Goal: Task Accomplishment & Management: Manage account settings

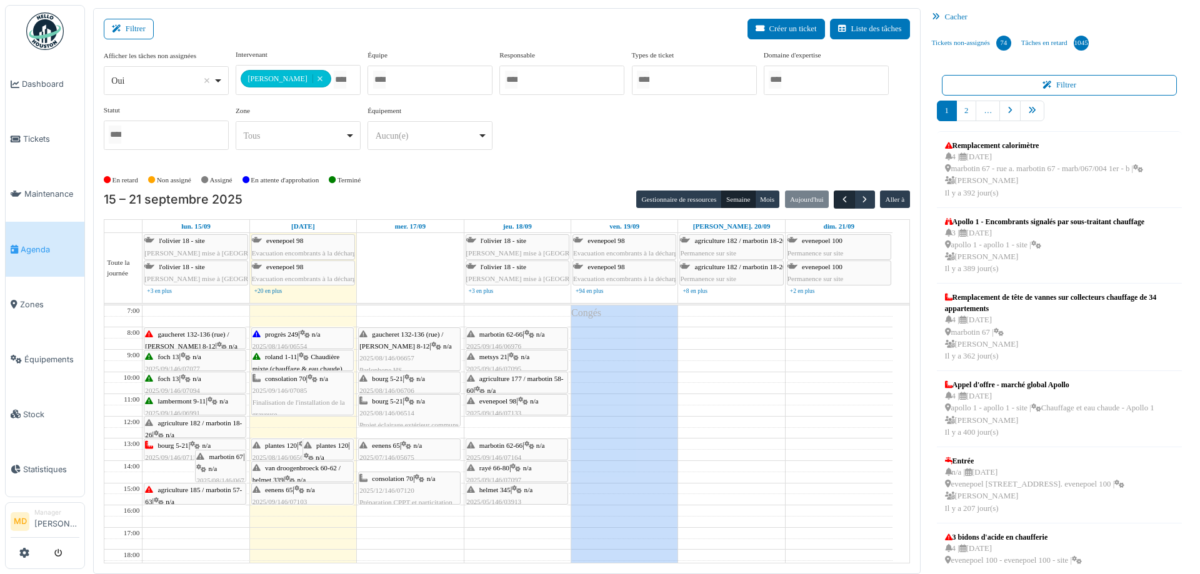
scroll to position [2, 0]
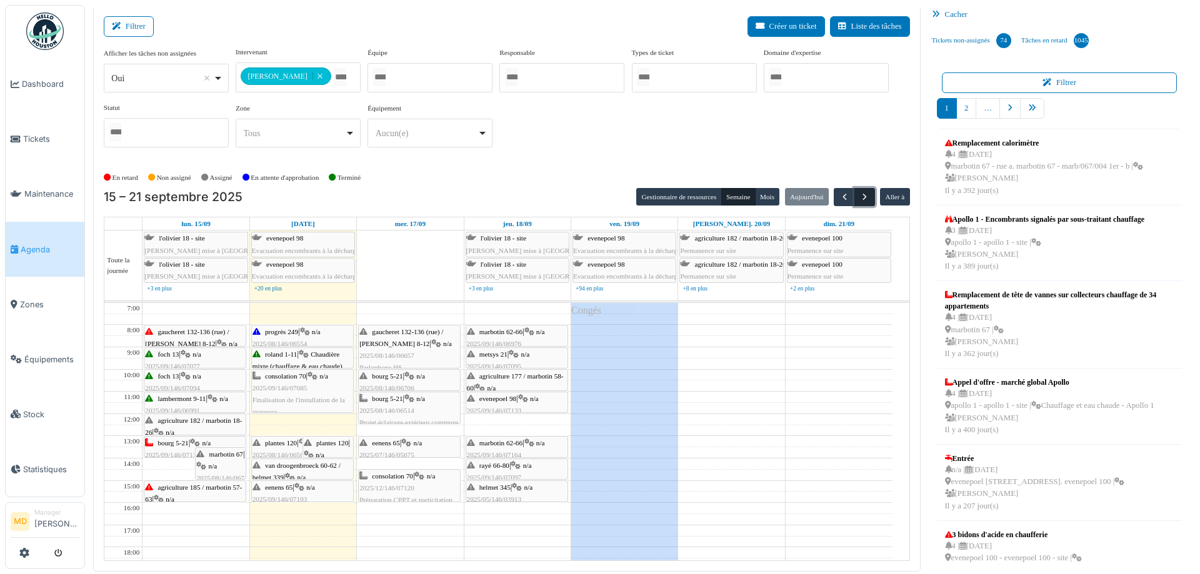
click at [859, 193] on span "button" at bounding box center [864, 197] width 11 height 11
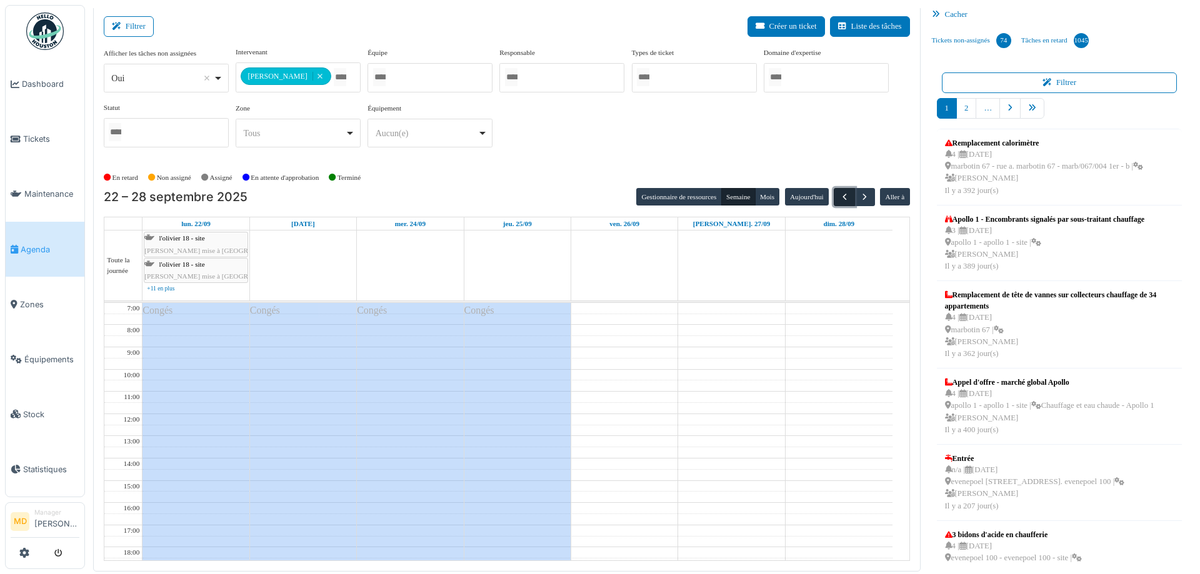
click at [839, 196] on span "button" at bounding box center [844, 197] width 11 height 11
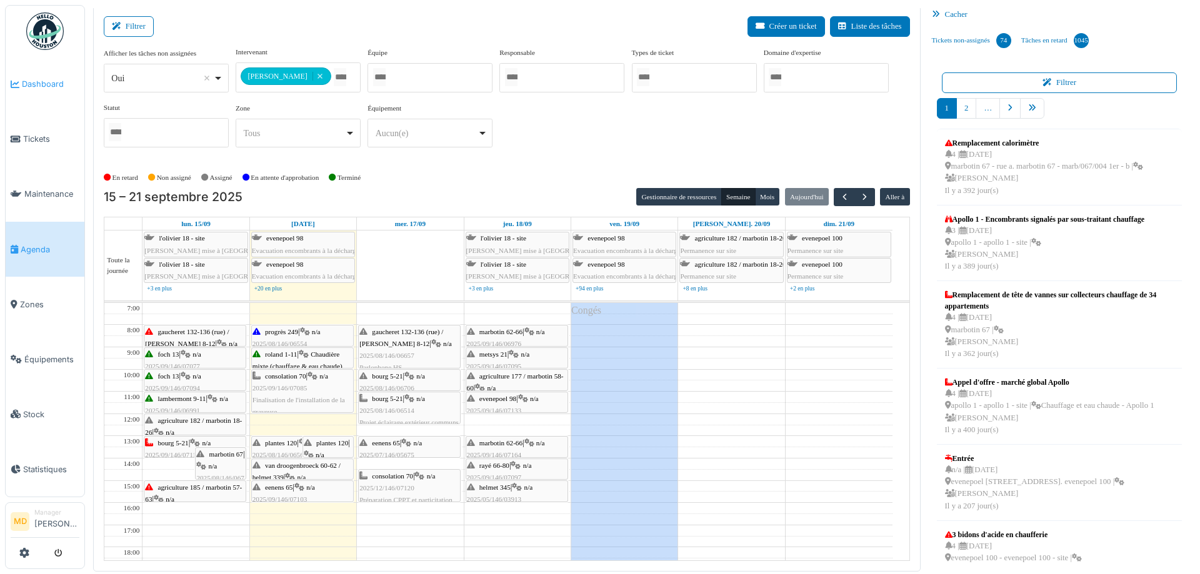
click at [52, 89] on span "Dashboard" at bounding box center [50, 84] width 57 height 12
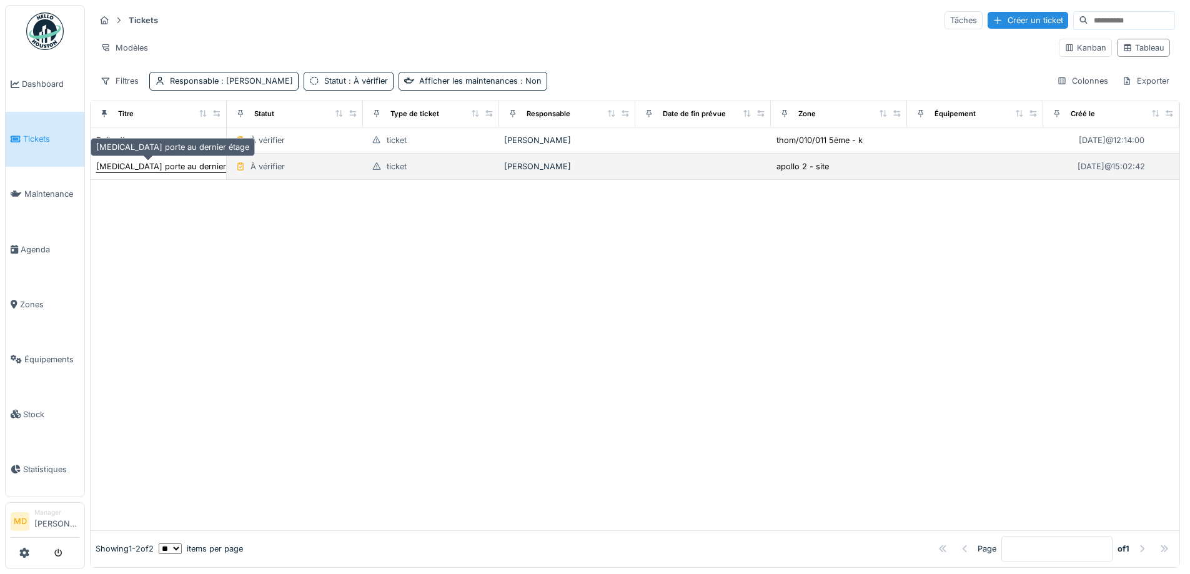
click at [183, 164] on div "[MEDICAL_DATA] porte au dernier étage" at bounding box center [172, 167] width 153 height 12
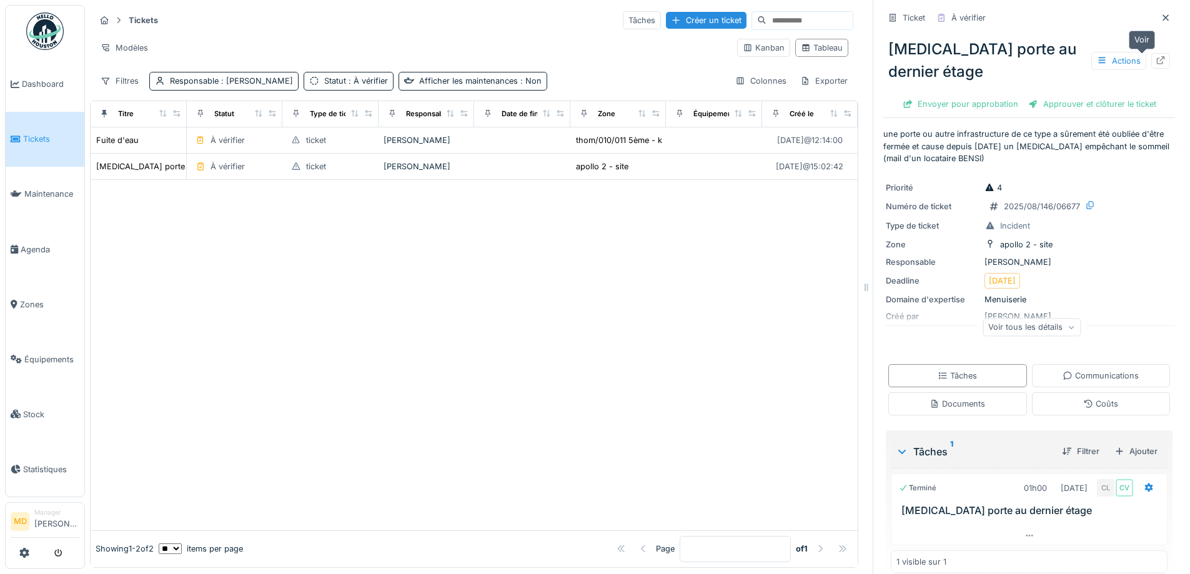
click at [1151, 61] on div at bounding box center [1160, 61] width 19 height 16
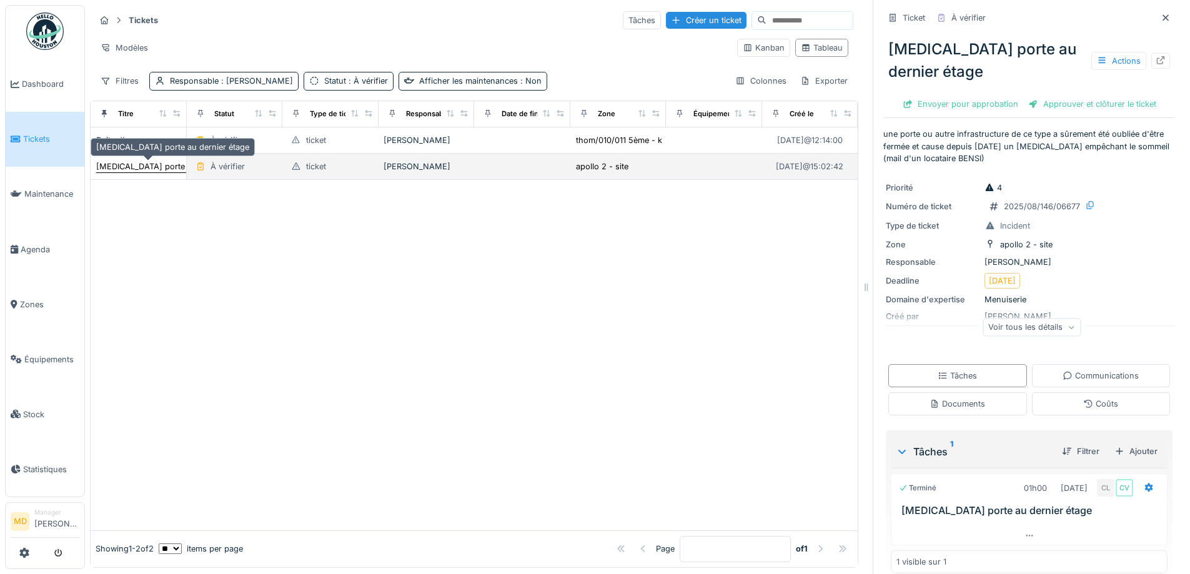
click at [142, 166] on div "bruit porte au dernier étage" at bounding box center [172, 167] width 153 height 12
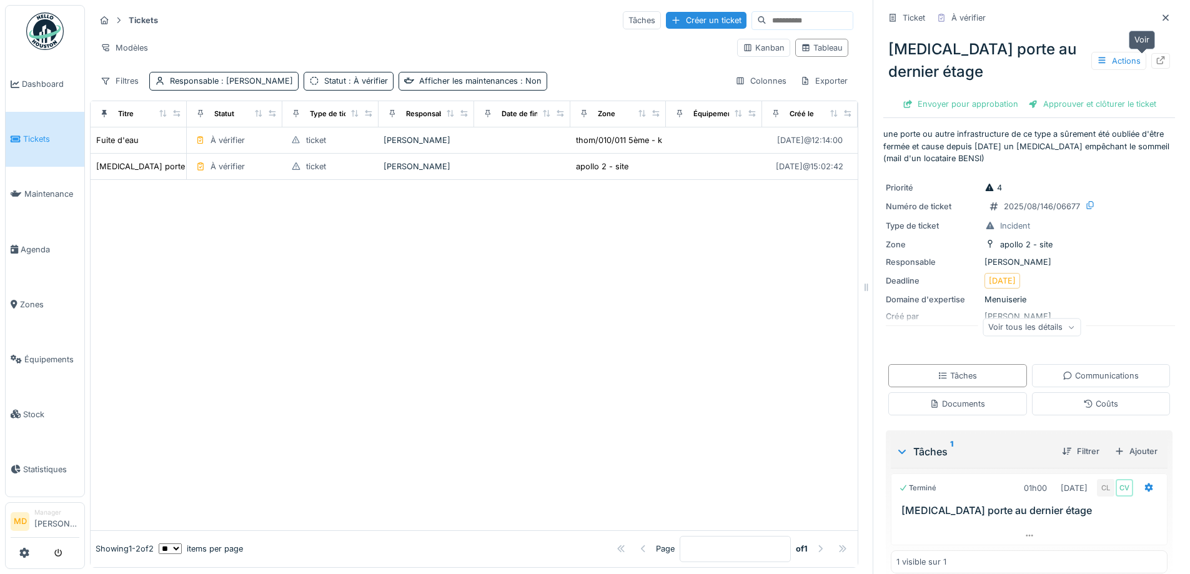
click at [1156, 59] on icon at bounding box center [1161, 60] width 10 height 8
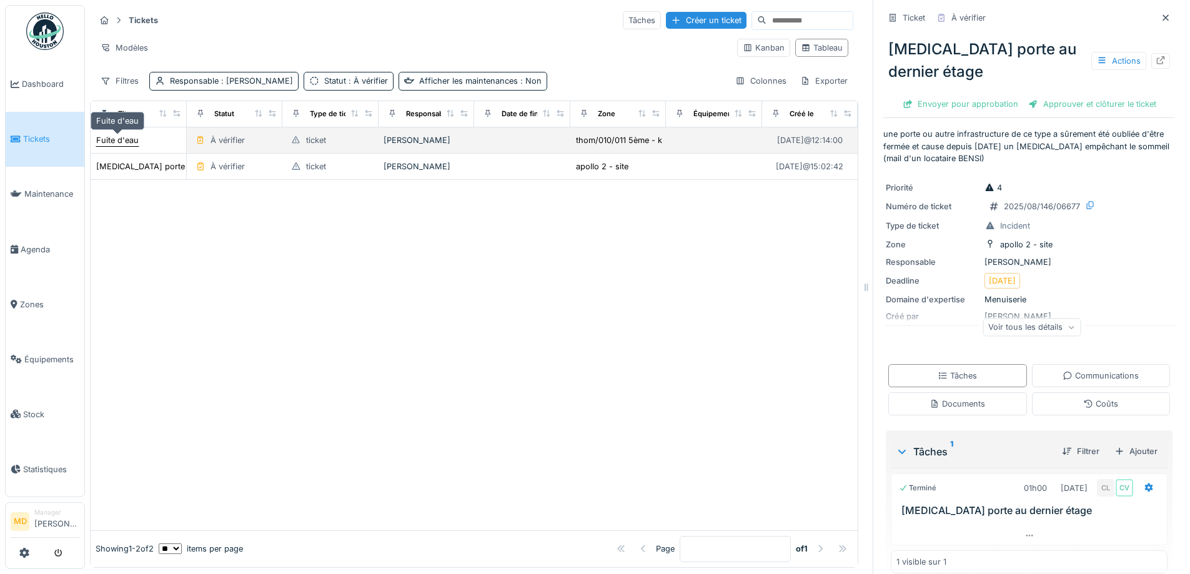
click at [128, 142] on div "Fuite d'eau" at bounding box center [117, 140] width 42 height 12
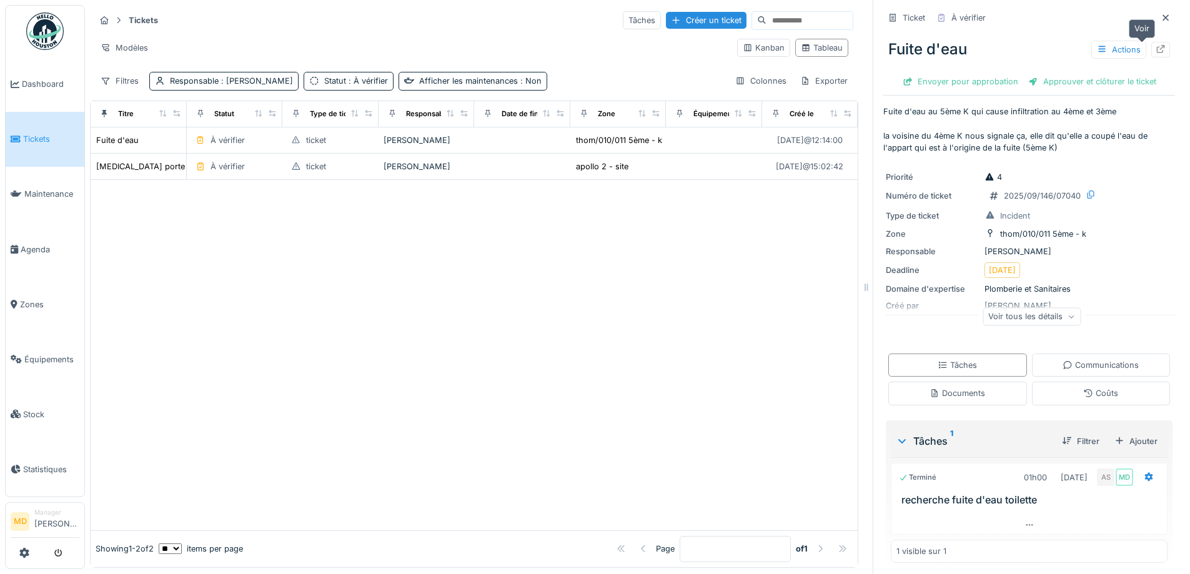
click at [1157, 47] on icon at bounding box center [1161, 49] width 8 height 8
click at [48, 80] on span "Dashboard" at bounding box center [50, 84] width 57 height 12
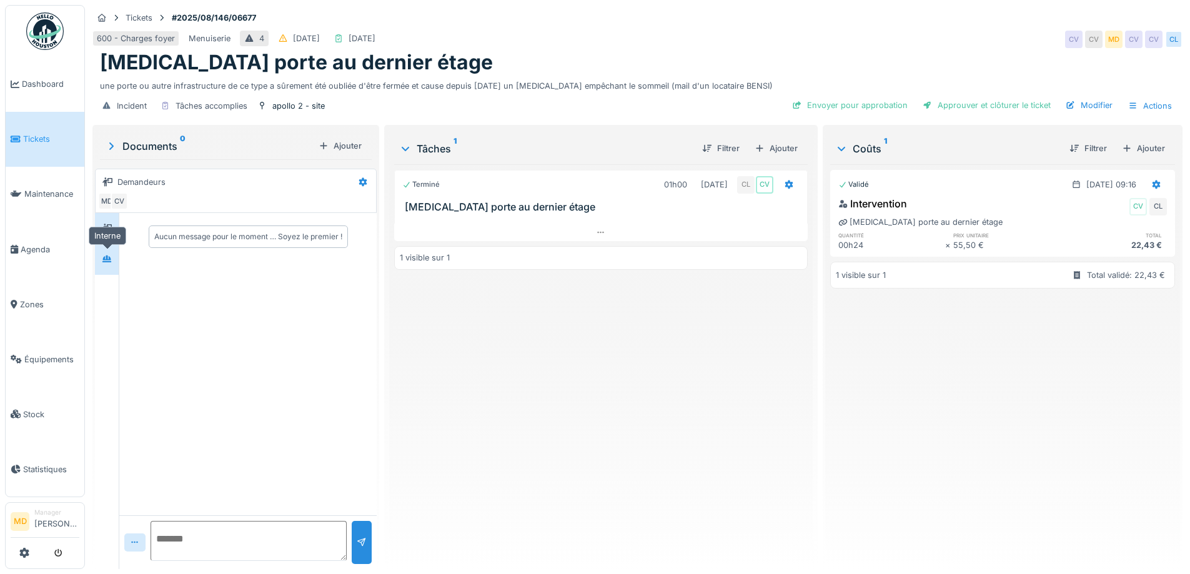
click at [113, 263] on div at bounding box center [106, 259] width 19 height 16
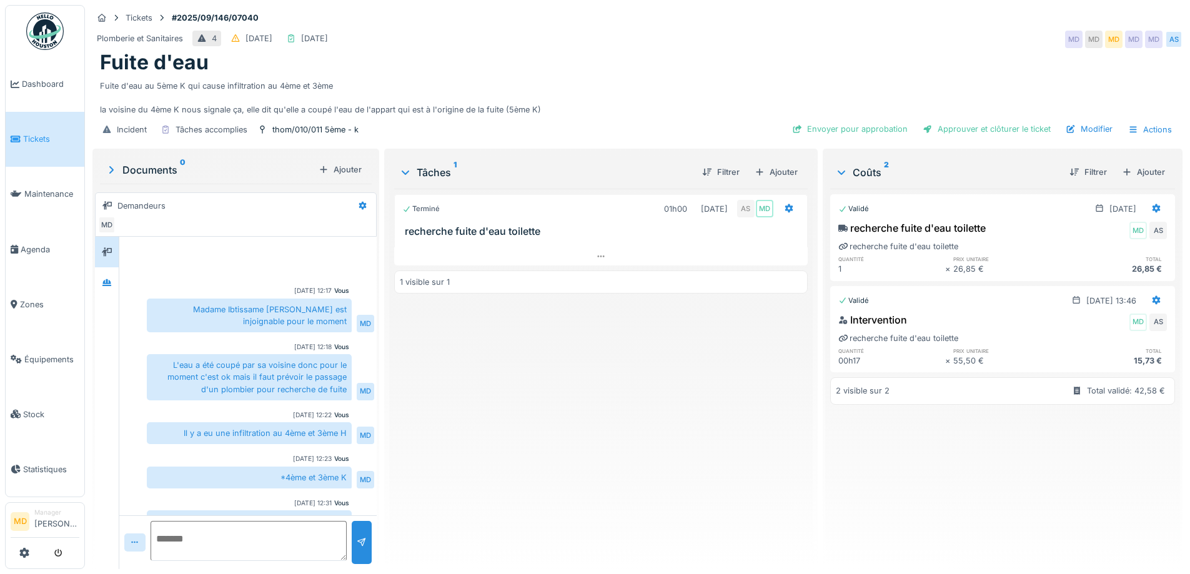
scroll to position [183, 0]
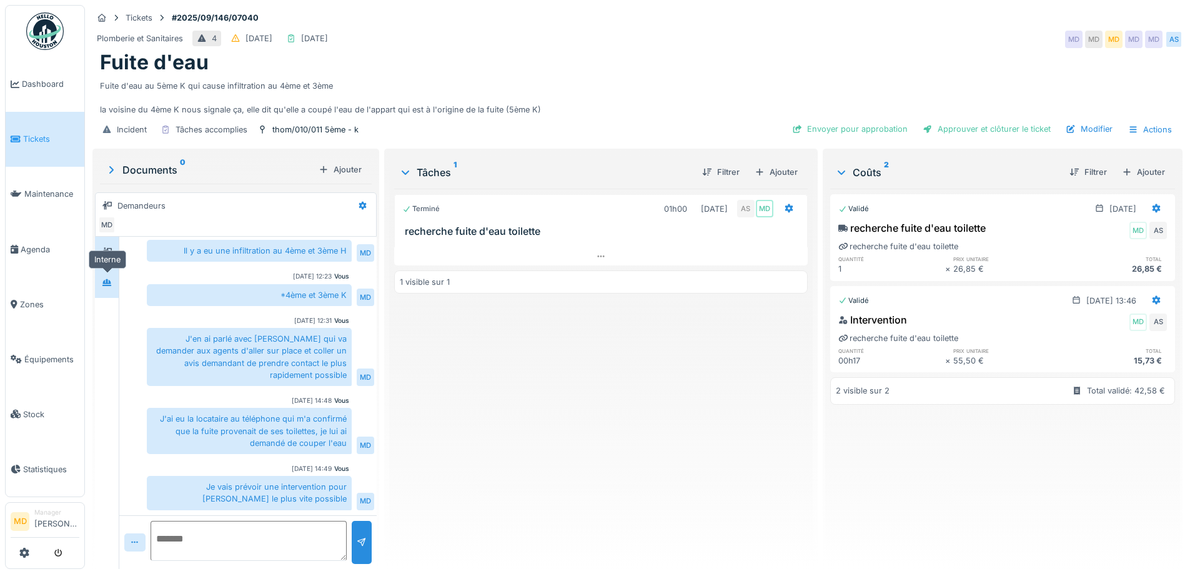
click at [103, 281] on icon at bounding box center [107, 283] width 10 height 8
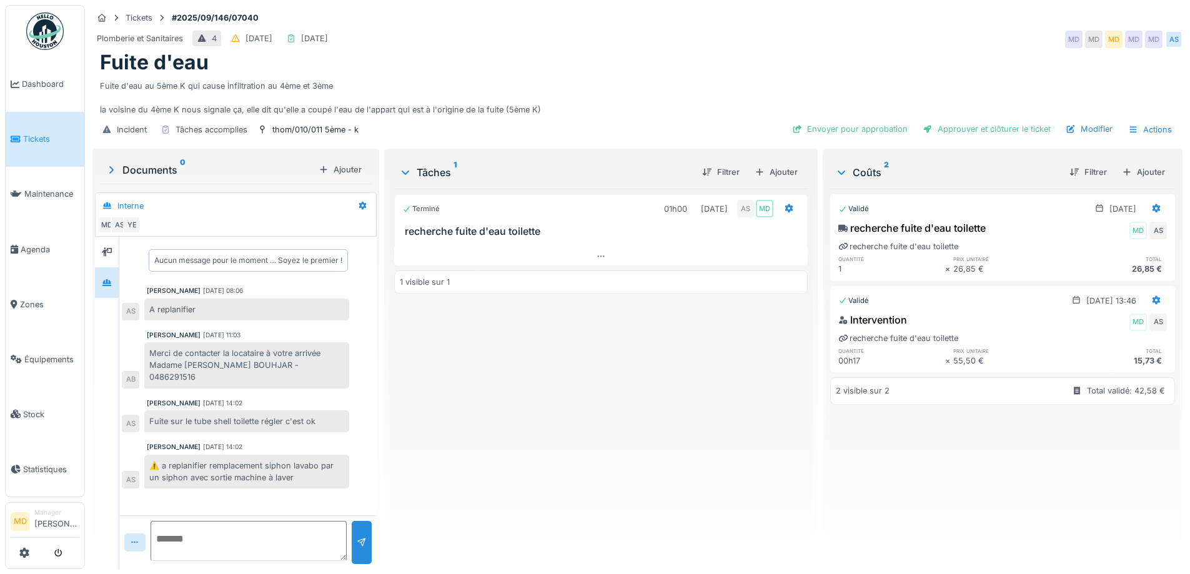
scroll to position [9, 0]
click at [37, 89] on span "Dashboard" at bounding box center [50, 84] width 57 height 12
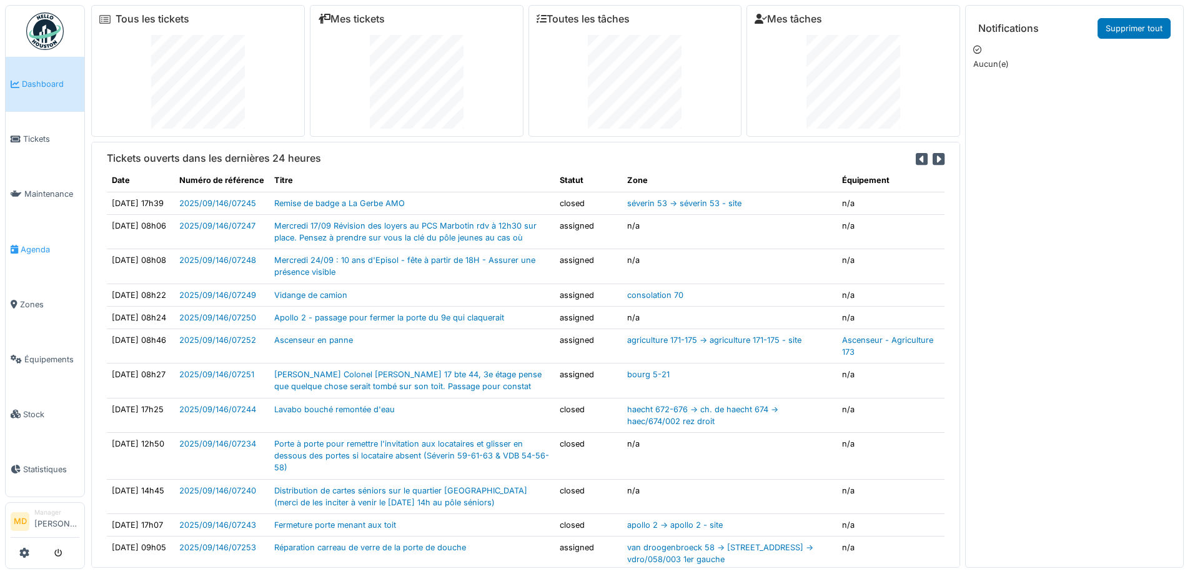
click at [23, 246] on span "Agenda" at bounding box center [50, 250] width 59 height 12
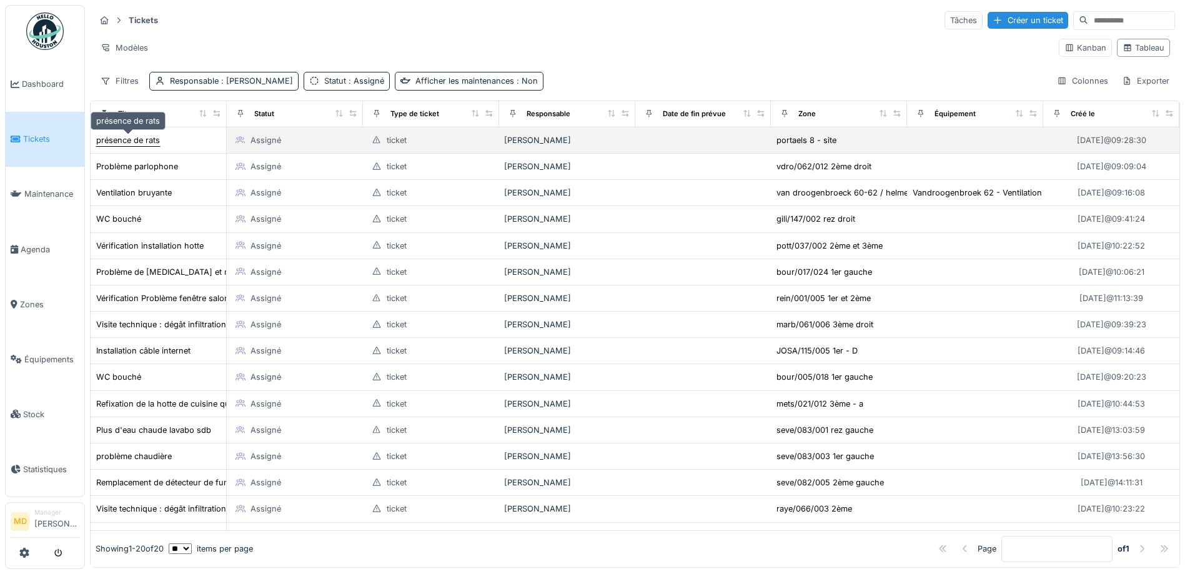
click at [108, 142] on div "présence de rats" at bounding box center [128, 140] width 64 height 12
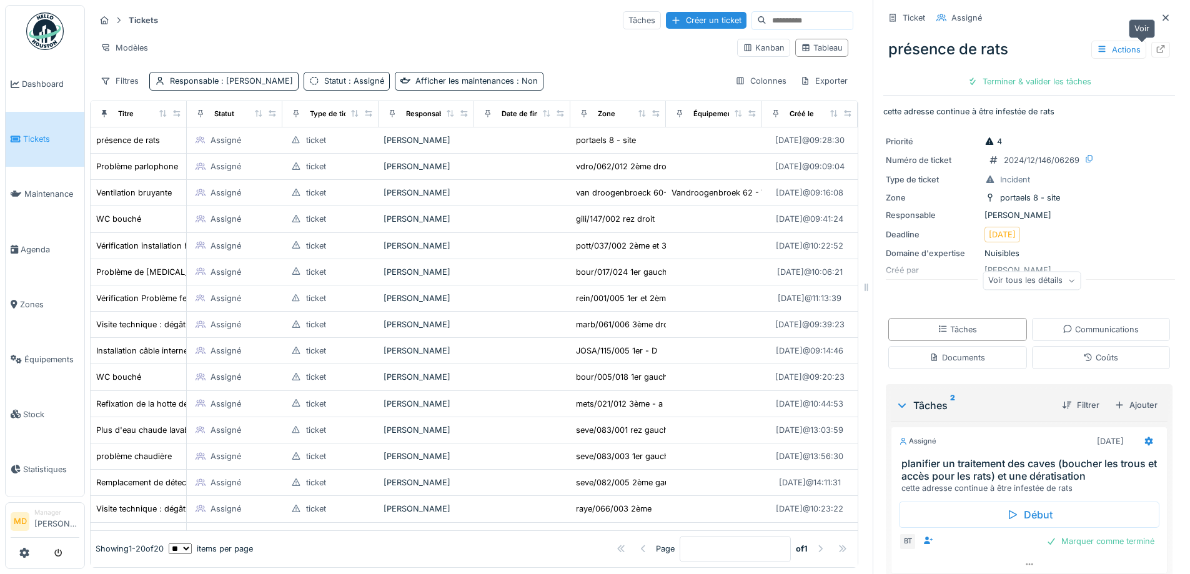
click at [1156, 45] on icon at bounding box center [1161, 49] width 10 height 8
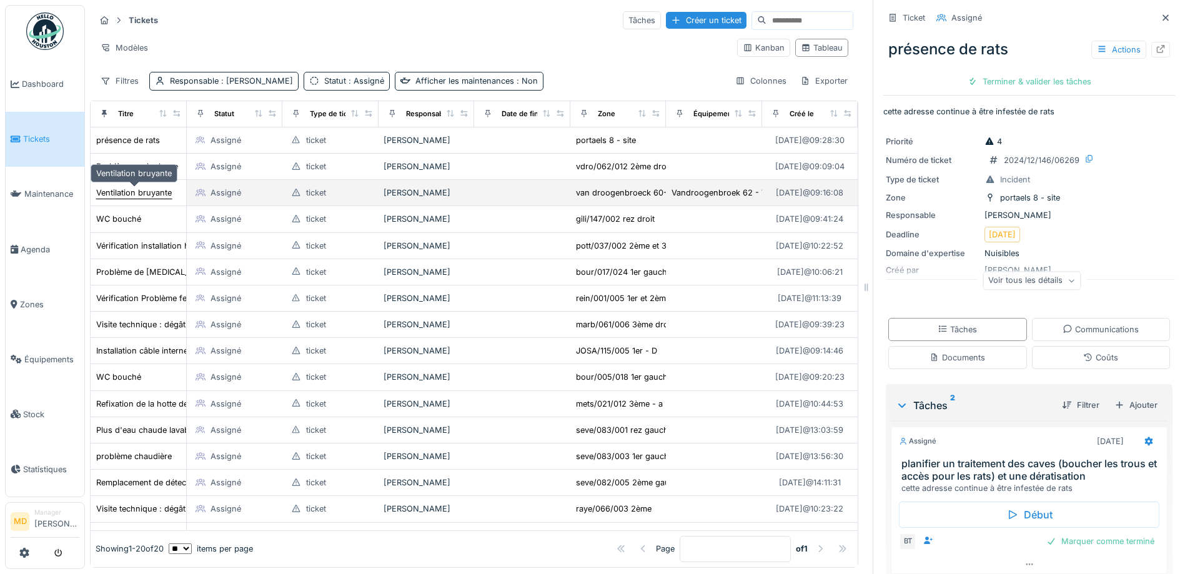
click at [137, 196] on div "Ventilation bruyante" at bounding box center [134, 193] width 76 height 12
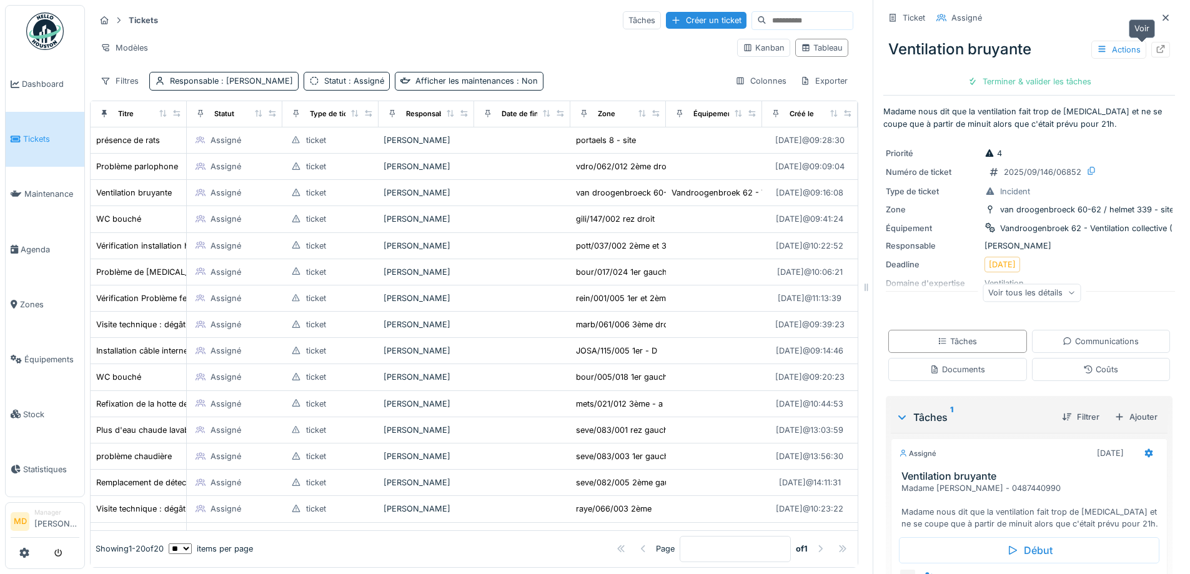
click at [1157, 47] on icon at bounding box center [1161, 49] width 8 height 8
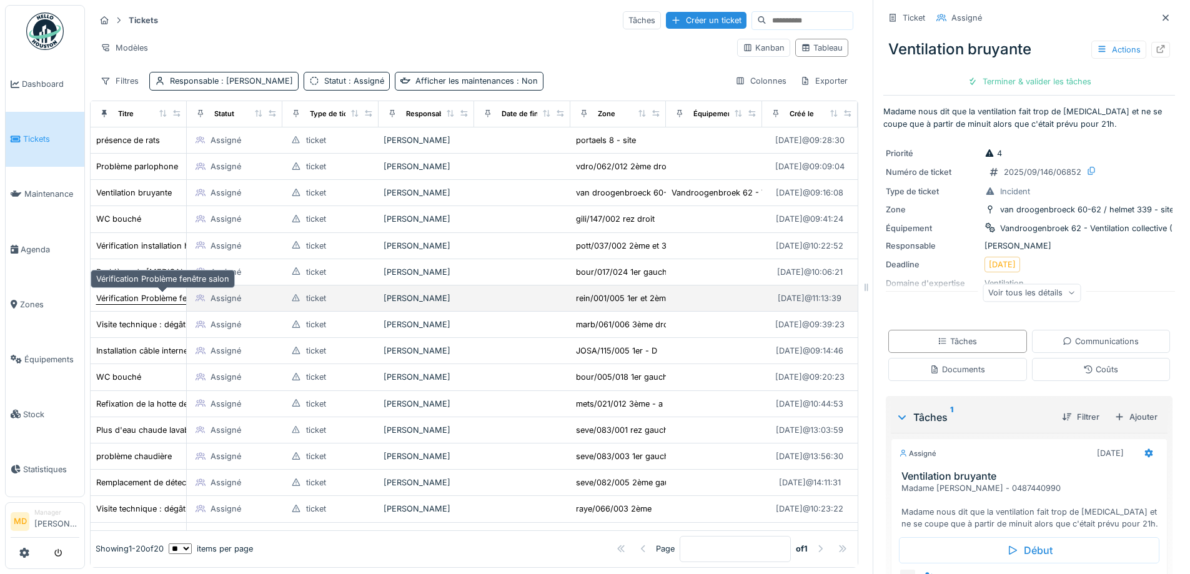
click at [142, 302] on div "Vérification Problème fenêtre salon" at bounding box center [162, 298] width 133 height 12
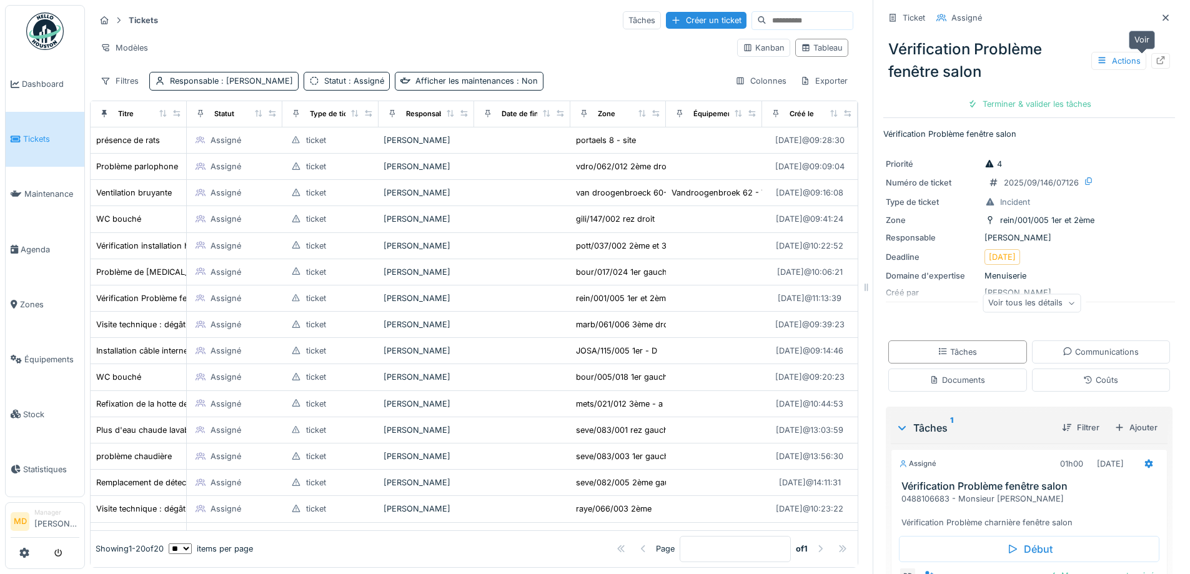
click at [1151, 64] on div at bounding box center [1160, 61] width 19 height 16
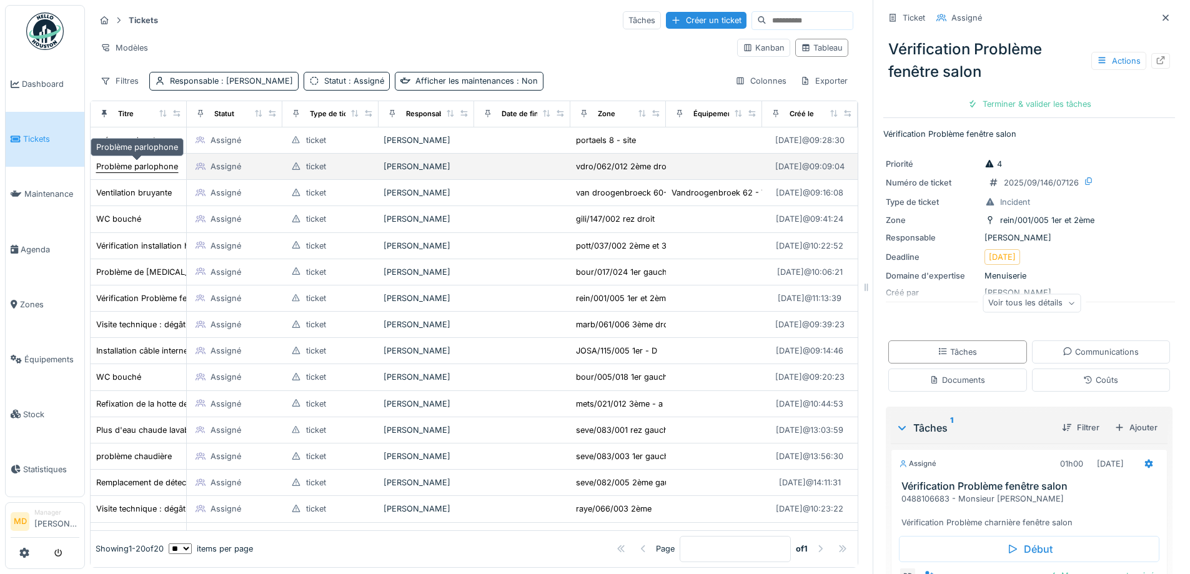
click at [124, 167] on div "Problème parlophone" at bounding box center [137, 167] width 82 height 12
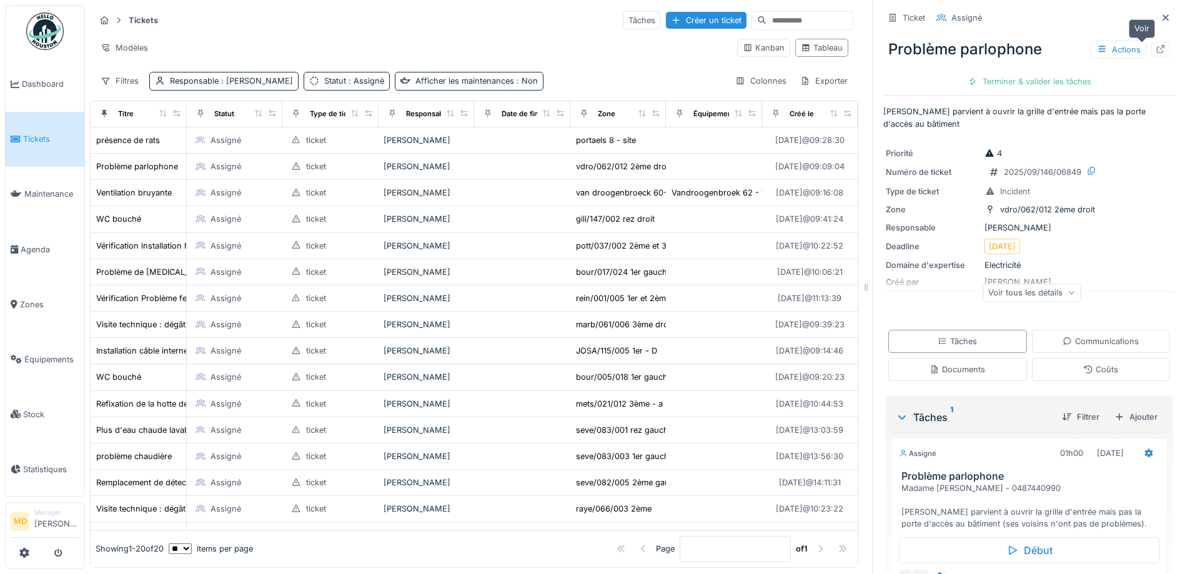
click at [1156, 50] on icon at bounding box center [1161, 49] width 10 height 8
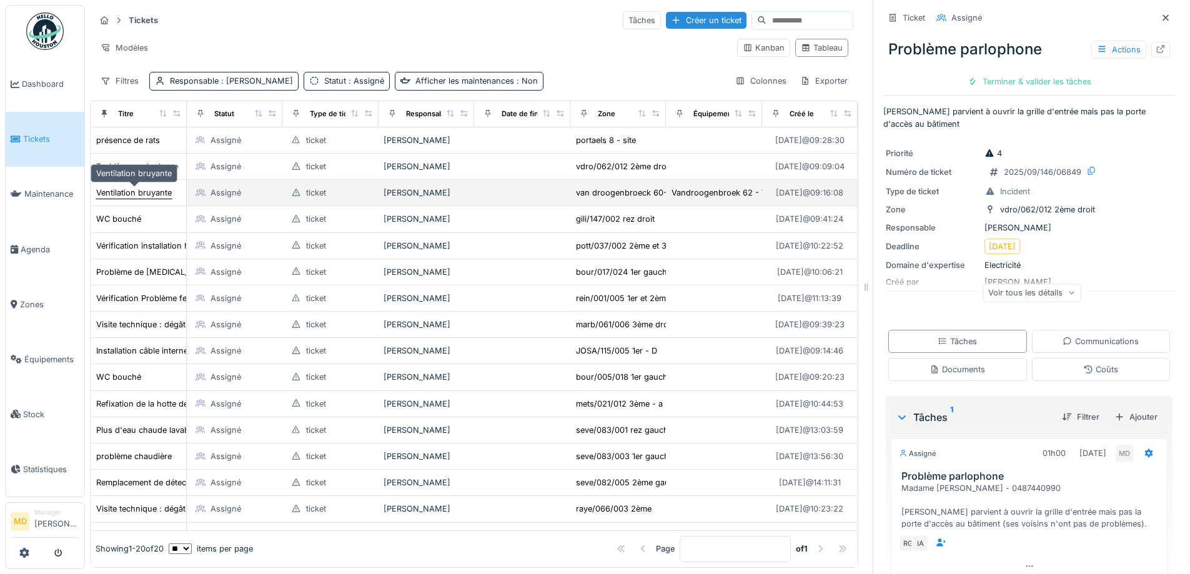
click at [128, 194] on div "Ventilation bruyante" at bounding box center [134, 193] width 76 height 12
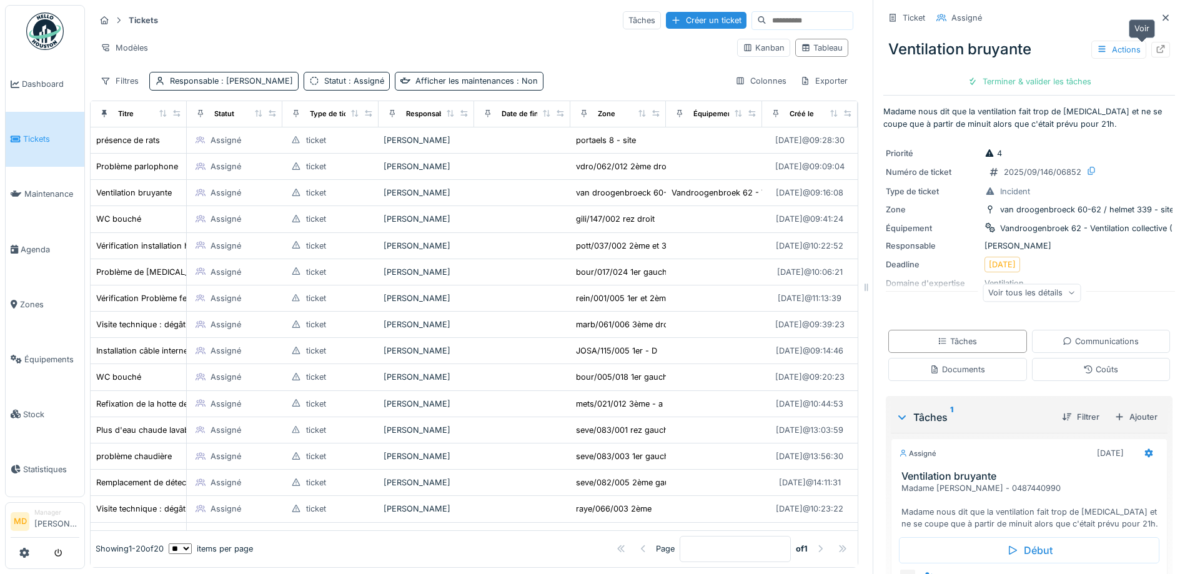
click at [1157, 47] on icon at bounding box center [1161, 49] width 8 height 8
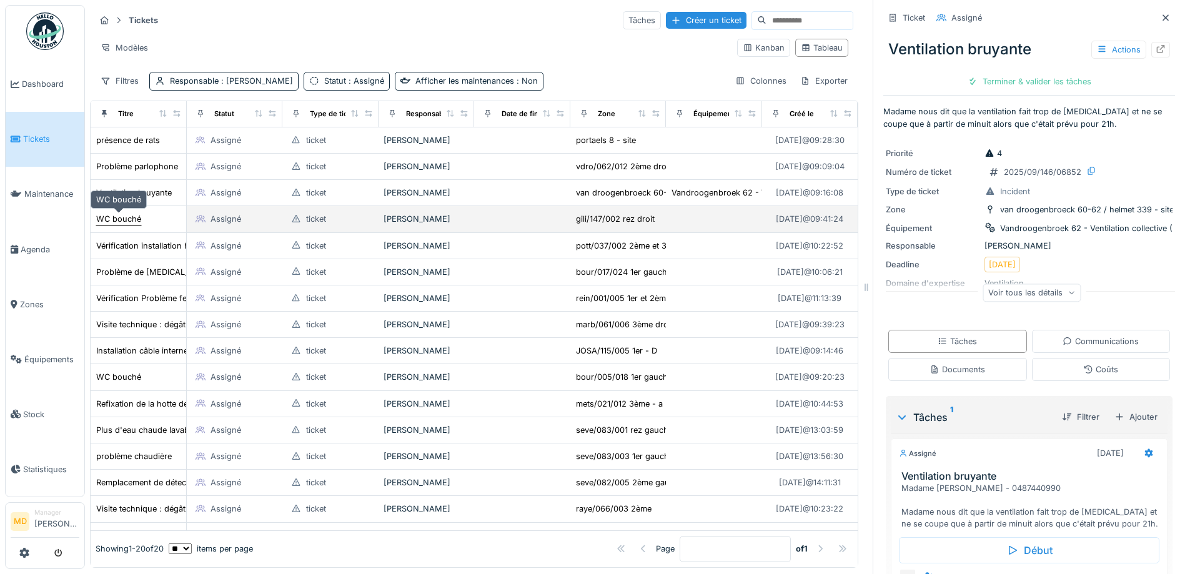
click at [112, 216] on div "WC bouché" at bounding box center [118, 219] width 45 height 12
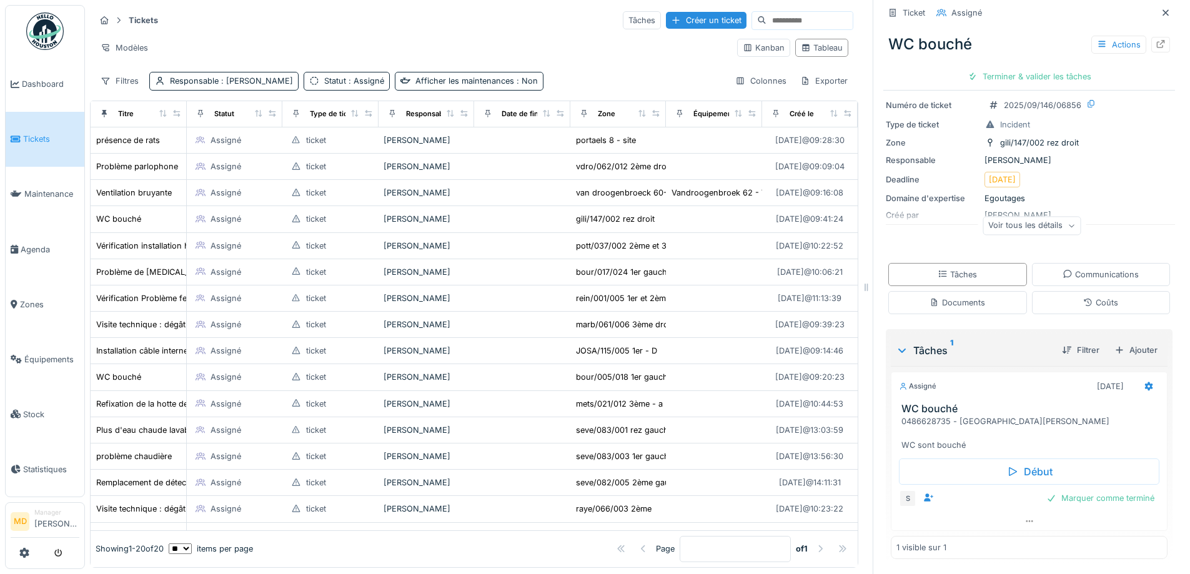
scroll to position [9, 0]
click at [1081, 269] on div "Communications" at bounding box center [1101, 275] width 76 height 12
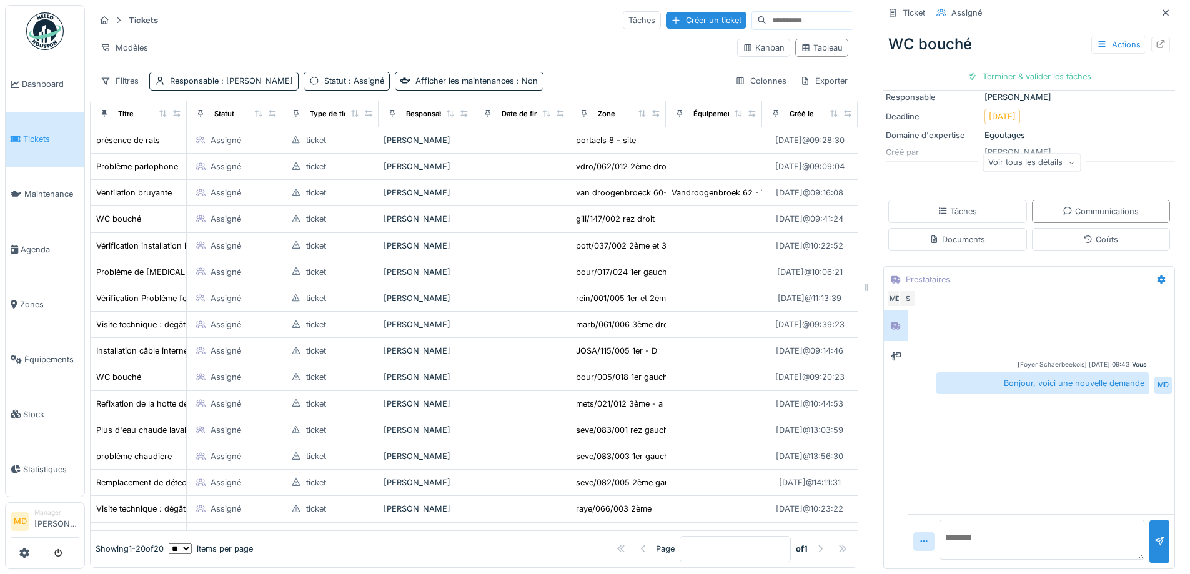
scroll to position [0, 0]
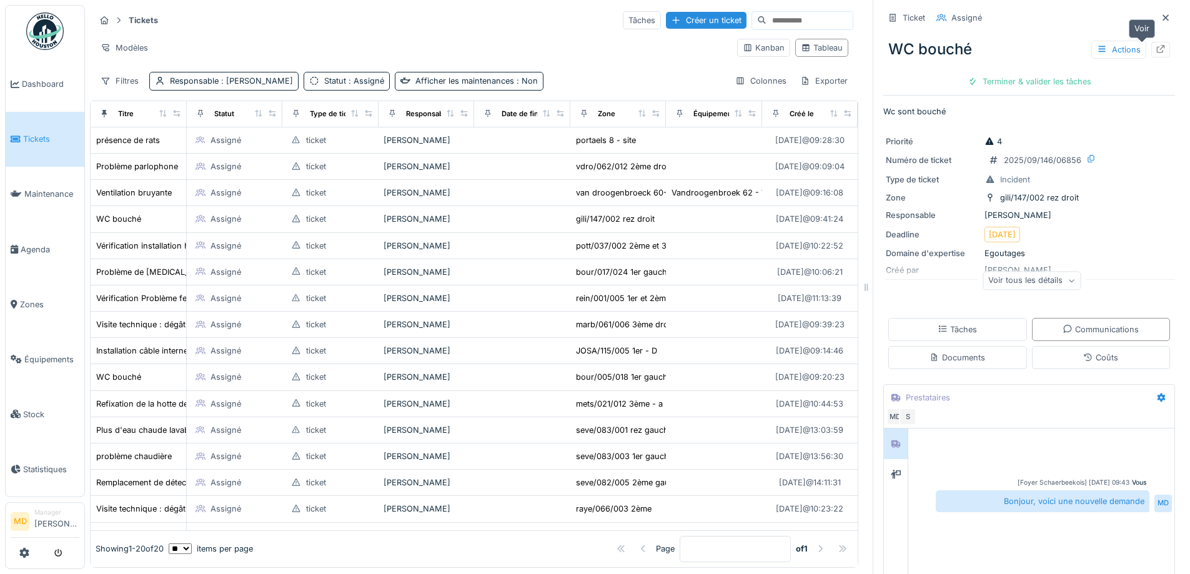
click at [1156, 45] on icon at bounding box center [1161, 49] width 10 height 8
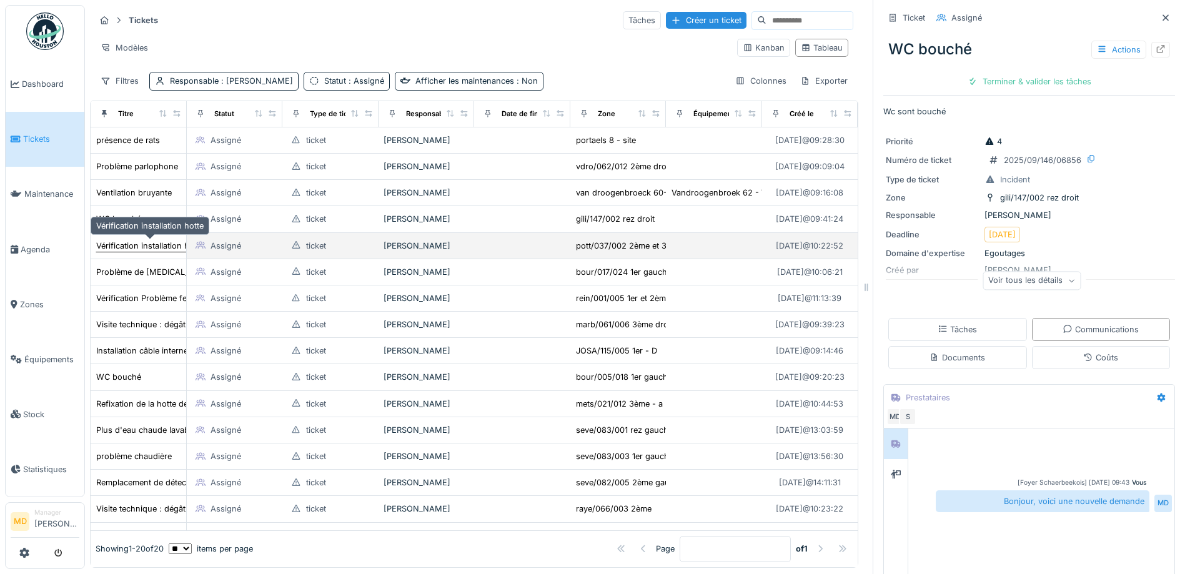
click at [116, 240] on div "Vérification installation hotte" at bounding box center [149, 246] width 107 height 12
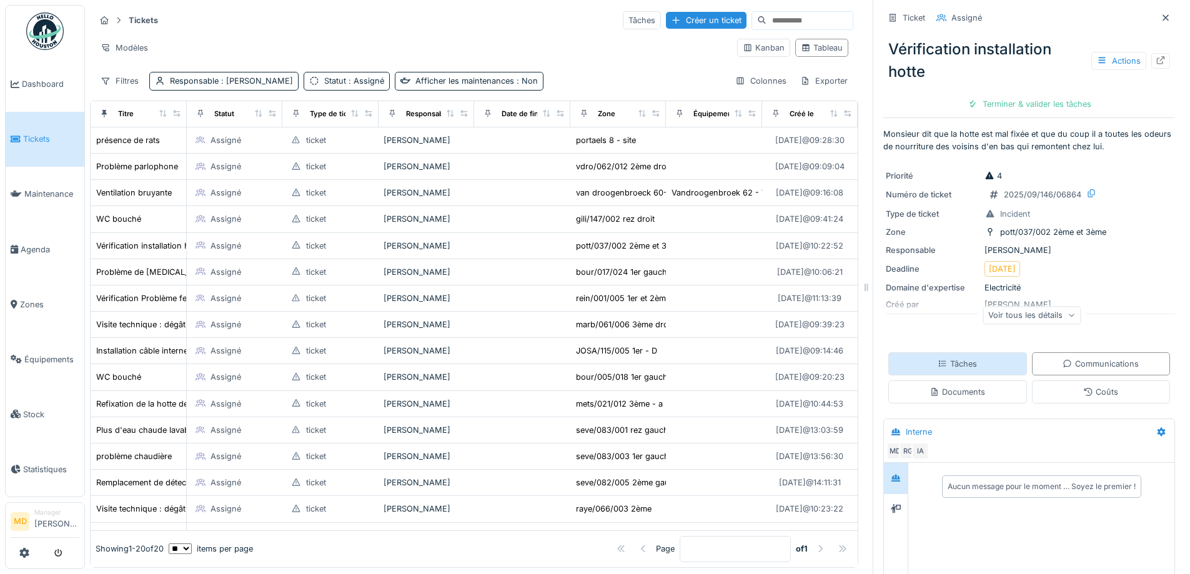
click at [938, 358] on div "Tâches" at bounding box center [957, 364] width 39 height 12
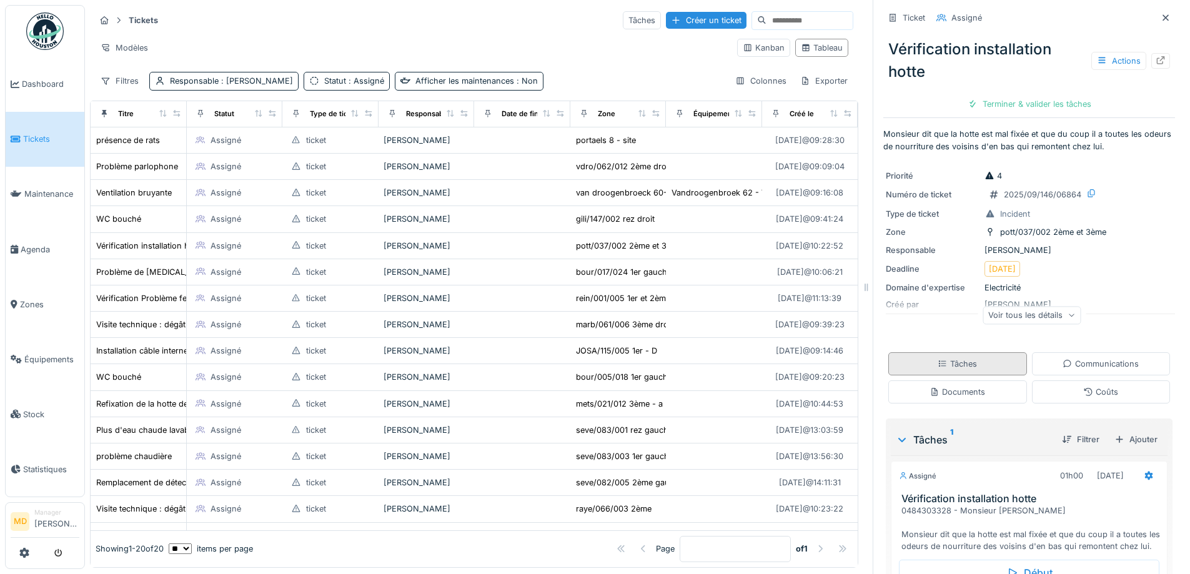
scroll to position [115, 0]
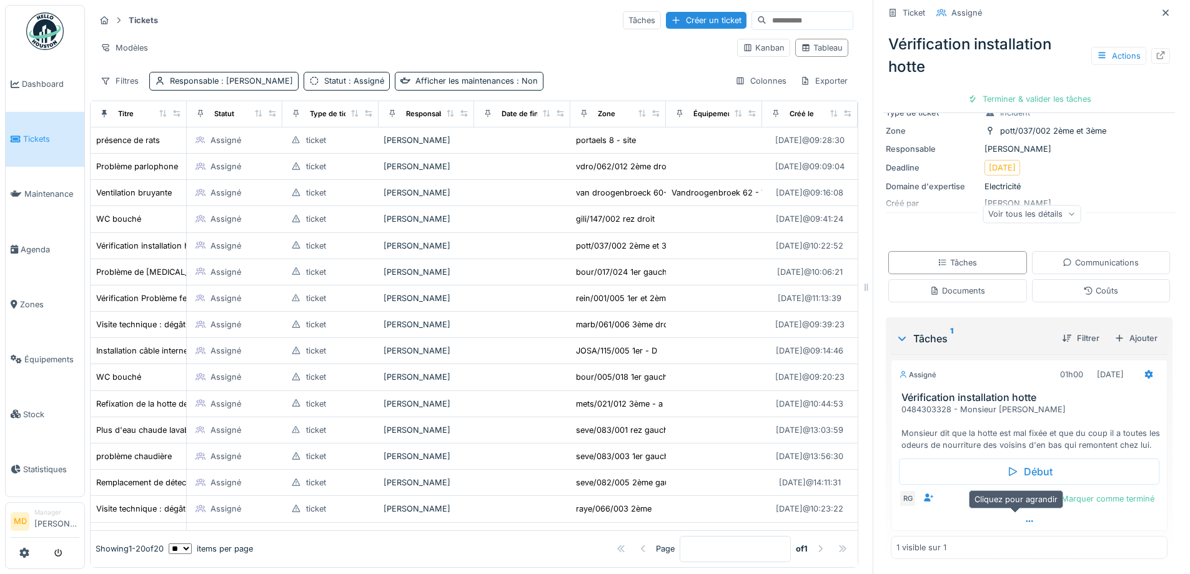
click at [1025, 517] on icon at bounding box center [1030, 521] width 10 height 8
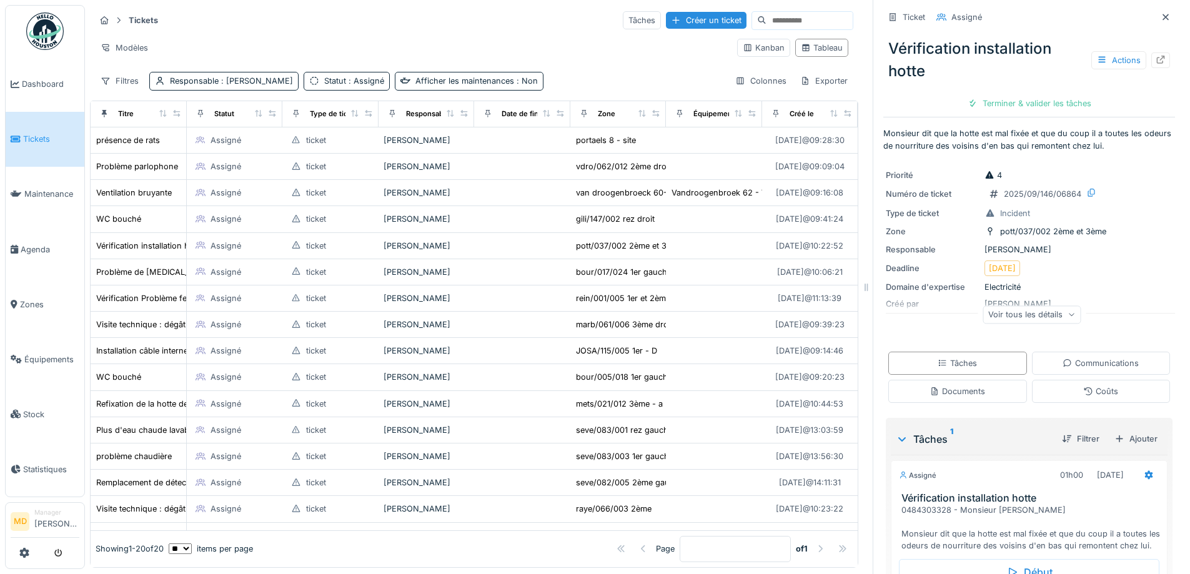
scroll to position [0, 0]
click at [1156, 56] on icon at bounding box center [1161, 60] width 10 height 8
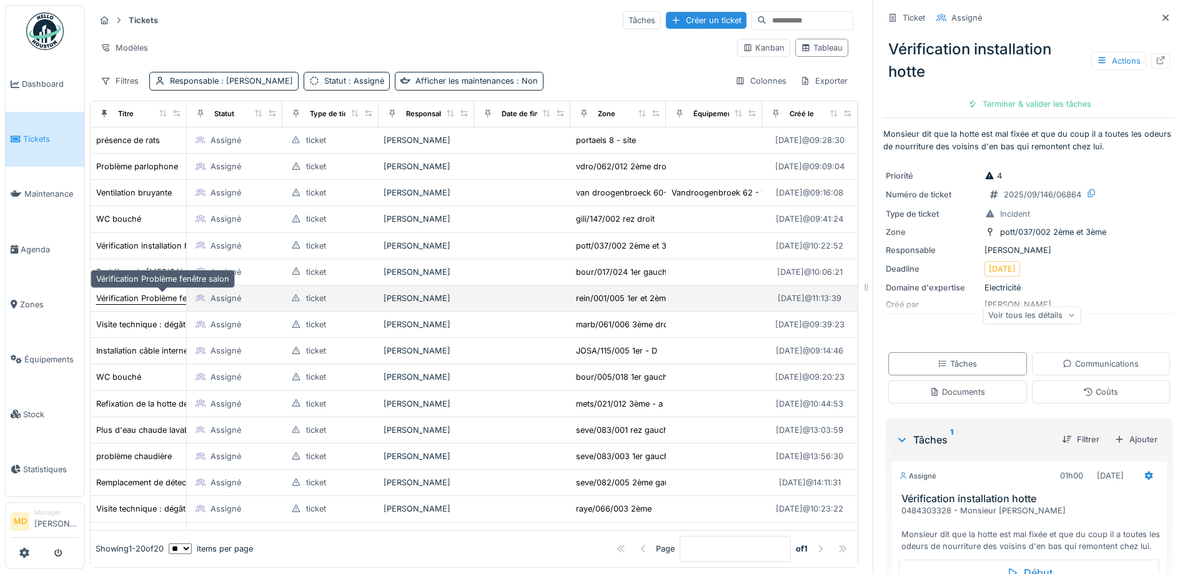
click at [131, 292] on div "Vérification Problème fenêtre salon" at bounding box center [162, 298] width 133 height 12
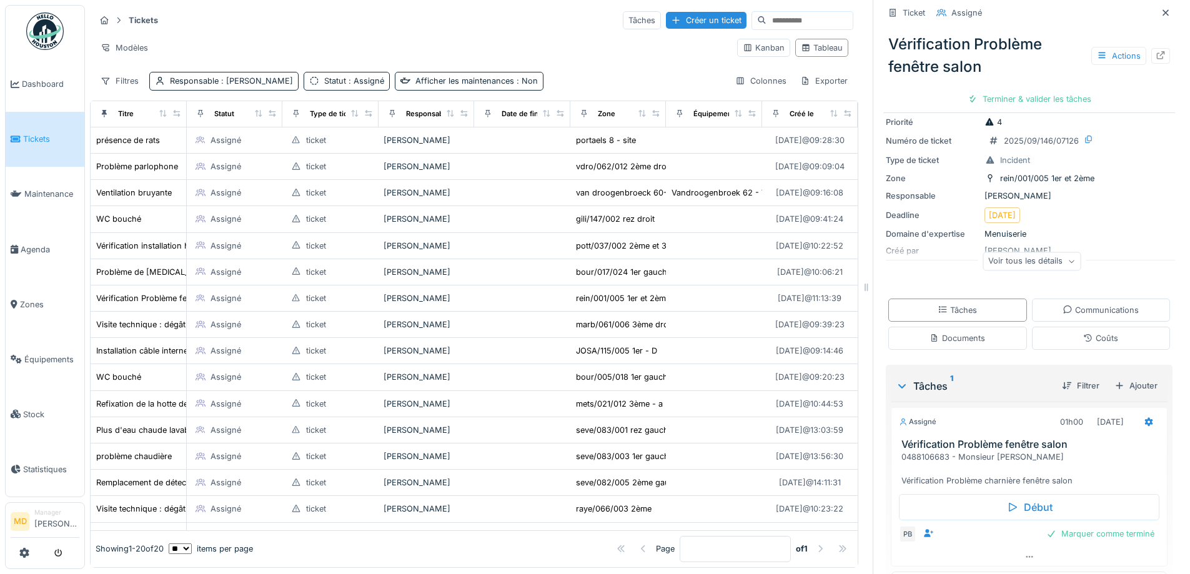
scroll to position [79, 0]
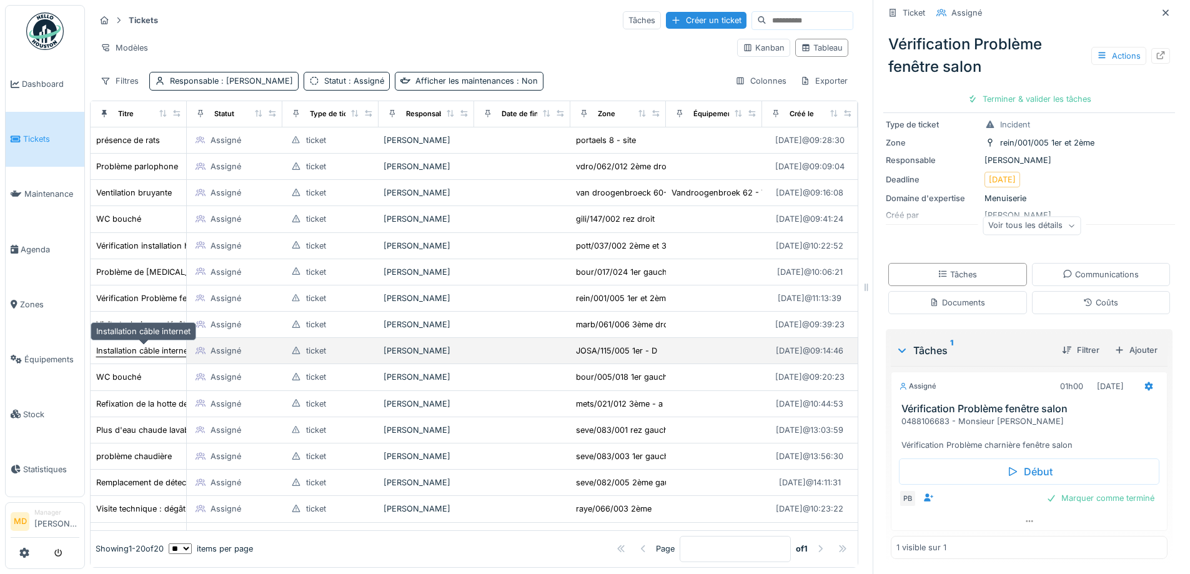
click at [122, 345] on div "Installation câble internet" at bounding box center [143, 351] width 94 height 12
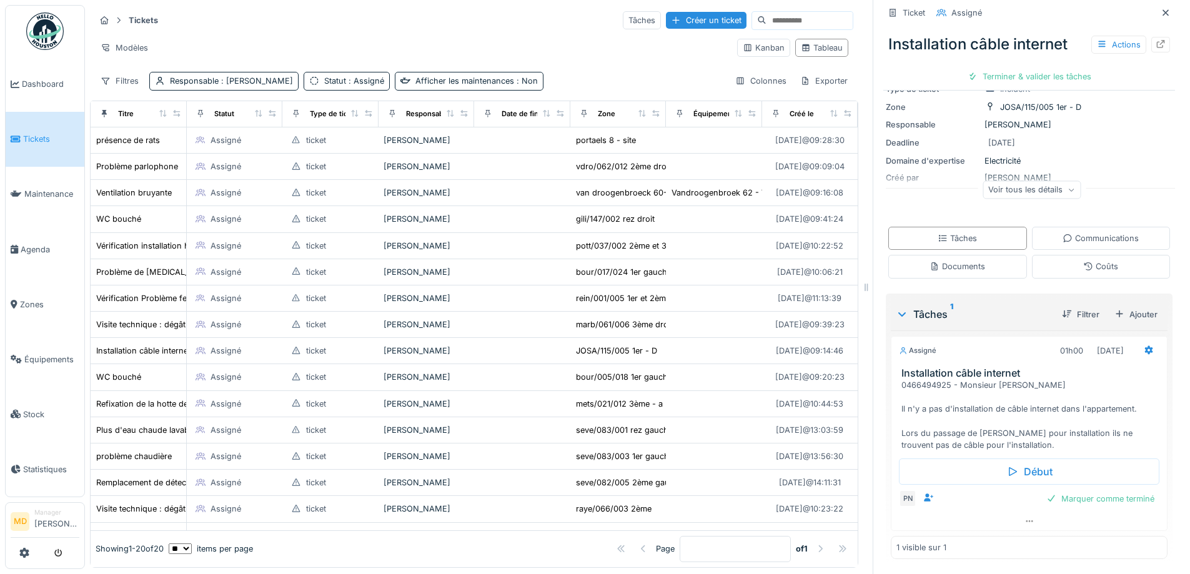
scroll to position [129, 0]
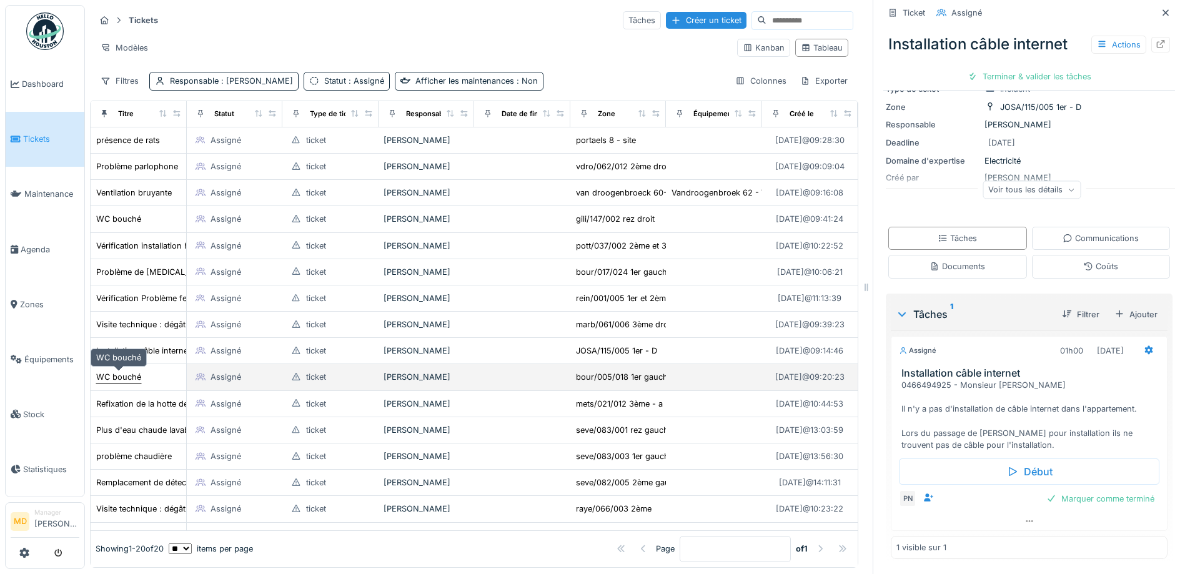
click at [117, 375] on div "WC bouché" at bounding box center [118, 377] width 45 height 12
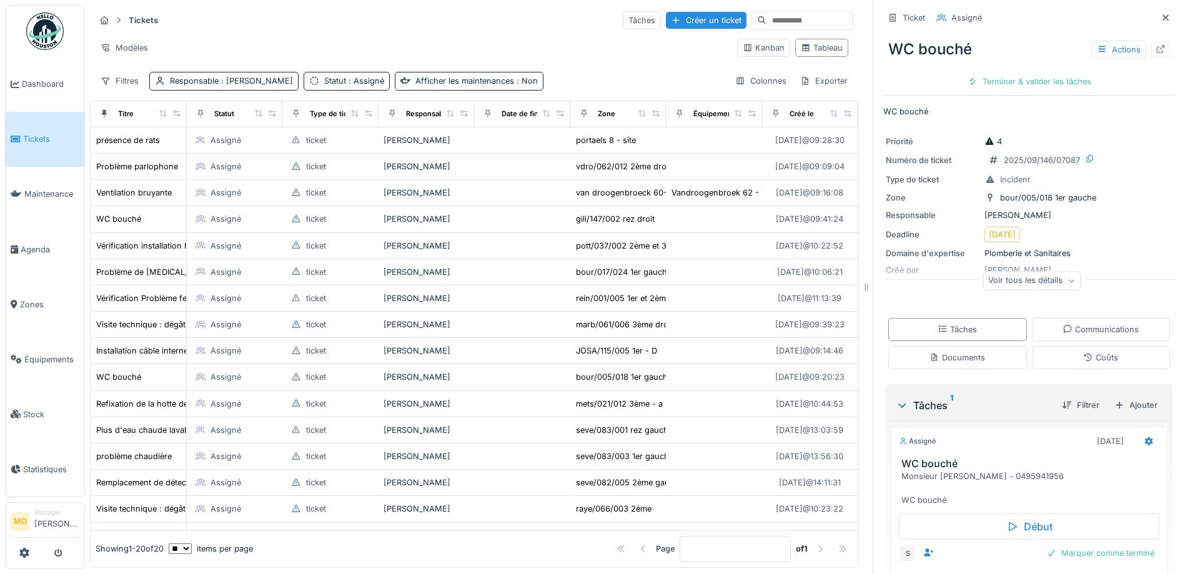
scroll to position [57, 0]
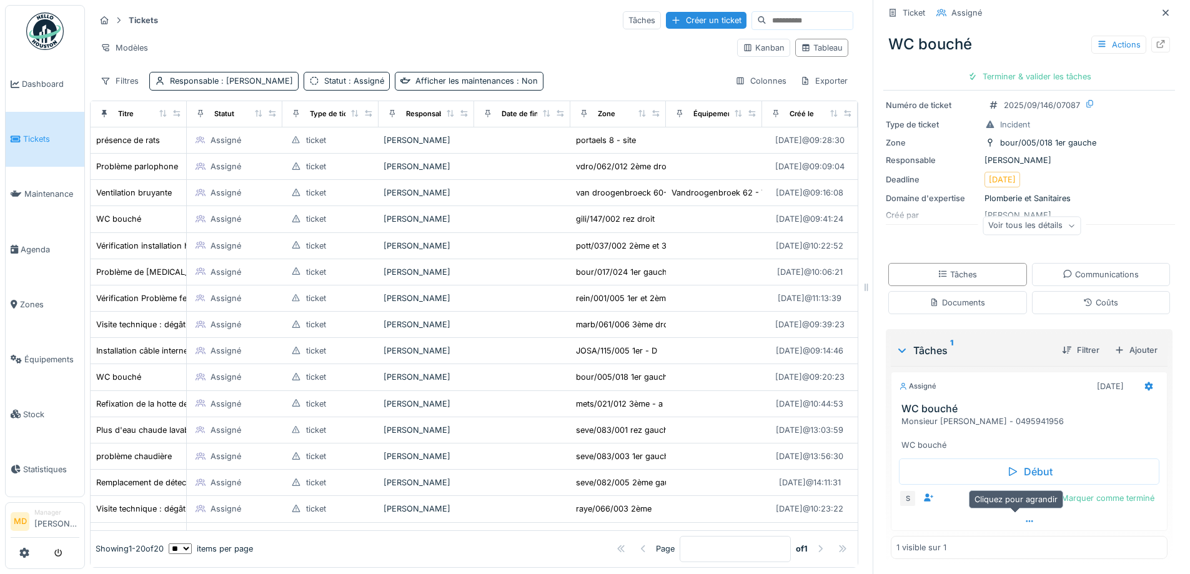
click at [1015, 529] on div at bounding box center [1030, 521] width 276 height 18
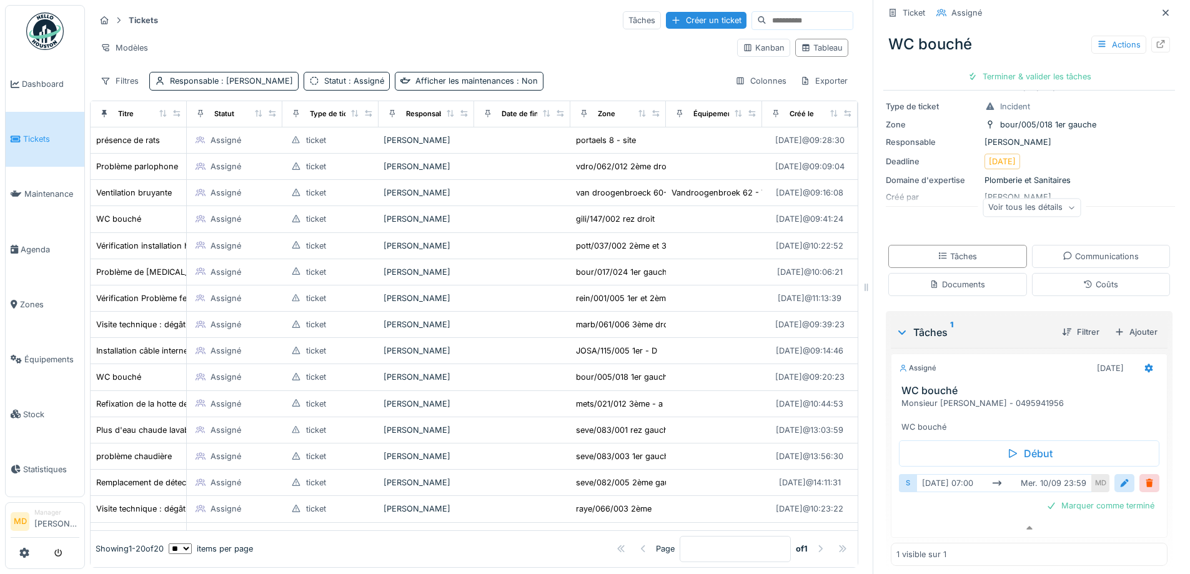
scroll to position [82, 0]
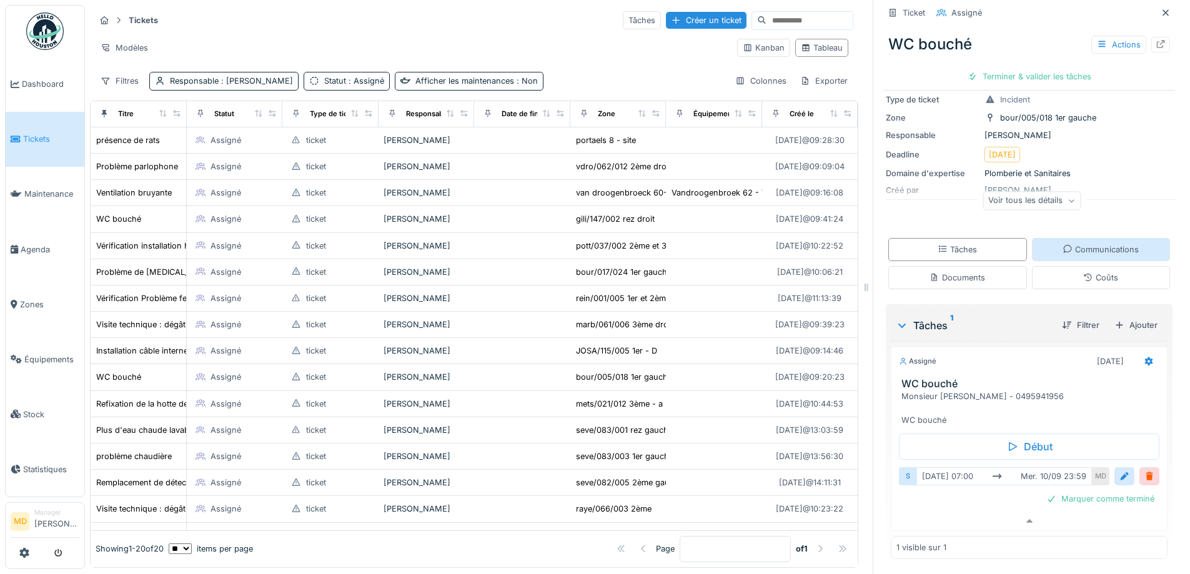
click at [1083, 238] on div "Communications" at bounding box center [1101, 249] width 139 height 23
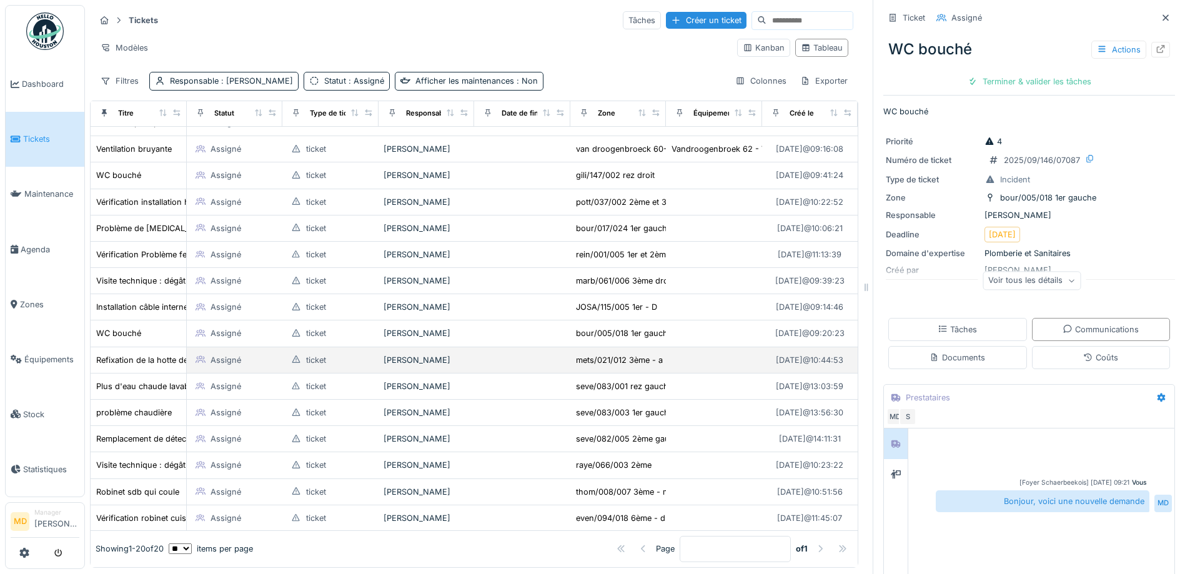
scroll to position [62, 0]
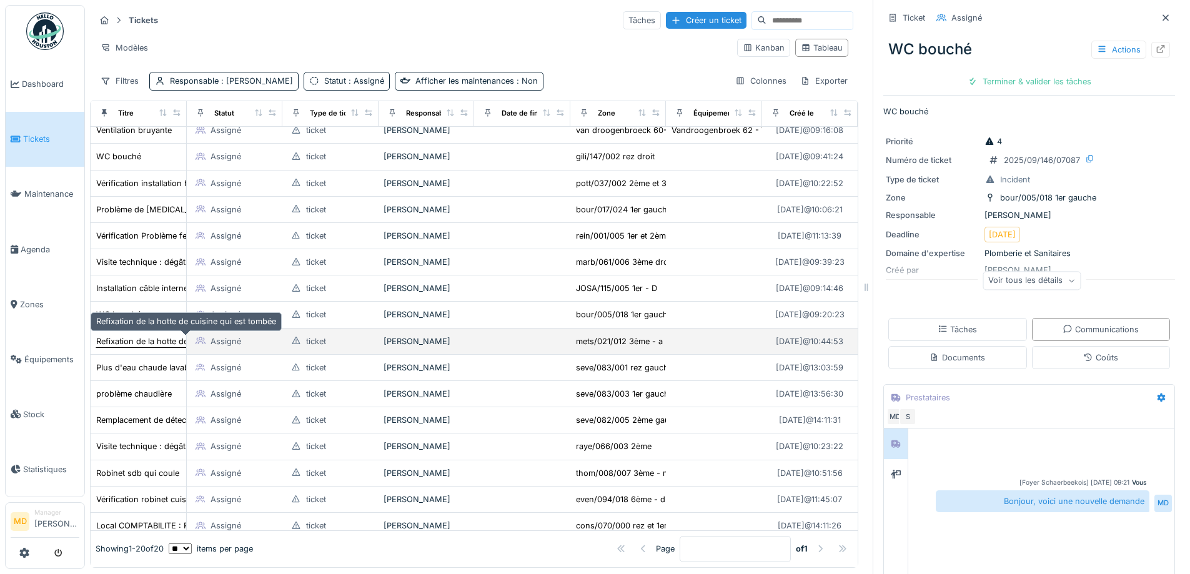
click at [139, 346] on div "Refixation de la hotte de cuisine qui est tombée" at bounding box center [186, 341] width 180 height 12
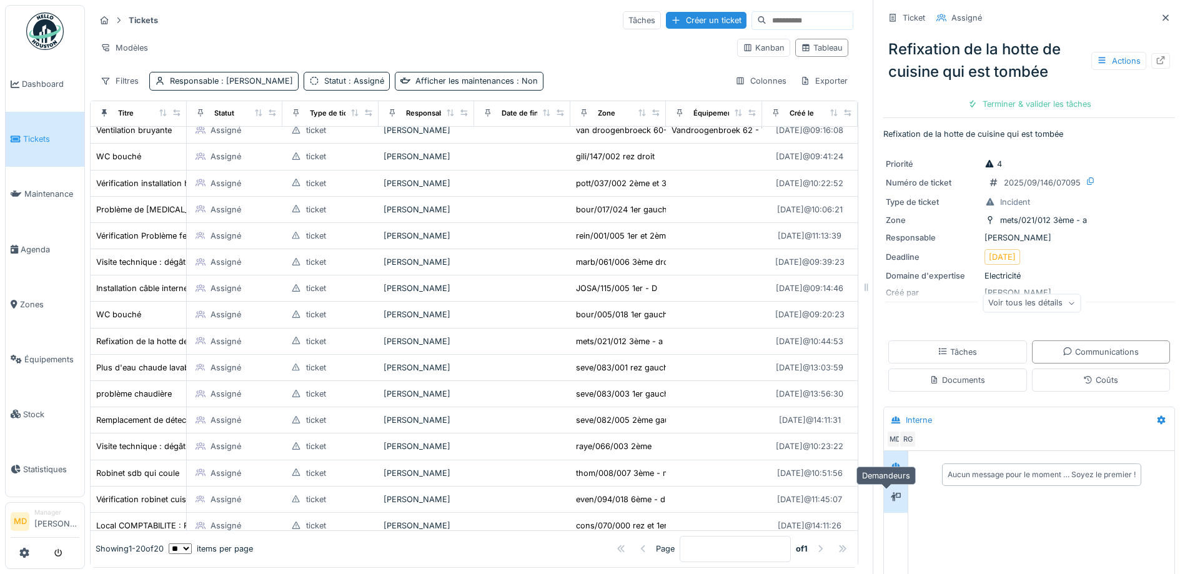
click at [892, 492] on div at bounding box center [896, 497] width 19 height 16
click at [891, 462] on div at bounding box center [896, 466] width 10 height 12
click at [930, 347] on div "Tâches" at bounding box center [957, 351] width 139 height 23
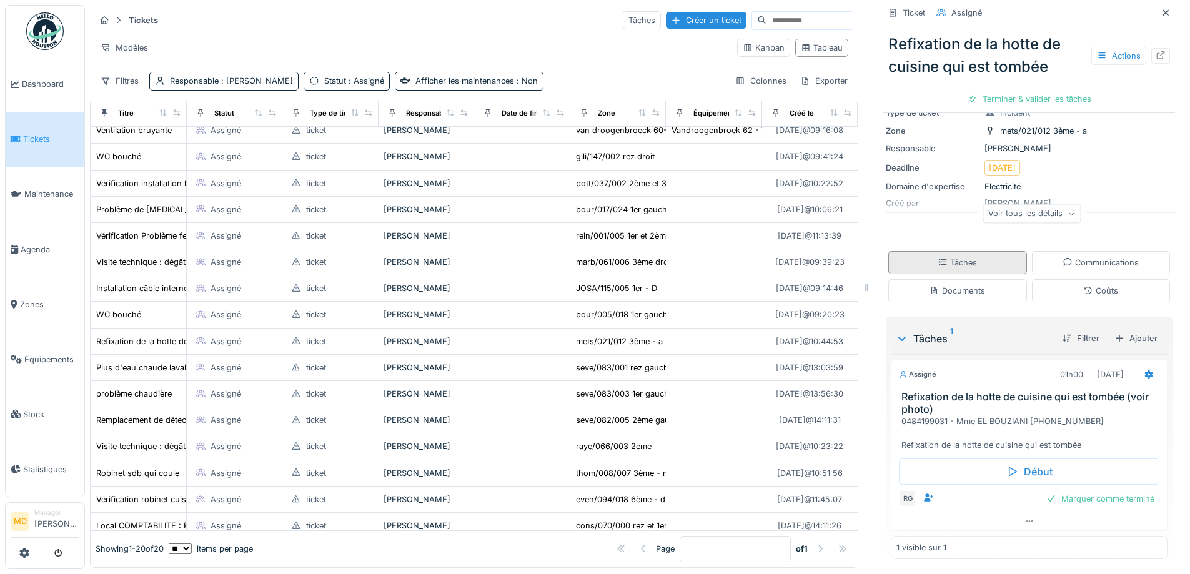
scroll to position [91, 0]
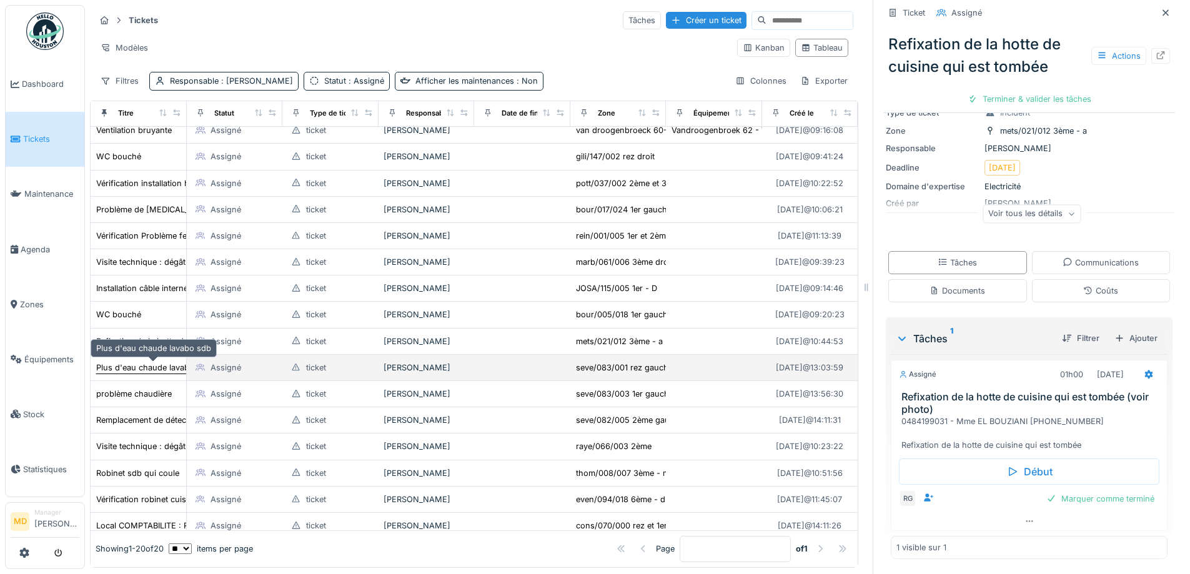
click at [127, 362] on div "Plus d'eau chaude lavabo sdb" at bounding box center [153, 368] width 115 height 12
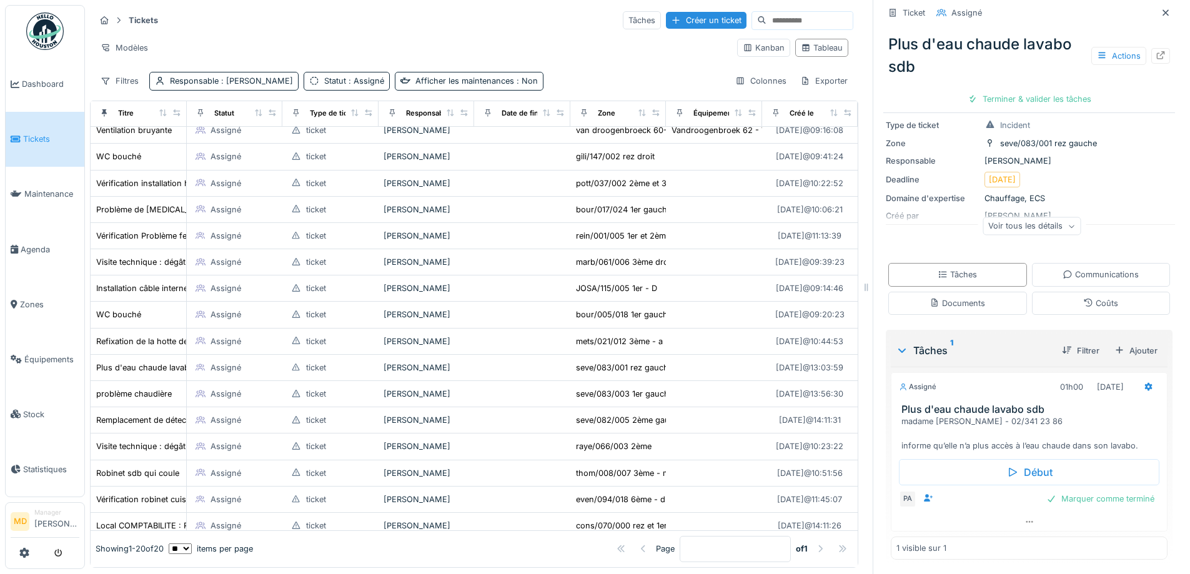
scroll to position [127, 0]
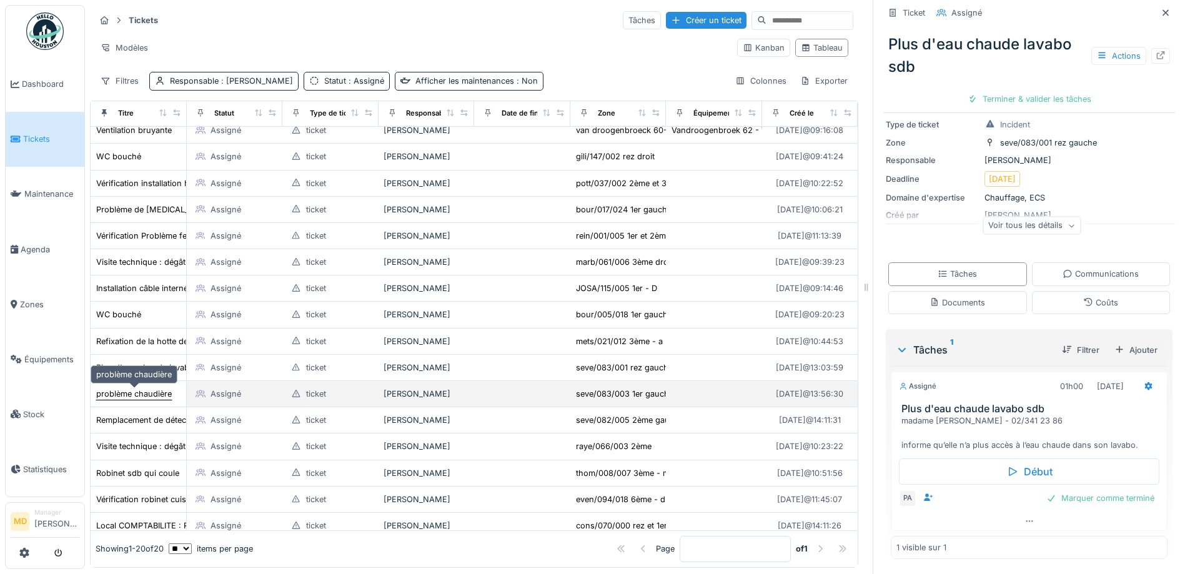
click at [131, 388] on div "problème chaudière" at bounding box center [134, 394] width 76 height 12
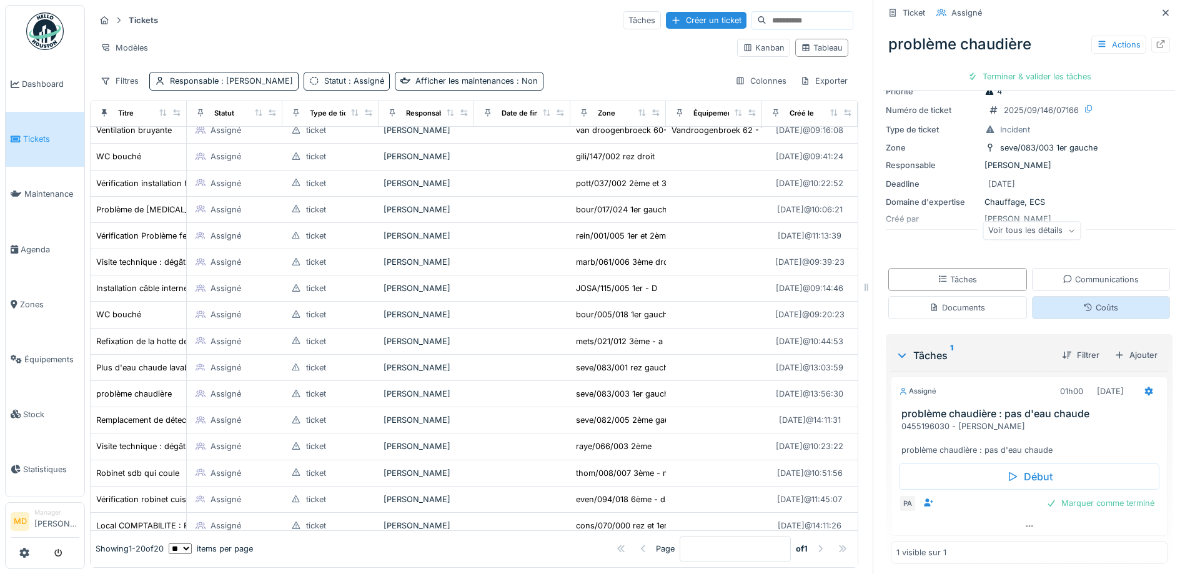
scroll to position [57, 0]
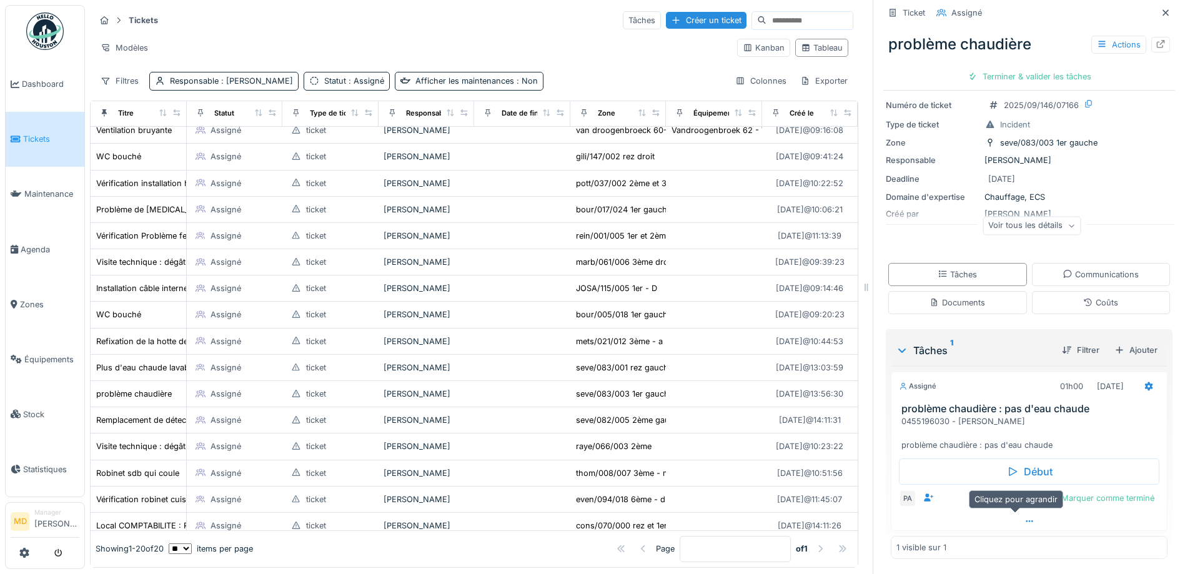
click at [1026, 520] on icon at bounding box center [1029, 521] width 7 height 2
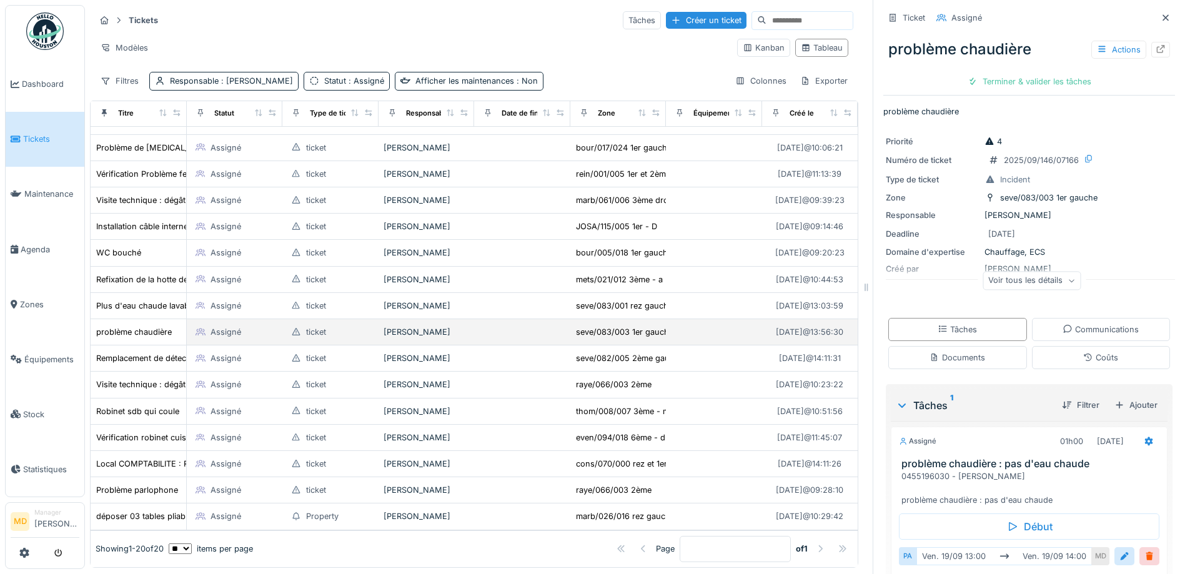
scroll to position [143, 0]
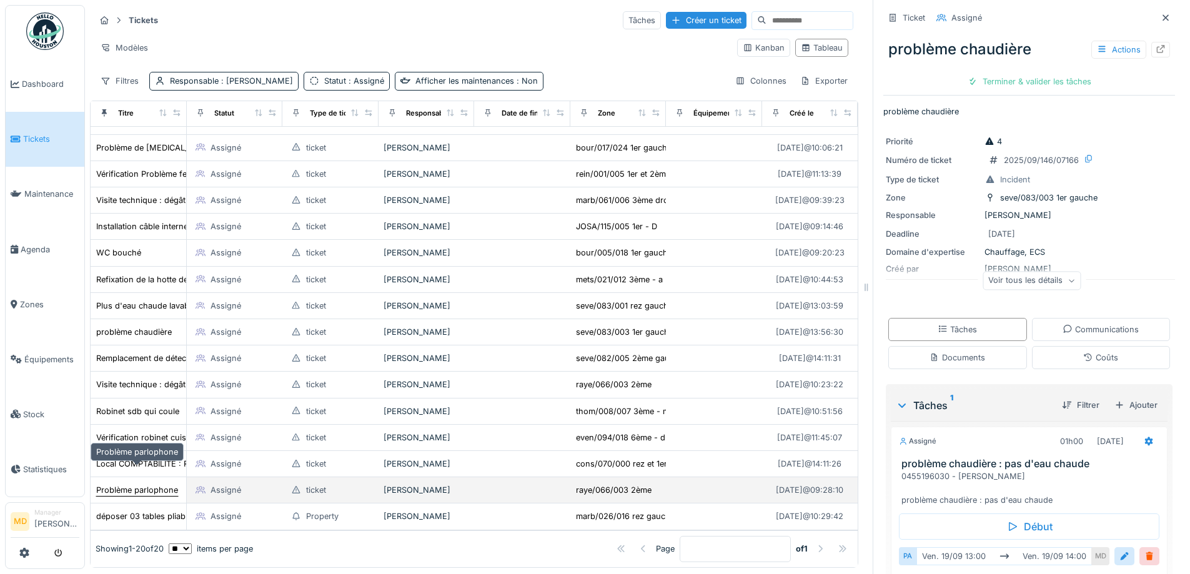
click at [148, 484] on div "Problème parlophone" at bounding box center [137, 490] width 82 height 12
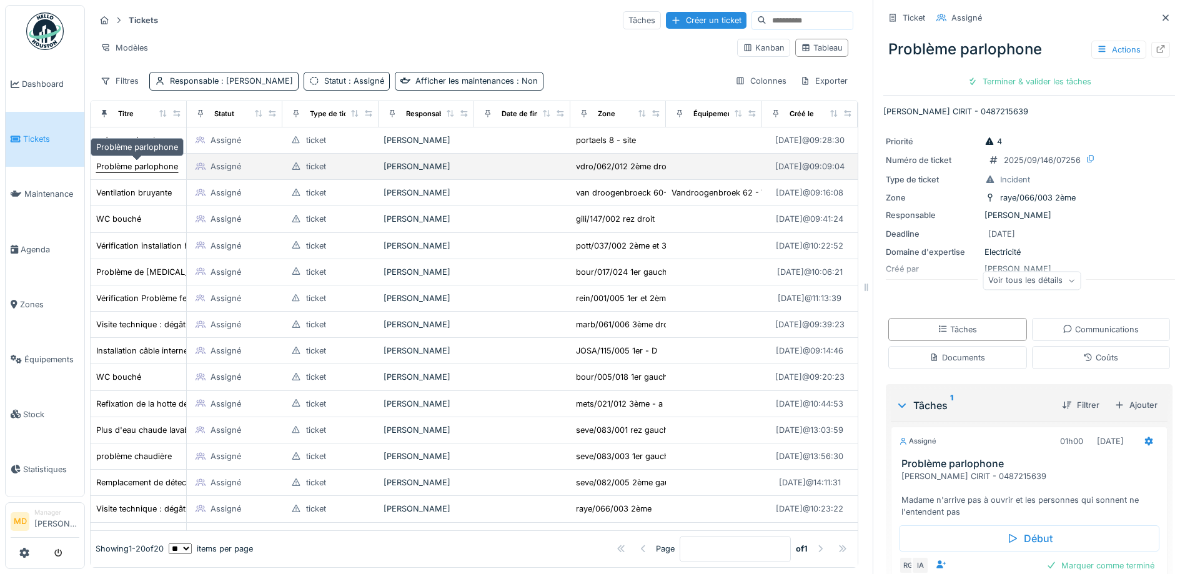
click at [139, 161] on div "Problème parlophone" at bounding box center [137, 167] width 82 height 12
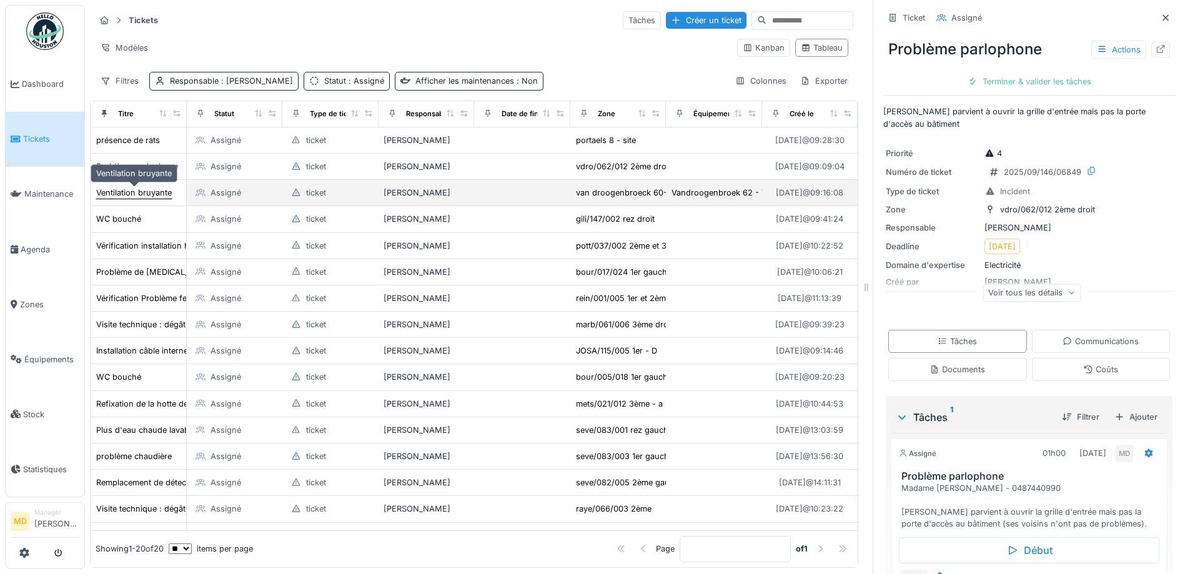
click at [157, 187] on div "Ventilation bruyante" at bounding box center [134, 193] width 76 height 12
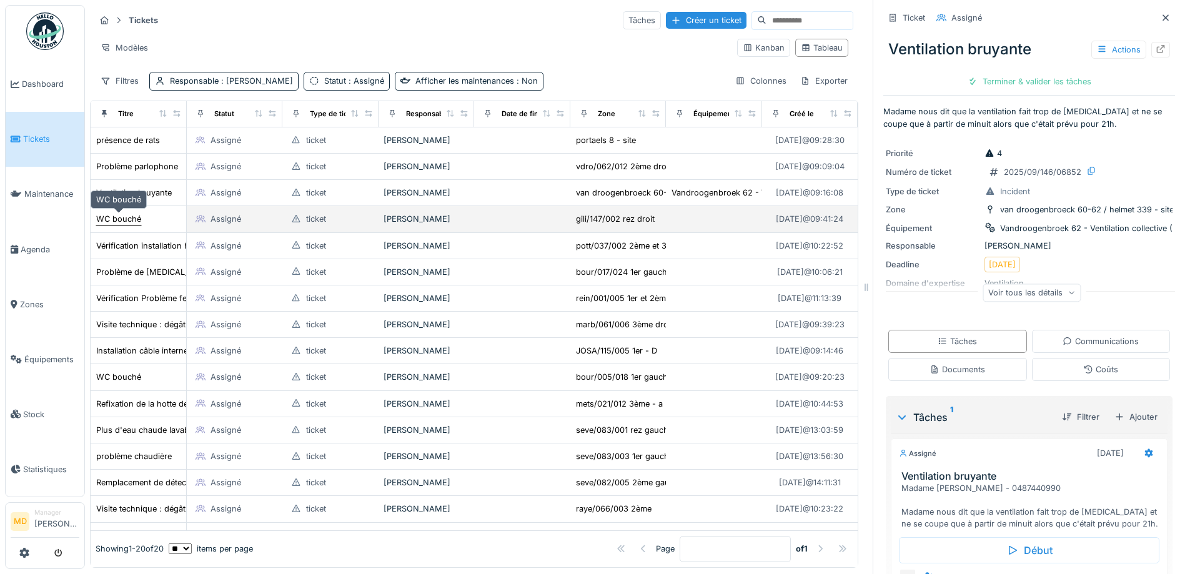
click at [123, 213] on div "WC bouché" at bounding box center [118, 219] width 45 height 12
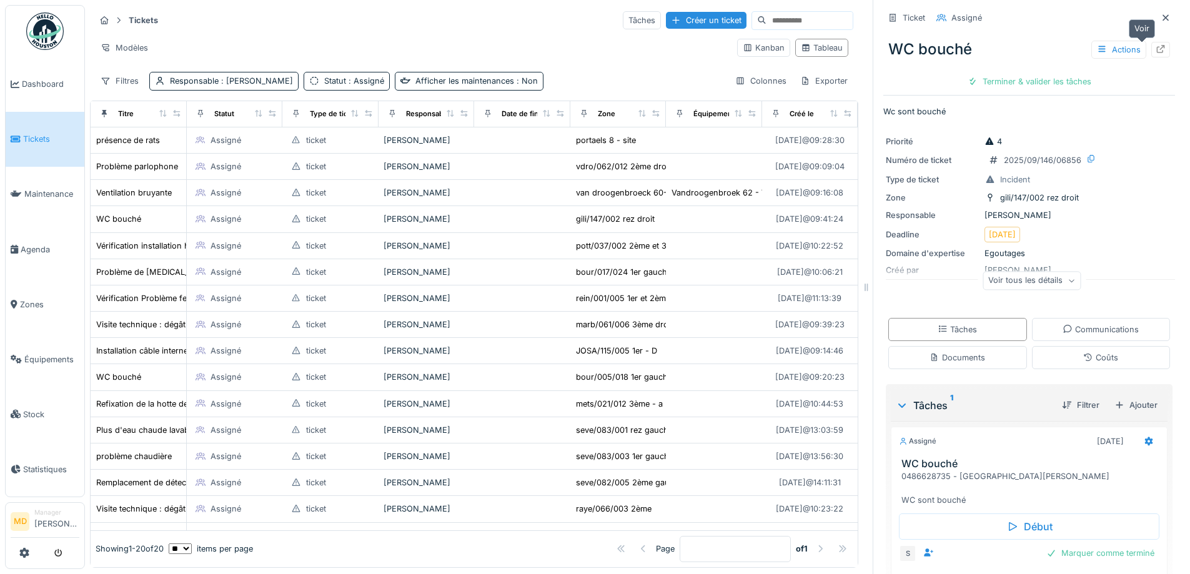
click at [1157, 45] on icon at bounding box center [1161, 49] width 8 height 8
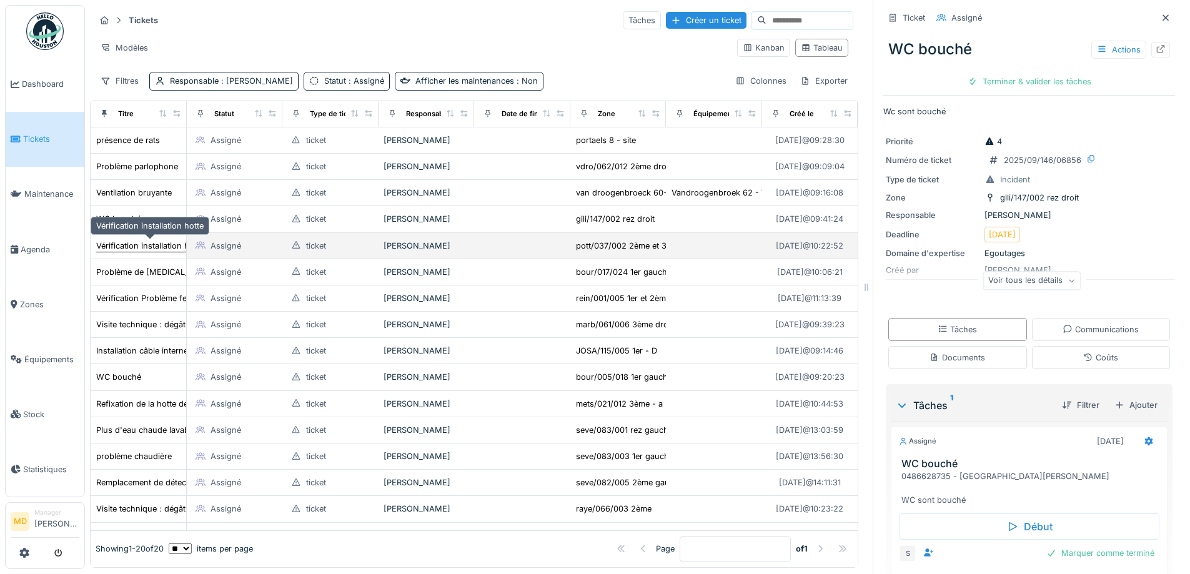
click at [126, 240] on div "Vérification installation hotte" at bounding box center [149, 246] width 107 height 12
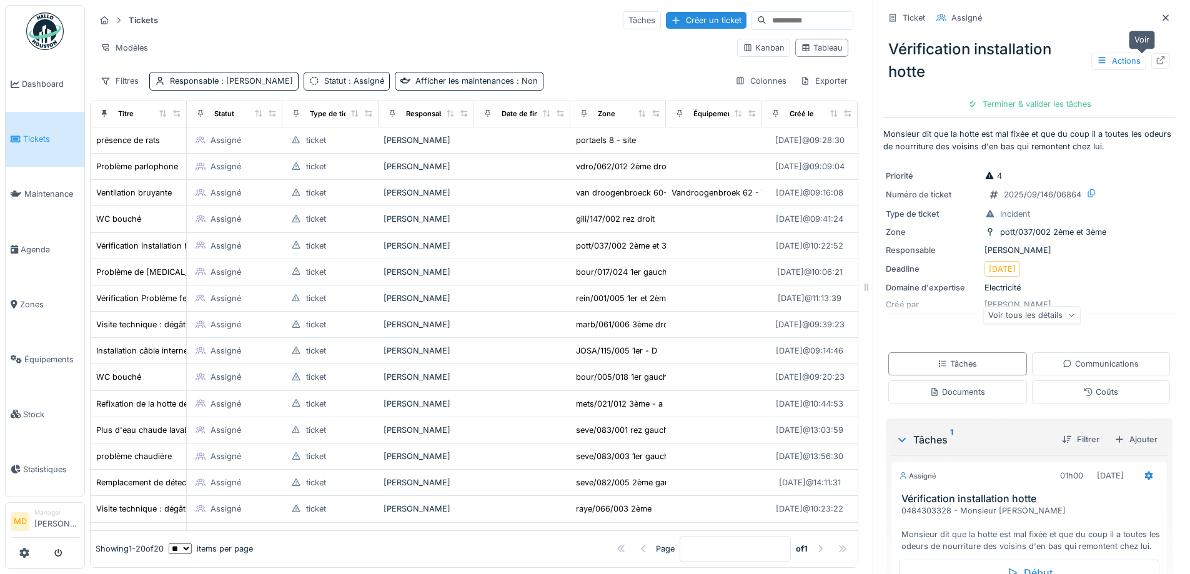
click at [1156, 56] on icon at bounding box center [1161, 60] width 10 height 8
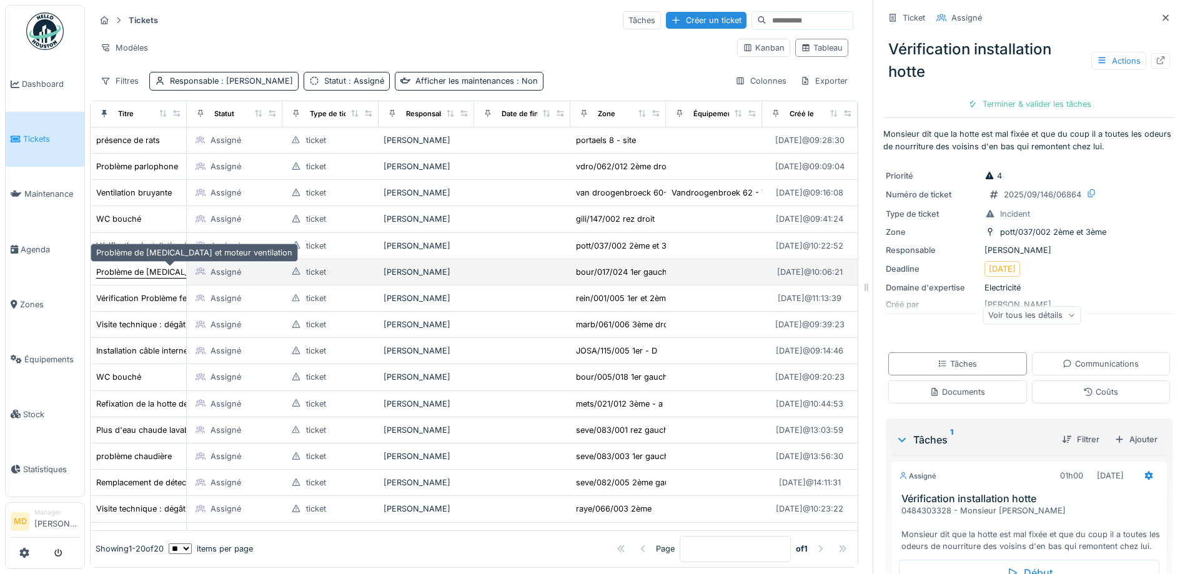
click at [130, 269] on div "Problème de bruit et moteur ventilation" at bounding box center [194, 272] width 197 height 13
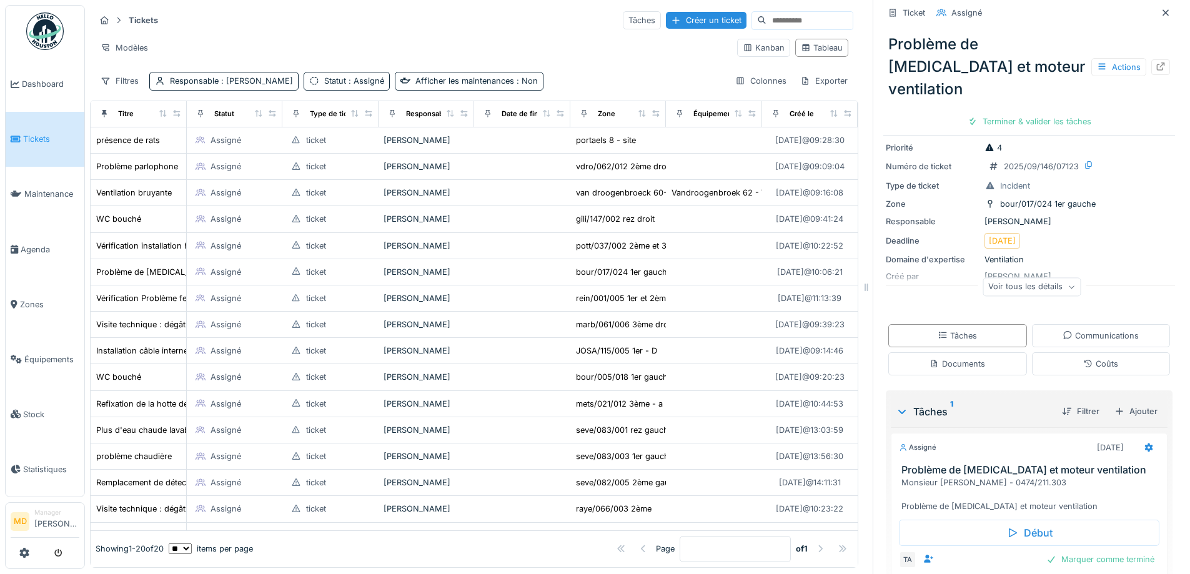
scroll to position [79, 0]
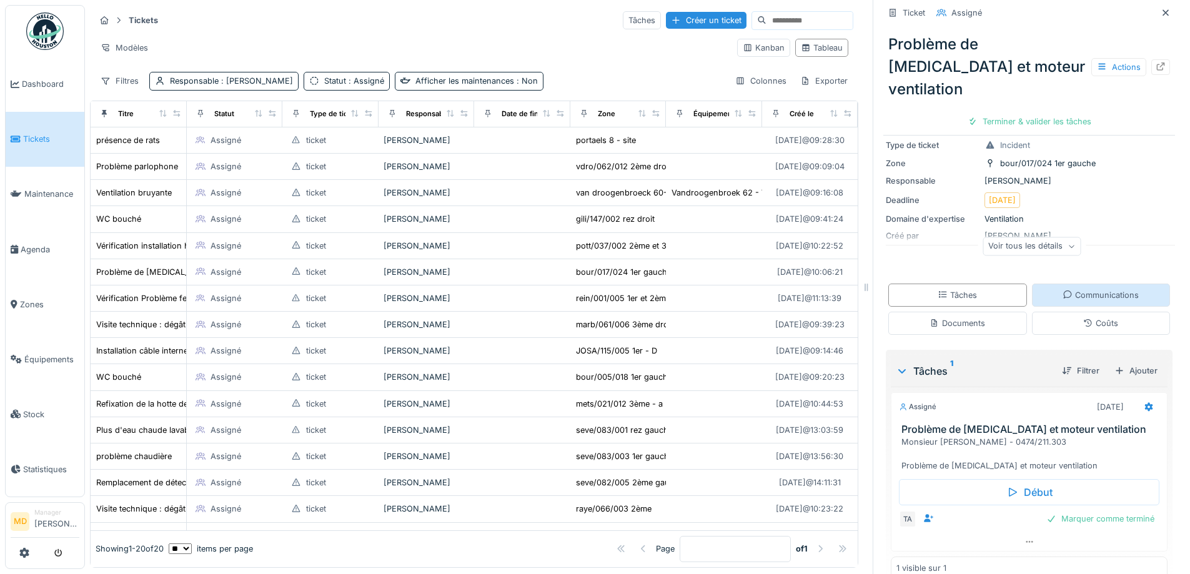
click at [1063, 289] on div "Communications" at bounding box center [1101, 295] width 76 height 12
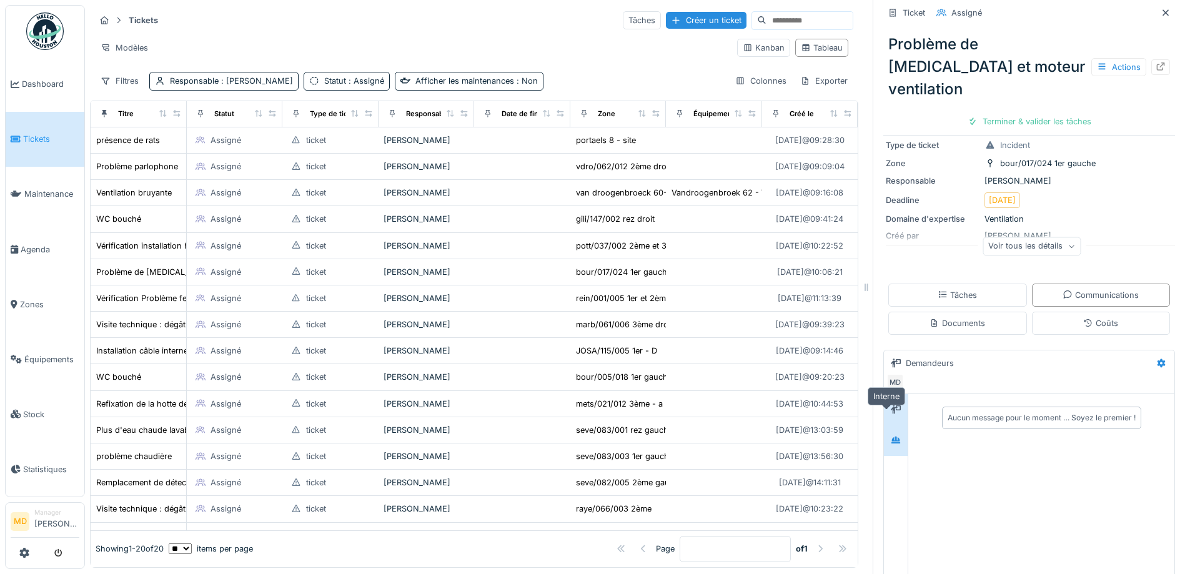
click at [891, 434] on div at bounding box center [896, 440] width 10 height 12
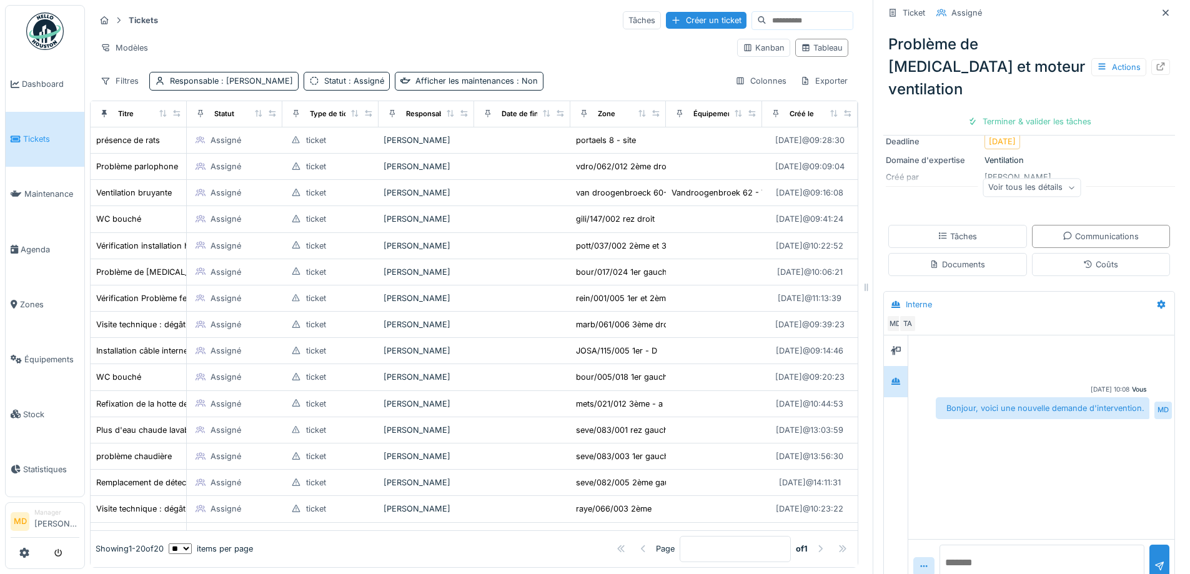
scroll to position [142, 0]
click at [990, 541] on textarea at bounding box center [1042, 561] width 205 height 40
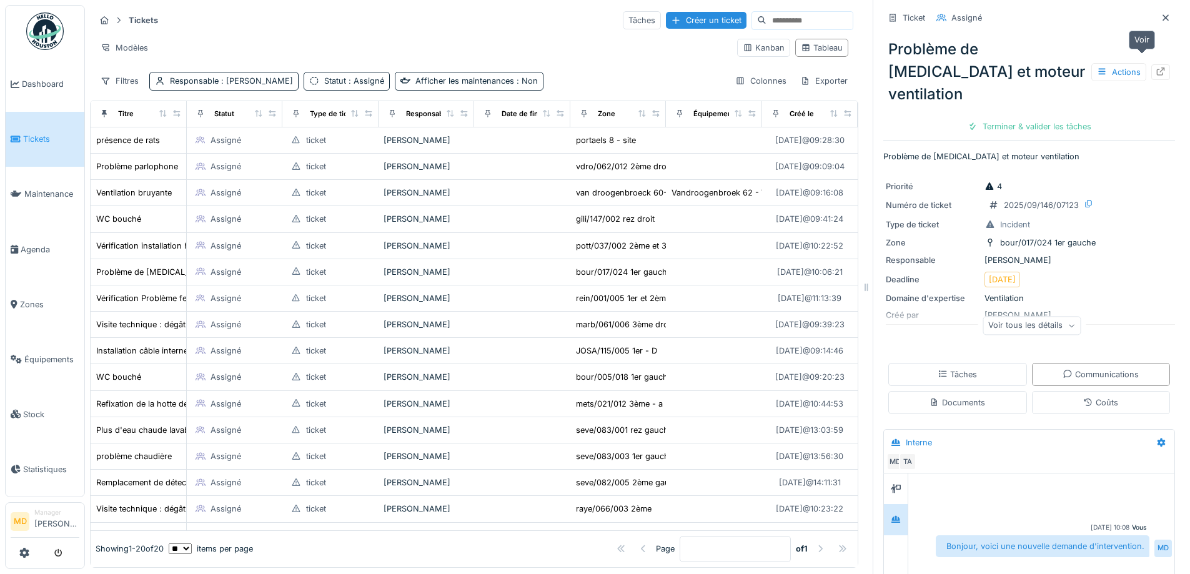
type textarea "**********"
click at [1156, 67] on icon at bounding box center [1161, 71] width 10 height 8
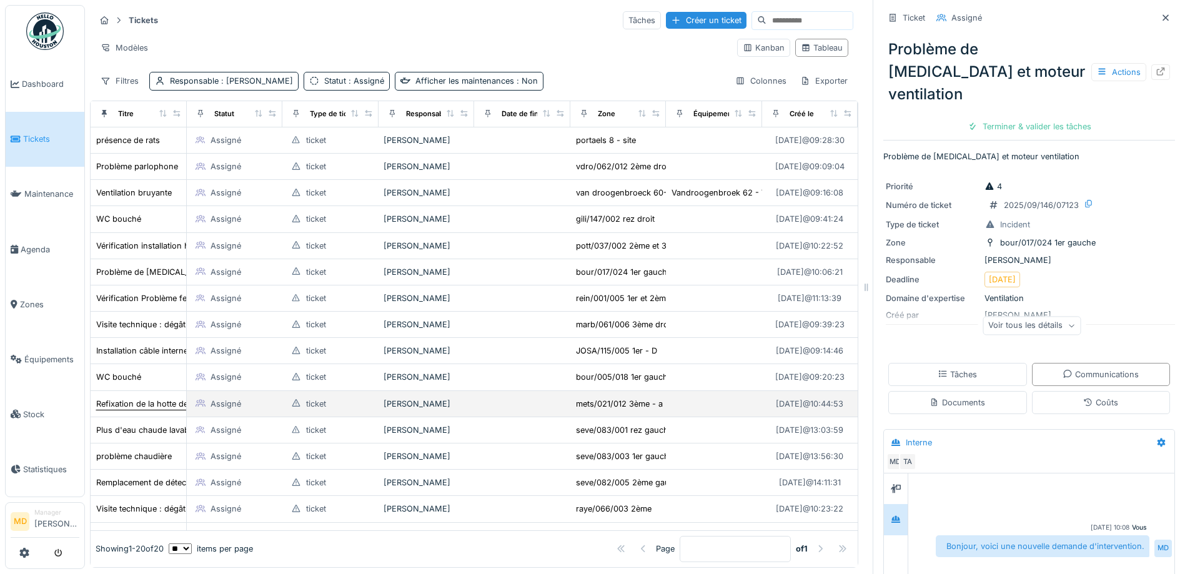
scroll to position [125, 0]
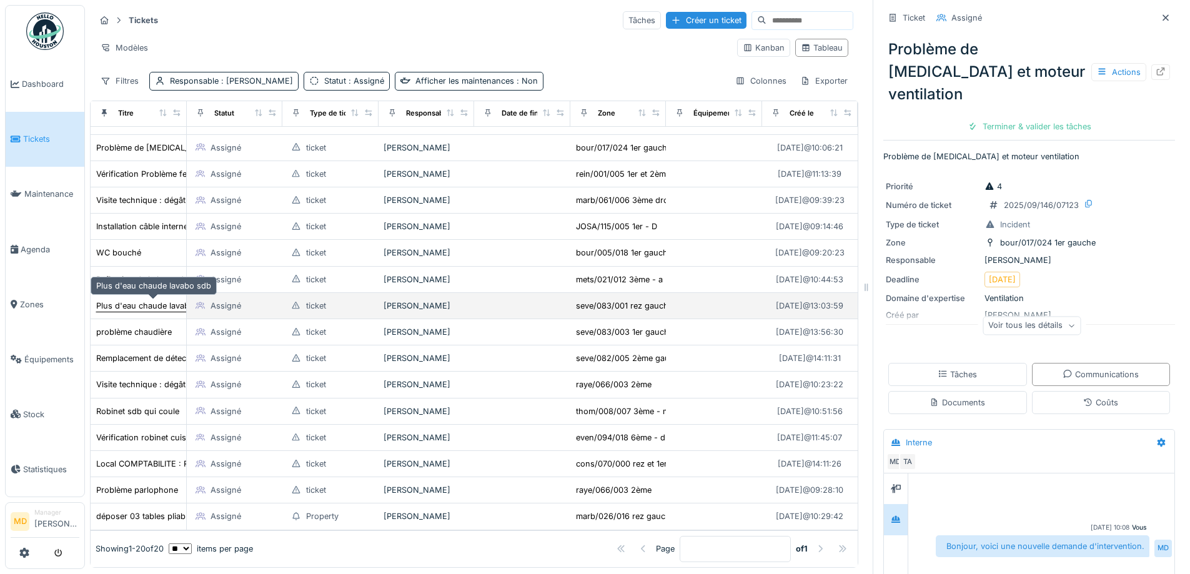
click at [138, 300] on div "Plus d'eau chaude lavabo sdb" at bounding box center [153, 306] width 115 height 12
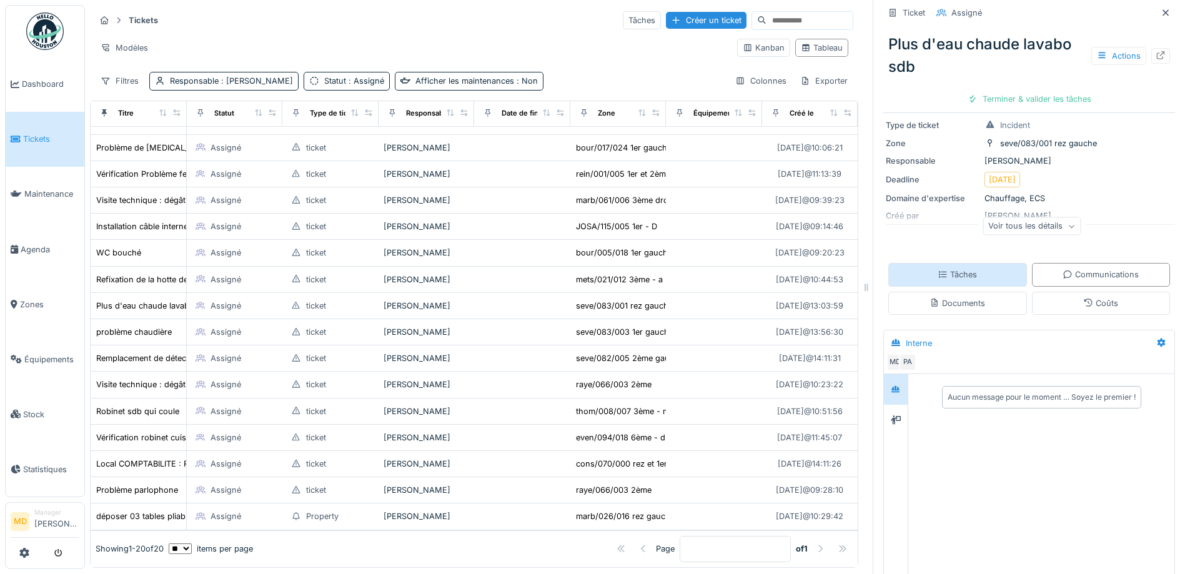
click at [951, 269] on div "Tâches" at bounding box center [957, 275] width 39 height 12
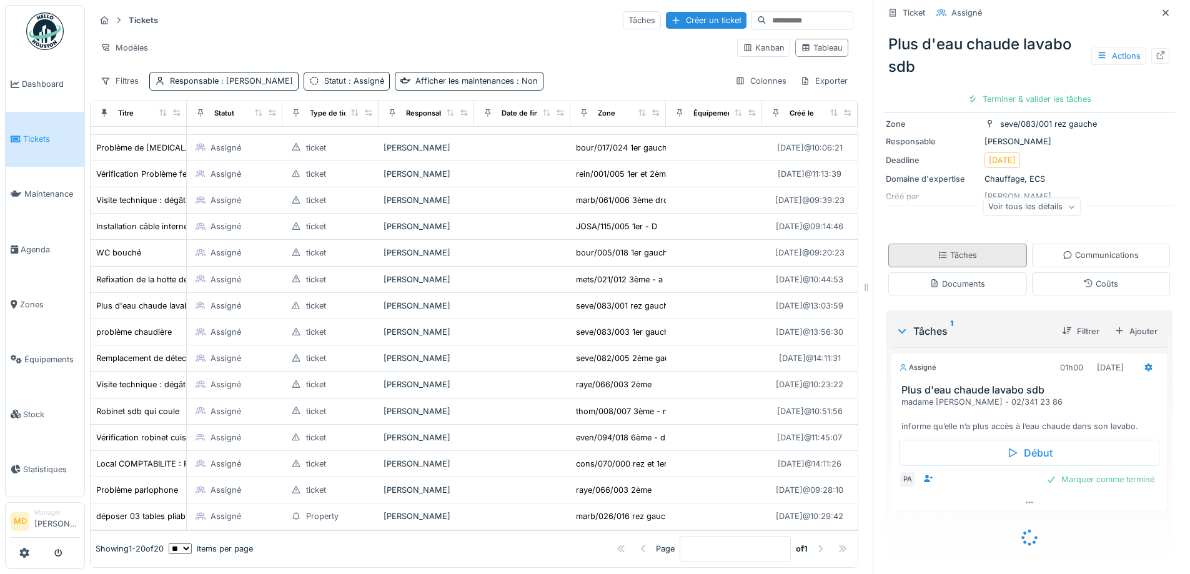
scroll to position [127, 0]
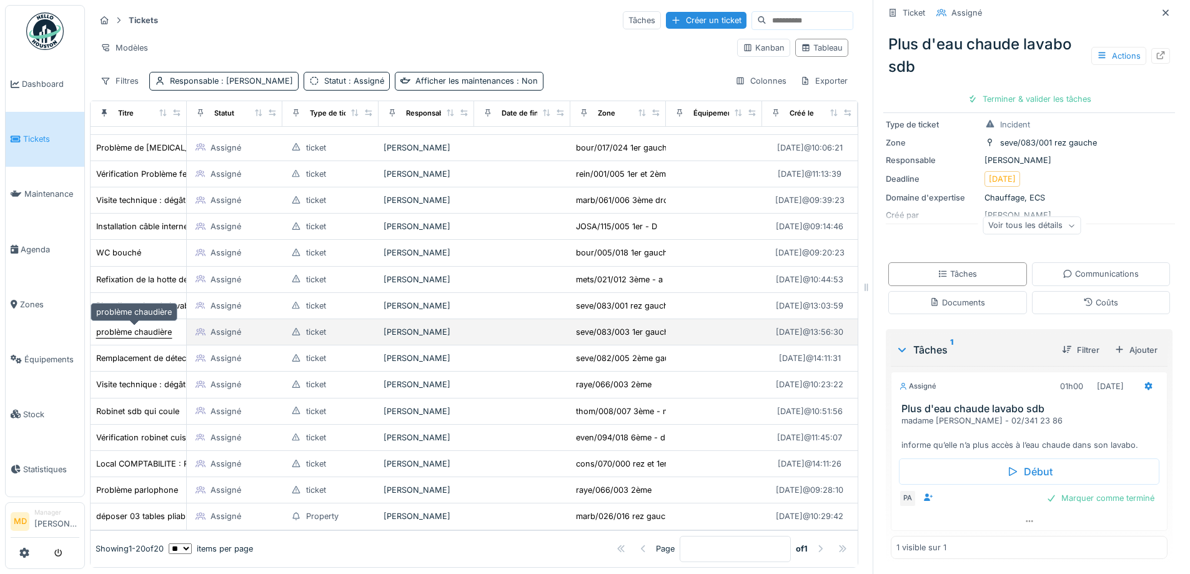
click at [149, 328] on div "problème chaudière" at bounding box center [134, 332] width 76 height 12
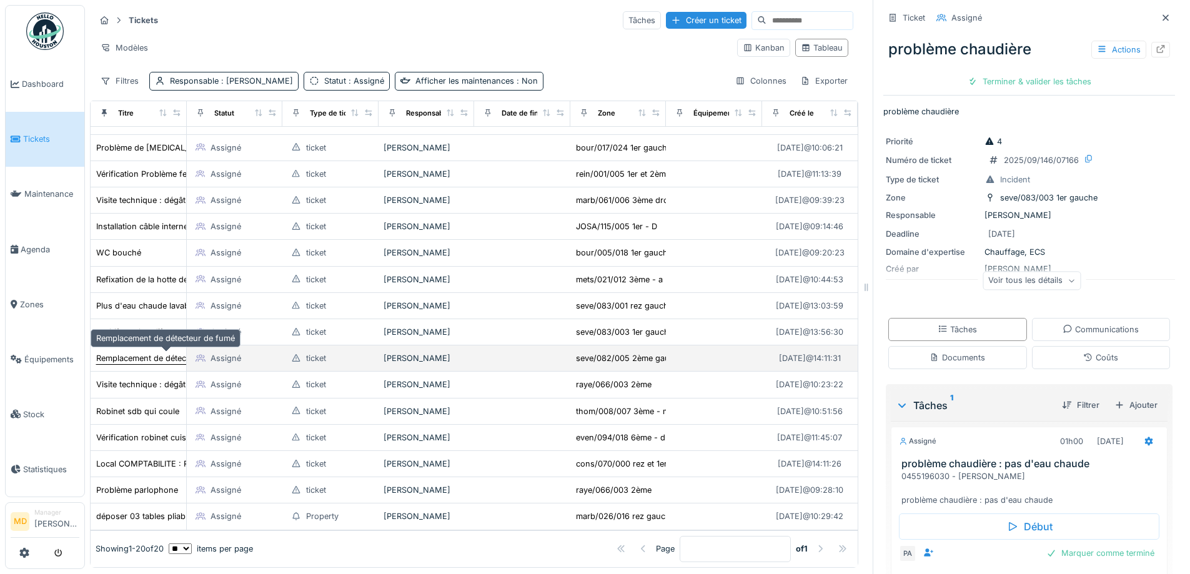
click at [127, 352] on div "Remplacement de détecteur de fumé" at bounding box center [165, 358] width 139 height 12
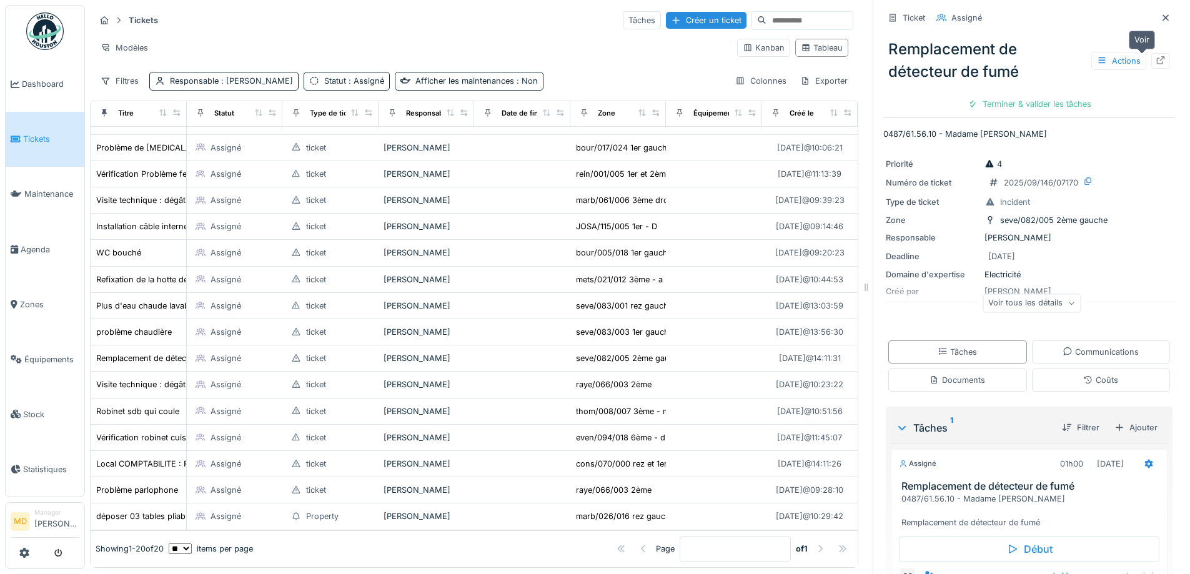
click at [1151, 53] on div at bounding box center [1160, 61] width 19 height 16
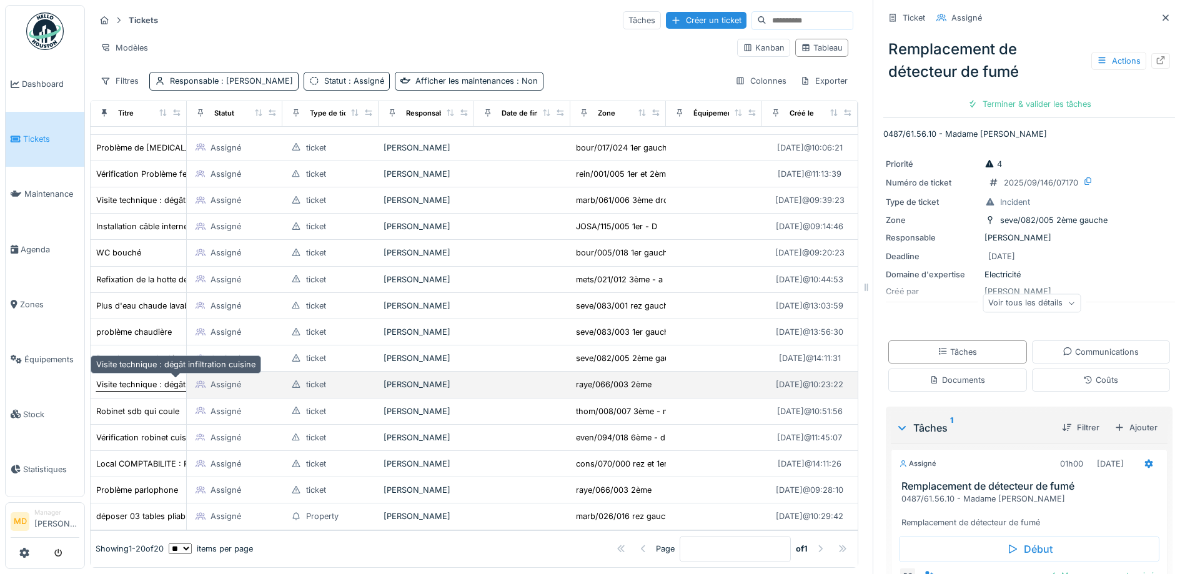
click at [147, 379] on div "Visite technique : dégât infiltration cuisine" at bounding box center [175, 385] width 159 height 12
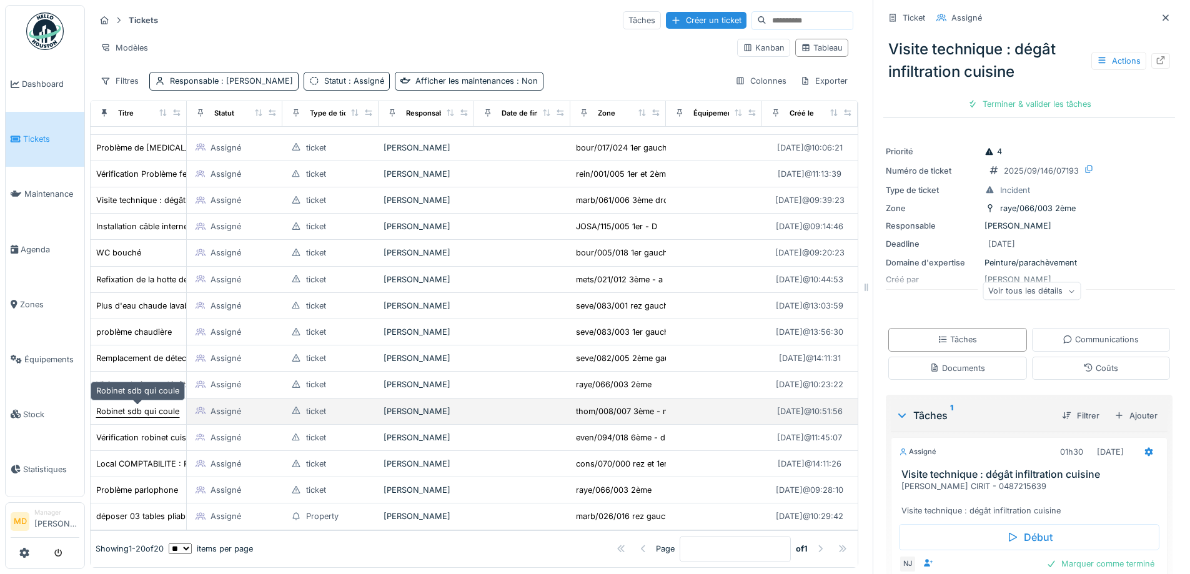
click at [136, 405] on div "Robinet sdb qui coule" at bounding box center [137, 411] width 83 height 12
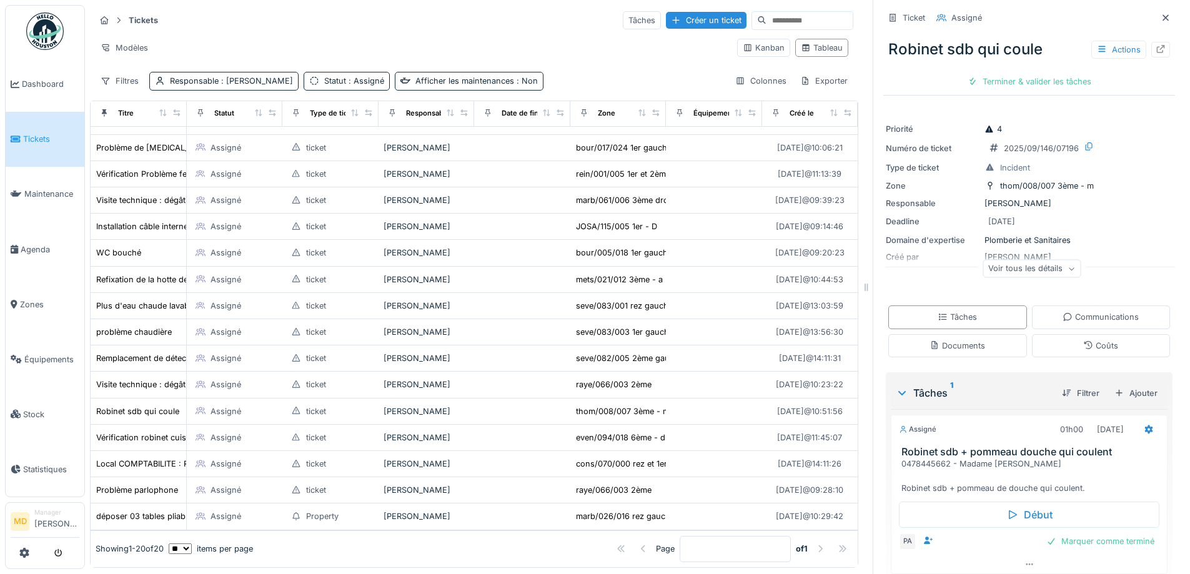
scroll to position [44, 0]
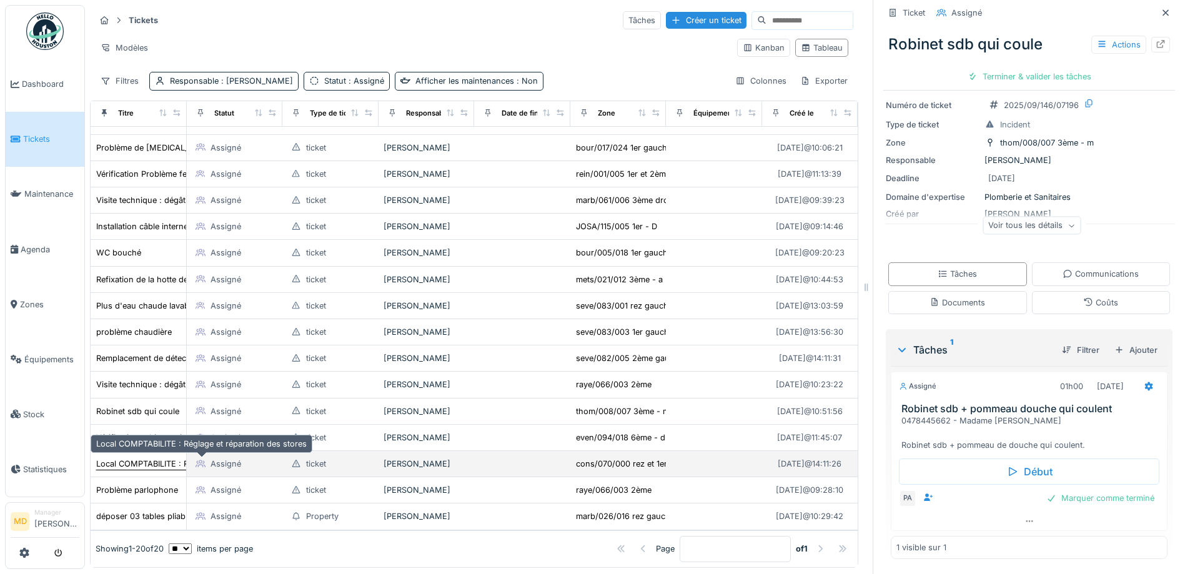
click at [135, 458] on div "Local COMPTABILITE : Réglage et réparation des stores" at bounding box center [201, 464] width 211 height 12
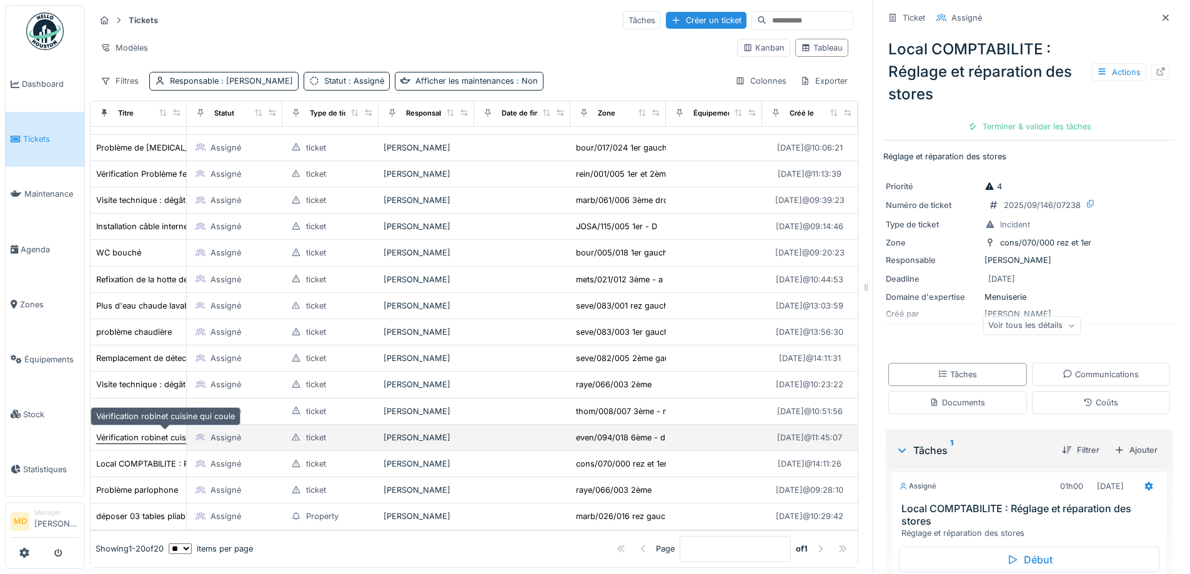
scroll to position [143, 0]
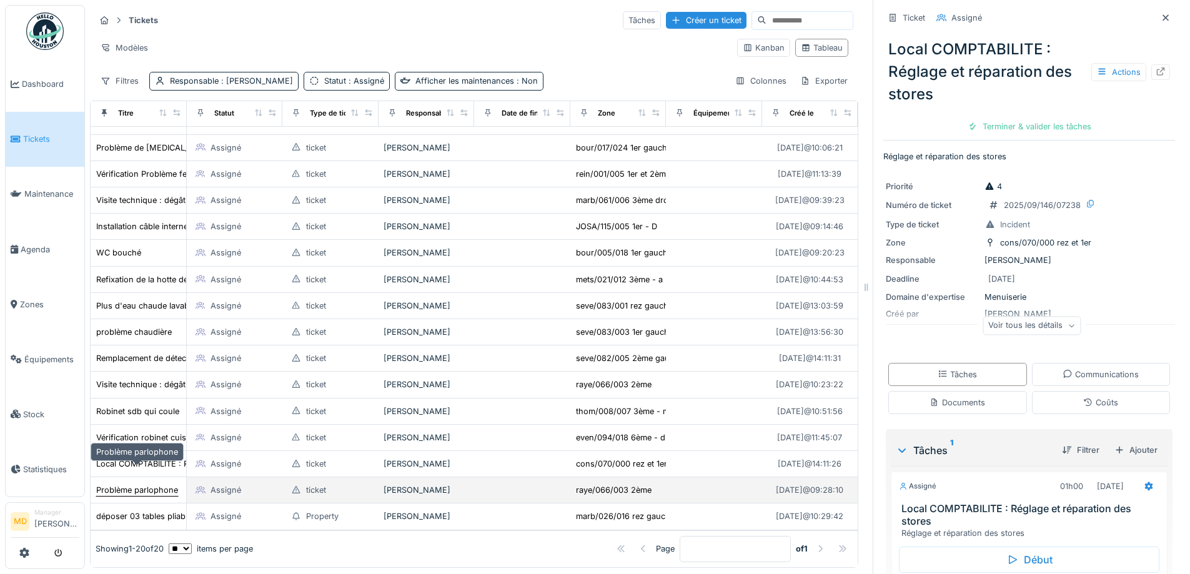
click at [141, 484] on div "Problème parlophone" at bounding box center [137, 490] width 82 height 12
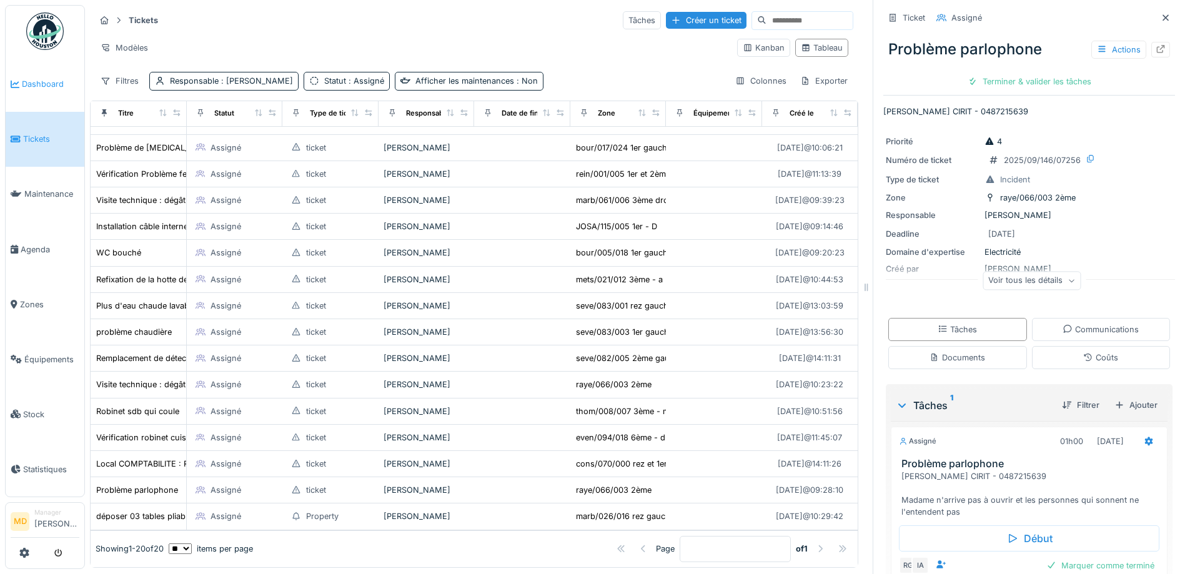
click at [49, 77] on link "Dashboard" at bounding box center [45, 84] width 79 height 55
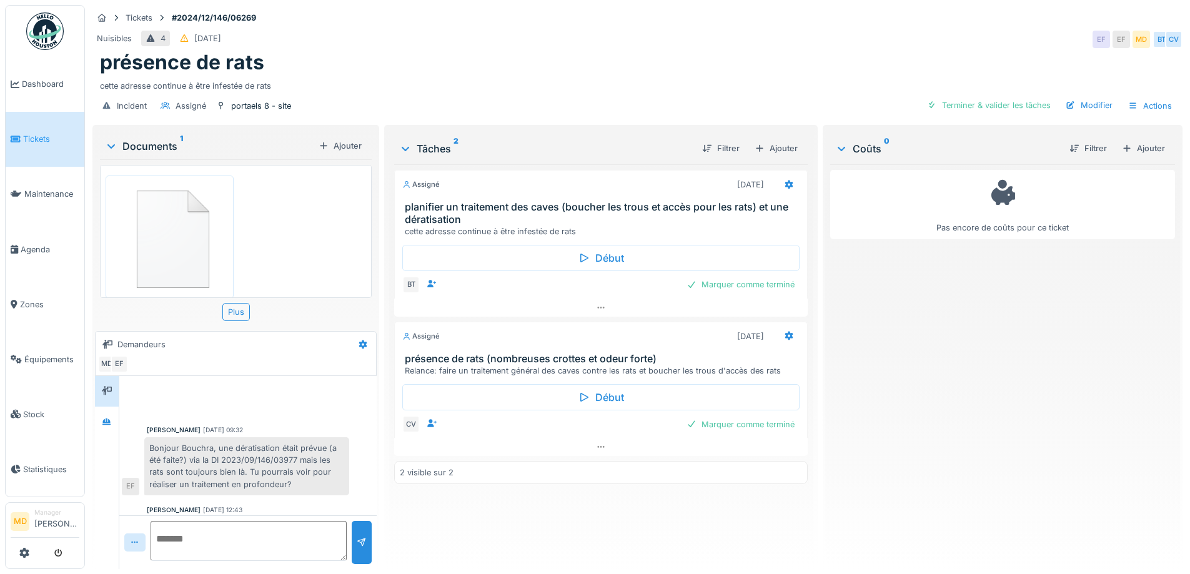
scroll to position [261, 0]
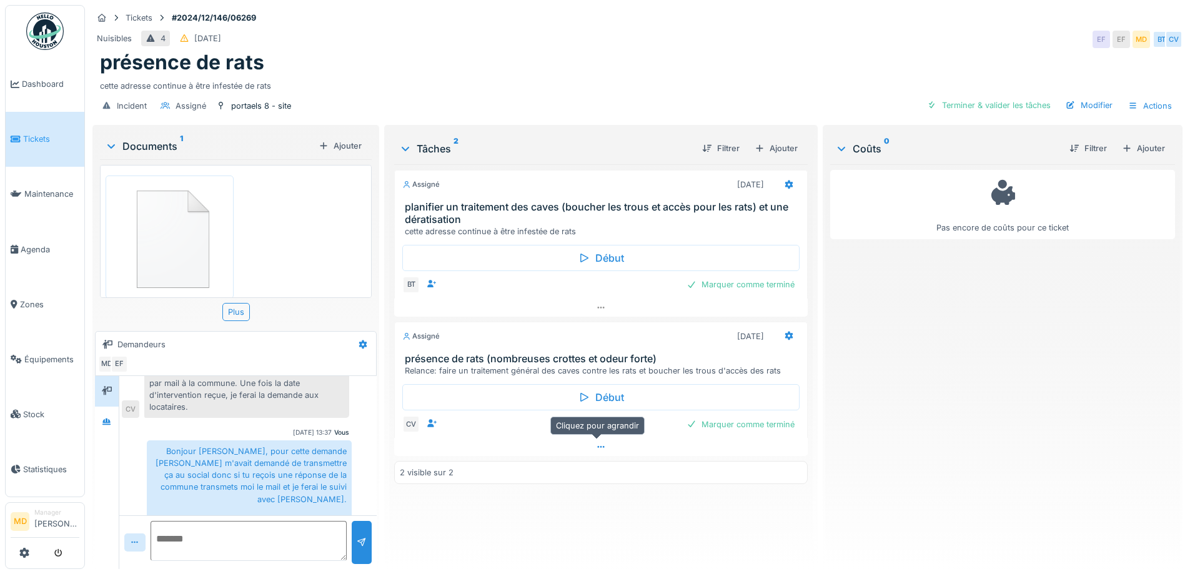
click at [600, 446] on icon at bounding box center [601, 447] width 10 height 8
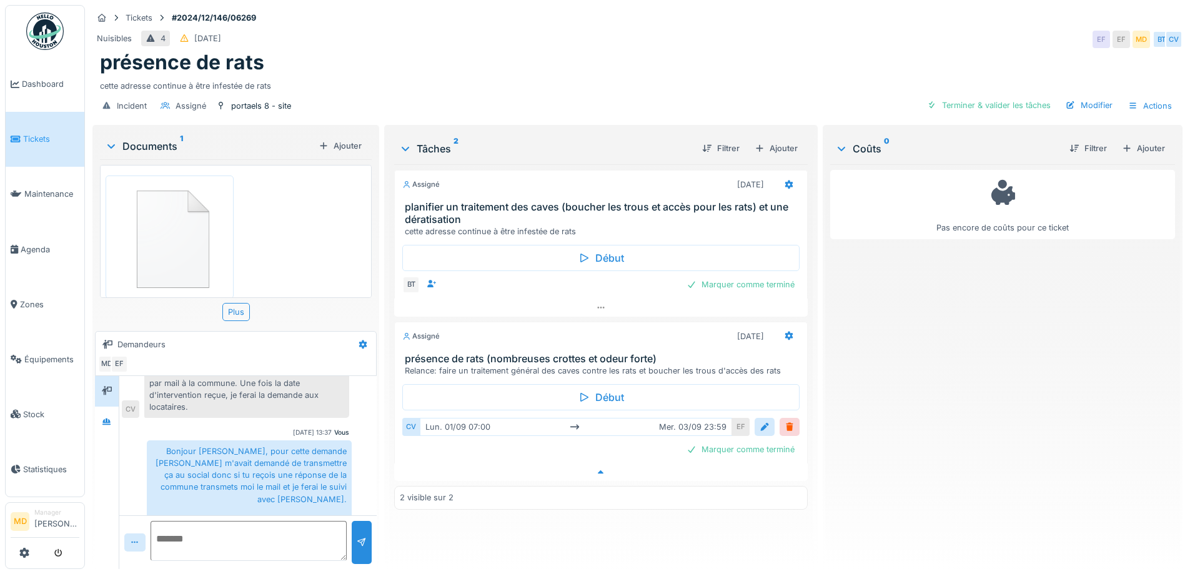
scroll to position [9, 0]
click at [116, 419] on div at bounding box center [106, 422] width 19 height 16
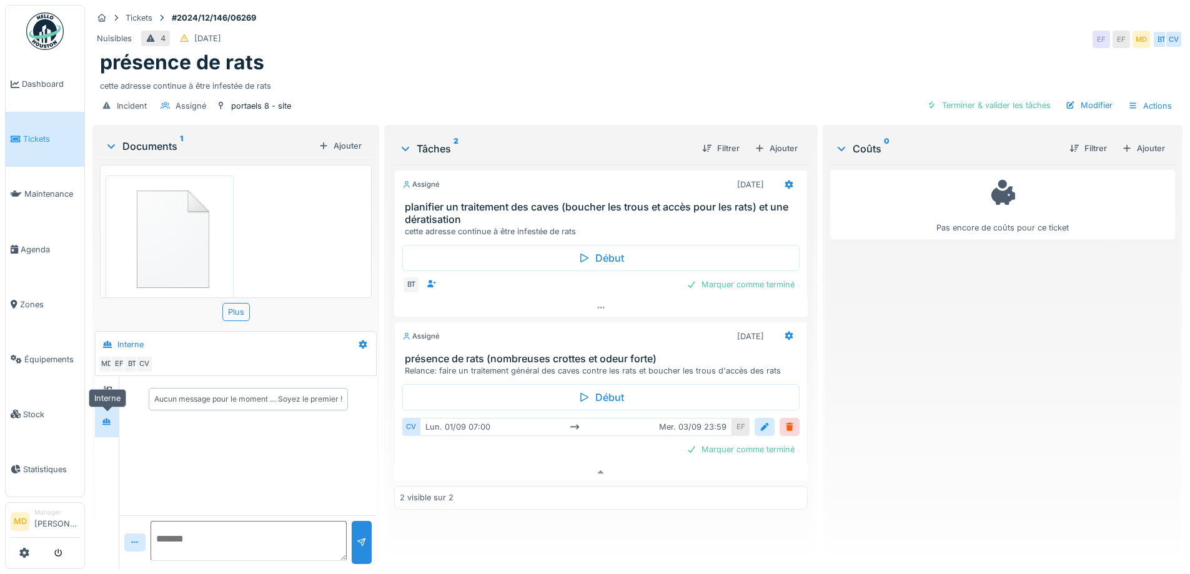
scroll to position [0, 0]
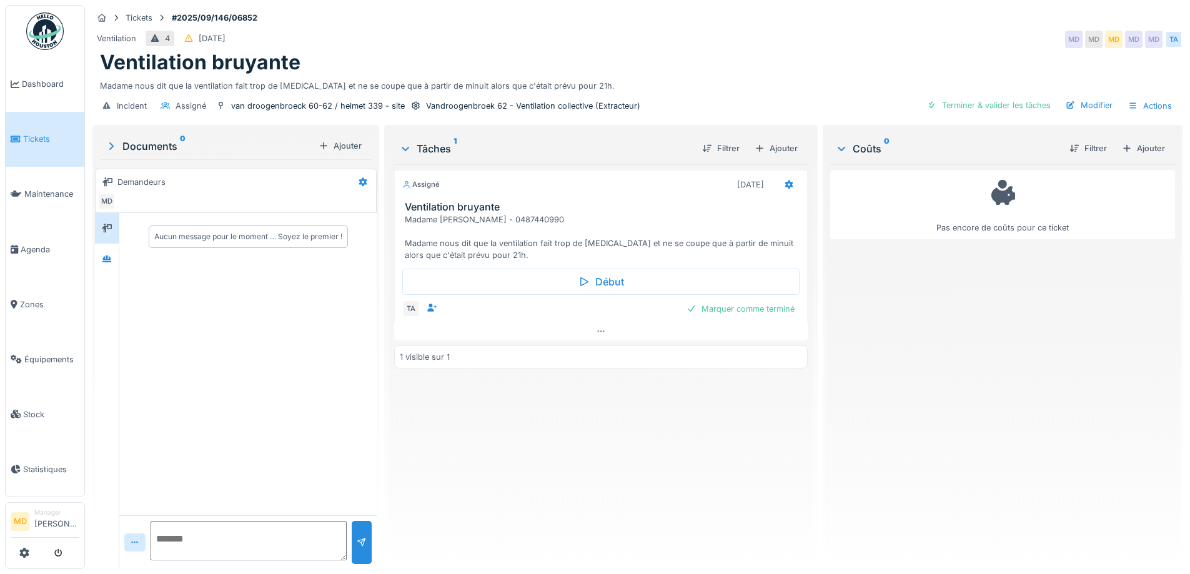
click at [120, 261] on div "Aucun message pour le moment … Soyez le premier !" at bounding box center [247, 364] width 257 height 302
click at [99, 261] on div at bounding box center [106, 259] width 19 height 16
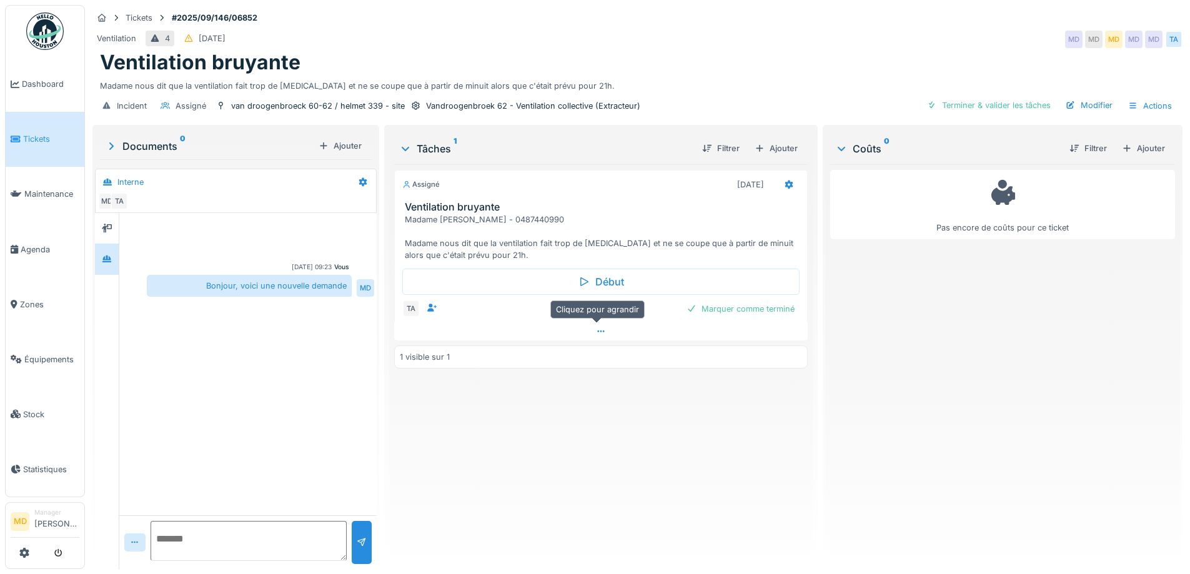
click at [596, 329] on icon at bounding box center [601, 331] width 10 height 8
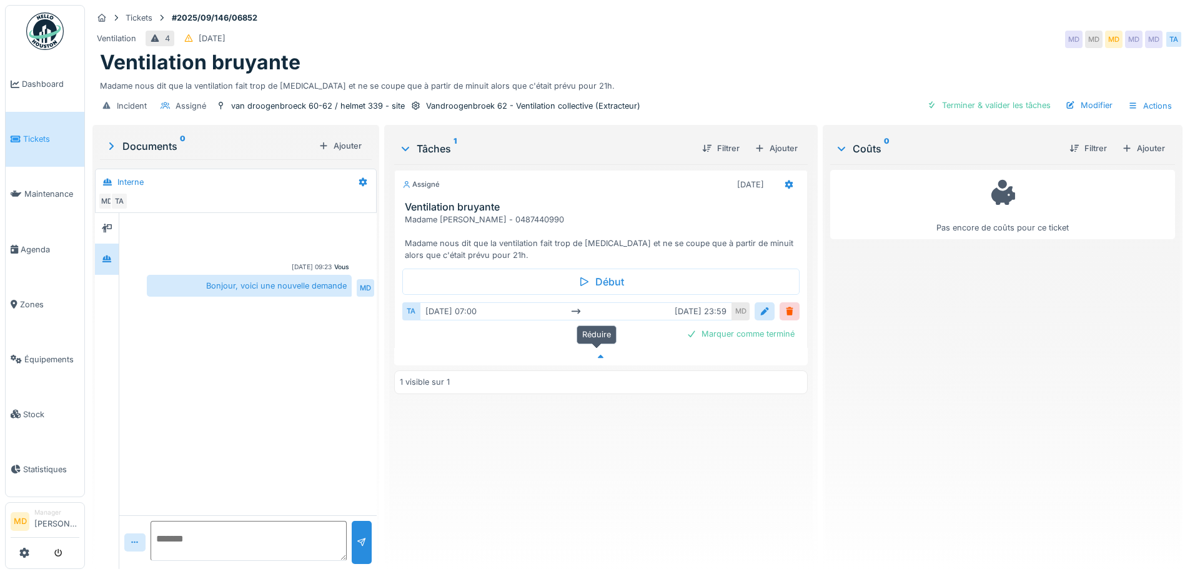
click at [591, 348] on div at bounding box center [600, 357] width 413 height 18
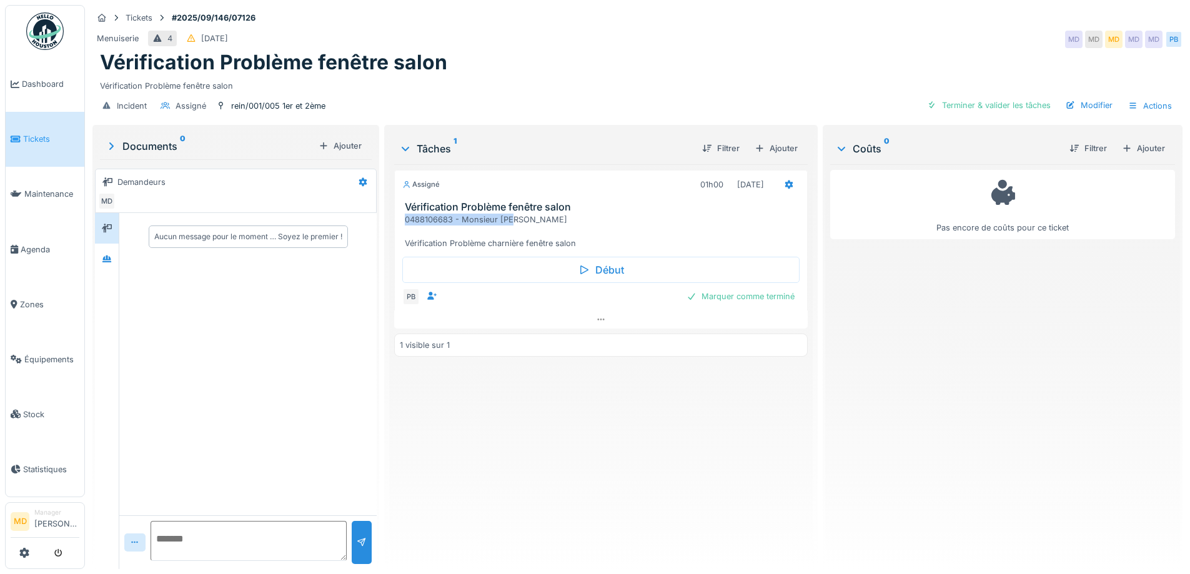
drag, startPoint x: 517, startPoint y: 219, endPoint x: 397, endPoint y: 219, distance: 120.6
click at [397, 219] on div "Vérification Problème fenêtre salon 0488106683 - Monsieur [PERSON_NAME] Vérific…" at bounding box center [601, 225] width 412 height 48
copy div "0488106683 - Monsieur [PERSON_NAME]"
click at [1089, 102] on div "Modifier" at bounding box center [1089, 105] width 57 height 17
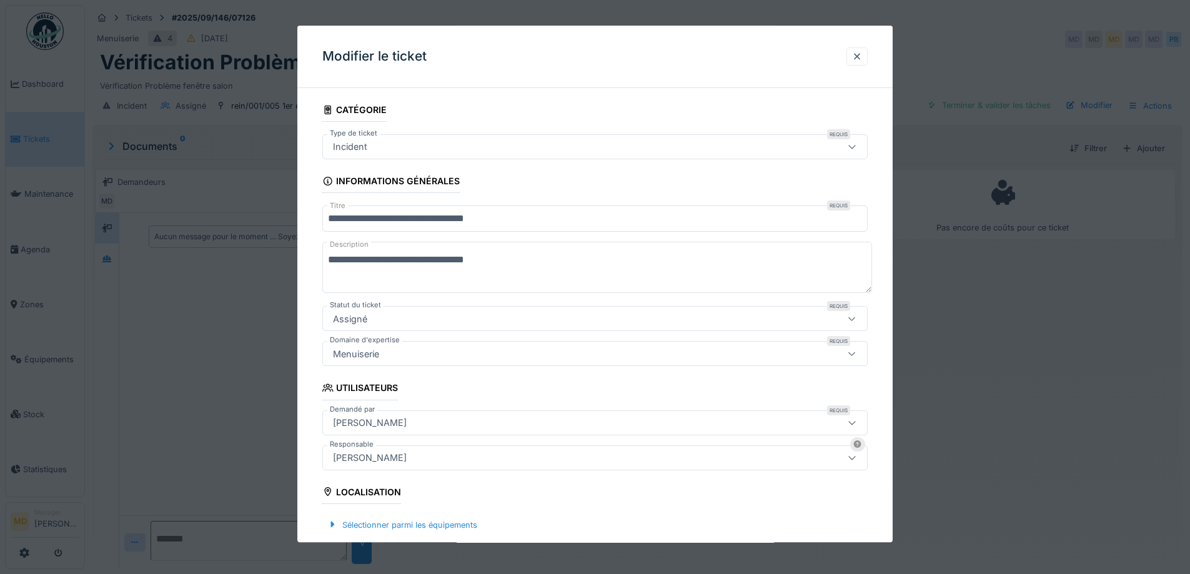
drag, startPoint x: 534, startPoint y: 259, endPoint x: 262, endPoint y: 259, distance: 271.1
click at [262, 259] on div "**********" at bounding box center [637, 287] width 1105 height 574
paste textarea
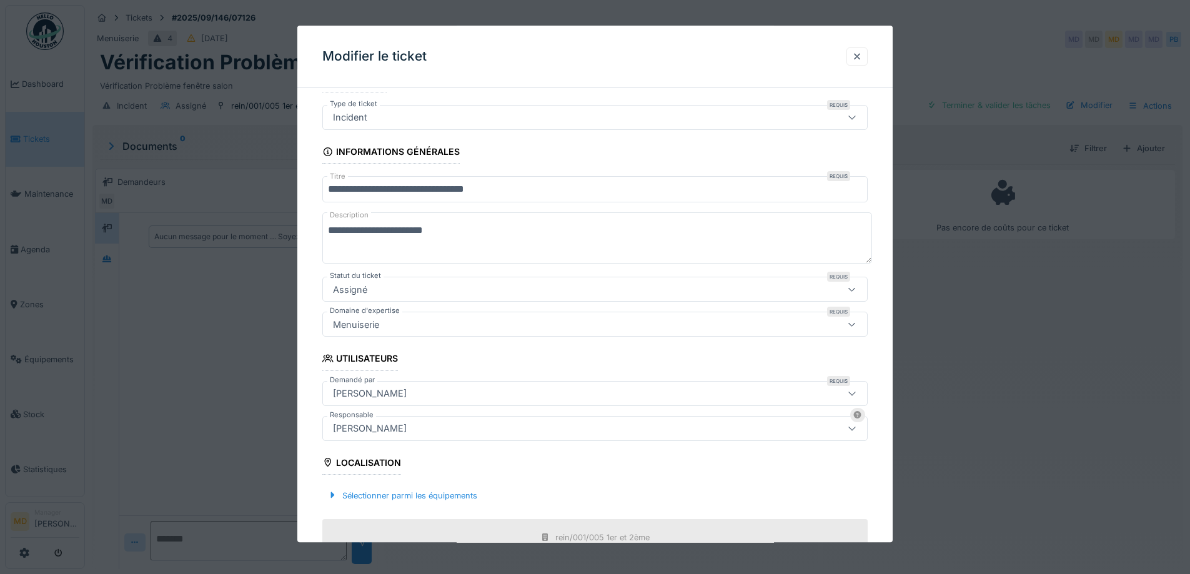
scroll to position [24, 0]
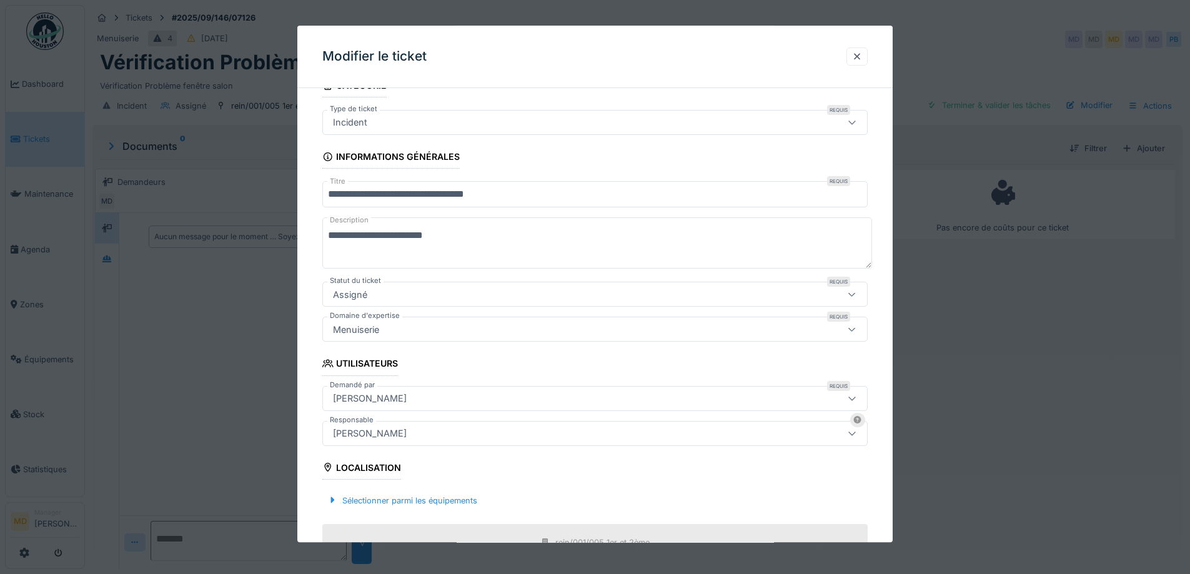
type textarea "**********"
click at [410, 399] on div "[PERSON_NAME]" at bounding box center [563, 399] width 470 height 14
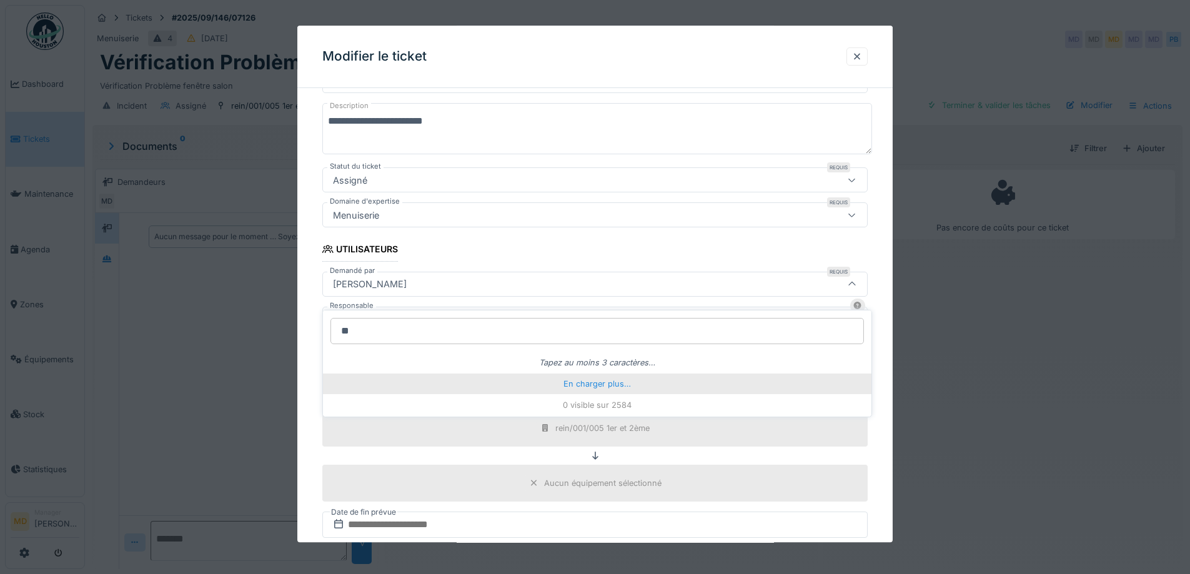
type input "***"
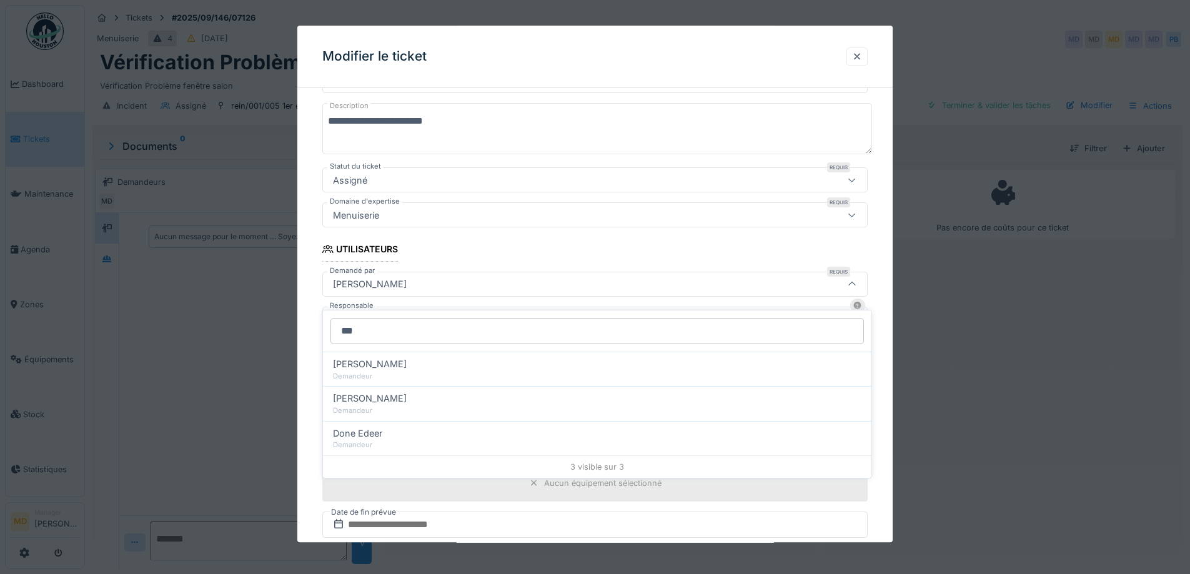
click at [312, 247] on div "**********" at bounding box center [594, 349] width 595 height 781
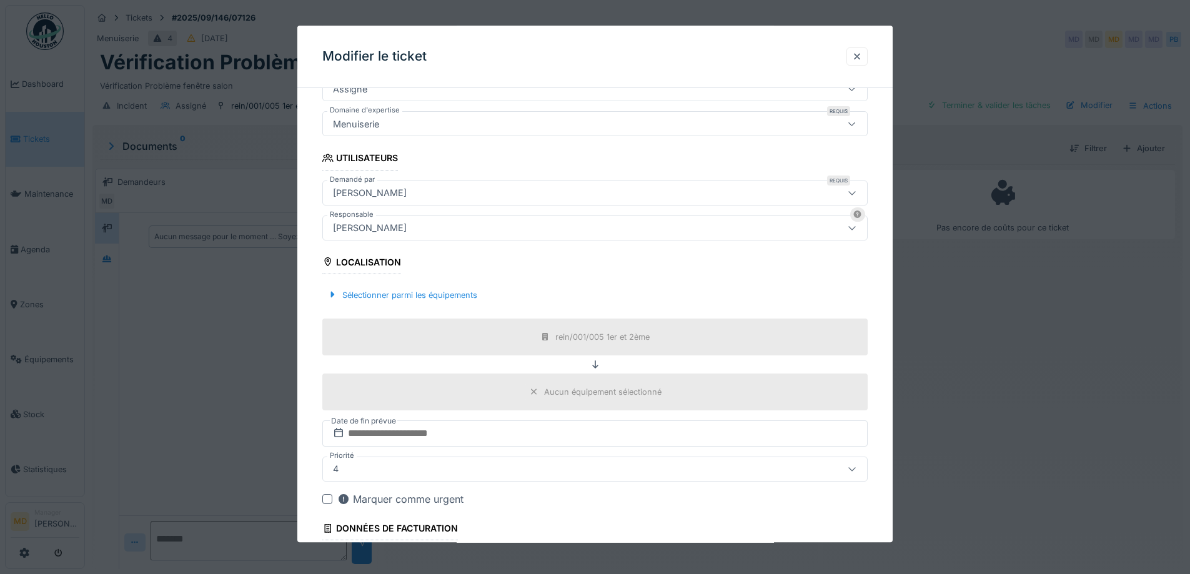
scroll to position [337, 0]
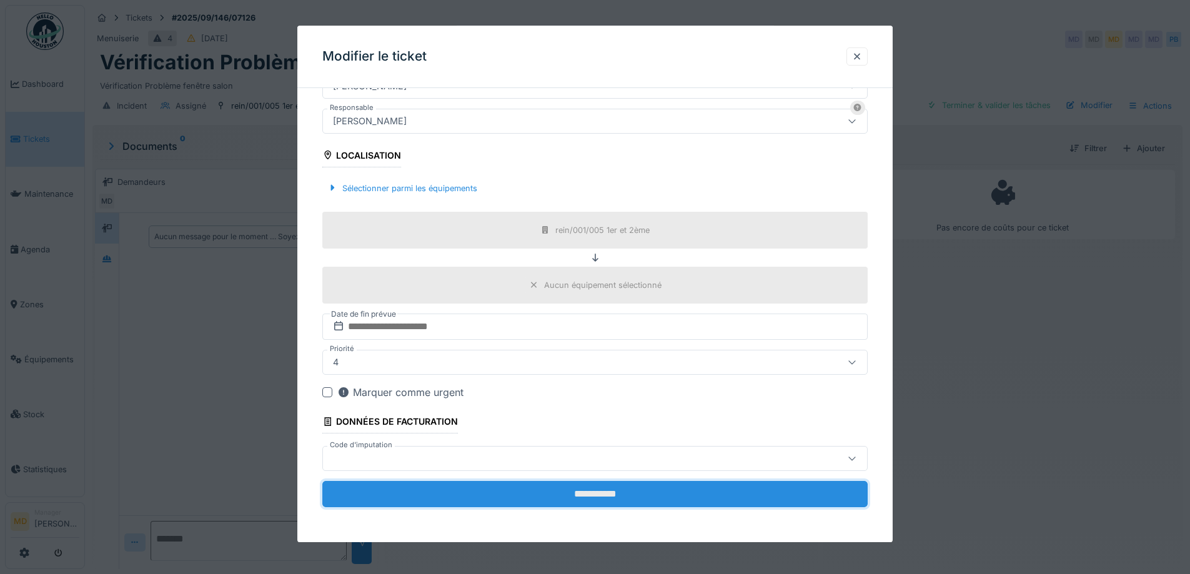
click at [589, 495] on input "**********" at bounding box center [594, 494] width 545 height 26
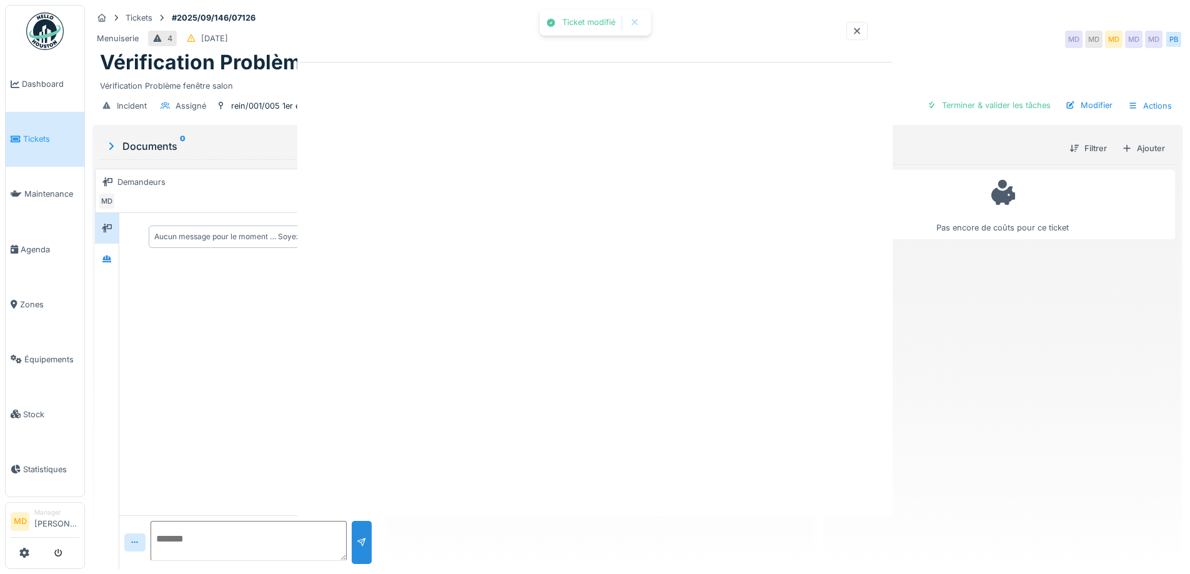
scroll to position [0, 0]
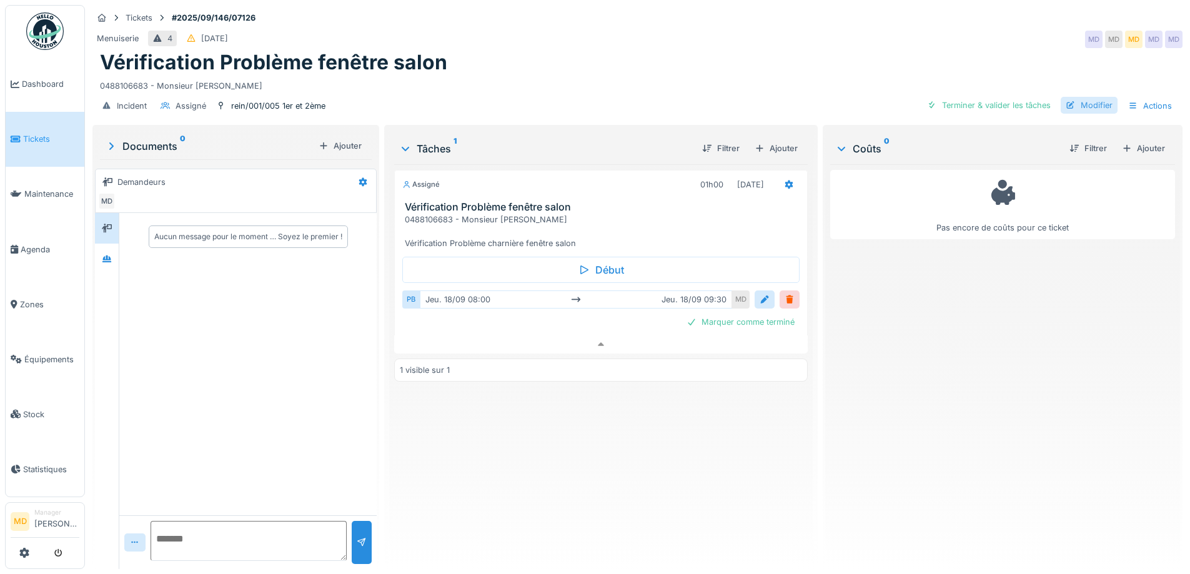
click at [1084, 100] on div "Modifier" at bounding box center [1089, 105] width 57 height 17
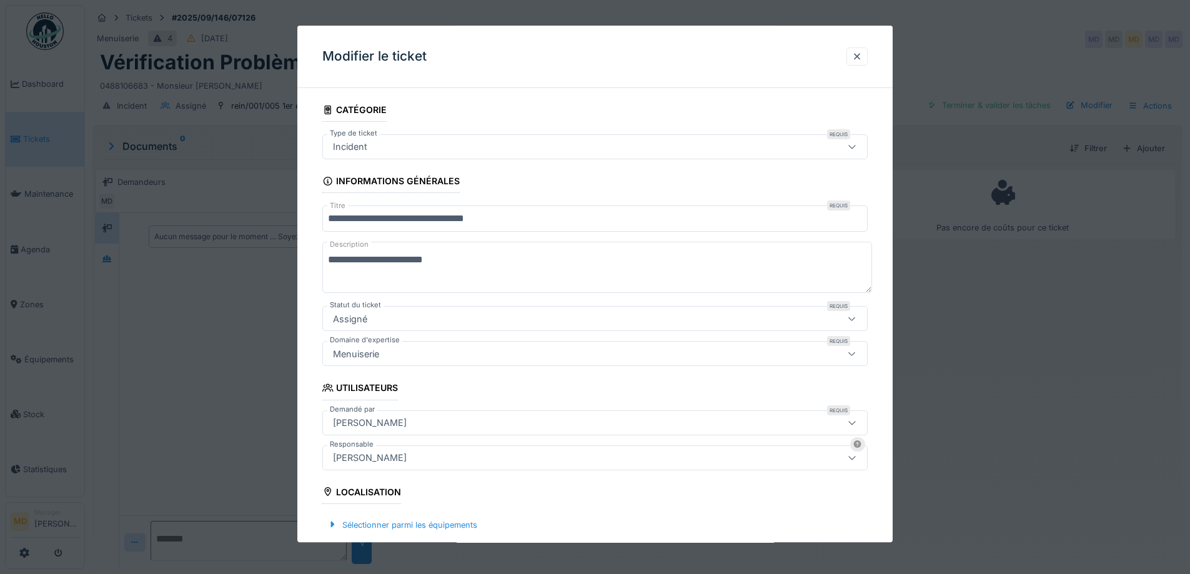
click at [363, 417] on div "[PERSON_NAME]" at bounding box center [370, 423] width 84 height 14
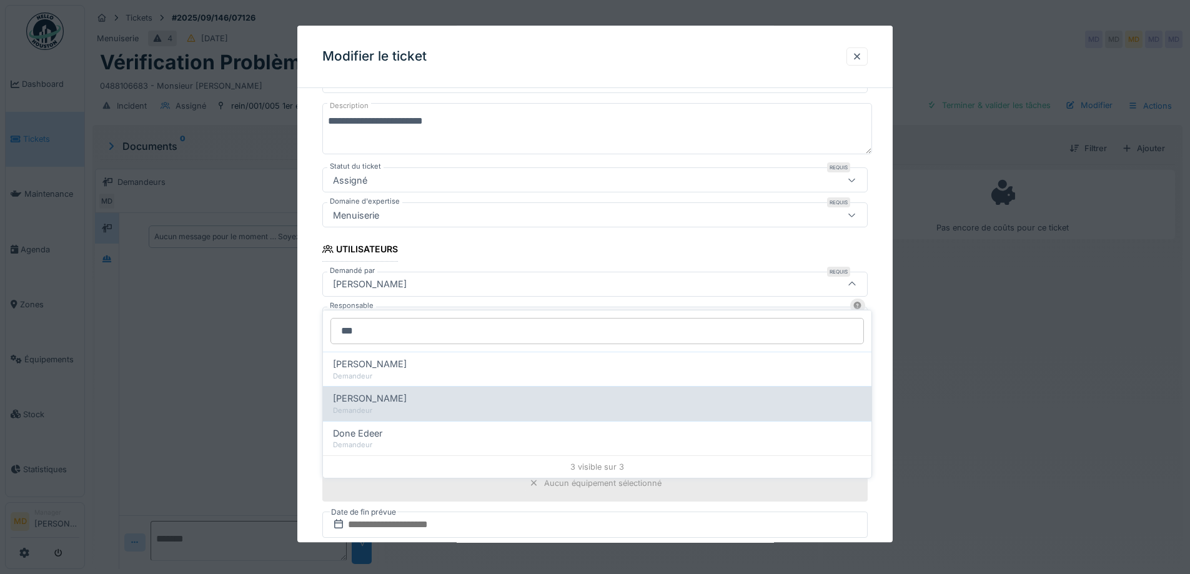
type input "***"
click at [384, 394] on div "Hakan Ede" at bounding box center [597, 399] width 529 height 14
type input "****"
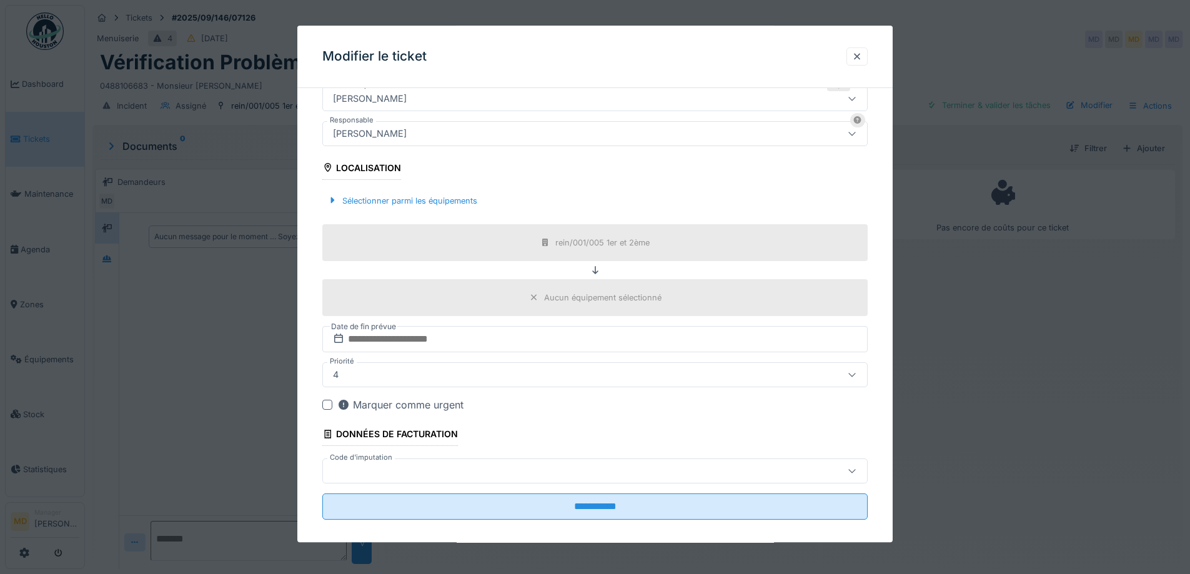
scroll to position [337, 0]
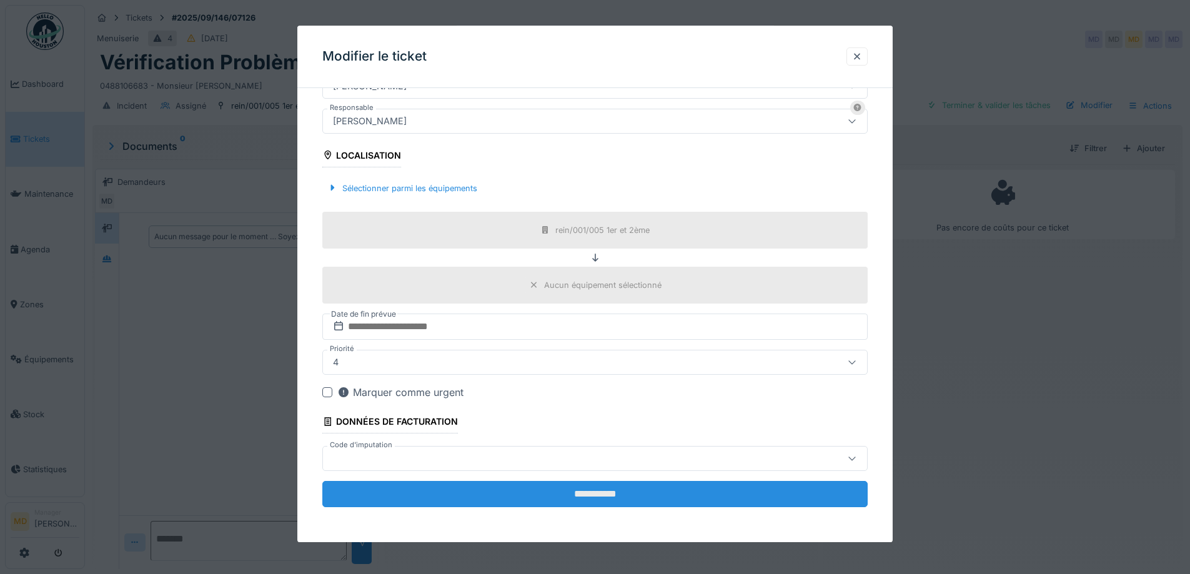
click at [608, 499] on input "**********" at bounding box center [594, 494] width 545 height 26
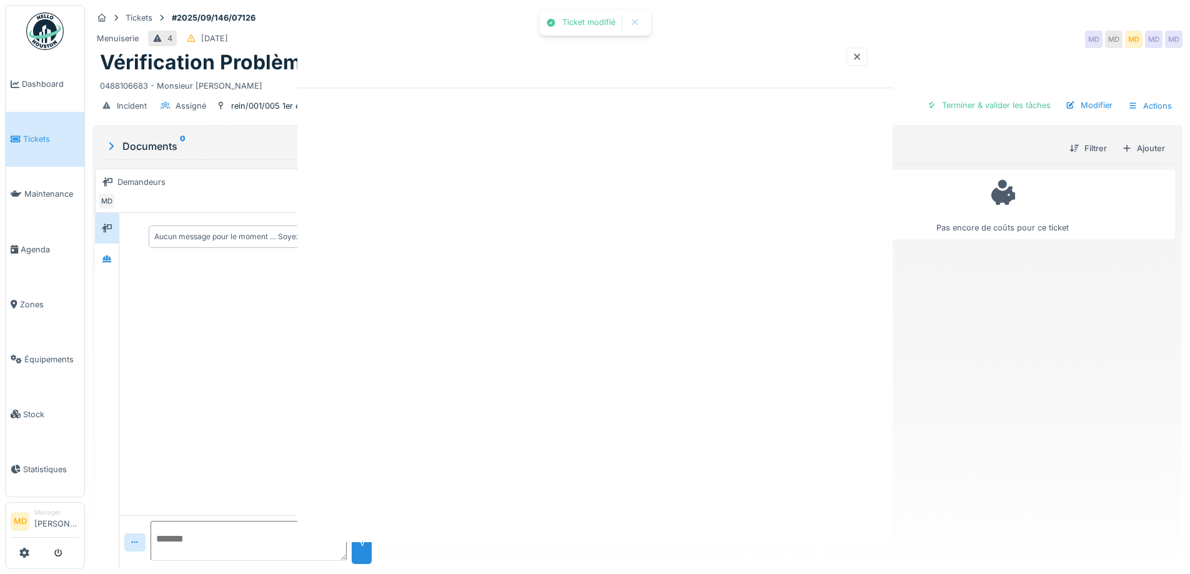
scroll to position [0, 0]
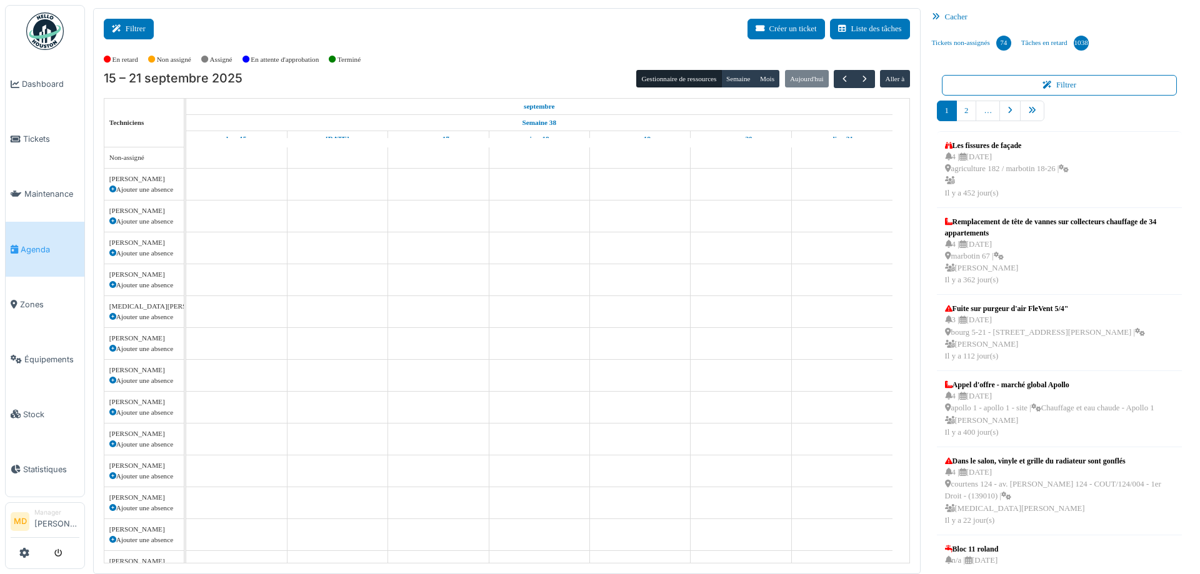
click at [136, 24] on button "Filtrer" at bounding box center [129, 29] width 50 height 21
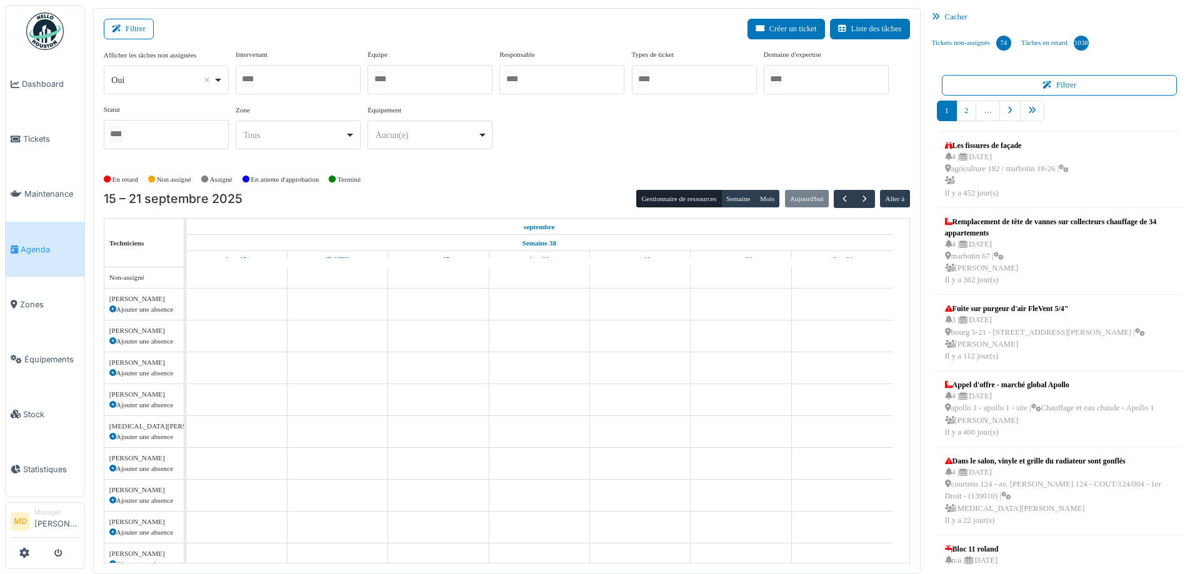
click at [302, 82] on div at bounding box center [298, 79] width 125 height 29
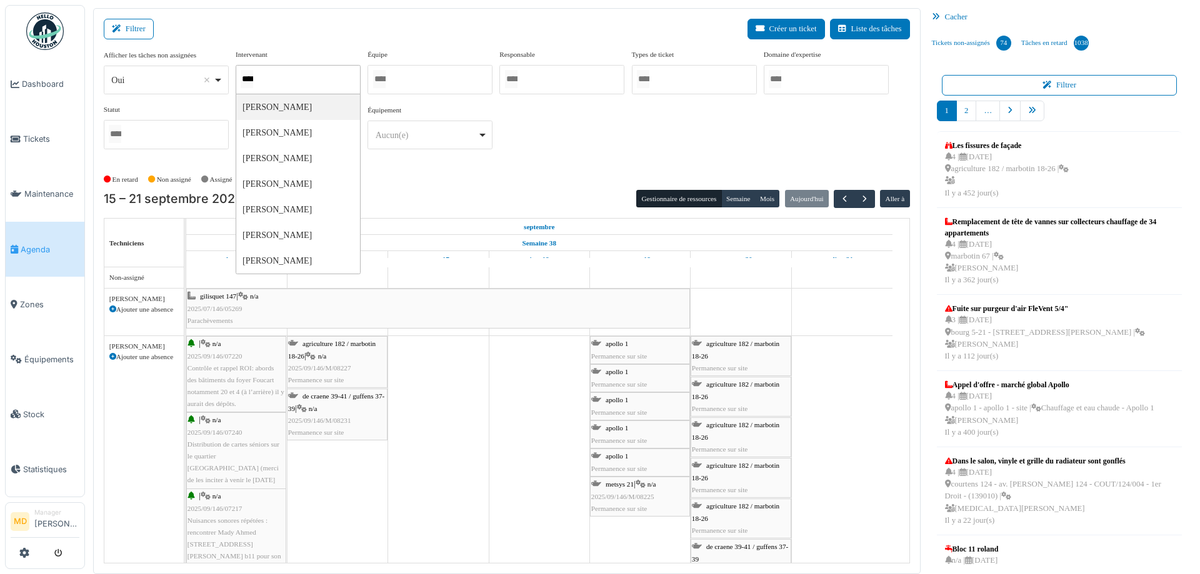
type input "*****"
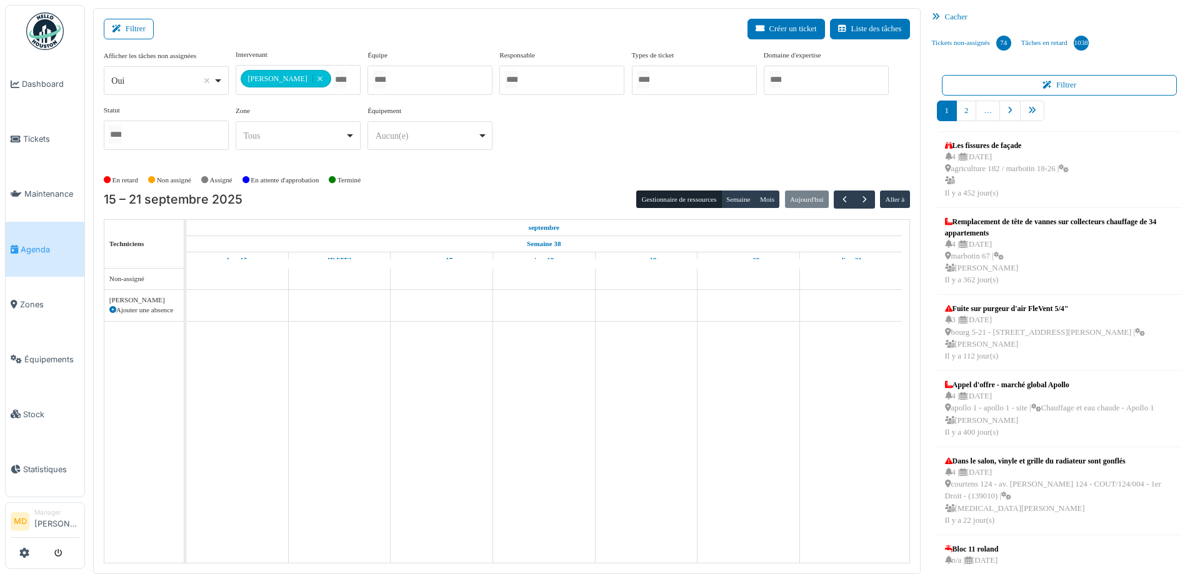
click at [618, 127] on div "**********" at bounding box center [507, 104] width 806 height 111
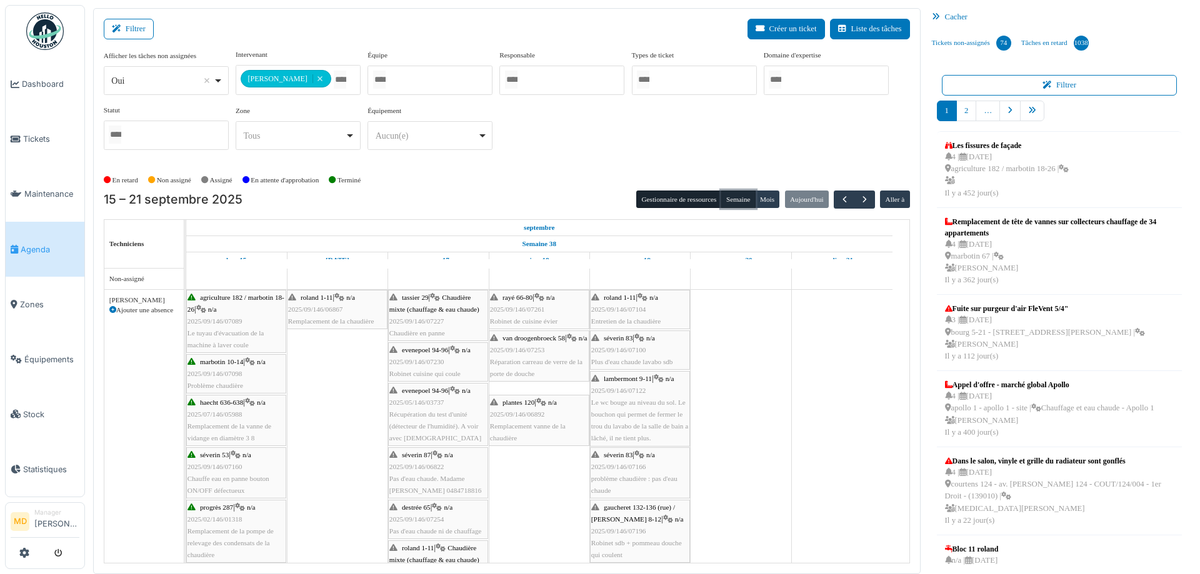
click at [727, 203] on button "Semaine" at bounding box center [738, 199] width 34 height 17
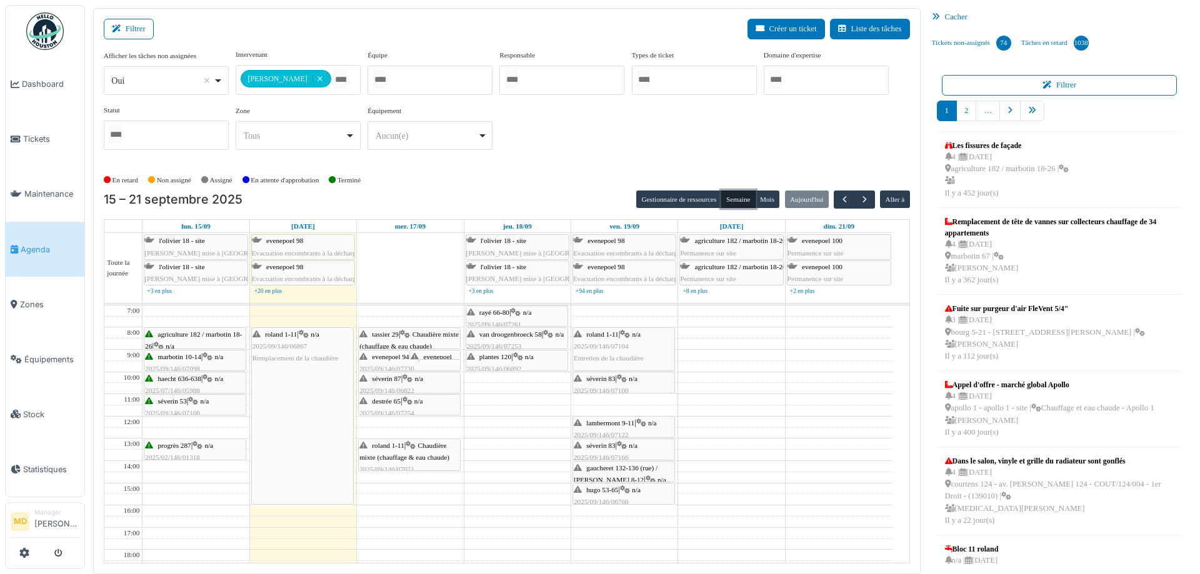
click at [316, 377] on div "roland 1-11 | n/a 2025/09/146/06867 Remplacement de la chaudière" at bounding box center [302, 416] width 101 height 176
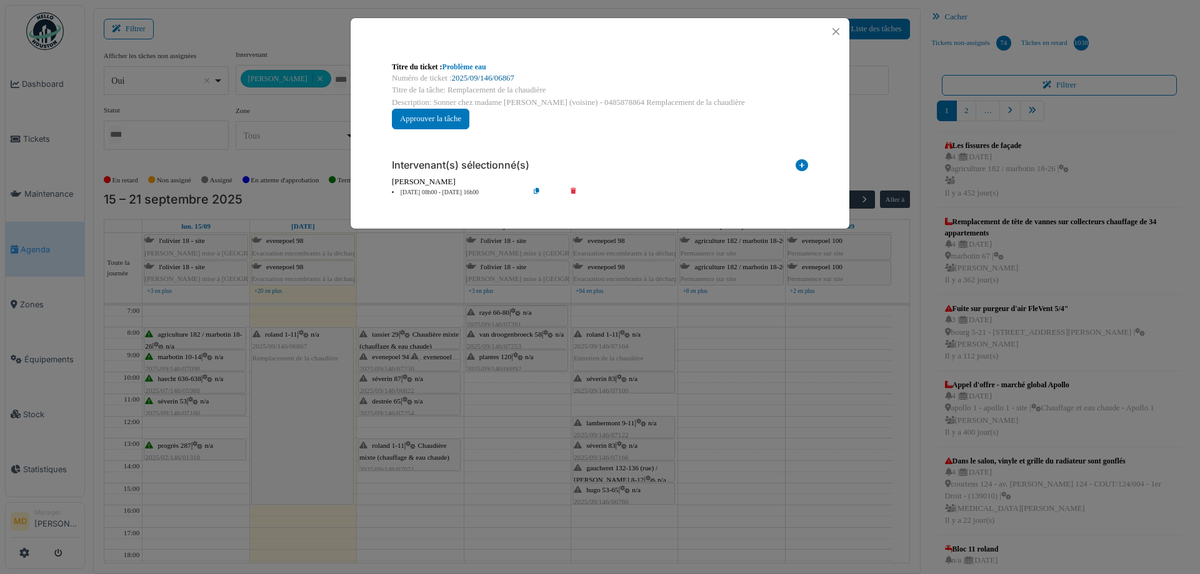
click at [470, 79] on link "2025/09/146/06867" at bounding box center [483, 78] width 62 height 9
click at [834, 31] on button "Close" at bounding box center [835, 31] width 17 height 17
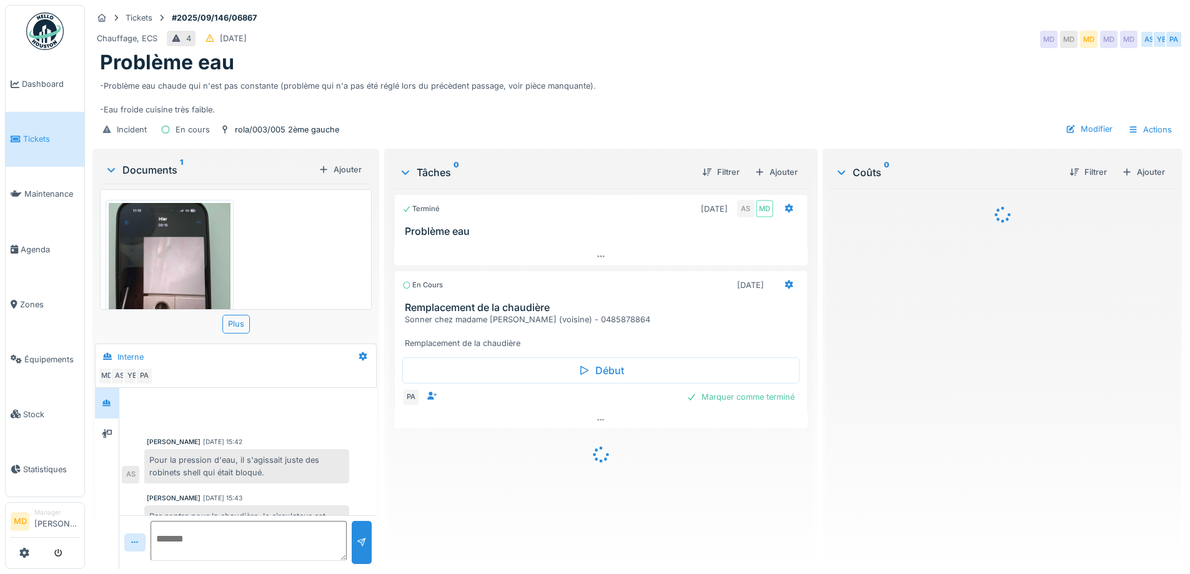
scroll to position [246, 0]
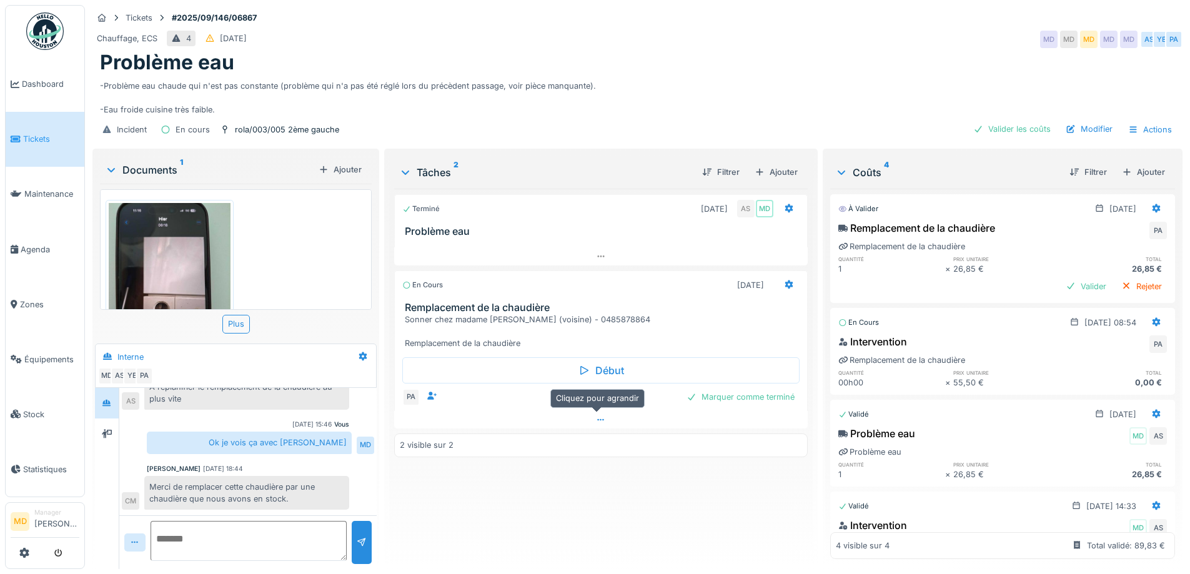
click at [596, 422] on icon at bounding box center [601, 420] width 10 height 8
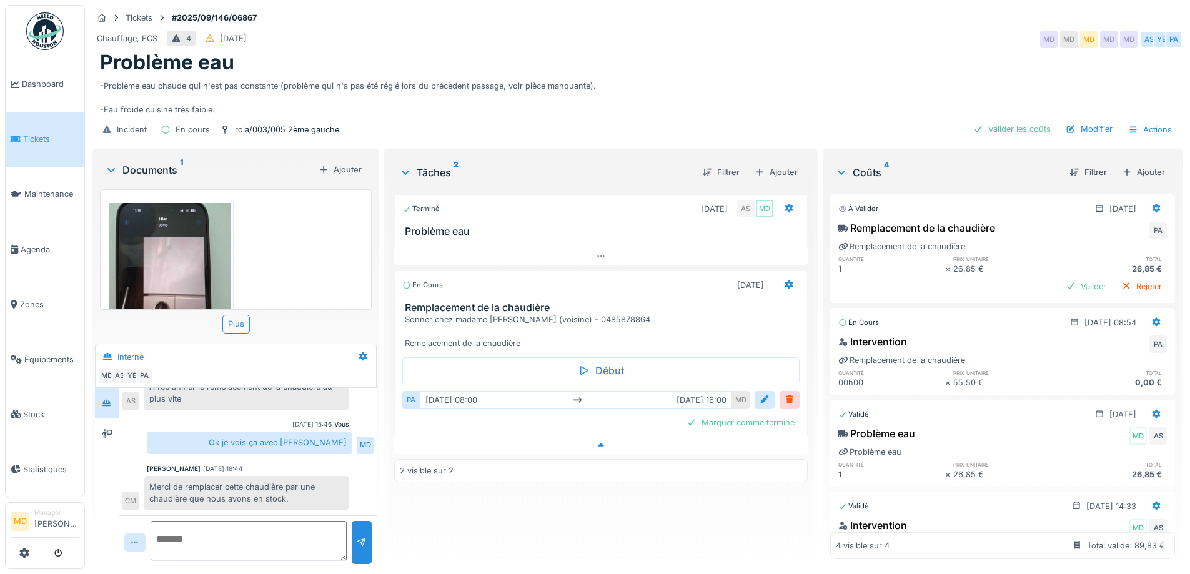
scroll to position [9, 0]
click at [784, 281] on icon at bounding box center [789, 285] width 10 height 8
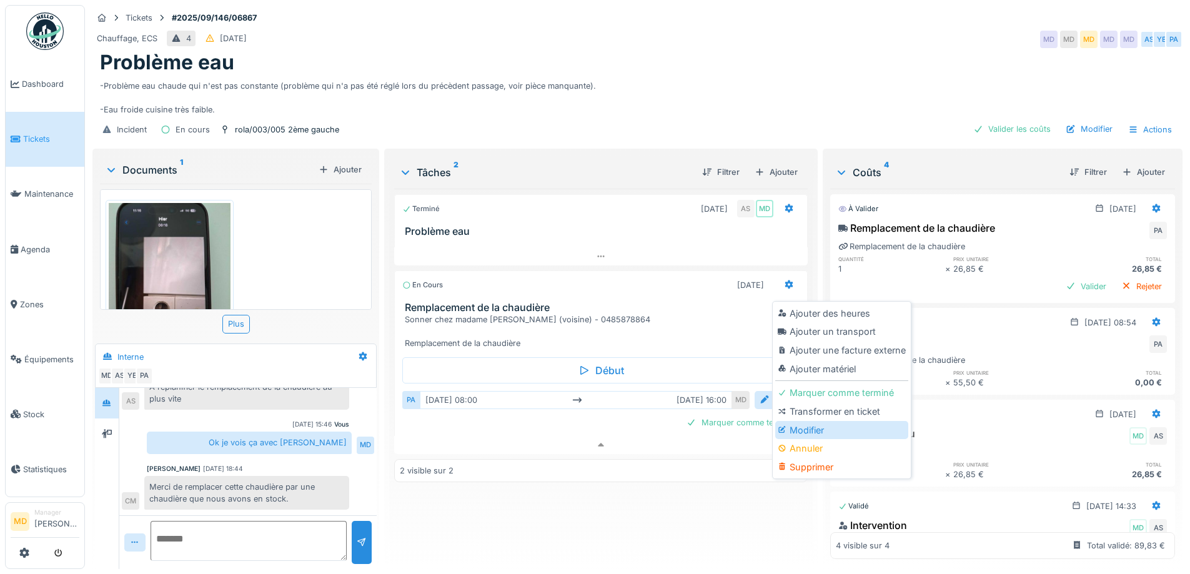
click at [799, 421] on div "Modifier" at bounding box center [841, 430] width 133 height 19
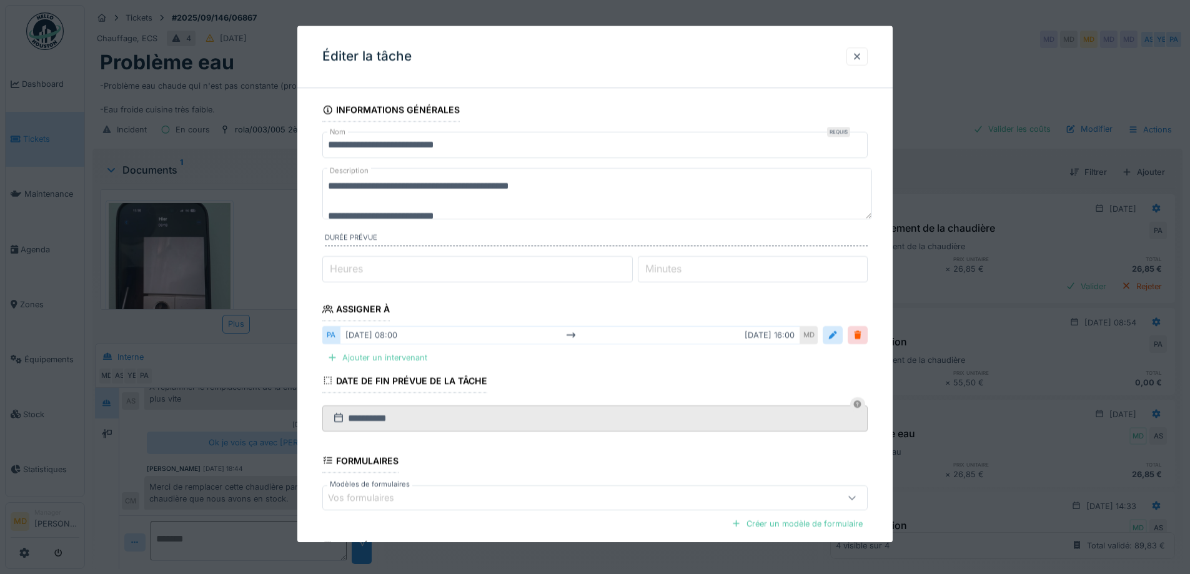
click at [407, 360] on div "Ajouter un intervenant" at bounding box center [377, 358] width 110 height 17
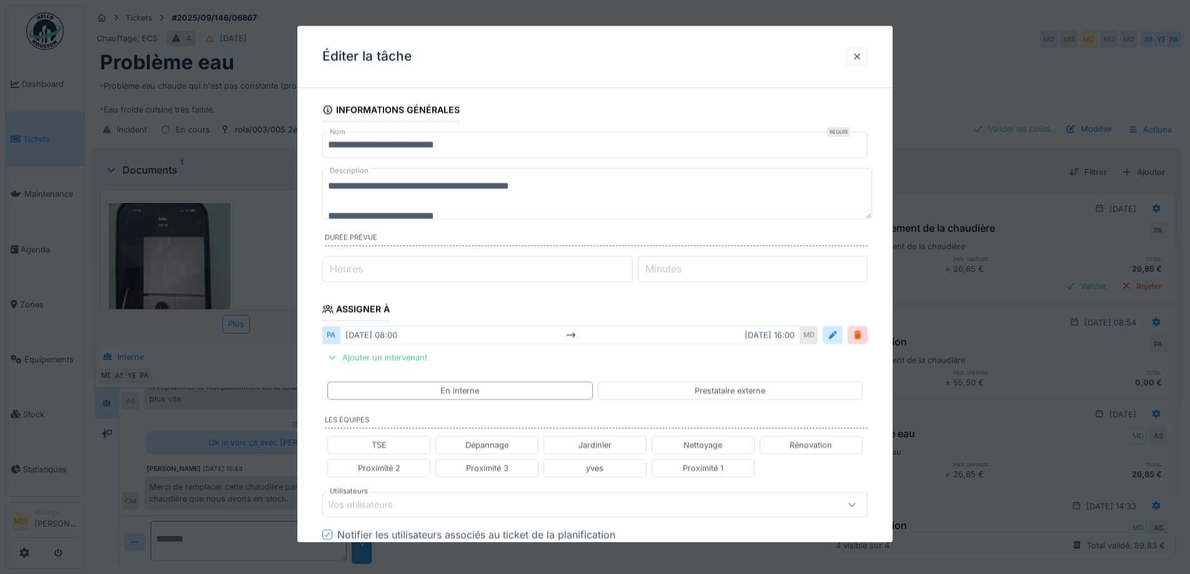
click at [379, 512] on div "Vos utilisateurs" at bounding box center [369, 505] width 82 height 14
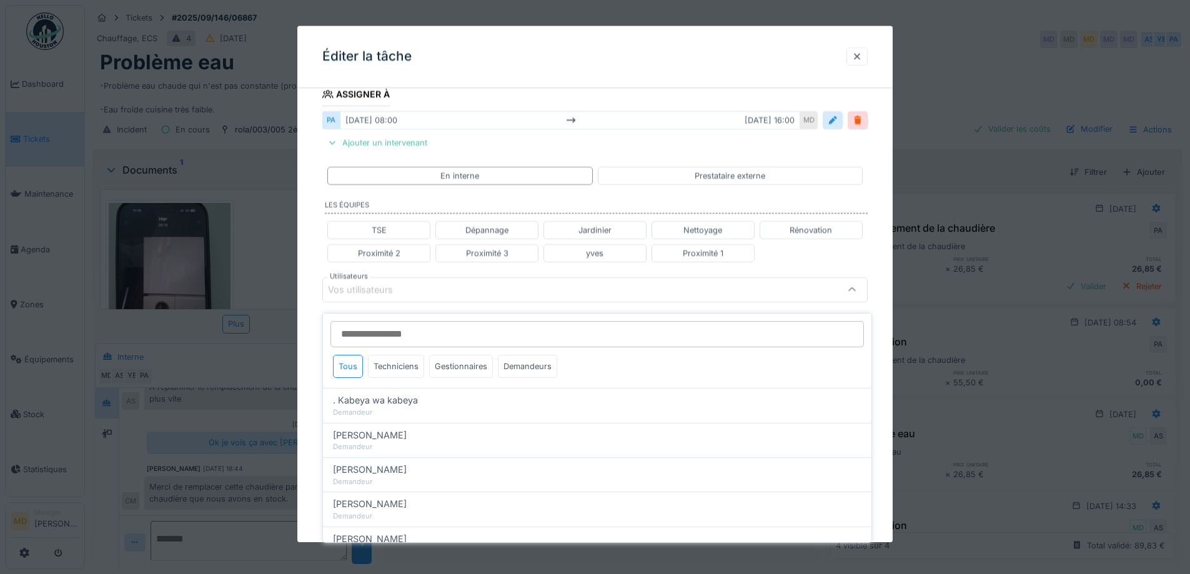
scroll to position [221, 0]
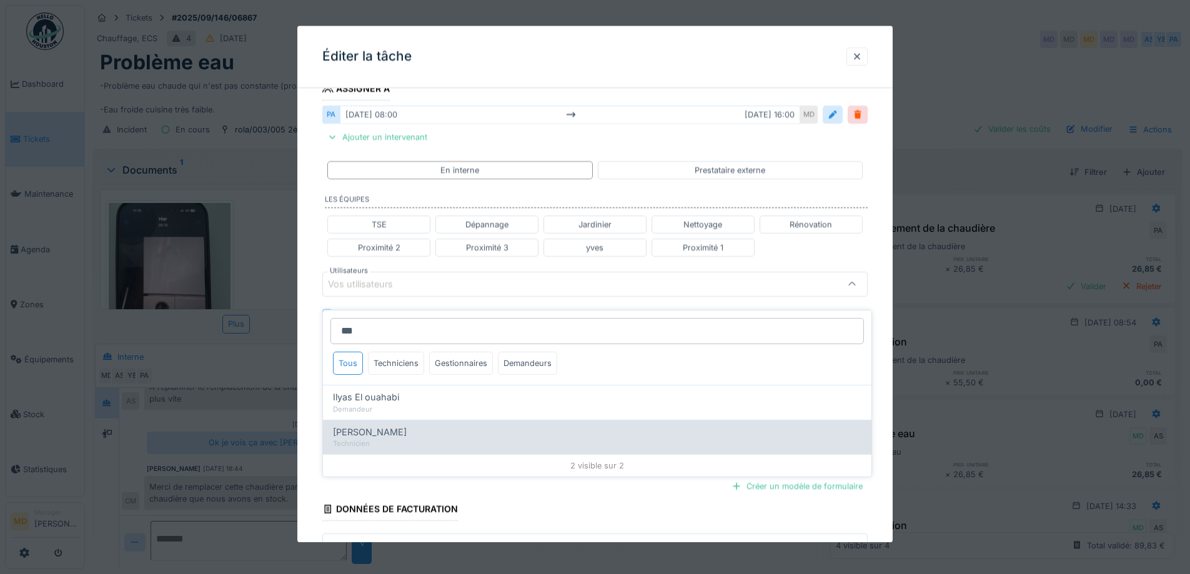
type input "***"
click at [419, 439] on div "Technicien" at bounding box center [597, 444] width 529 height 11
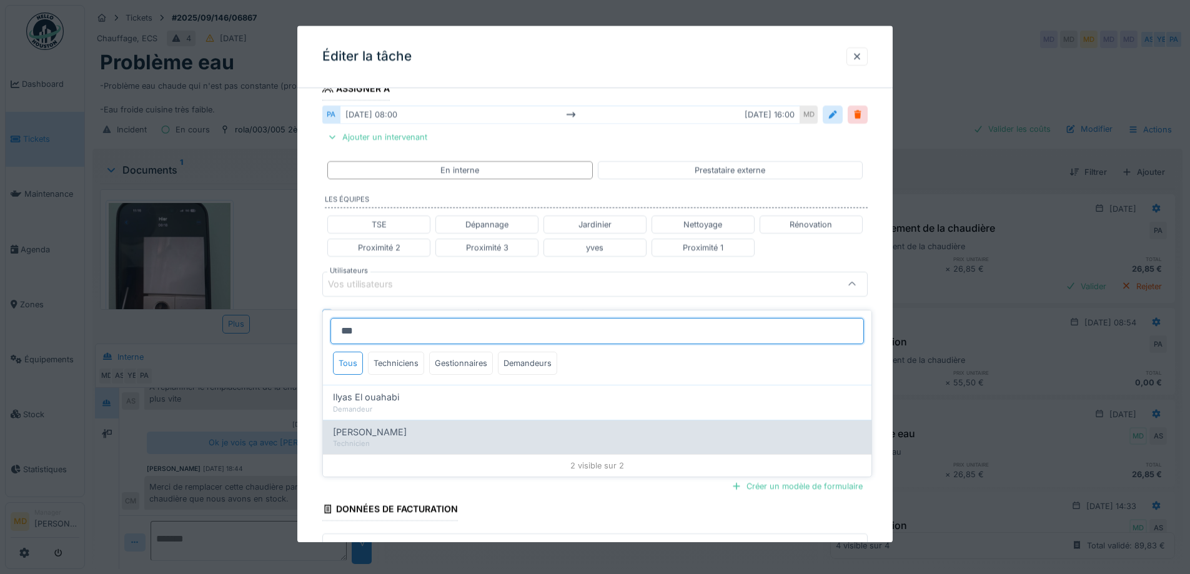
type input "*****"
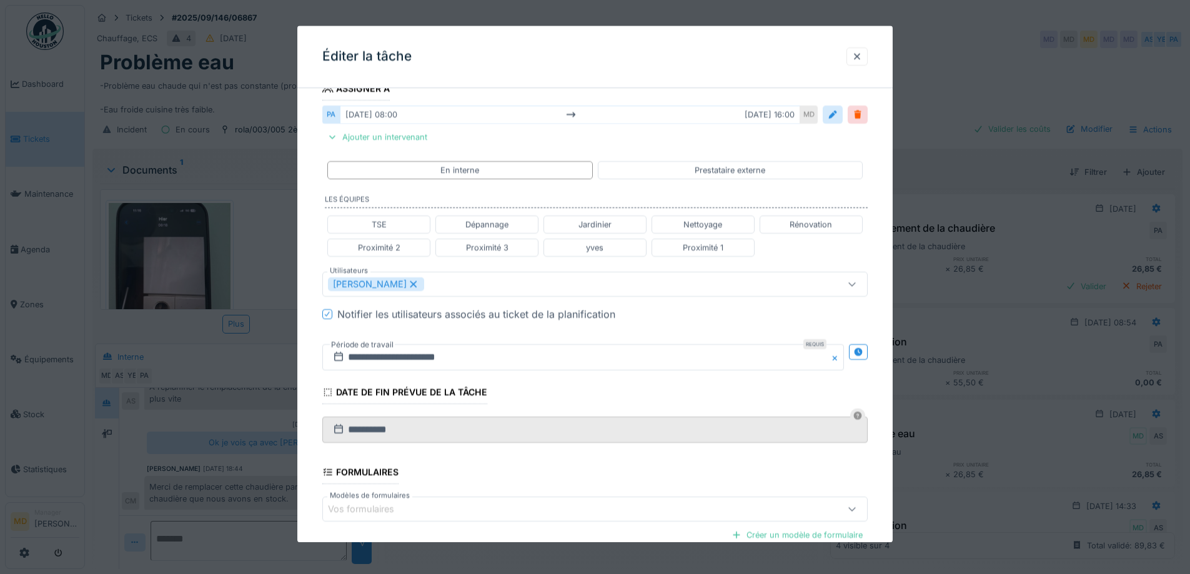
click at [312, 332] on div "**********" at bounding box center [594, 278] width 595 height 801
click at [868, 352] on div at bounding box center [858, 352] width 19 height 16
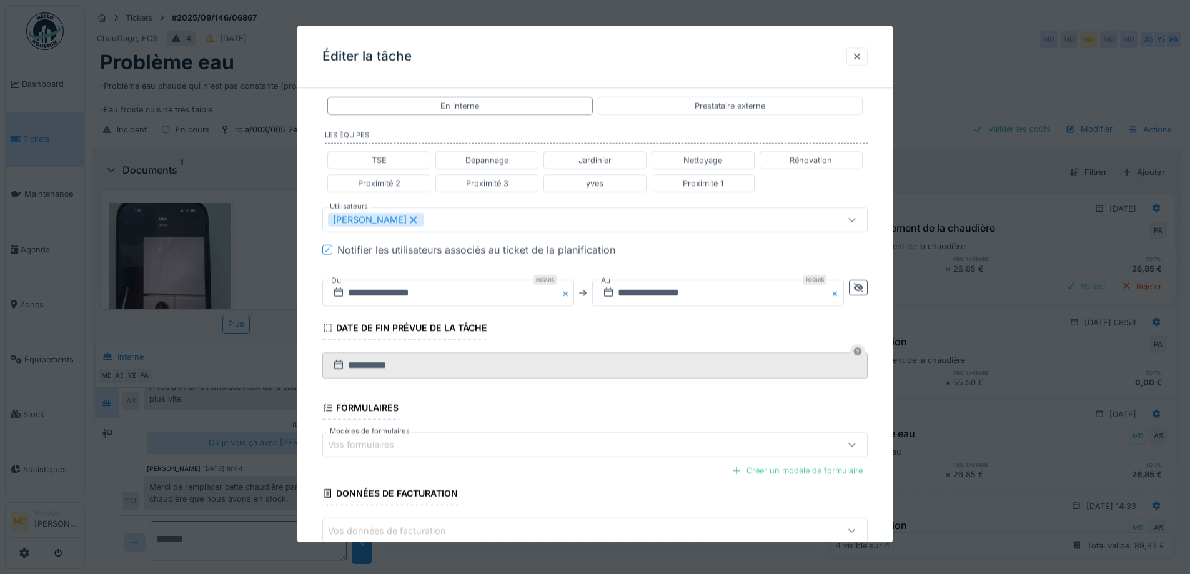
scroll to position [357, 0]
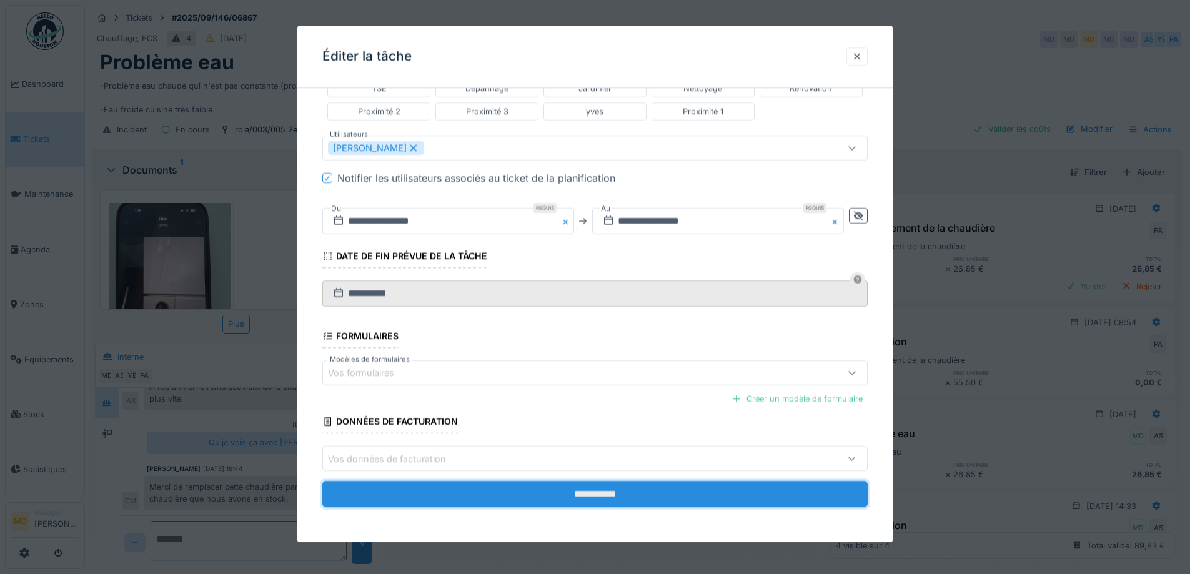
click at [530, 502] on input "**********" at bounding box center [594, 495] width 545 height 26
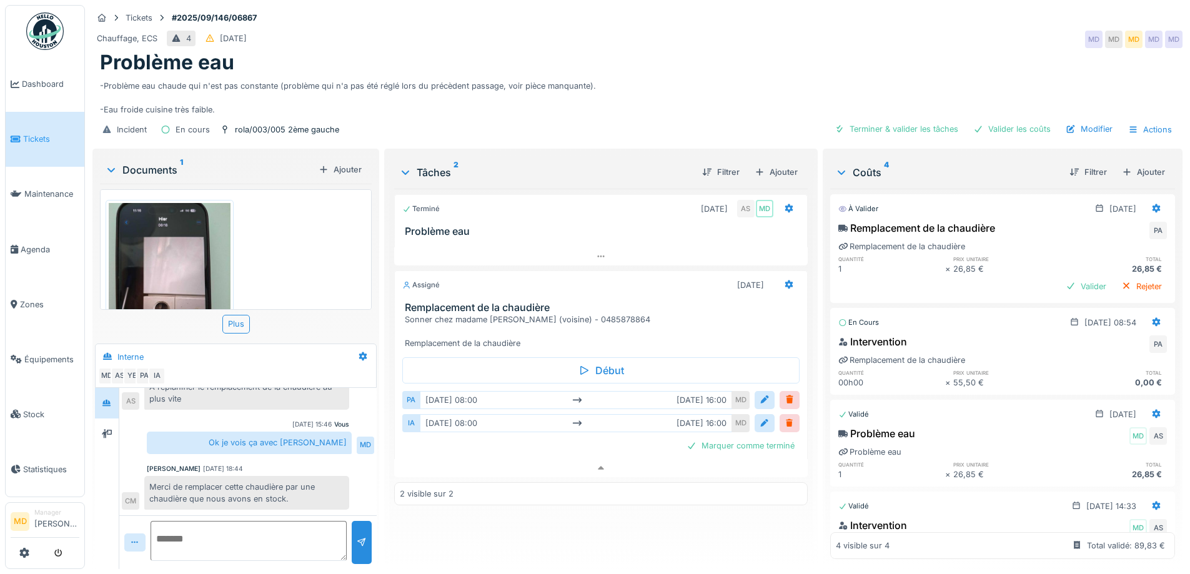
scroll to position [246, 0]
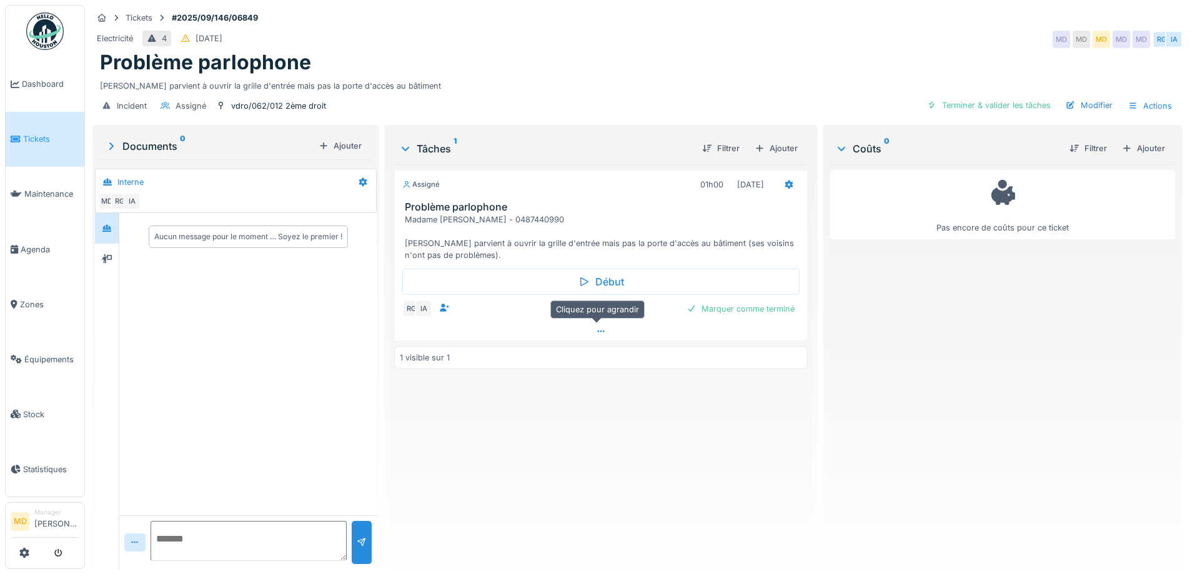
click at [597, 331] on icon at bounding box center [600, 331] width 7 height 2
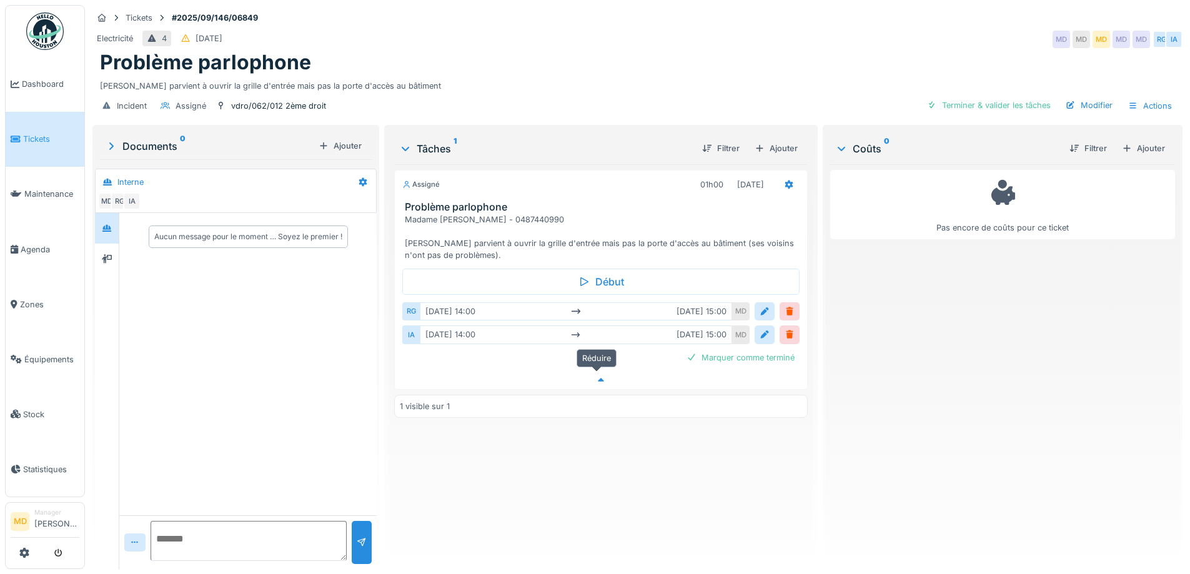
click at [598, 378] on icon at bounding box center [601, 380] width 6 height 4
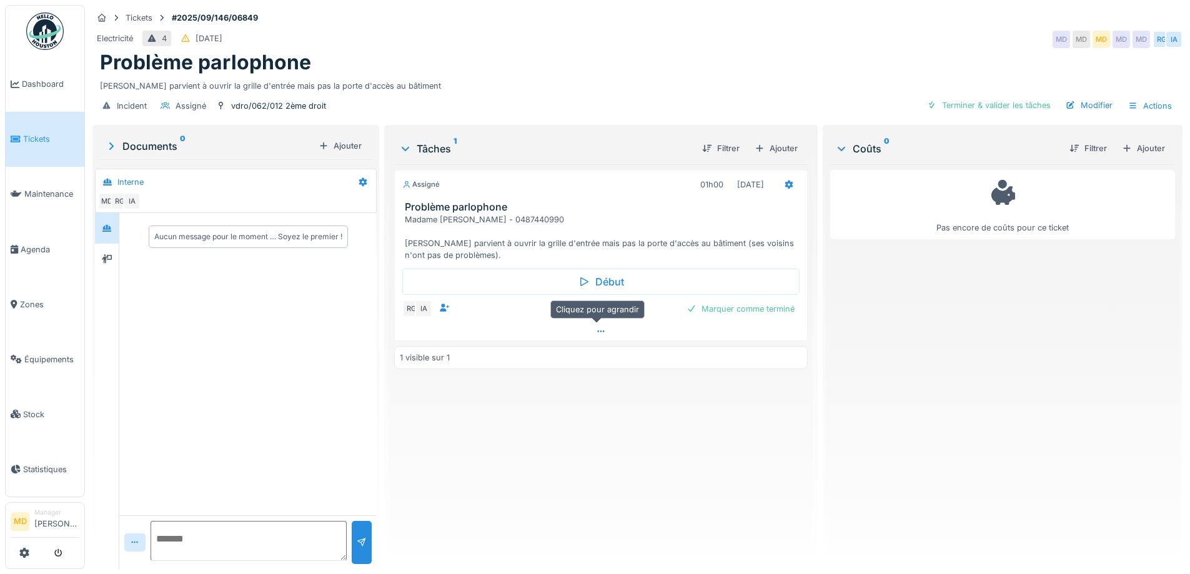
click at [599, 330] on icon at bounding box center [600, 331] width 7 height 2
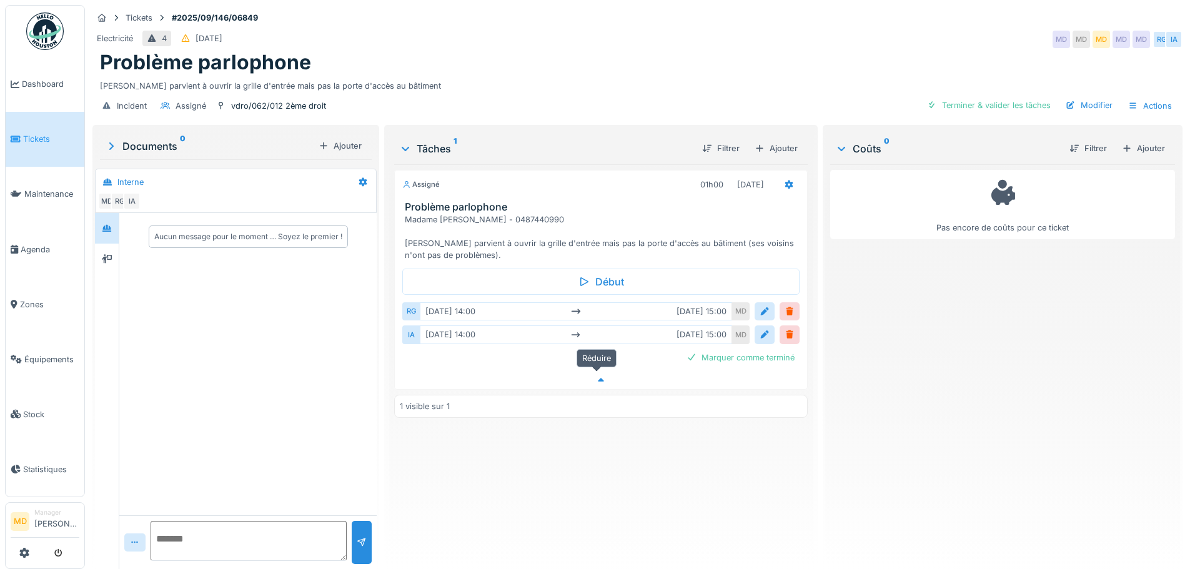
click at [597, 376] on icon at bounding box center [601, 380] width 10 height 8
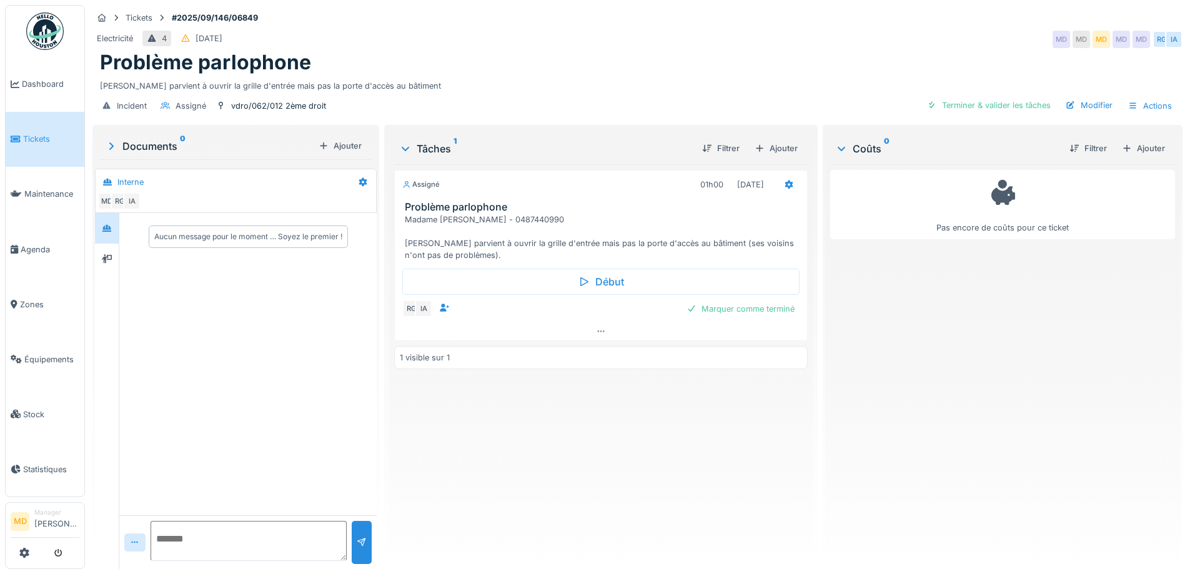
drag, startPoint x: 327, startPoint y: 97, endPoint x: 412, endPoint y: 102, distance: 84.5
click at [412, 102] on div "Incident Assigné vdro/062/012 2ème droit Terminer & valider les tâches Modifier…" at bounding box center [637, 106] width 1090 height 28
click at [787, 181] on icon at bounding box center [789, 185] width 10 height 8
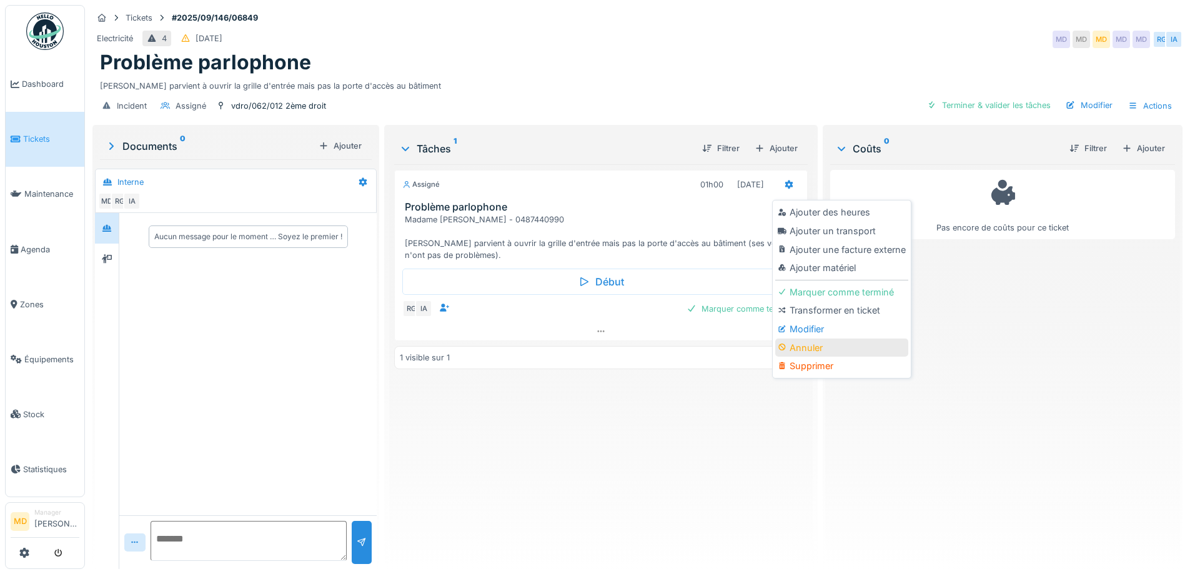
click at [813, 341] on div "Annuler" at bounding box center [841, 348] width 133 height 19
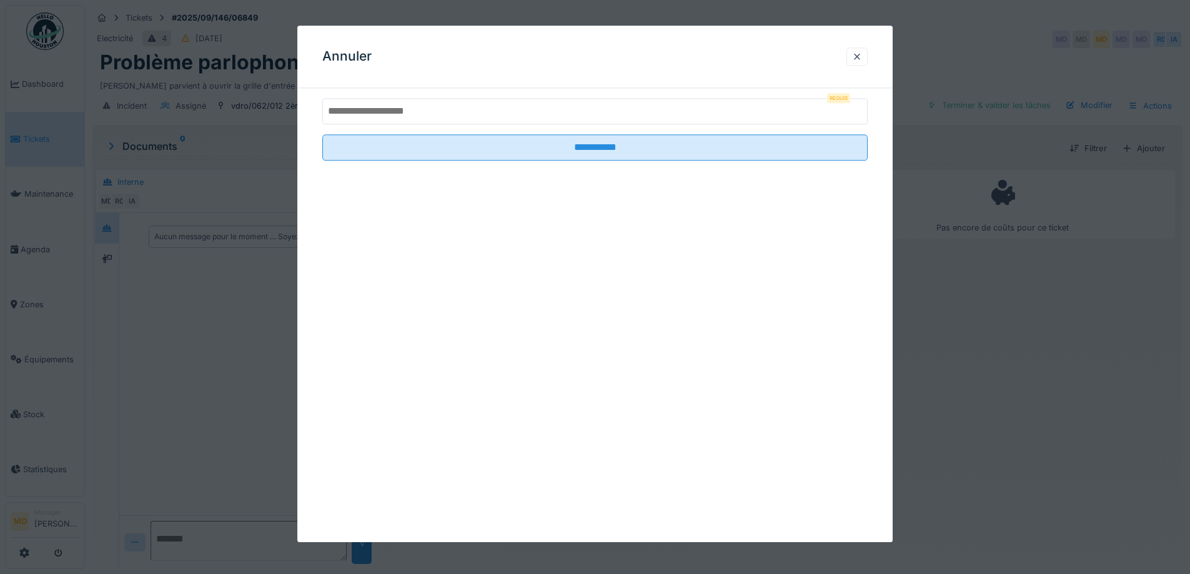
click at [429, 113] on input "text" at bounding box center [594, 111] width 545 height 26
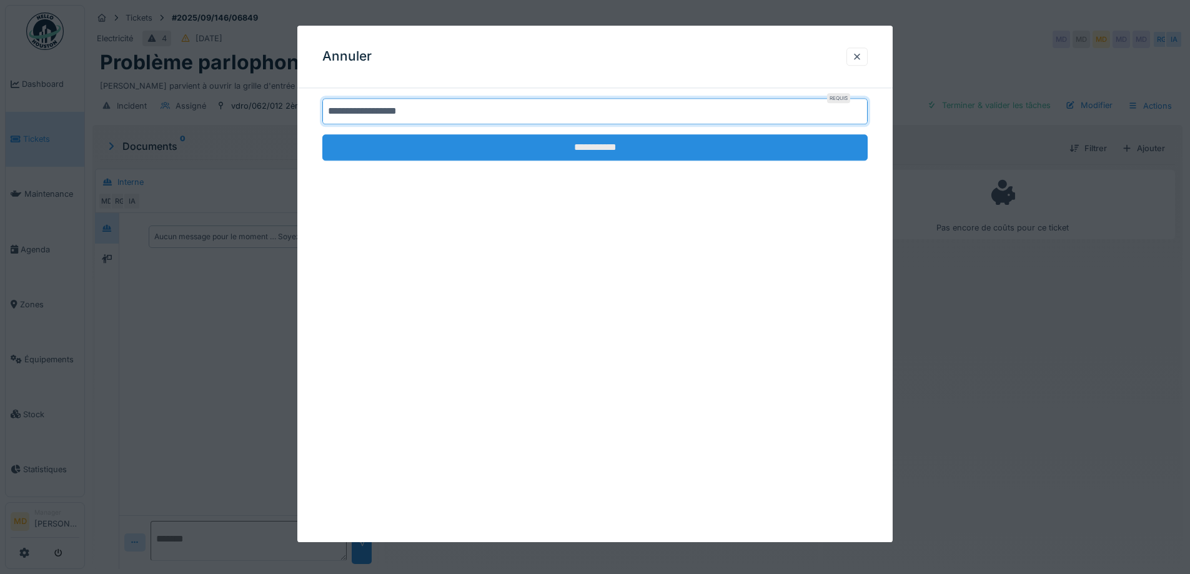
type input "**********"
click at [589, 152] on input "**********" at bounding box center [594, 147] width 545 height 26
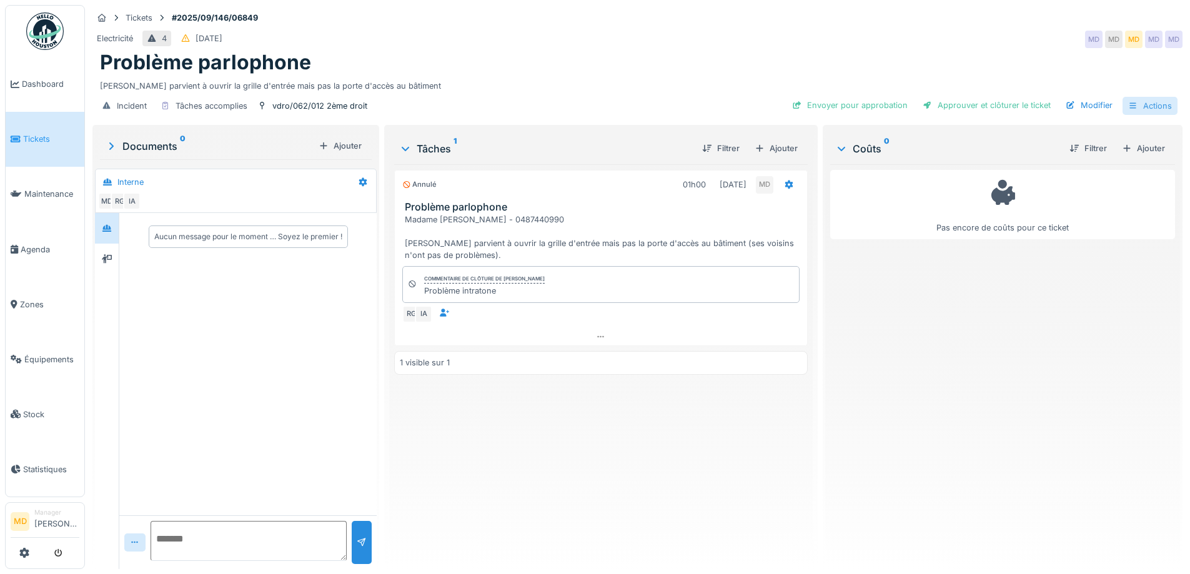
click at [1144, 97] on div "Actions" at bounding box center [1150, 106] width 55 height 18
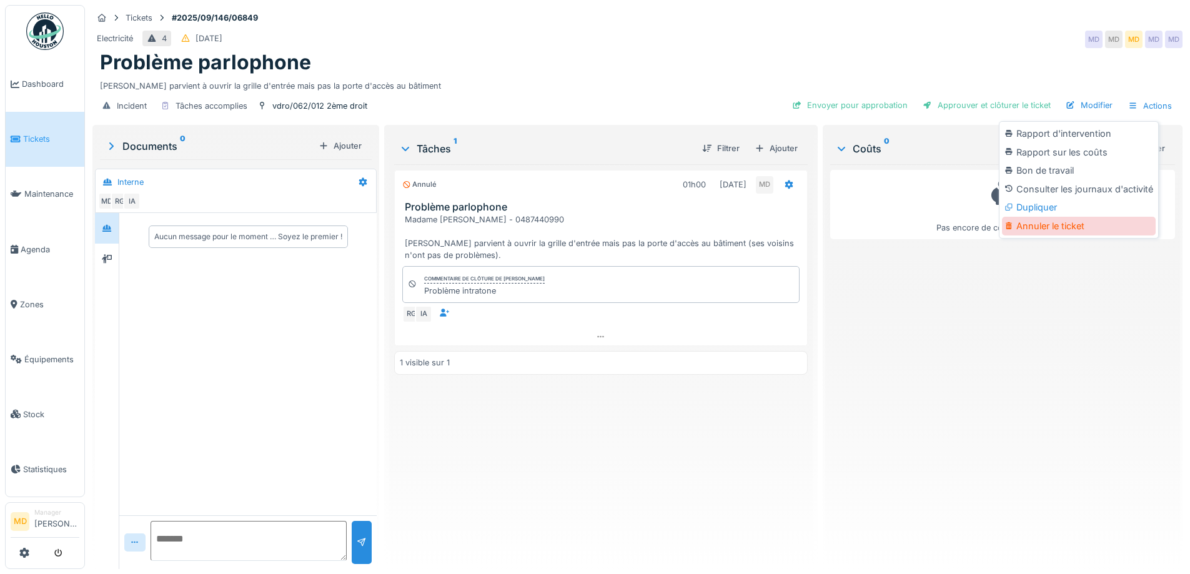
click at [1071, 217] on div "Annuler le ticket" at bounding box center [1079, 226] width 154 height 19
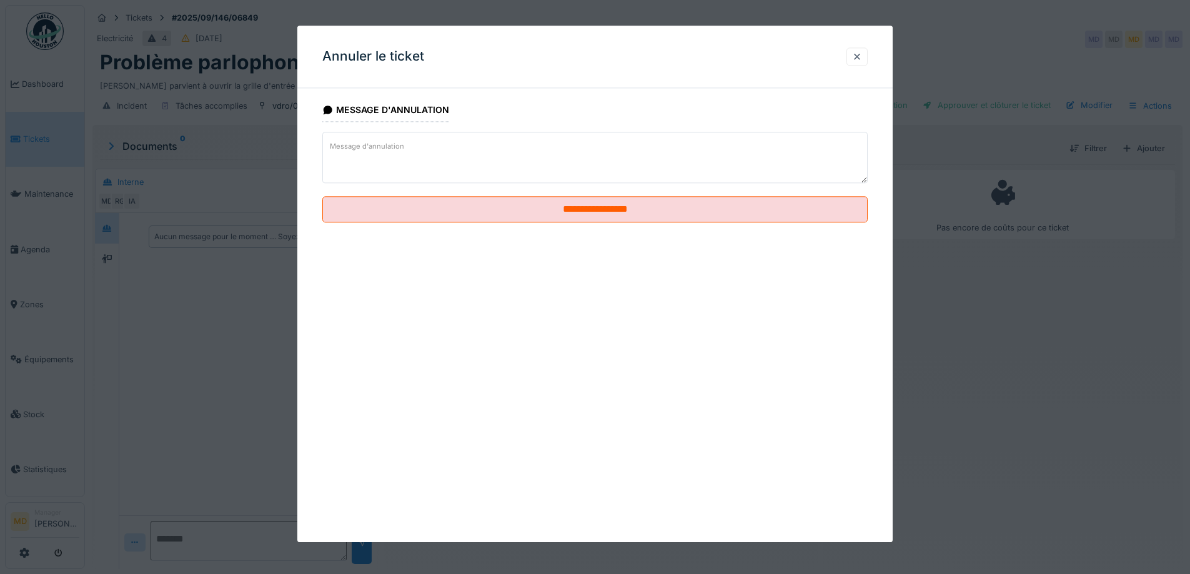
click at [464, 153] on textarea "Message d'annulation" at bounding box center [594, 157] width 545 height 51
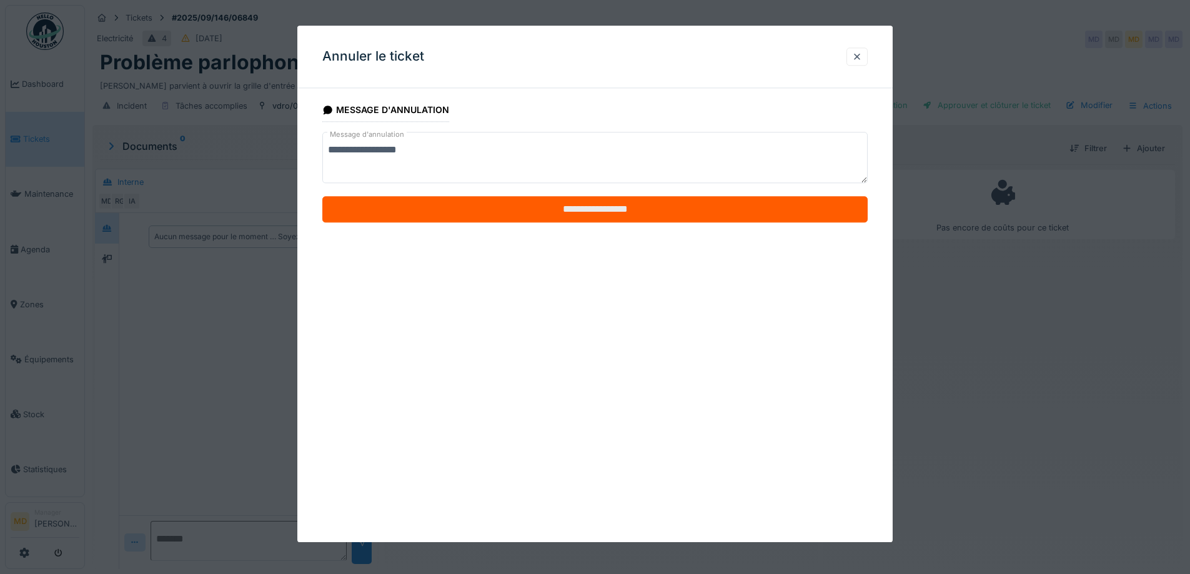
type textarea "**********"
click at [604, 212] on input "**********" at bounding box center [594, 210] width 545 height 26
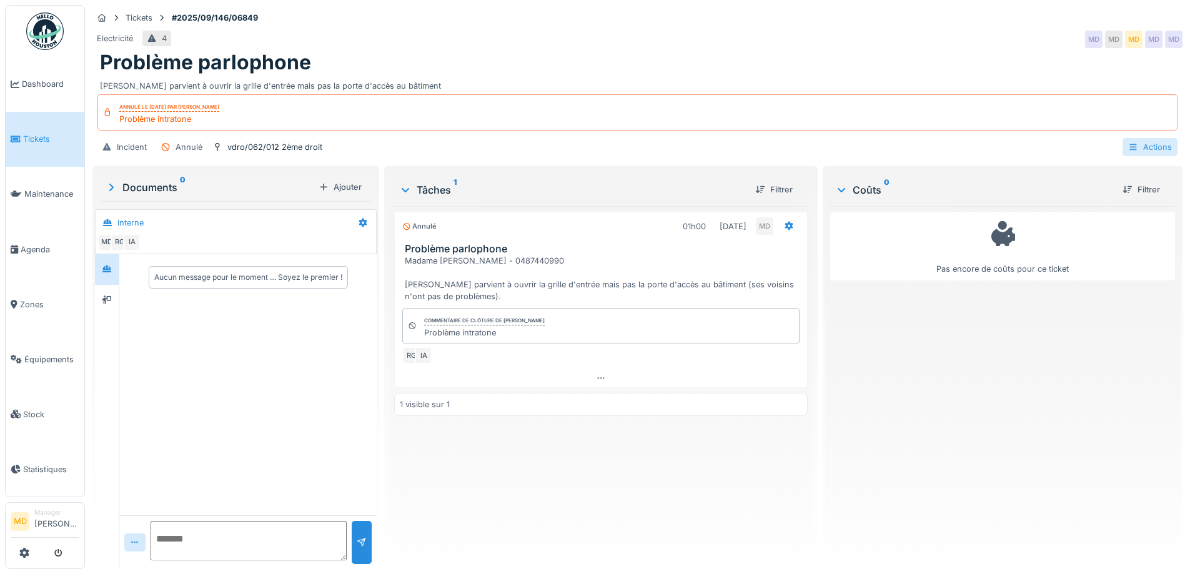
click at [1139, 138] on div "Actions" at bounding box center [1150, 147] width 55 height 18
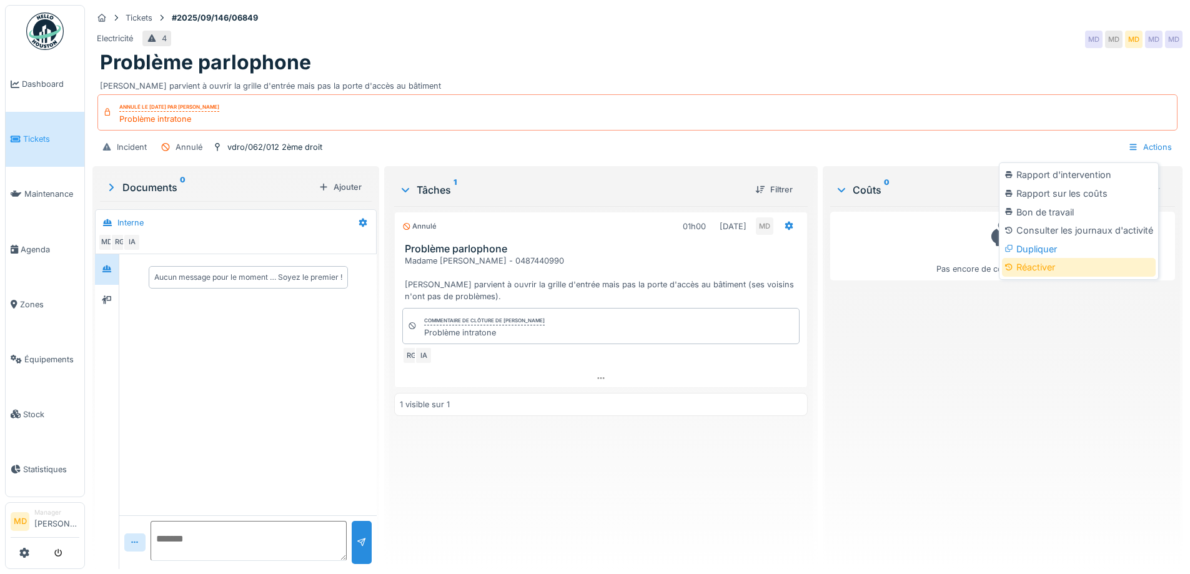
click at [1035, 258] on div "Réactiver" at bounding box center [1079, 267] width 154 height 19
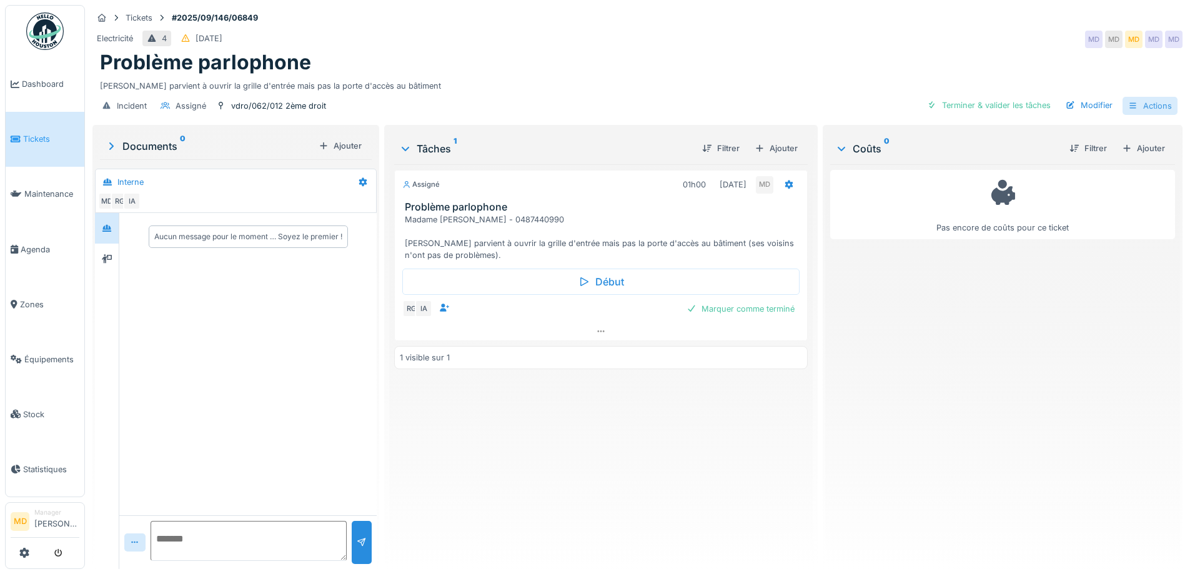
click at [1146, 97] on div "Actions" at bounding box center [1150, 106] width 55 height 18
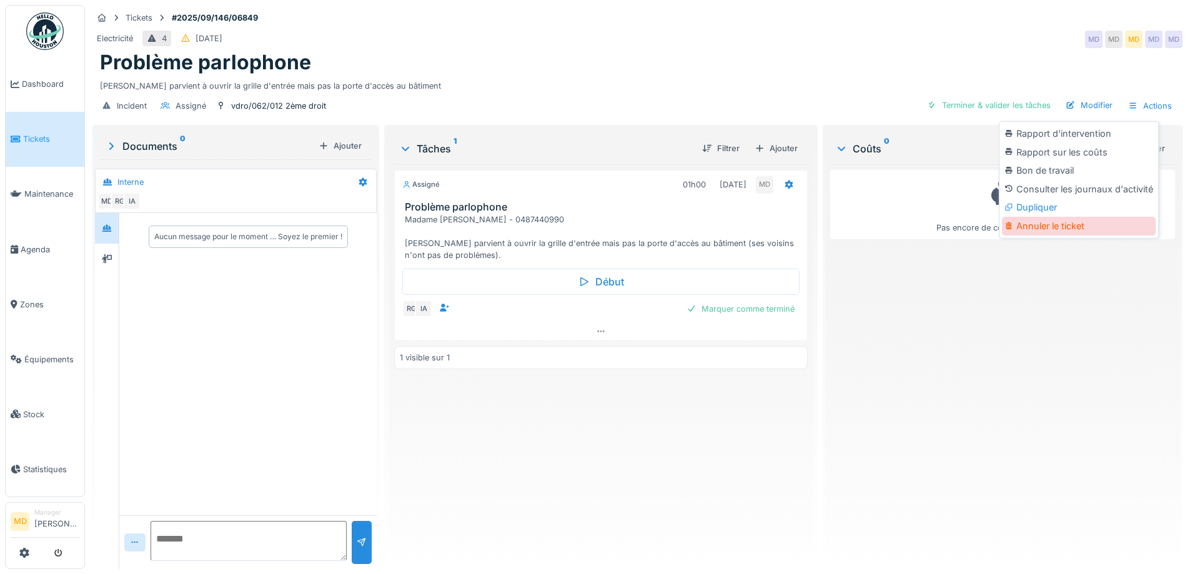
click at [1090, 220] on div "Annuler le ticket" at bounding box center [1079, 226] width 154 height 19
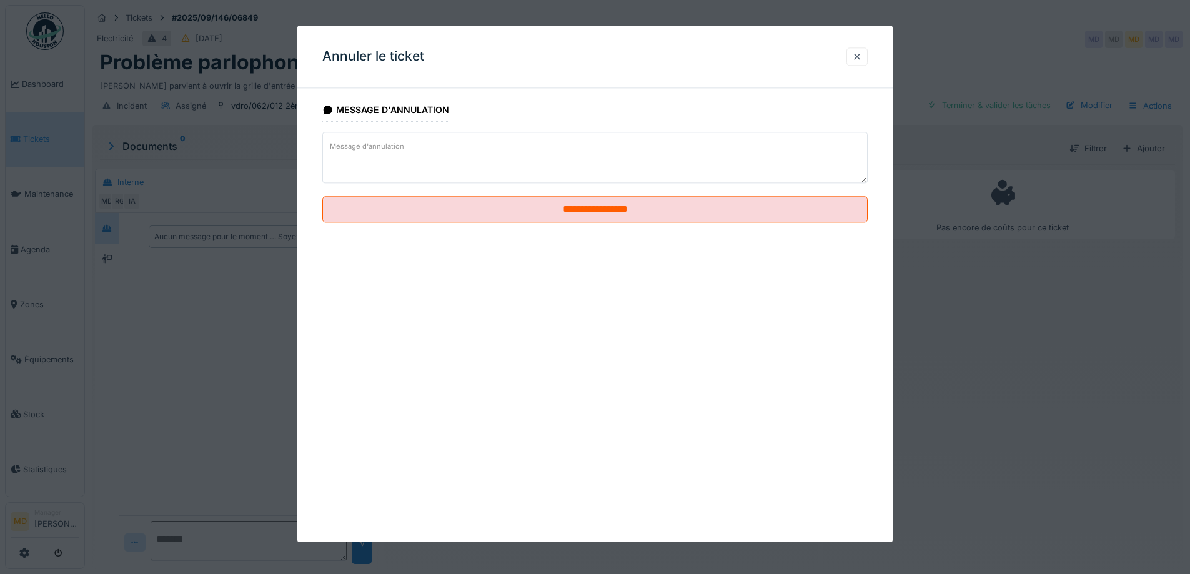
click at [385, 147] on label "Message d'annulation" at bounding box center [366, 147] width 79 height 16
click at [385, 147] on textarea "Message d'annulation" at bounding box center [594, 157] width 545 height 51
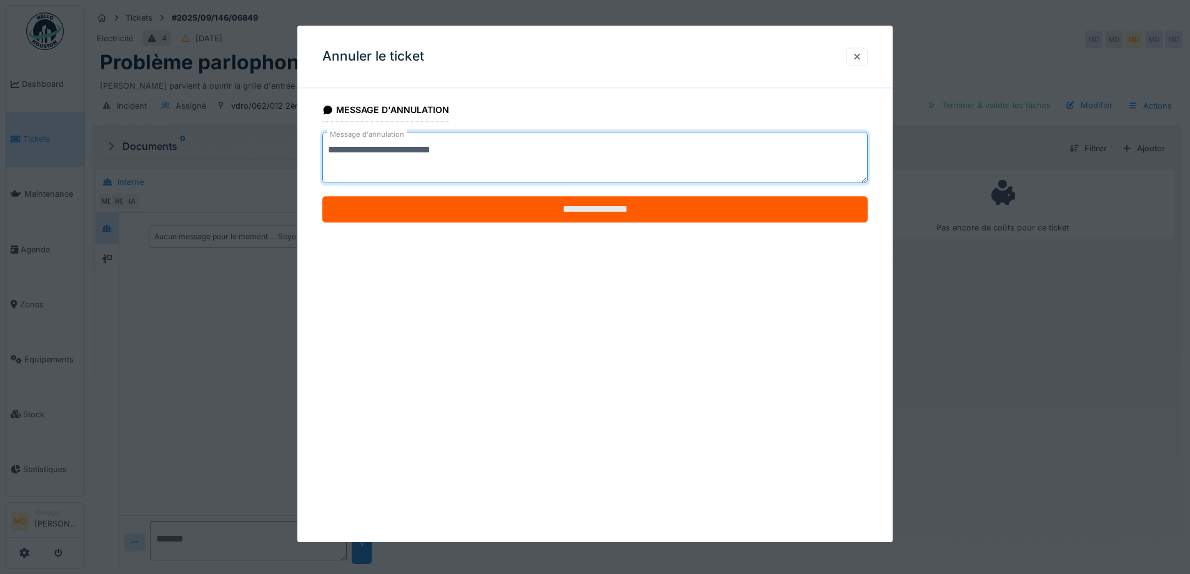
type textarea "**********"
click at [592, 217] on input "**********" at bounding box center [594, 210] width 545 height 26
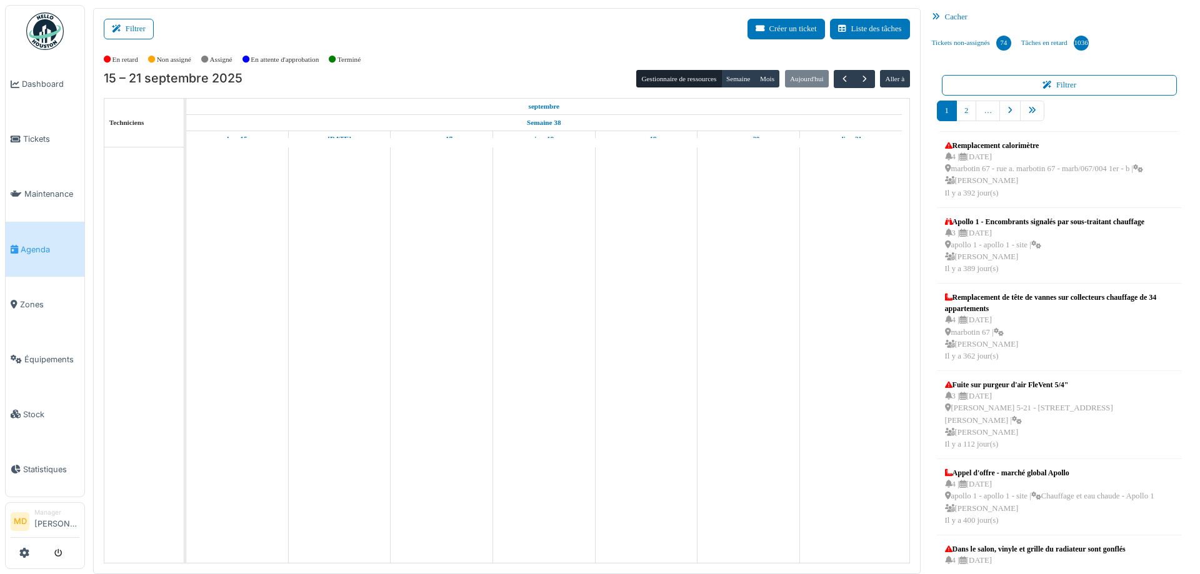
click at [137, 29] on button "Filtrer" at bounding box center [129, 29] width 50 height 21
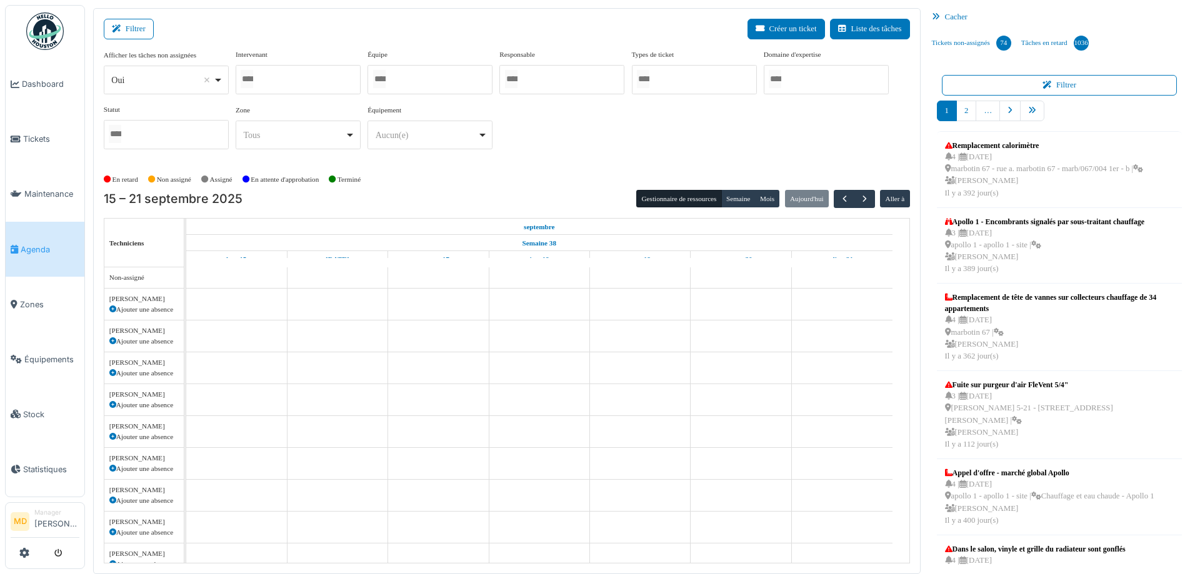
click at [265, 82] on div at bounding box center [298, 79] width 125 height 29
type input "*****"
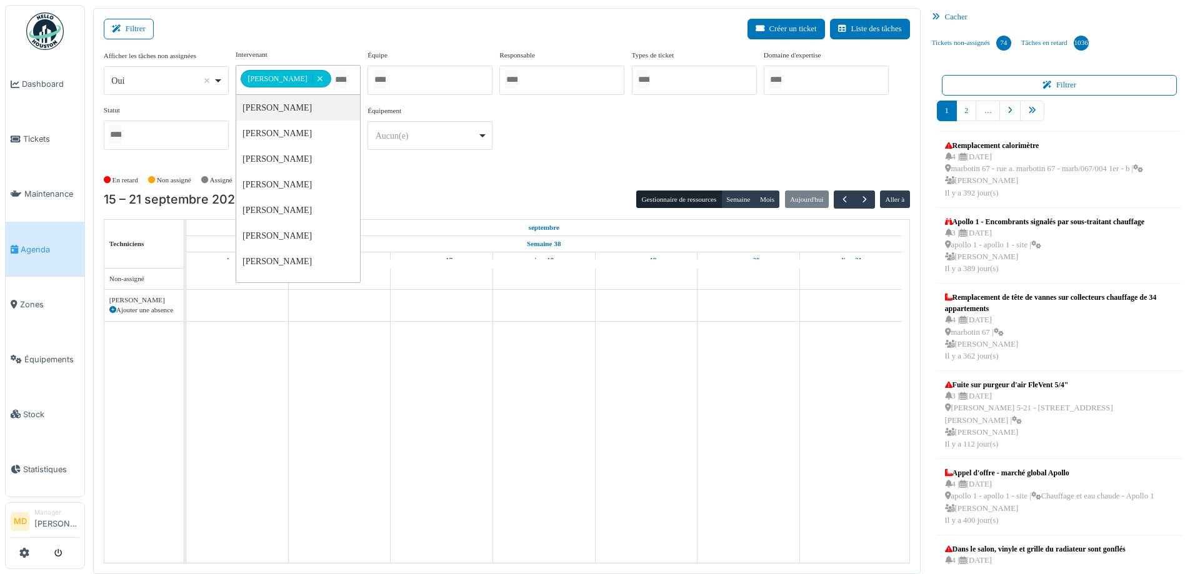
click at [637, 147] on div "**********" at bounding box center [507, 104] width 806 height 111
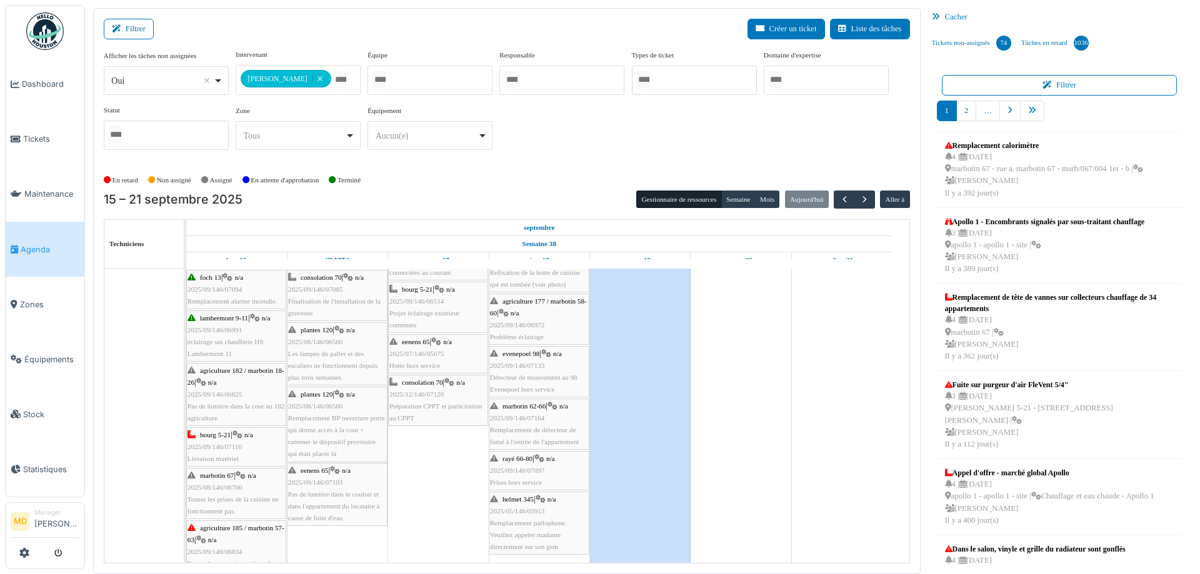
scroll to position [125, 0]
click at [730, 198] on button "Semaine" at bounding box center [738, 199] width 34 height 17
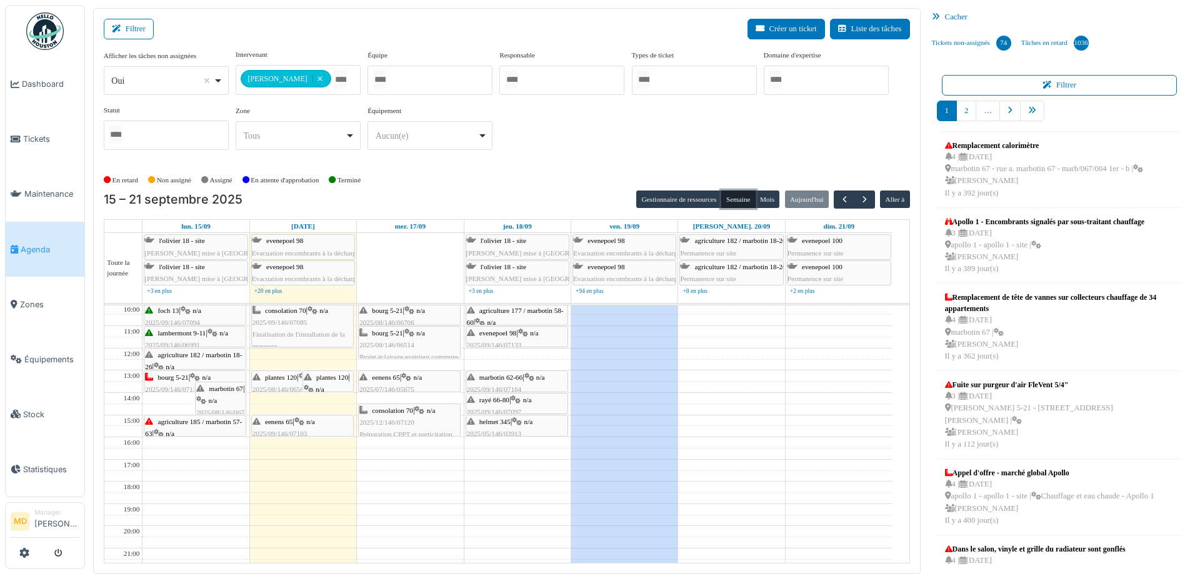
scroll to position [0, 0]
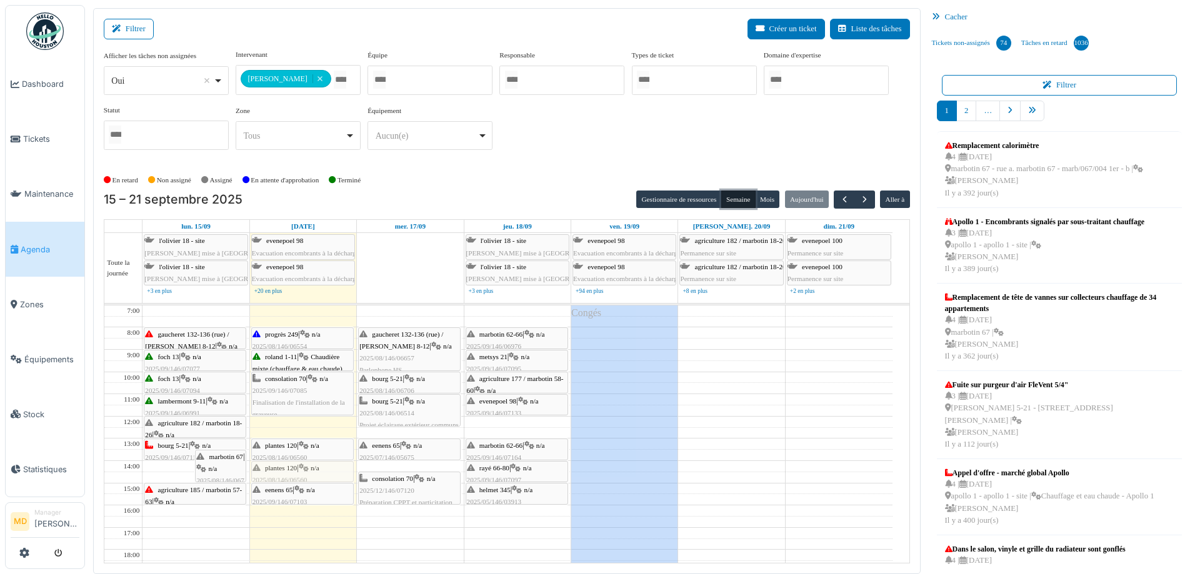
drag, startPoint x: 334, startPoint y: 449, endPoint x: 321, endPoint y: 471, distance: 26.4
click at [321, 471] on div "plantes 120 | n/a 2025/08/146/06560 Les lampes du palier et des escaliers ne fo…" at bounding box center [303, 494] width 106 height 377
click at [305, 469] on icon at bounding box center [304, 468] width 10 height 8
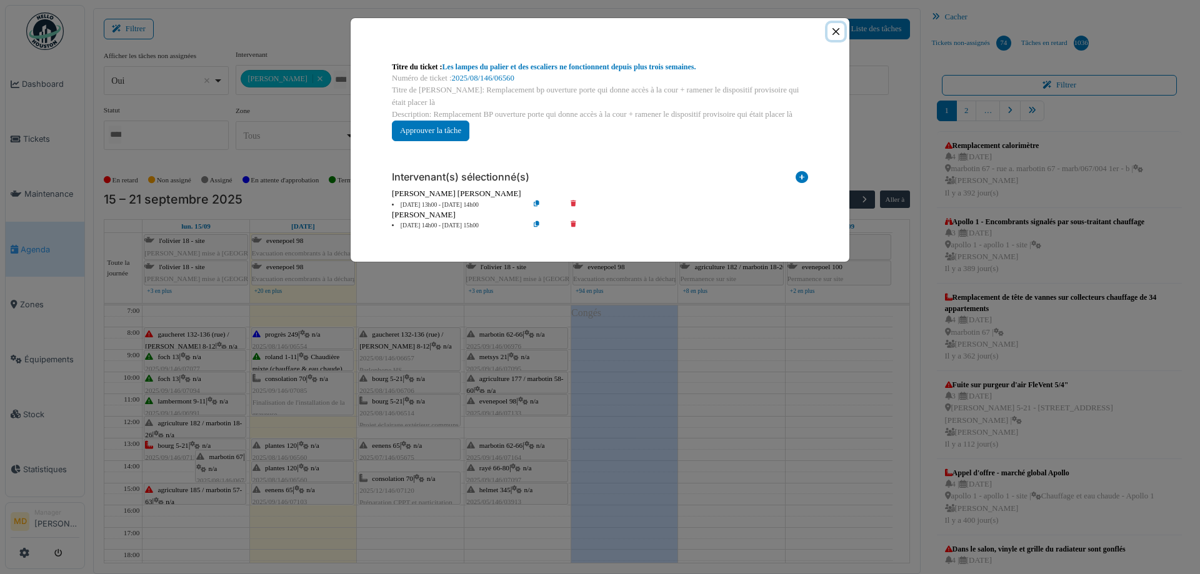
click at [832, 33] on button "Close" at bounding box center [835, 31] width 17 height 17
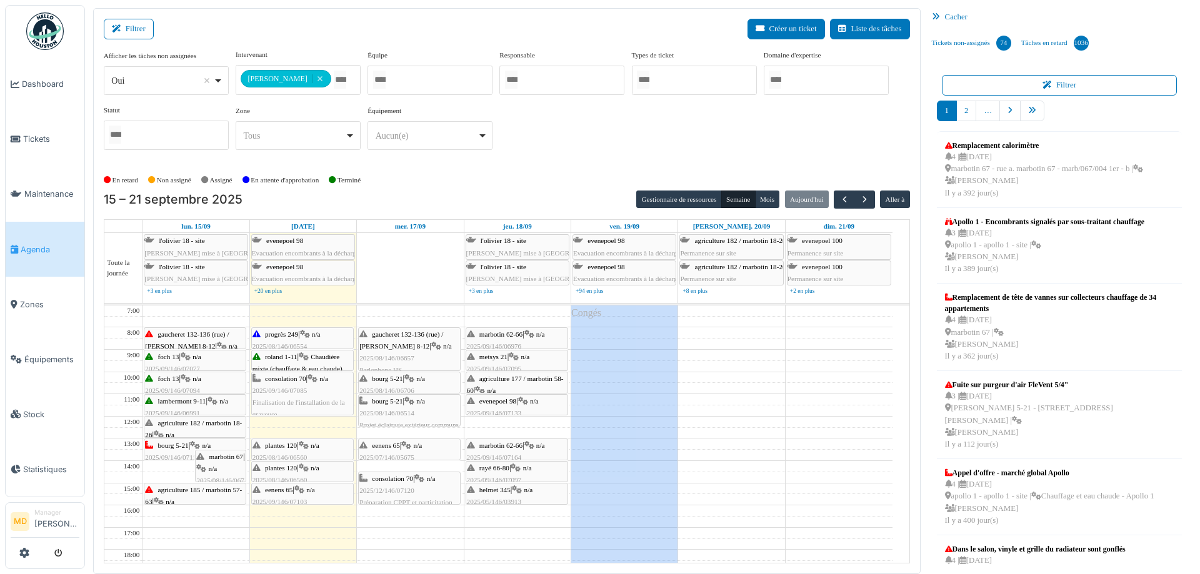
click at [307, 447] on icon at bounding box center [304, 446] width 10 height 8
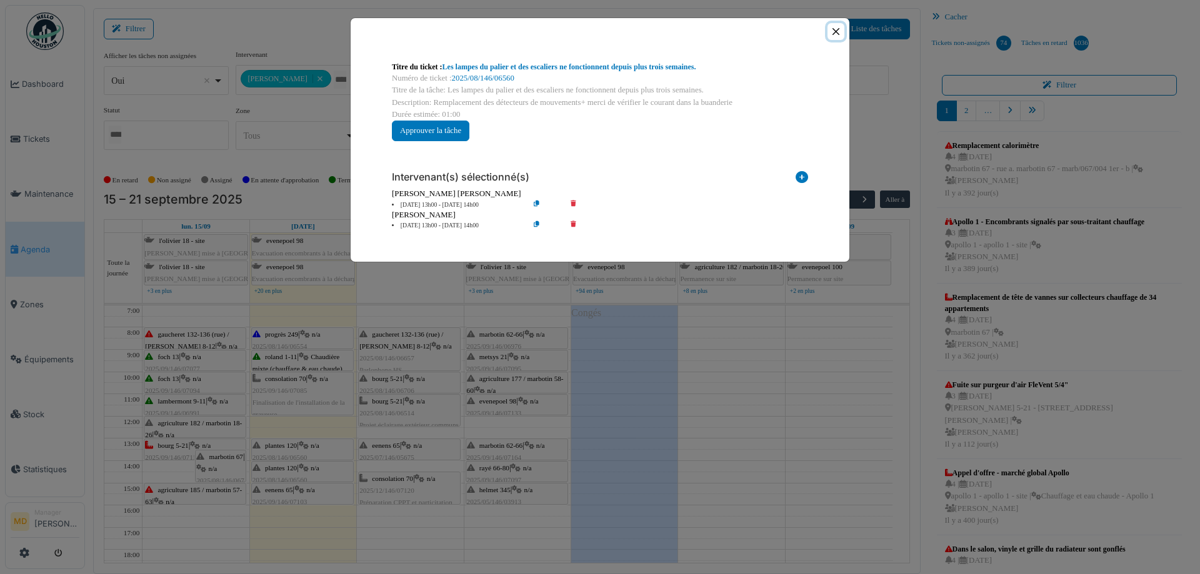
click at [837, 34] on button "Close" at bounding box center [835, 31] width 17 height 17
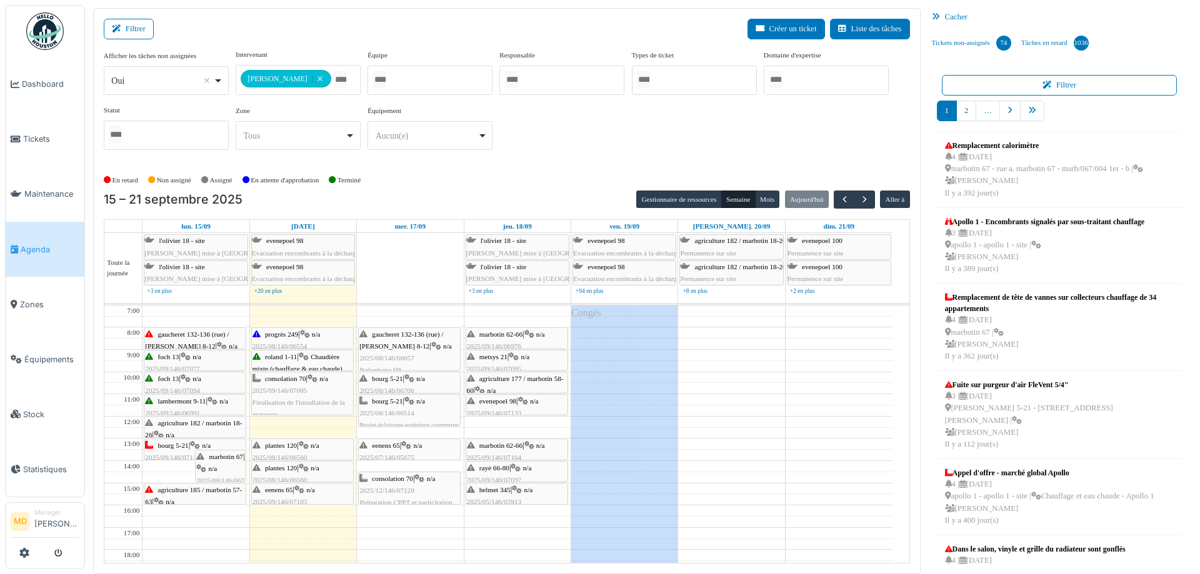
click at [291, 443] on span "plantes 120" at bounding box center [281, 445] width 32 height 7
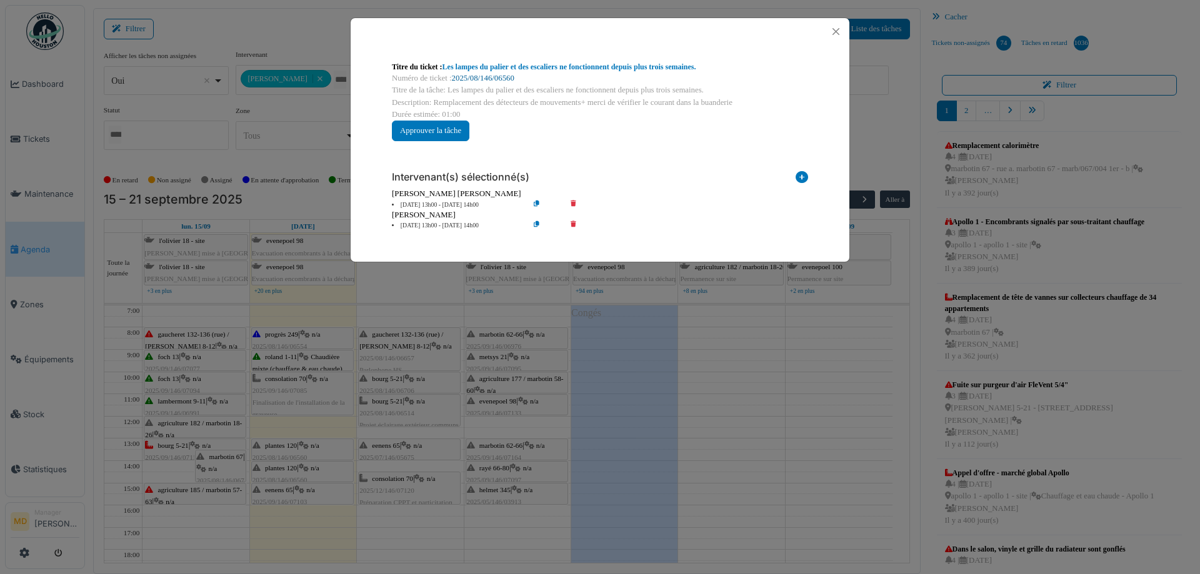
click at [497, 77] on link "2025/08/146/06560" at bounding box center [483, 78] width 62 height 9
click at [836, 29] on button "Close" at bounding box center [835, 31] width 17 height 17
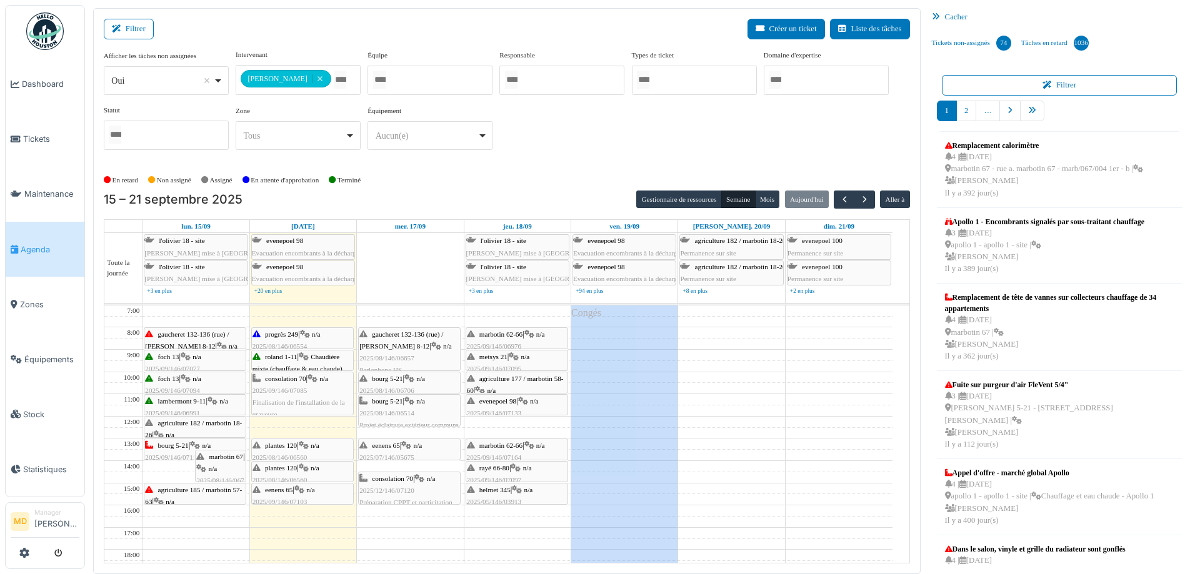
click at [302, 470] on icon at bounding box center [304, 468] width 10 height 8
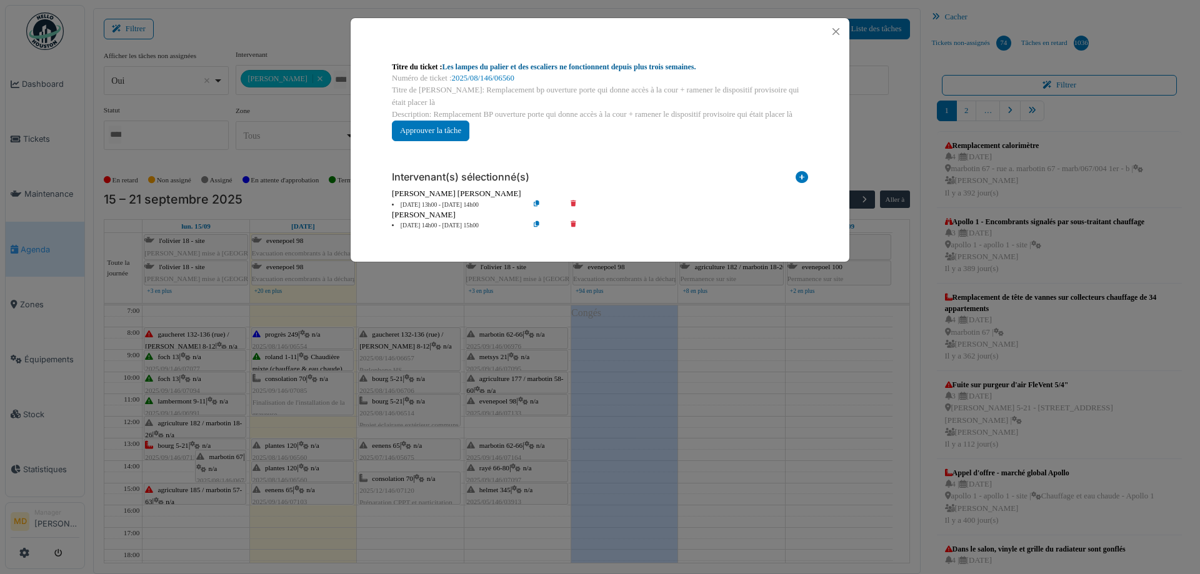
click at [473, 67] on link "Les lampes du palier et des escaliers ne fonctionnent depuis plus trois semaine…" at bounding box center [569, 66] width 254 height 9
click at [838, 30] on button "Close" at bounding box center [835, 31] width 17 height 17
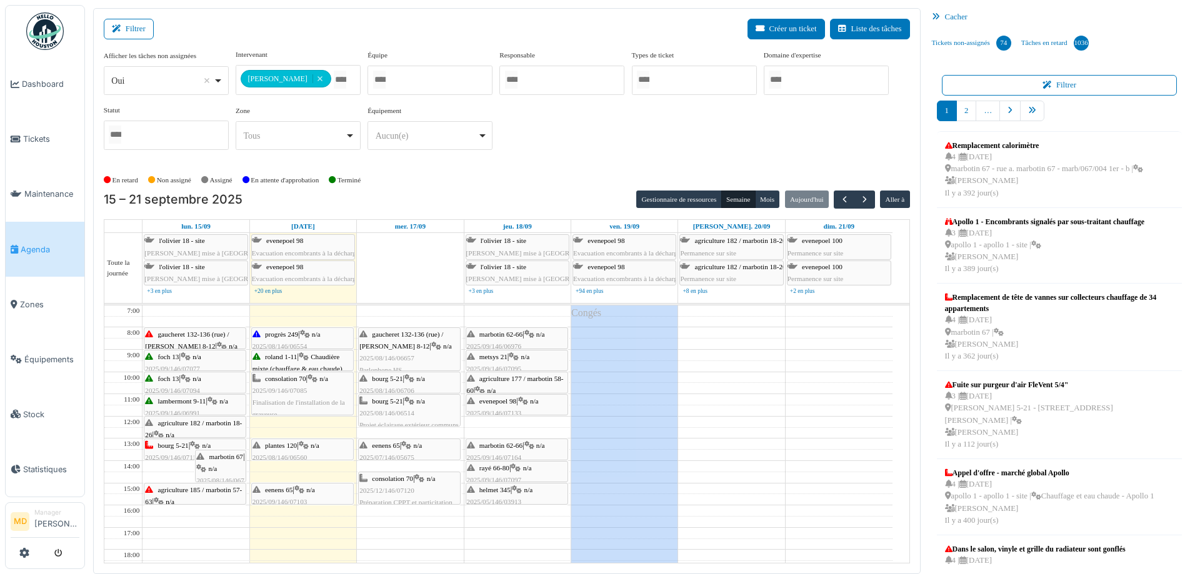
drag, startPoint x: 306, startPoint y: 472, endPoint x: 315, endPoint y: 450, distance: 23.6
click at [315, 450] on div "progrès 249 | n/a 2025/08/146/06554 Électricité roland 1-11 | Chaudière mixte (…" at bounding box center [303, 494] width 106 height 377
click at [859, 197] on span "button" at bounding box center [864, 199] width 11 height 11
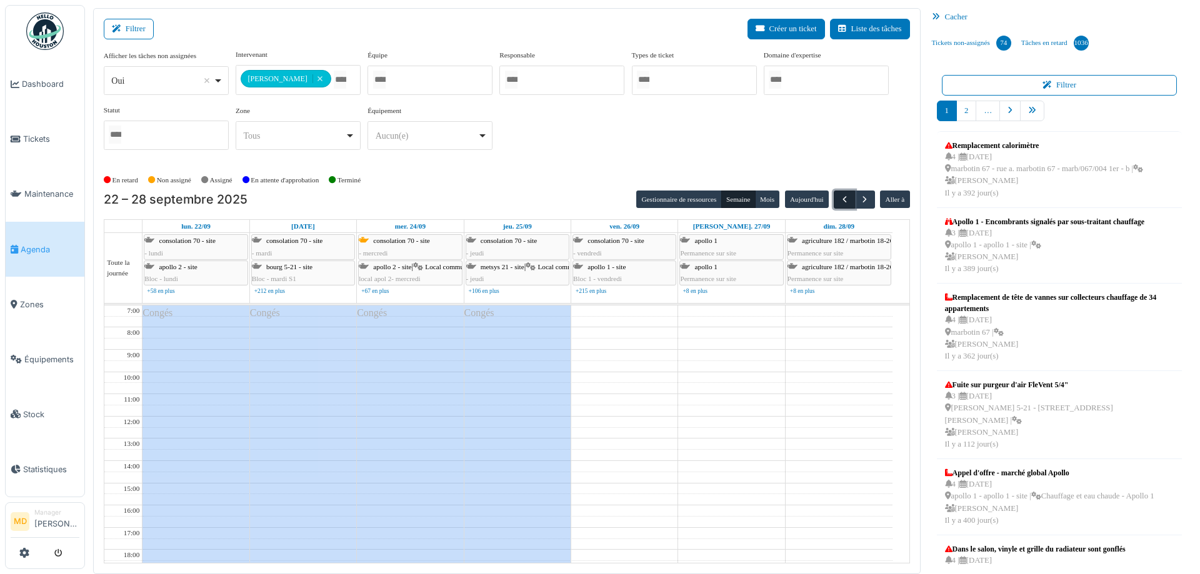
click at [839, 199] on span "button" at bounding box center [844, 199] width 11 height 11
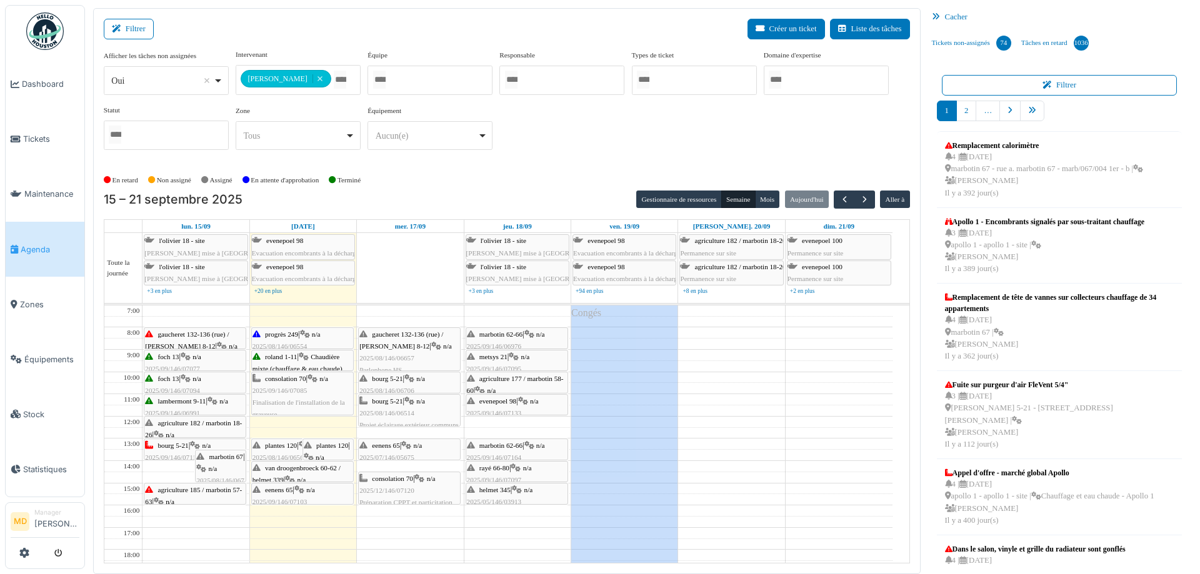
click at [570, 149] on div "**********" at bounding box center [507, 104] width 806 height 111
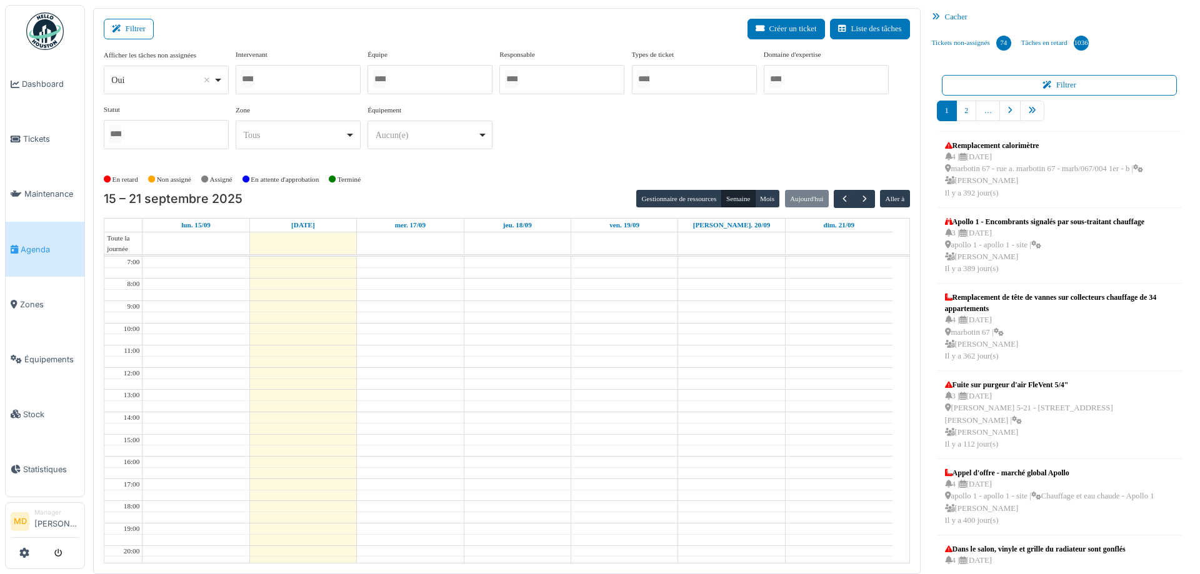
click at [302, 74] on div at bounding box center [298, 79] width 125 height 29
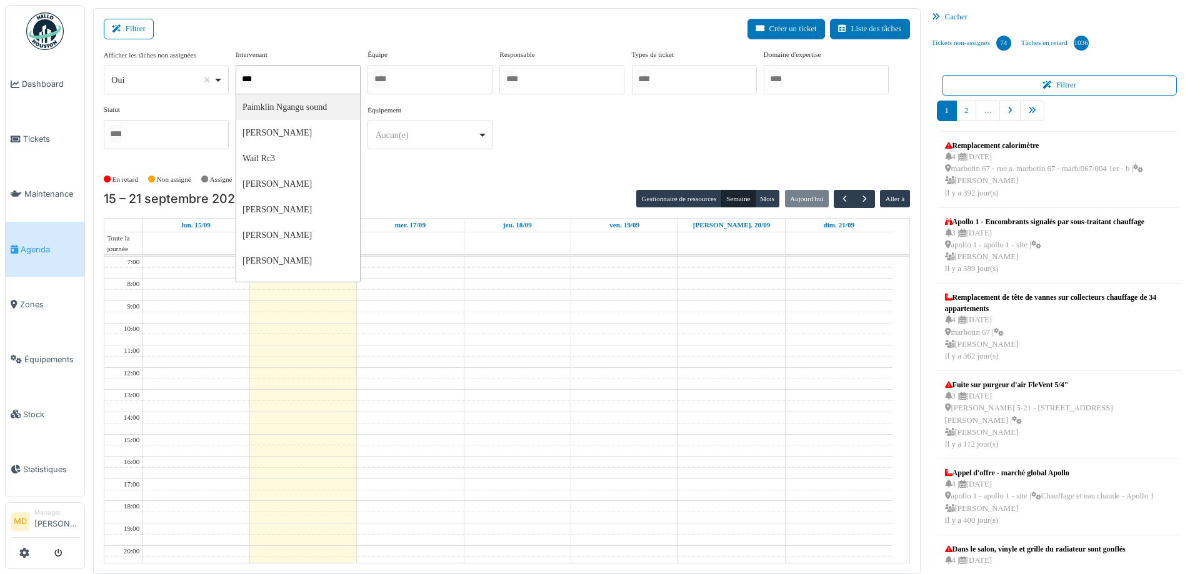
type input "****"
click at [630, 138] on div "**********" at bounding box center [507, 104] width 806 height 111
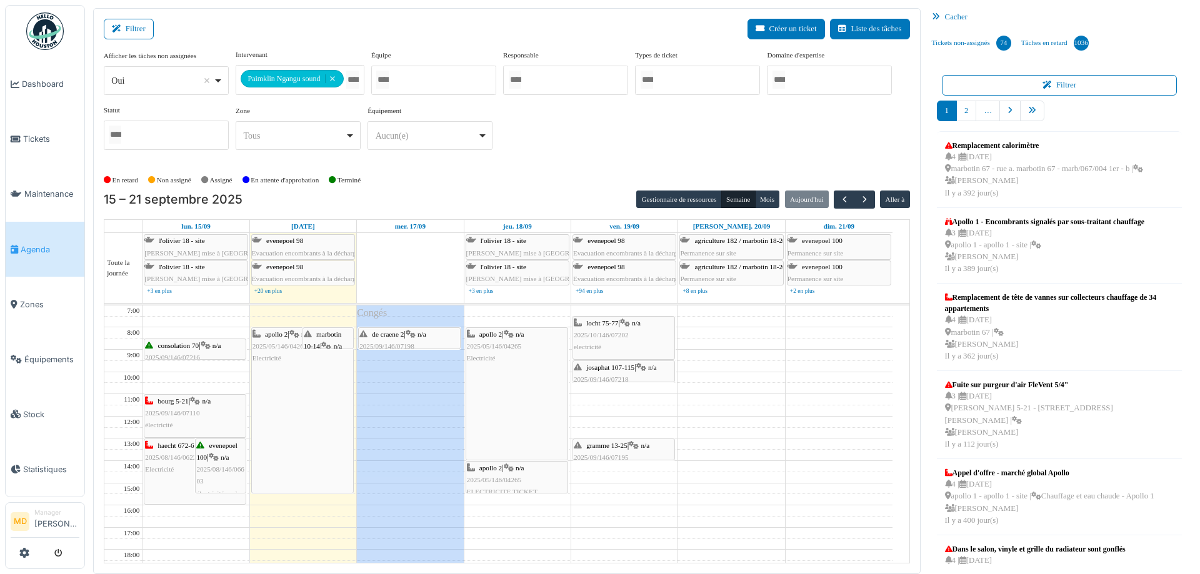
click at [567, 161] on div "**********" at bounding box center [507, 109] width 806 height 121
click at [595, 336] on span "2025/10/146/07202" at bounding box center [601, 334] width 55 height 7
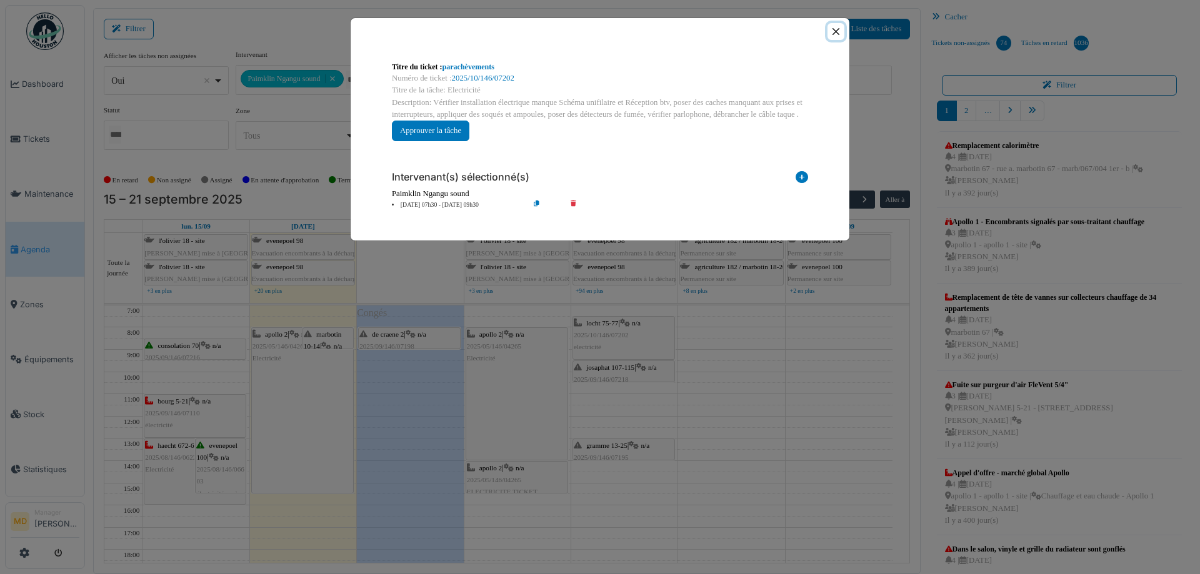
click at [833, 33] on button "Close" at bounding box center [835, 31] width 17 height 17
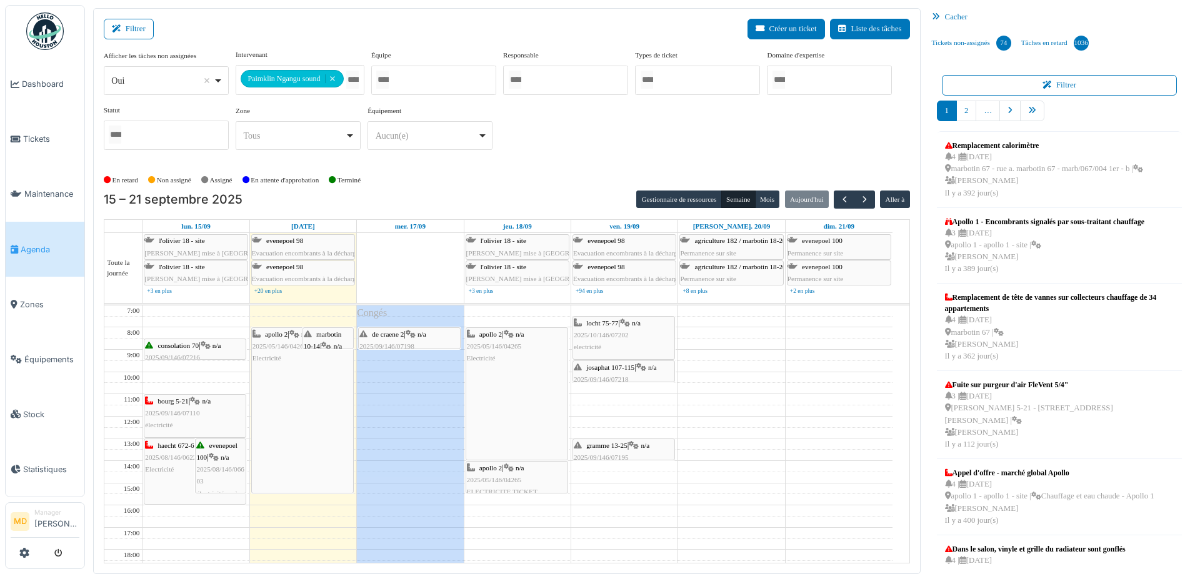
click at [618, 373] on div "josaphat 107-115 | n/a 2025/09/146/07218 Installation câble internet" at bounding box center [624, 380] width 100 height 36
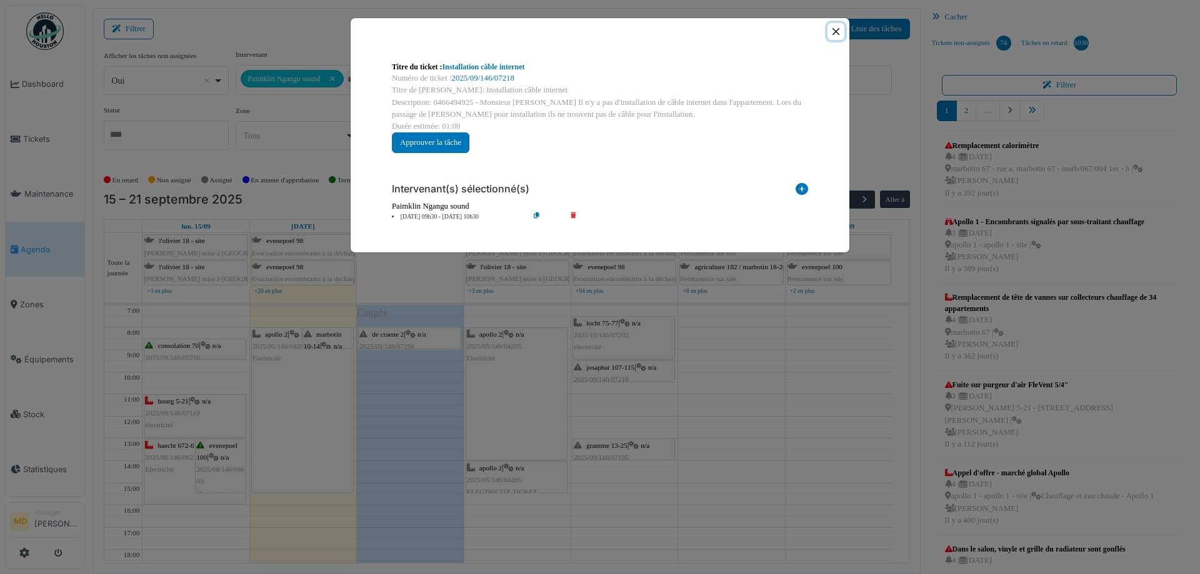
click at [837, 29] on button "Close" at bounding box center [835, 31] width 17 height 17
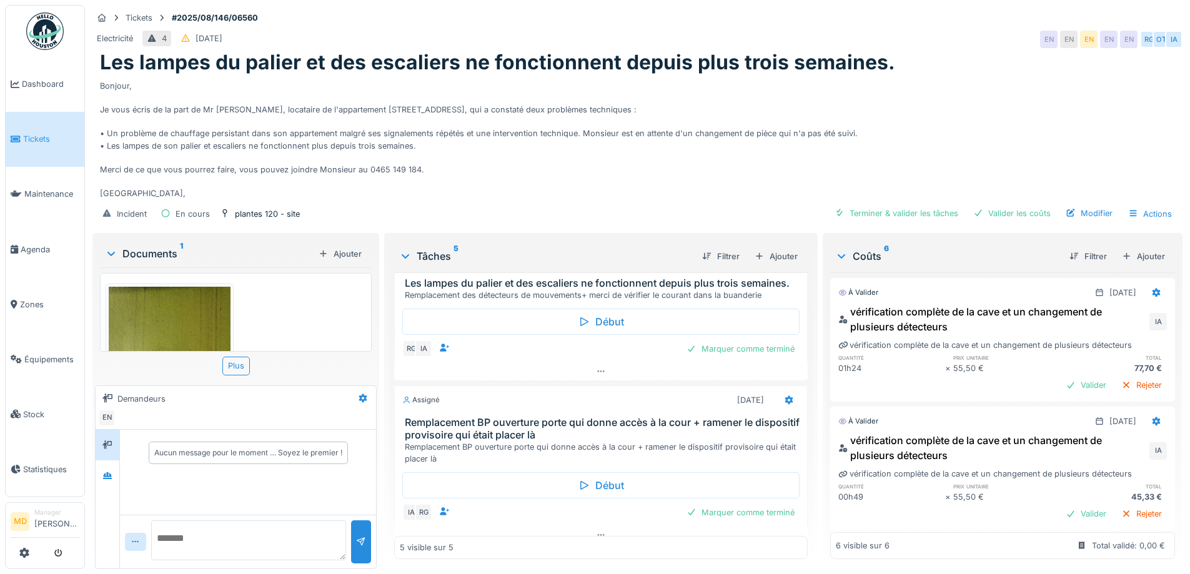
scroll to position [281, 0]
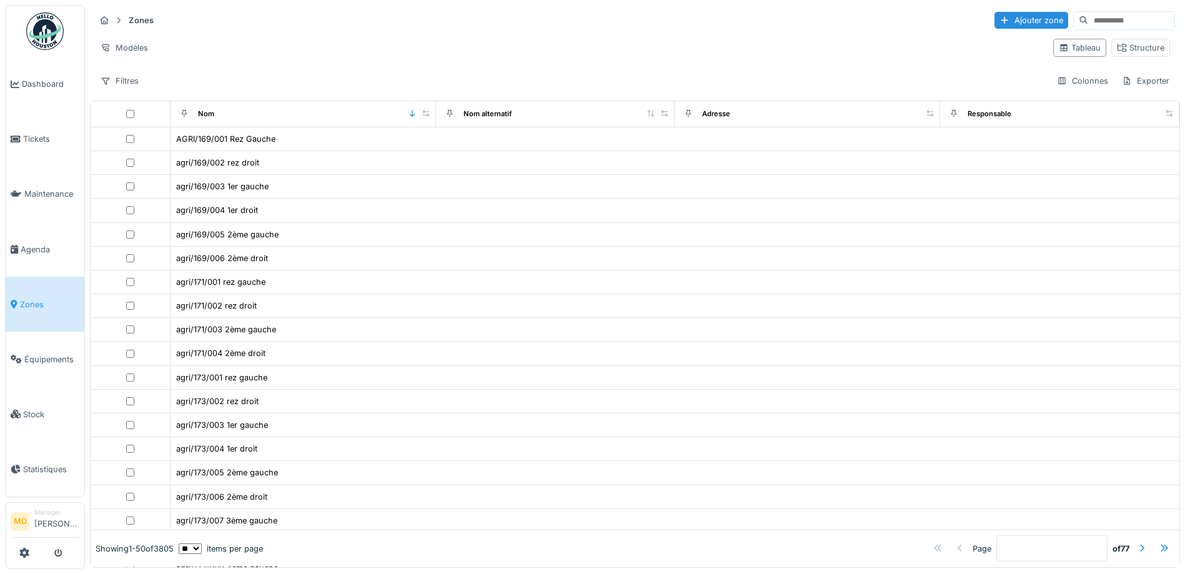
click at [1123, 22] on input at bounding box center [1131, 20] width 86 height 17
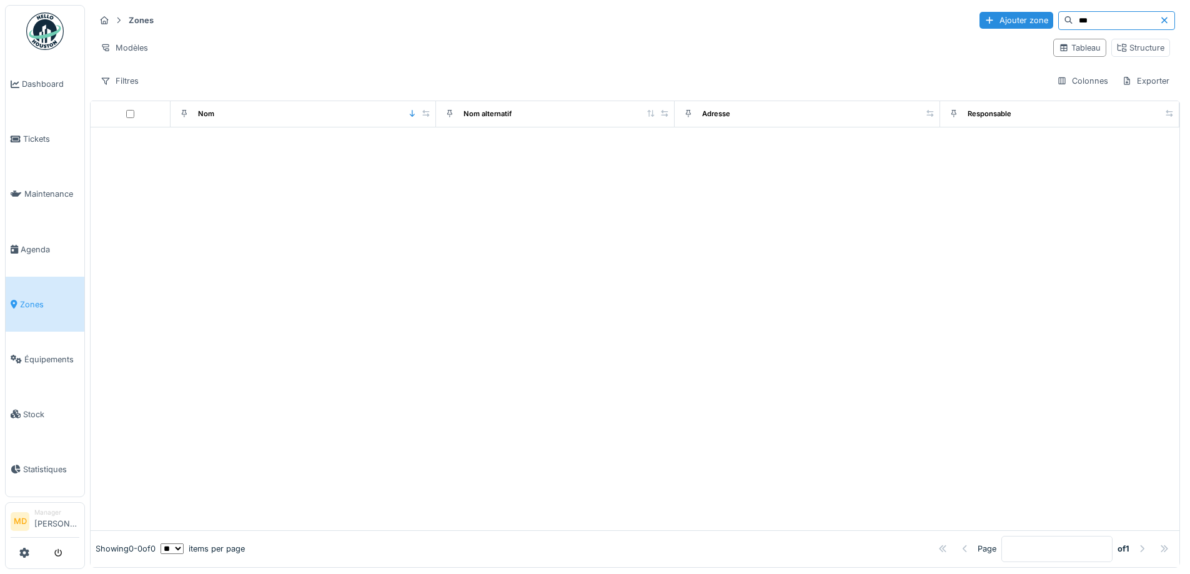
click at [1123, 22] on input "***" at bounding box center [1116, 20] width 86 height 17
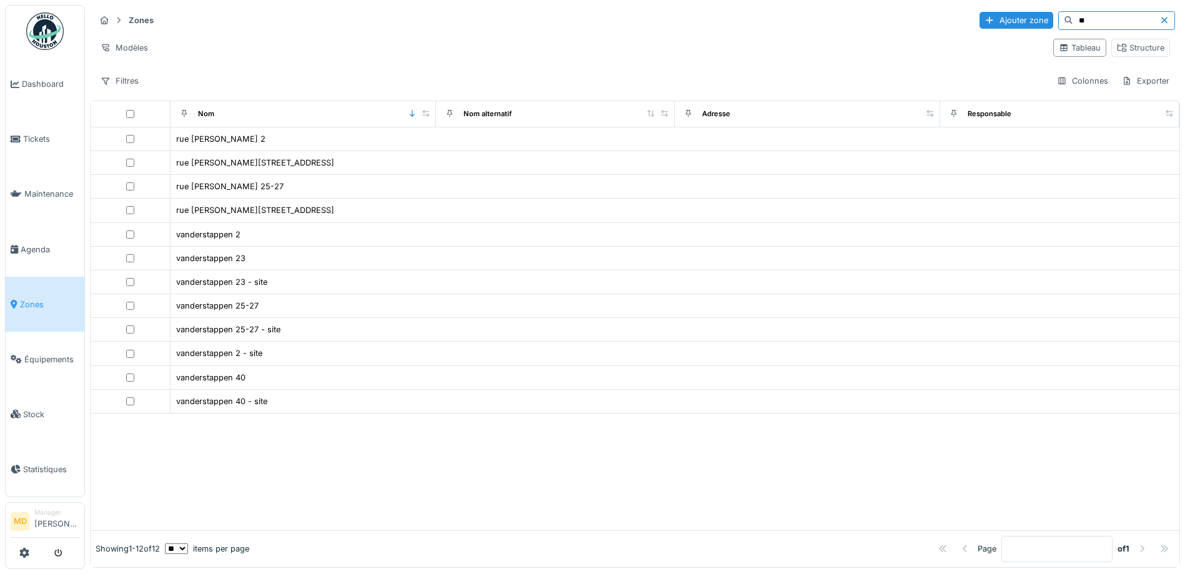
type input "*"
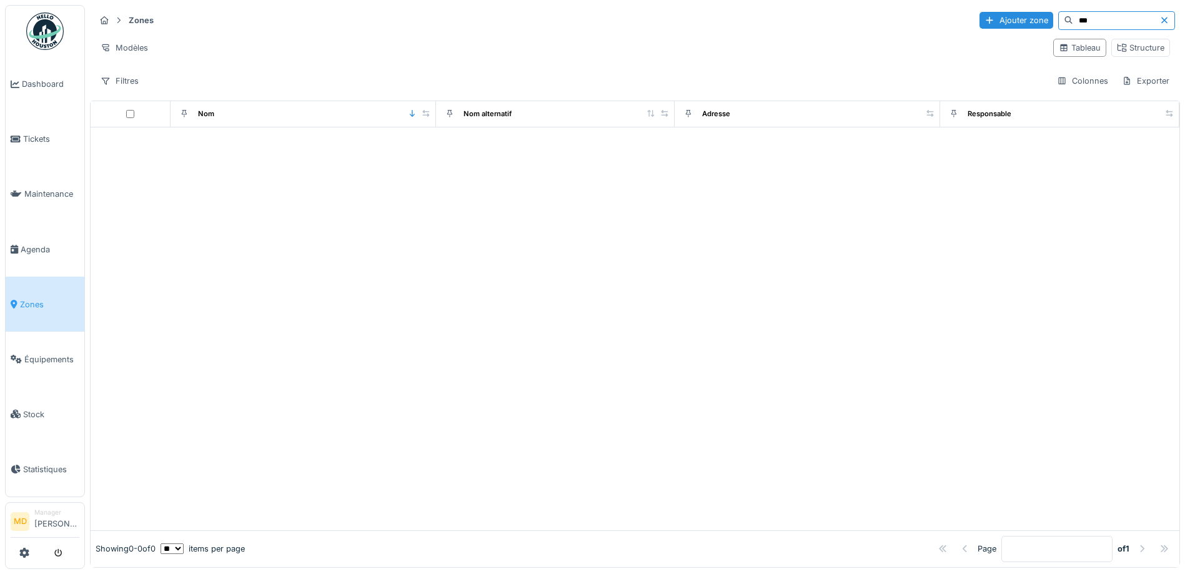
type input "****"
click at [1123, 22] on input "****" at bounding box center [1116, 20] width 86 height 17
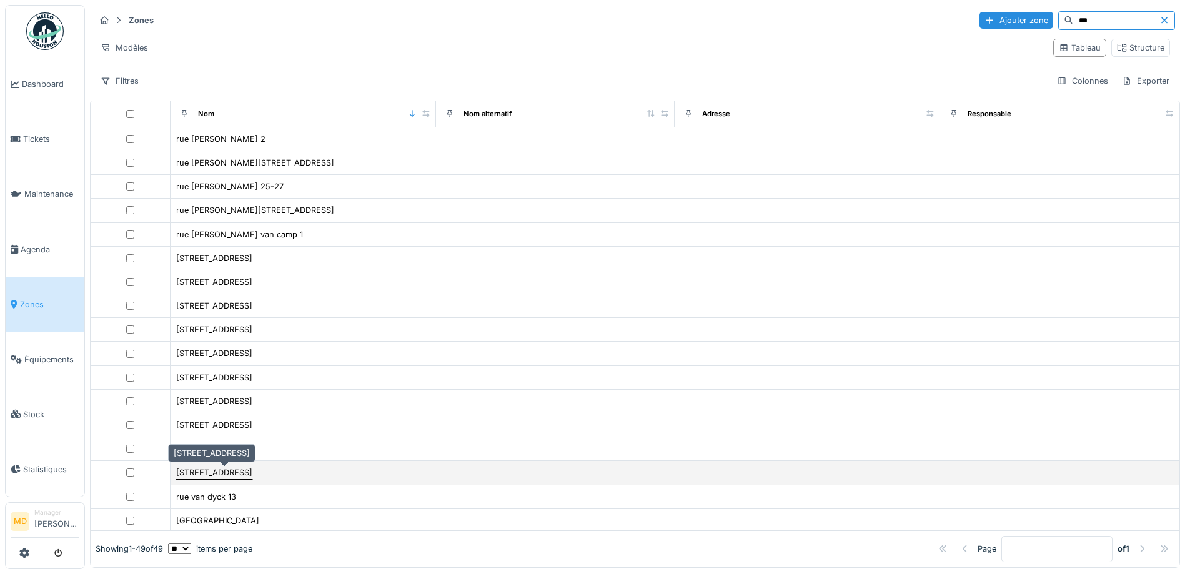
type input "***"
click at [252, 468] on div "rue van droogenbroeck 62" at bounding box center [214, 473] width 76 height 12
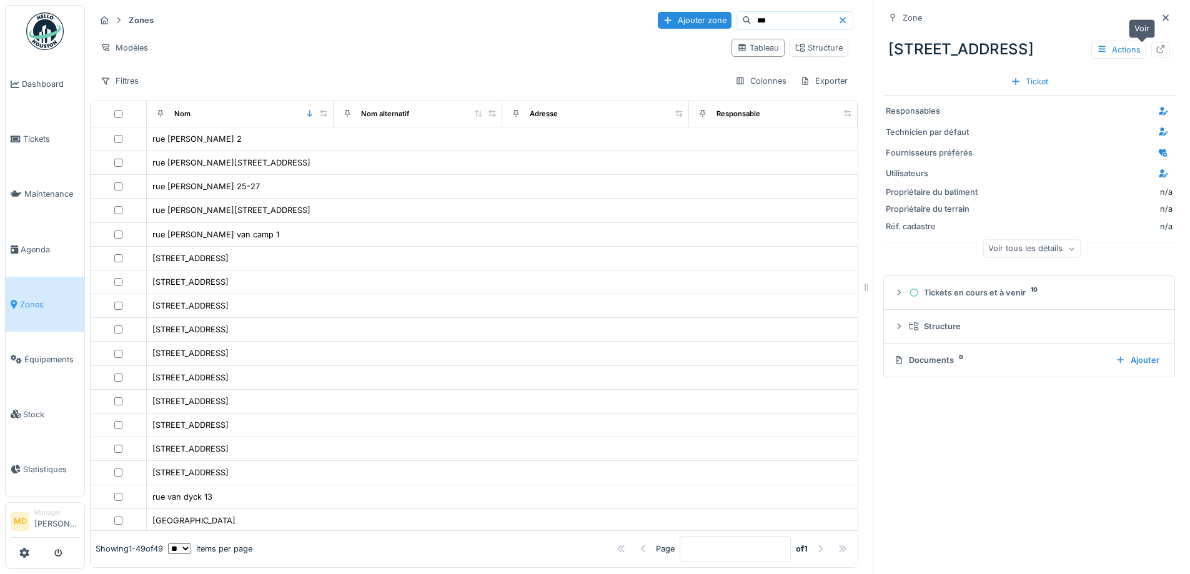
click at [1156, 44] on div at bounding box center [1161, 50] width 10 height 12
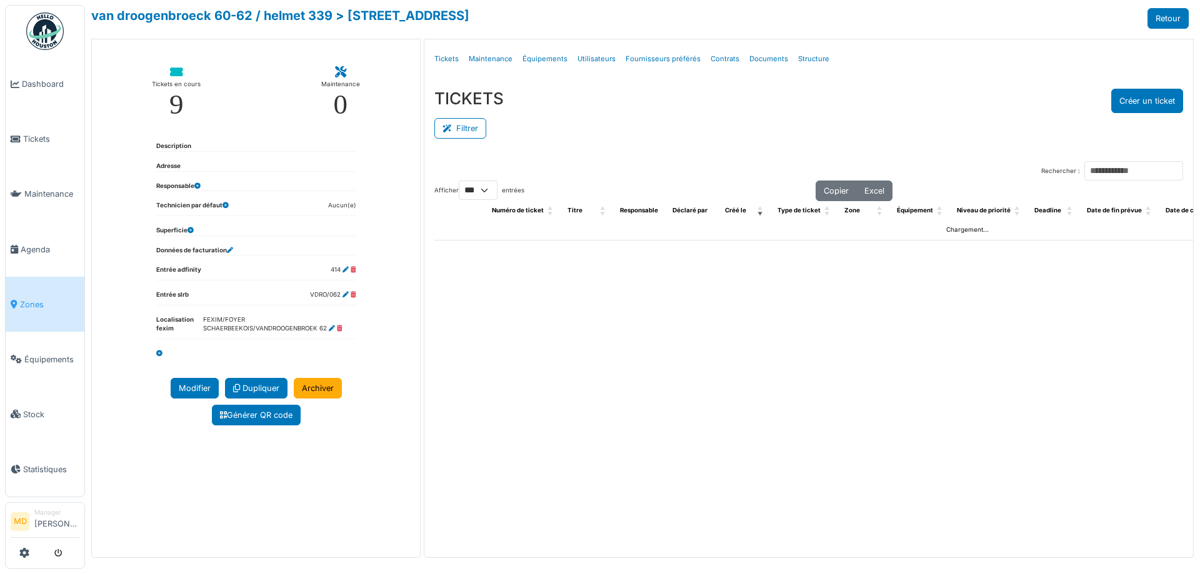
select select "***"
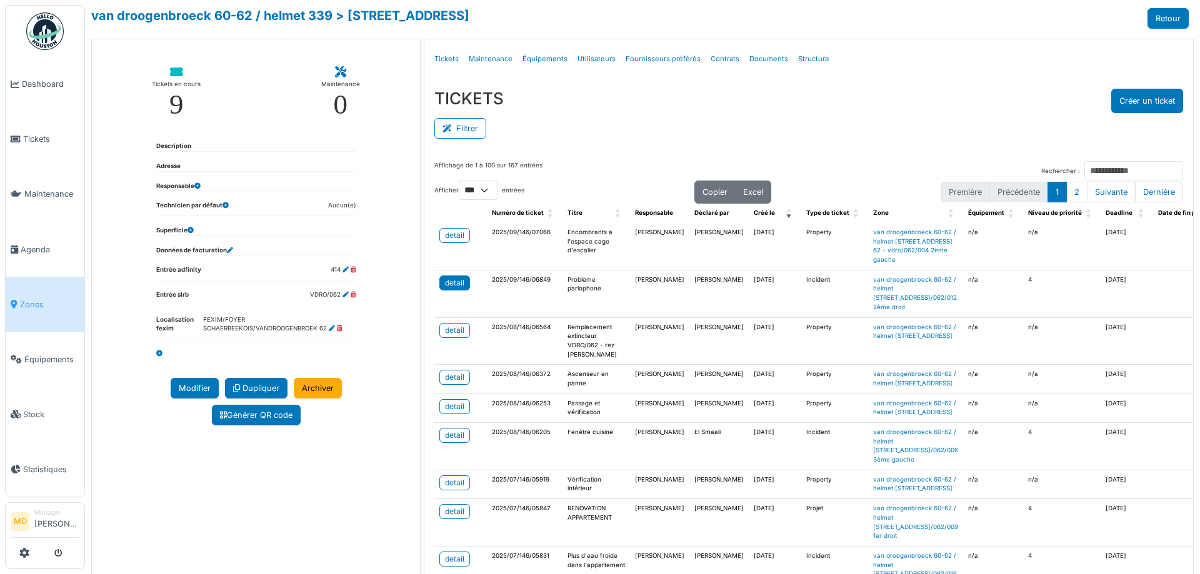
click at [447, 289] on div "detail" at bounding box center [454, 282] width 19 height 11
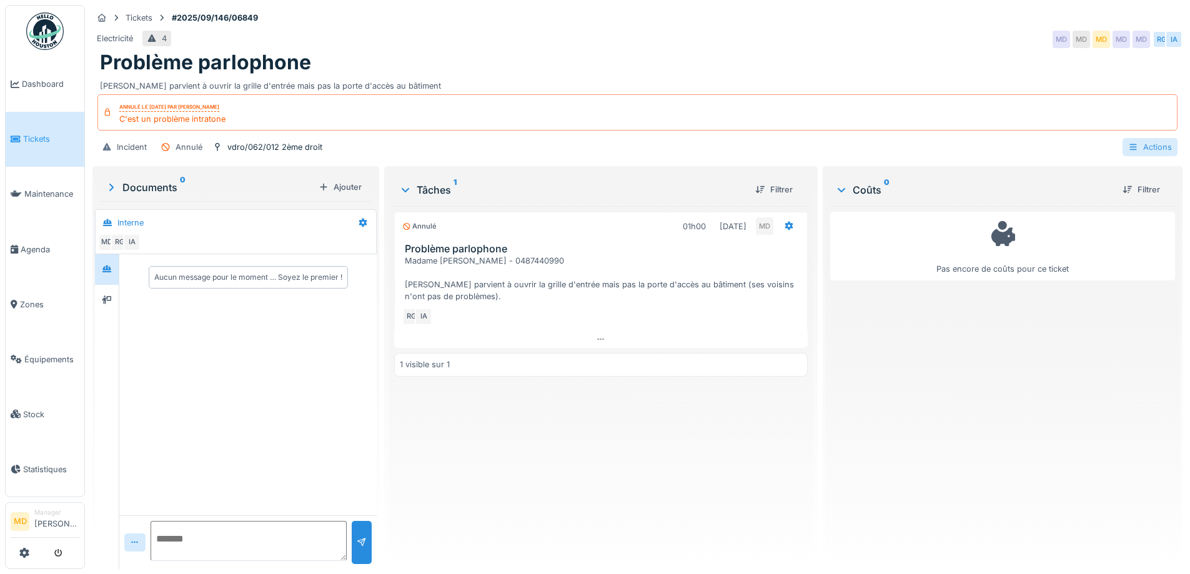
click at [1130, 144] on div "Actions" at bounding box center [1150, 147] width 55 height 18
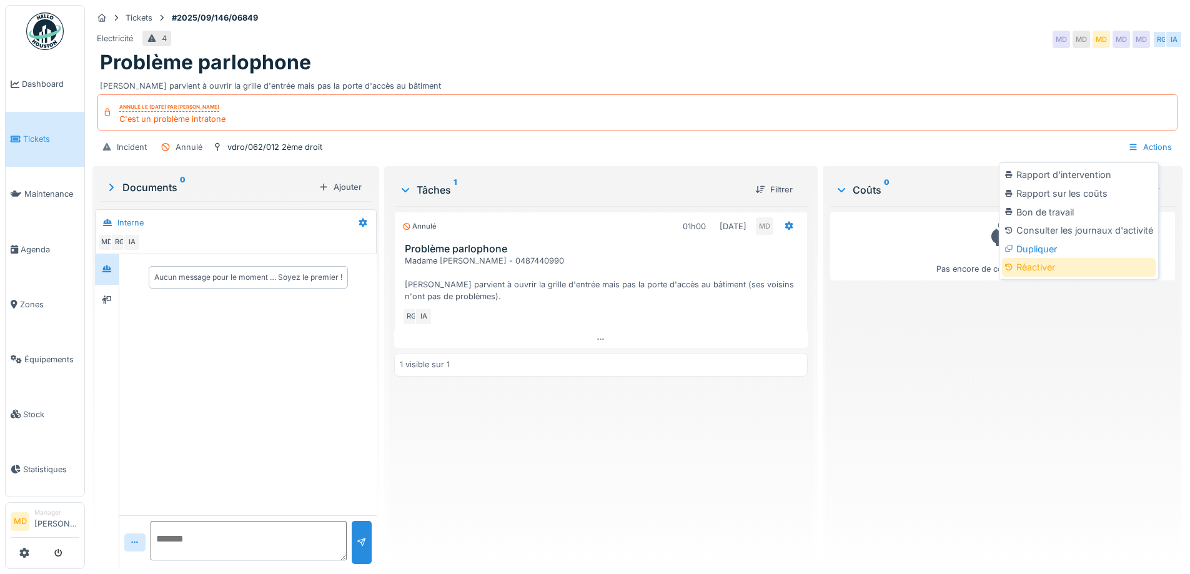
click at [1025, 272] on div "Réactiver" at bounding box center [1079, 267] width 154 height 19
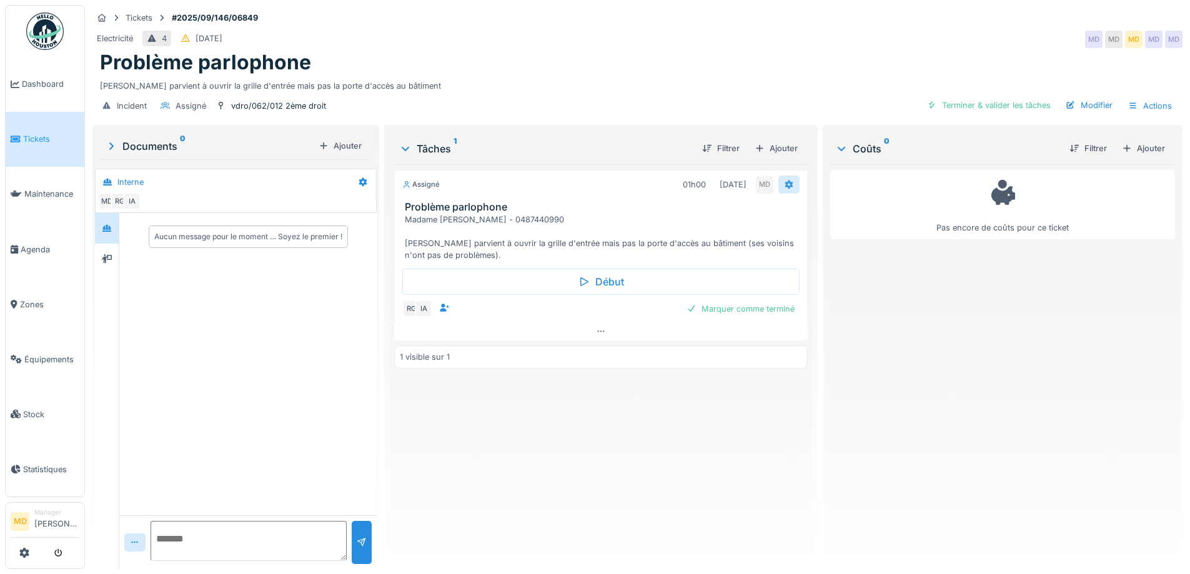
click at [784, 181] on icon at bounding box center [789, 185] width 10 height 8
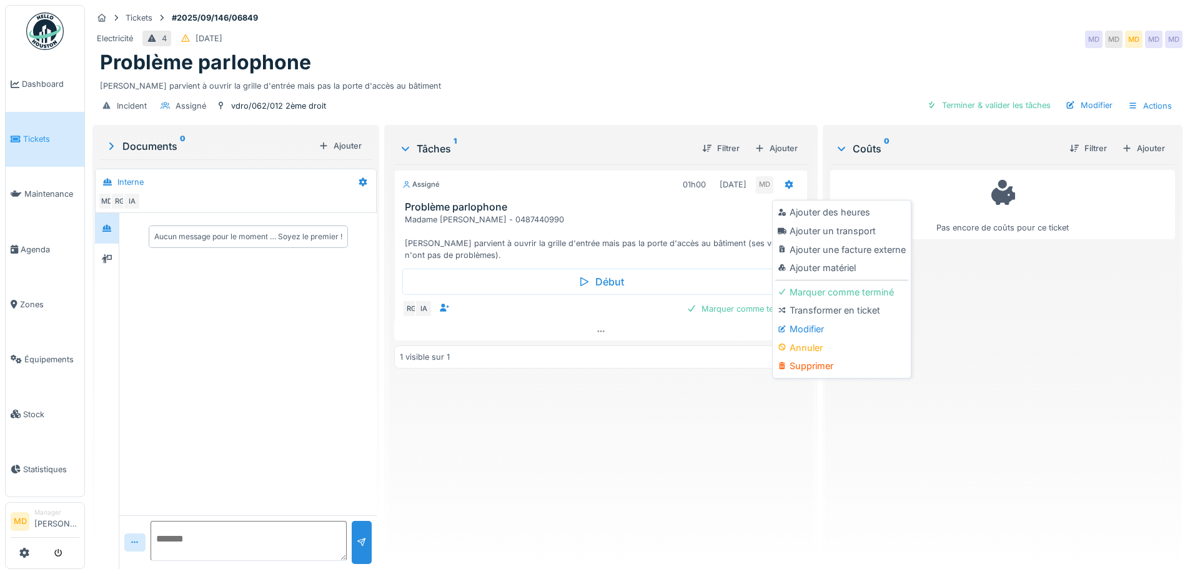
click at [600, 482] on div "Assigné 01h00 16/09/2025 MD Problème parlophone Madame Ahlam EZZINE - 048744099…" at bounding box center [600, 361] width 413 height 395
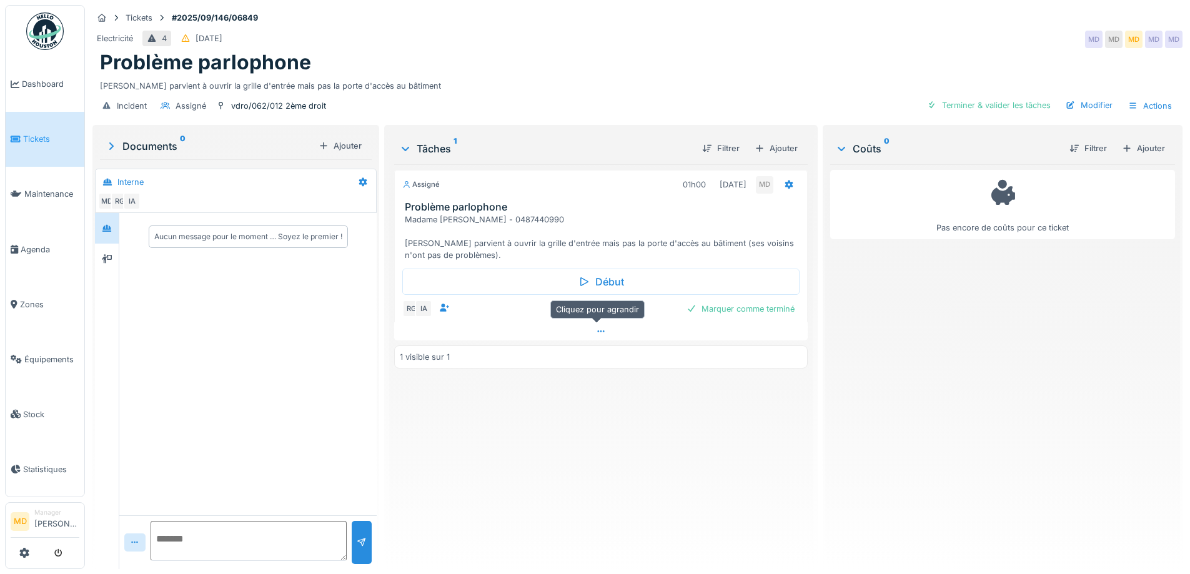
click at [596, 329] on icon at bounding box center [601, 331] width 10 height 8
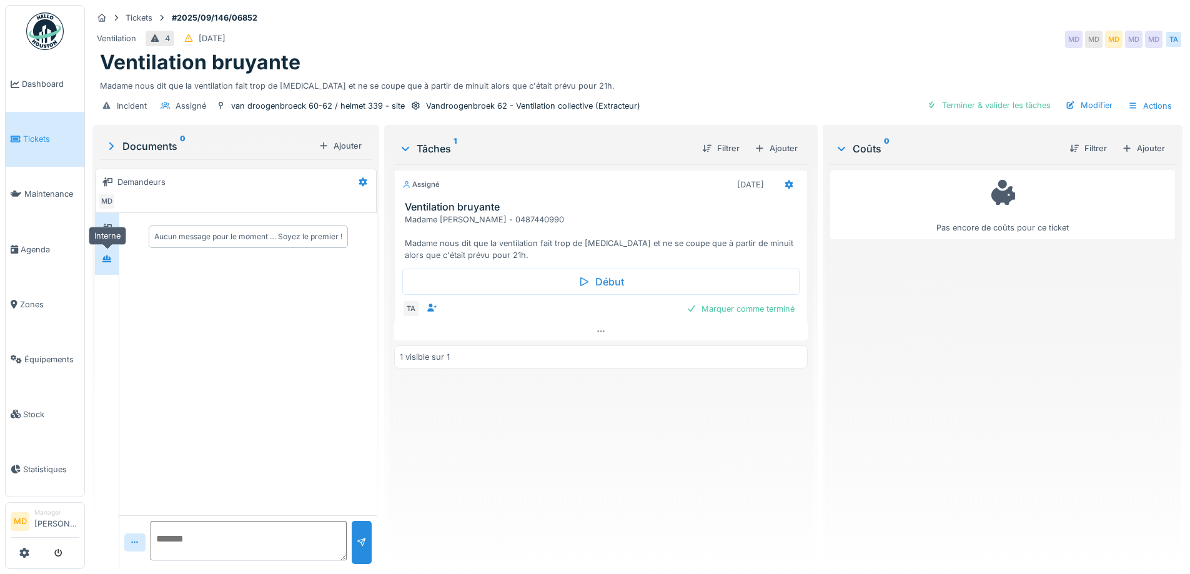
click at [105, 256] on icon at bounding box center [107, 259] width 10 height 8
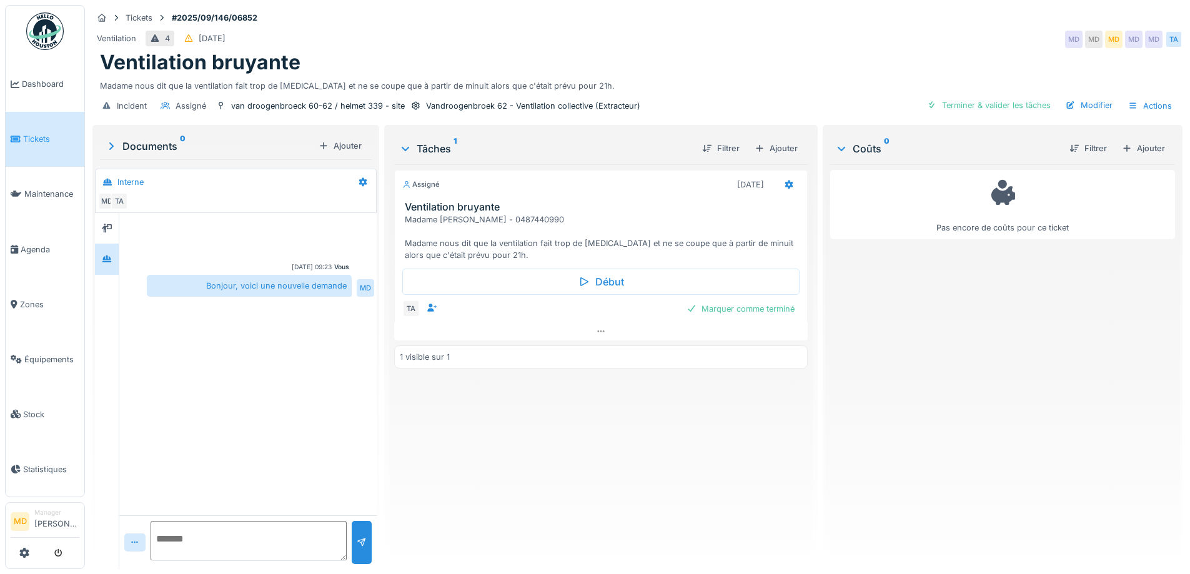
click at [231, 537] on textarea at bounding box center [249, 541] width 196 height 40
type textarea "*"
type textarea "*******"
click at [1088, 106] on div "Modifier" at bounding box center [1089, 105] width 57 height 17
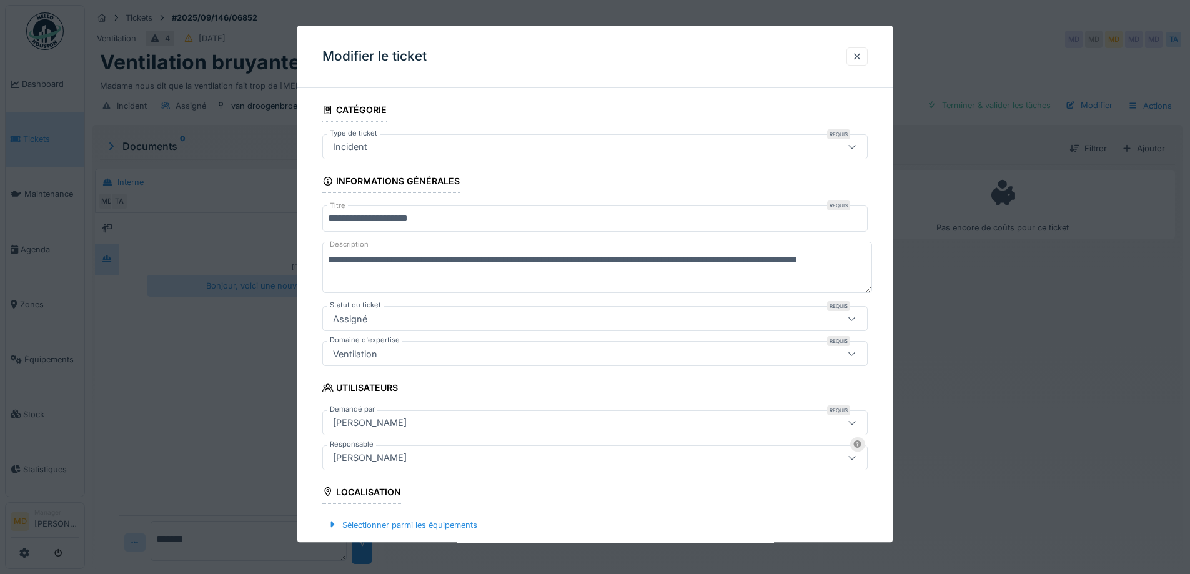
click at [370, 457] on div "[PERSON_NAME]" at bounding box center [370, 458] width 84 height 14
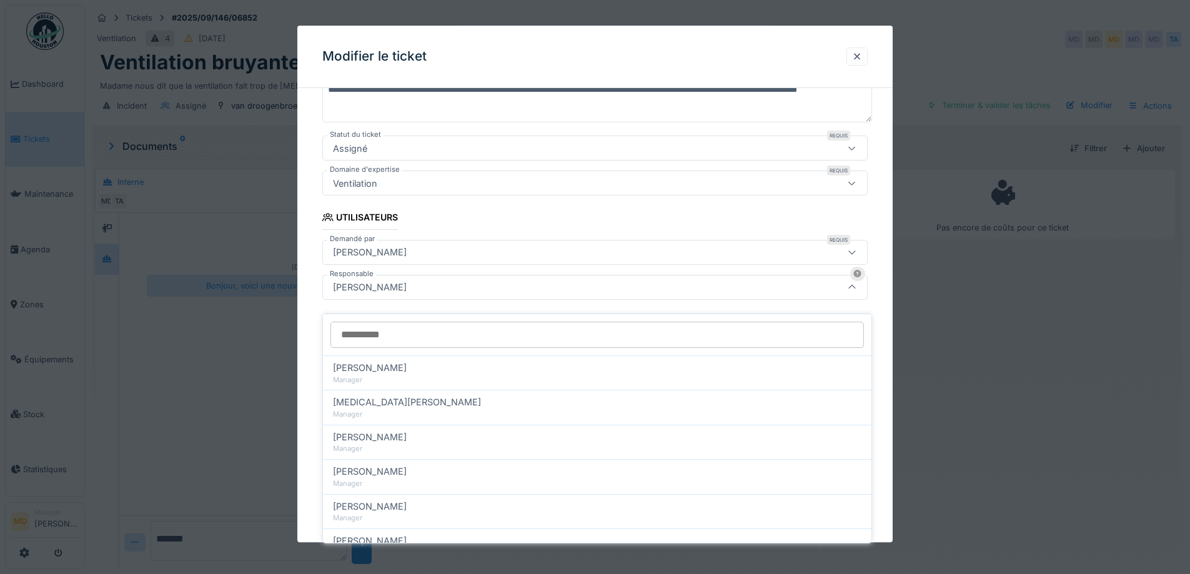
scroll to position [174, 0]
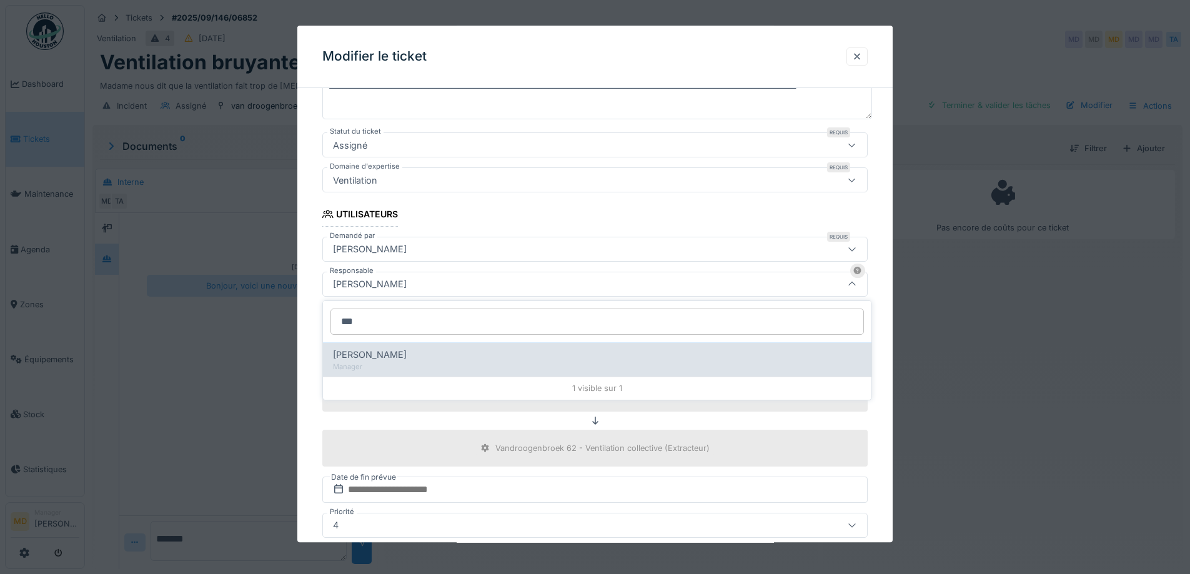
type input "***"
click at [377, 355] on span "Edmond Fayt" at bounding box center [370, 355] width 74 height 14
type input "****"
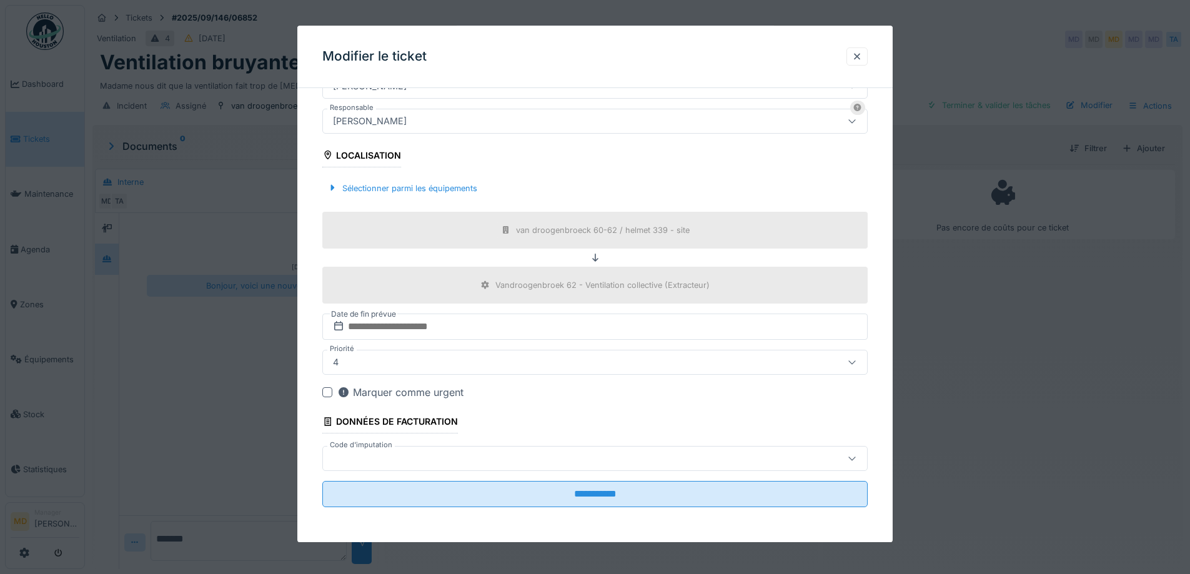
scroll to position [9, 0]
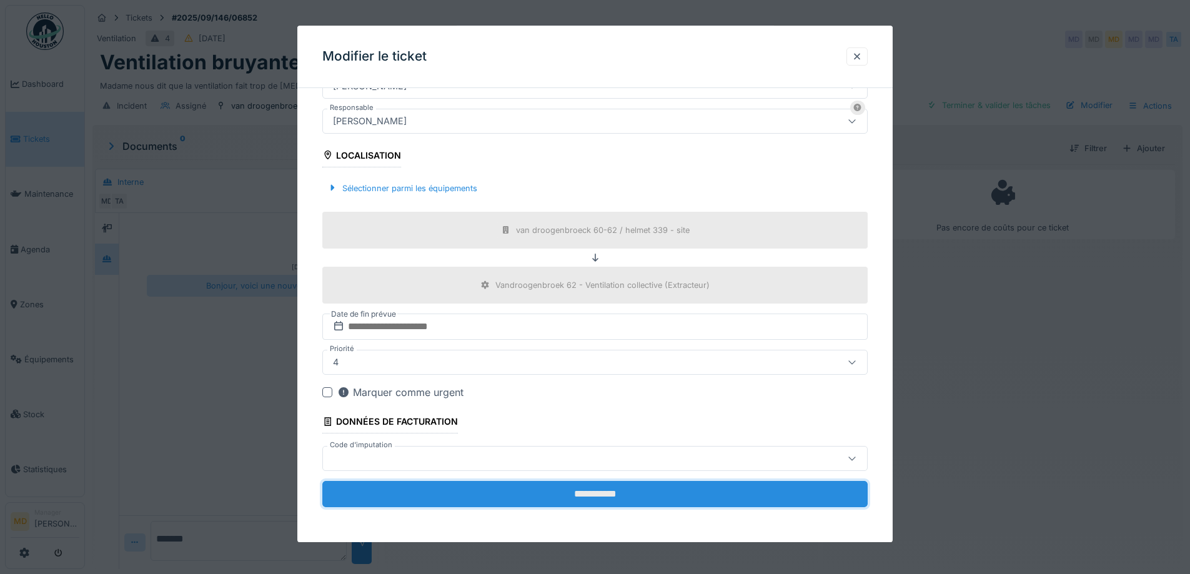
click at [572, 507] on input "**********" at bounding box center [594, 494] width 545 height 26
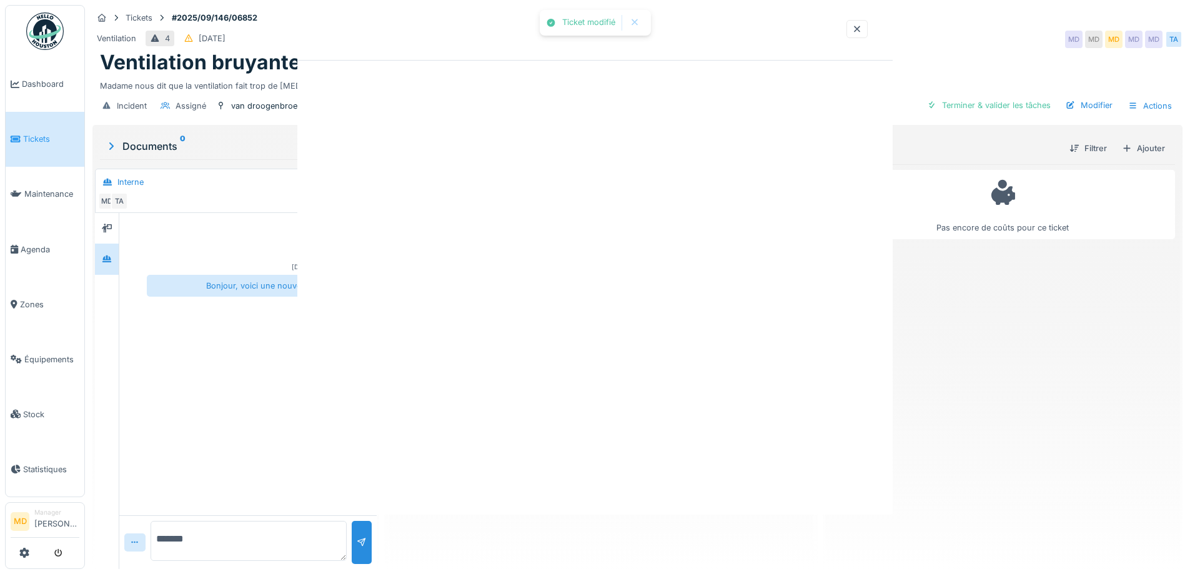
scroll to position [0, 0]
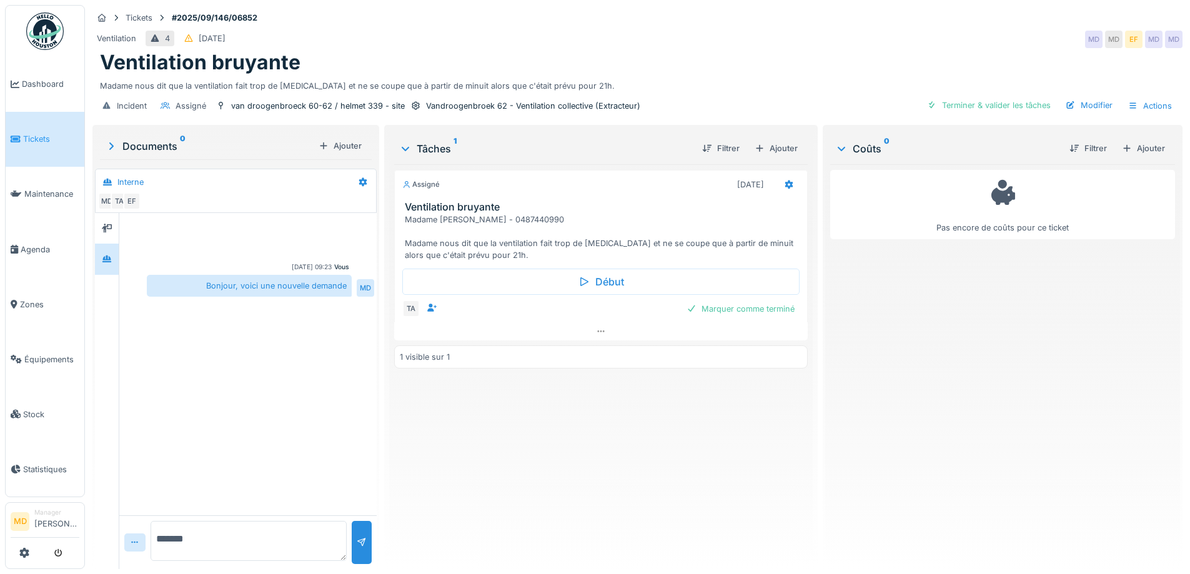
click at [229, 534] on textarea "*******" at bounding box center [249, 541] width 196 height 40
type textarea "**********"
click at [360, 537] on div at bounding box center [362, 543] width 10 height 12
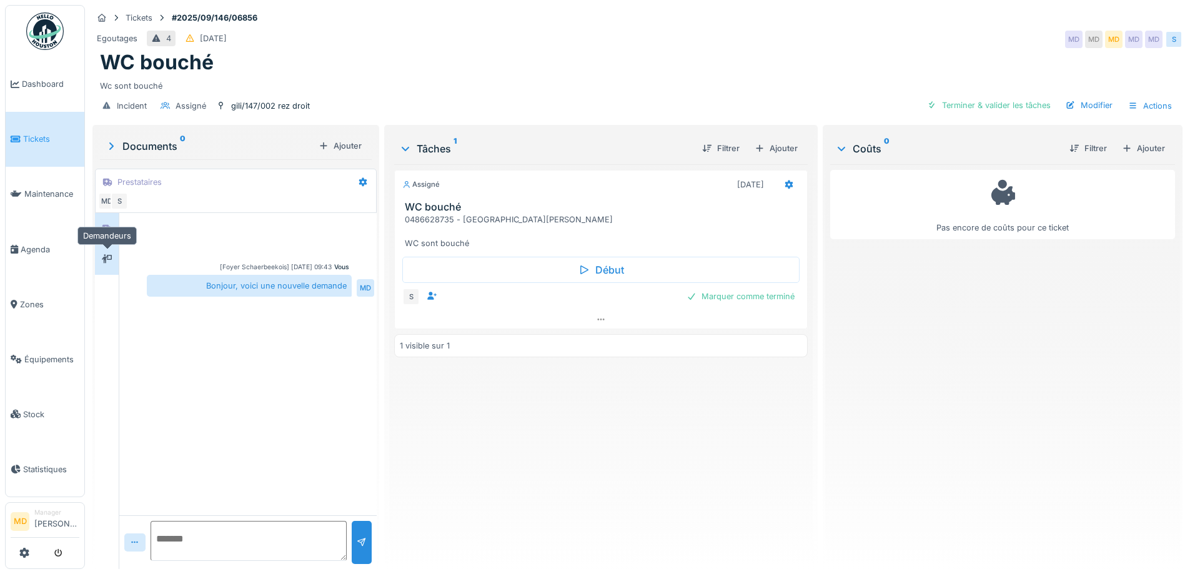
click at [106, 265] on div at bounding box center [107, 259] width 10 height 12
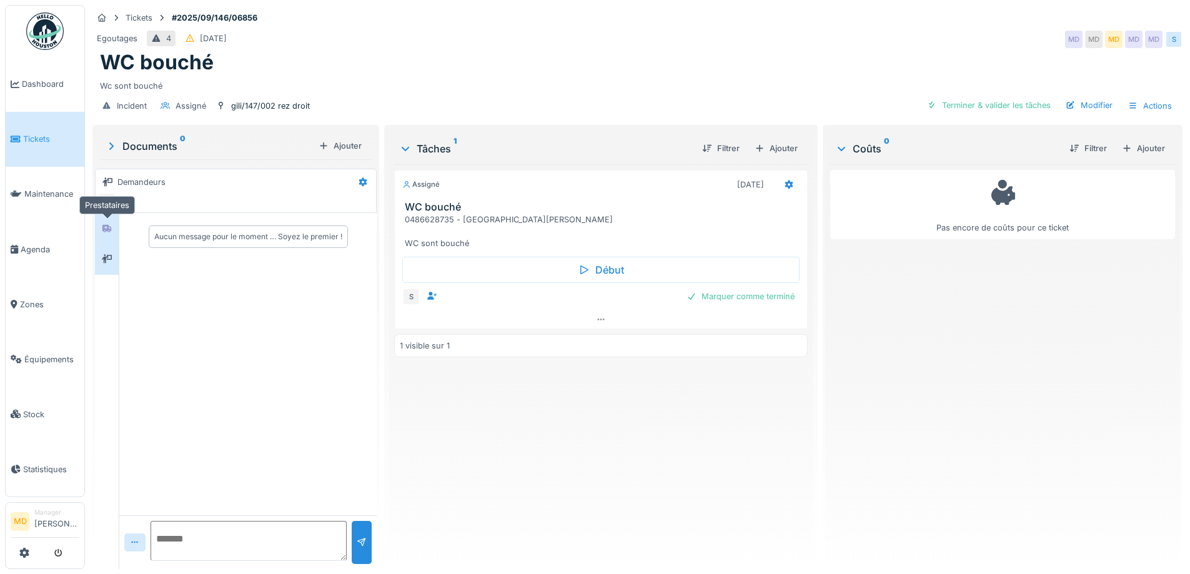
click at [105, 232] on div at bounding box center [107, 228] width 10 height 12
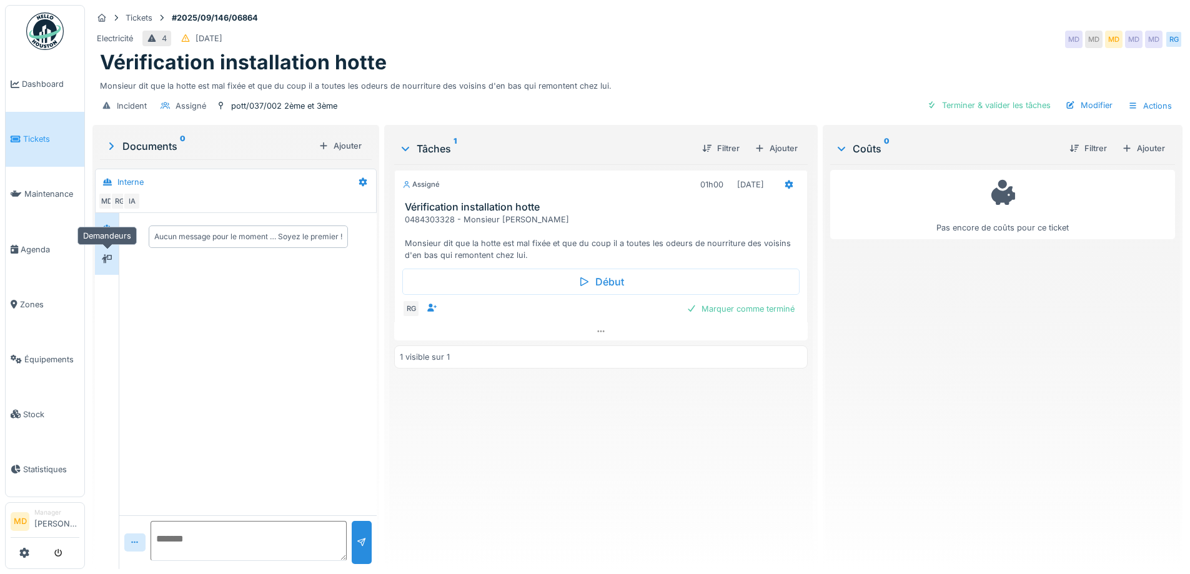
click at [106, 261] on icon at bounding box center [107, 258] width 10 height 9
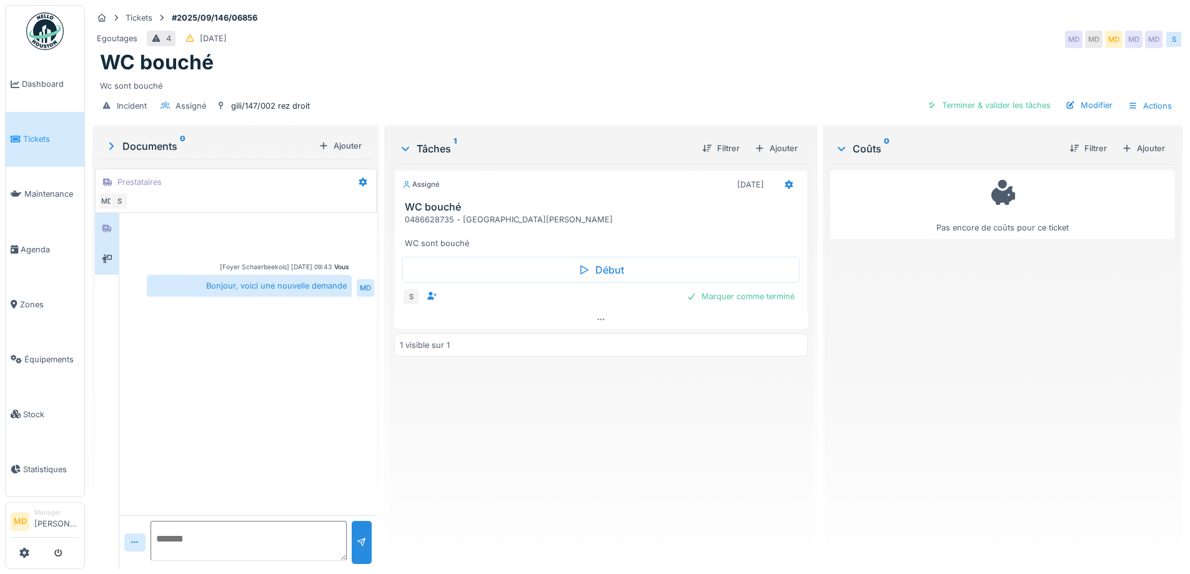
click at [117, 261] on div at bounding box center [107, 259] width 24 height 31
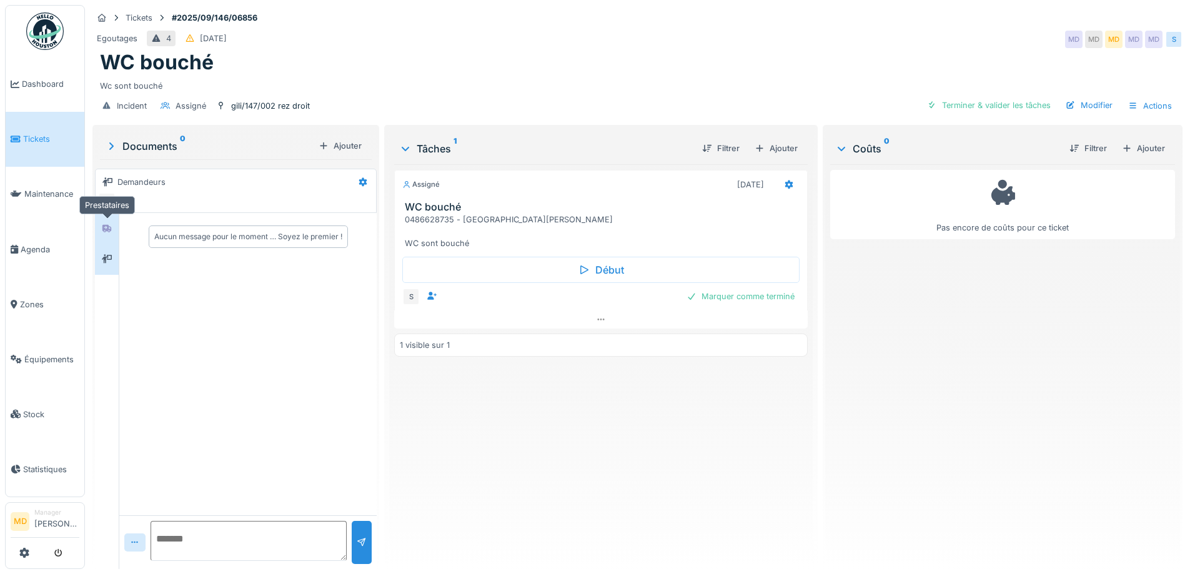
click at [106, 230] on icon at bounding box center [106, 228] width 9 height 7
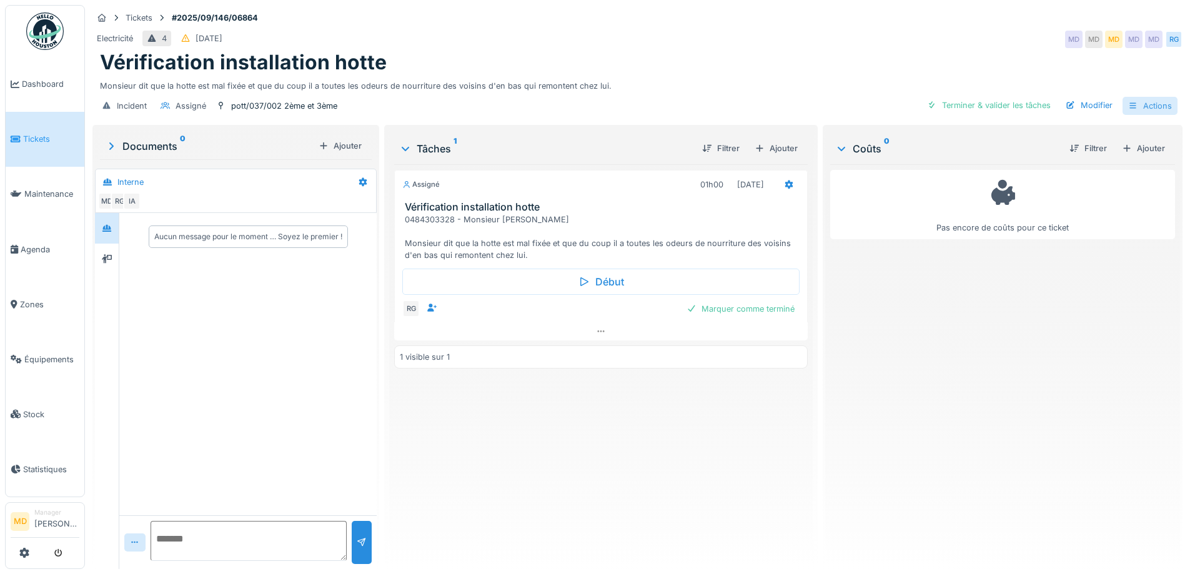
click at [1142, 107] on div "Actions" at bounding box center [1150, 106] width 55 height 18
click at [747, 21] on div "Tickets #2025/09/146/06864" at bounding box center [637, 18] width 1090 height 16
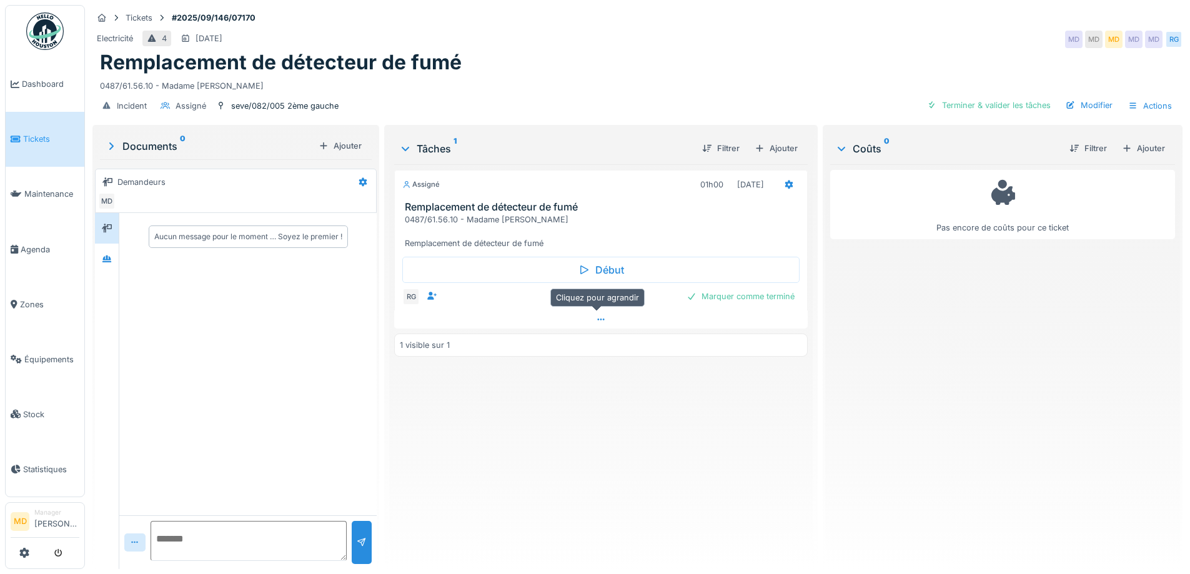
click at [596, 319] on icon at bounding box center [601, 320] width 10 height 8
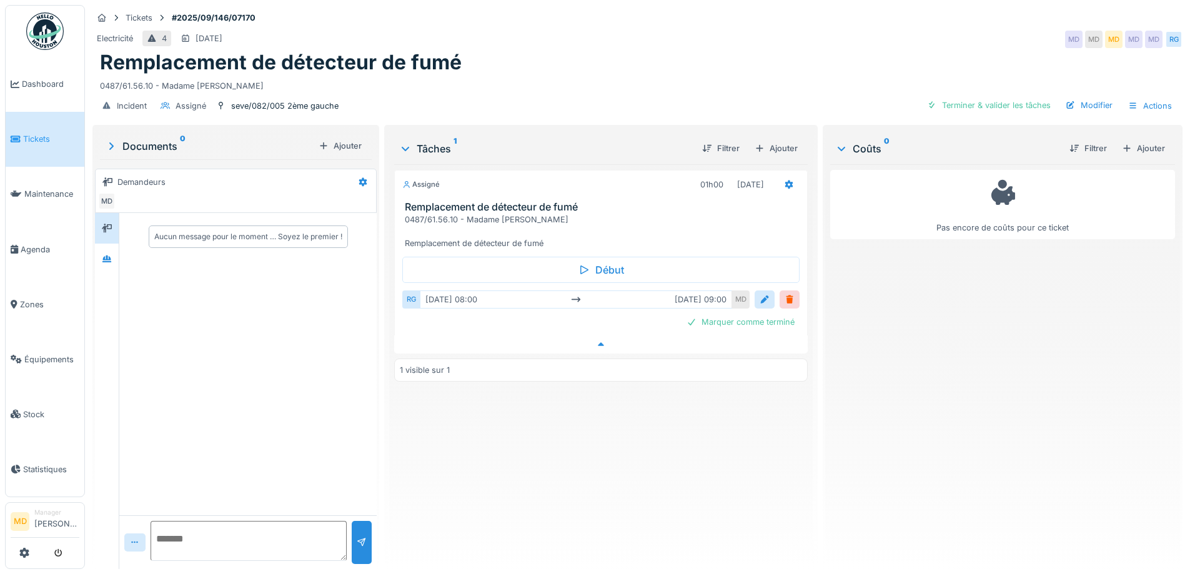
scroll to position [9, 0]
click at [101, 251] on div at bounding box center [106, 259] width 19 height 16
click at [106, 222] on div at bounding box center [107, 228] width 10 height 12
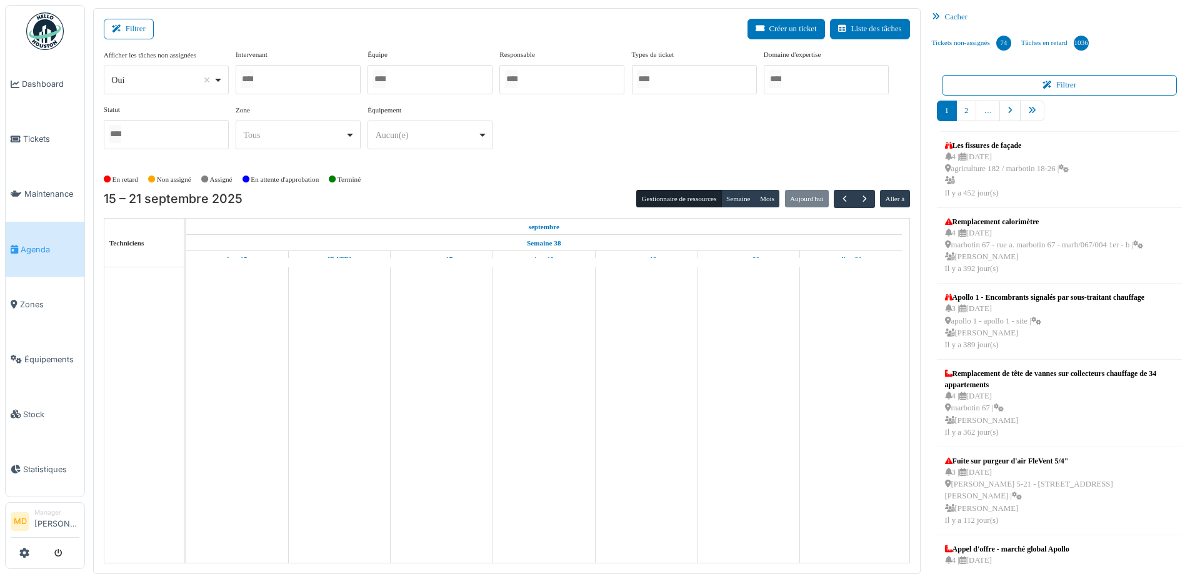
click at [272, 82] on div at bounding box center [298, 79] width 125 height 29
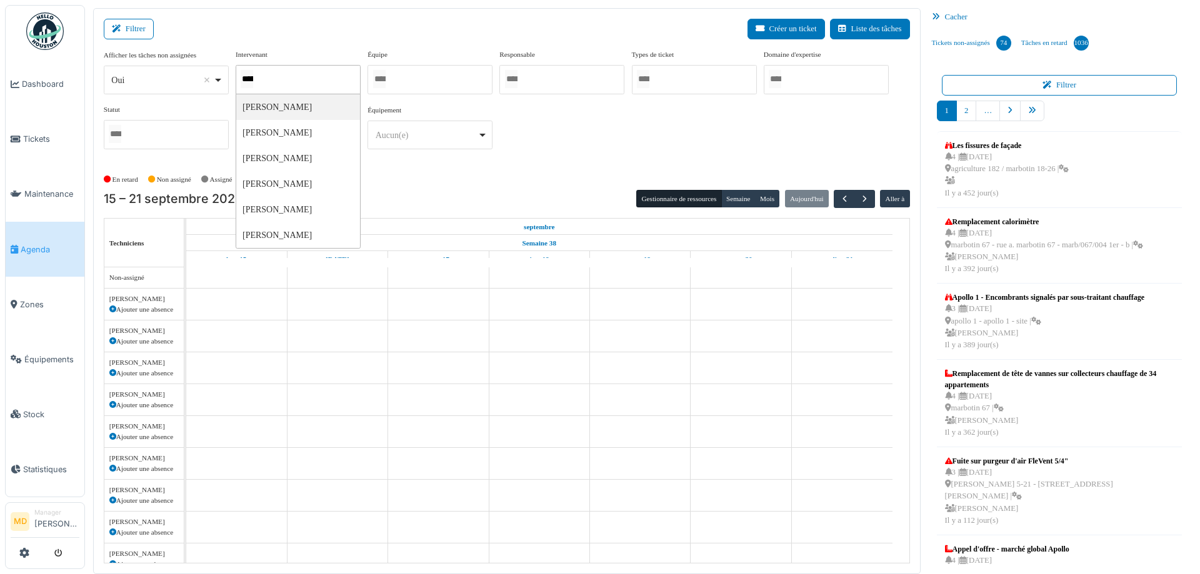
type input "******"
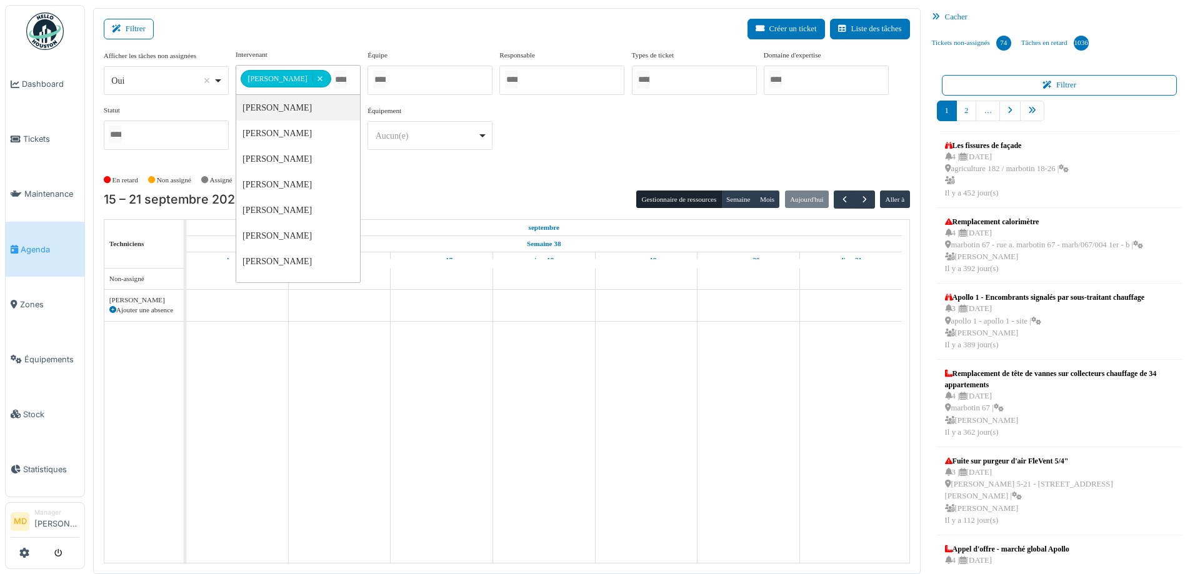
click at [777, 123] on div "**********" at bounding box center [507, 104] width 806 height 111
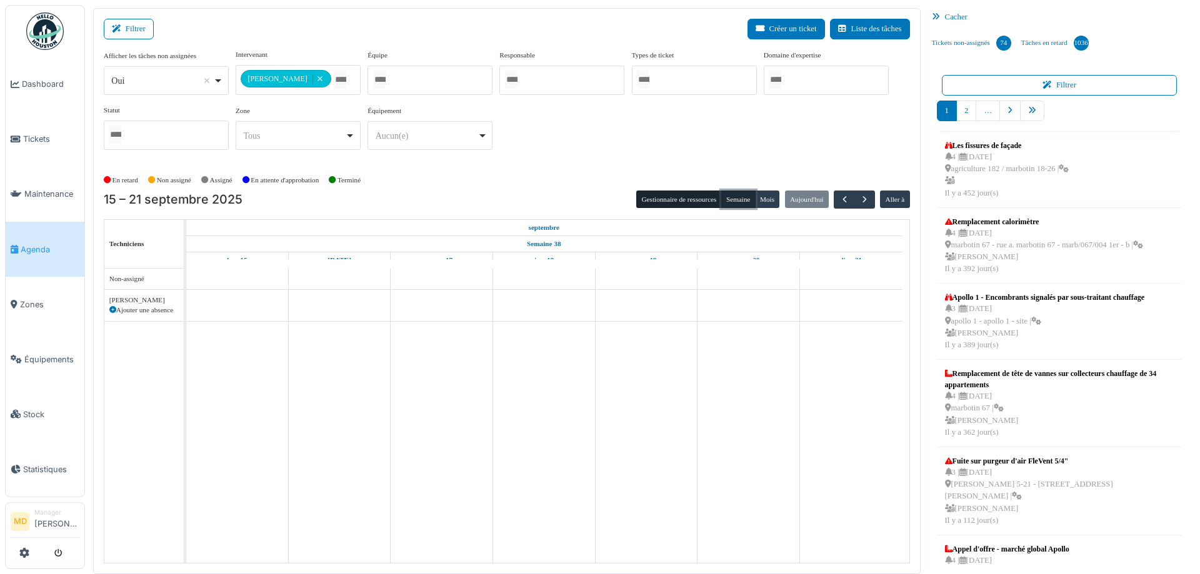
click at [723, 198] on button "Semaine" at bounding box center [738, 199] width 34 height 17
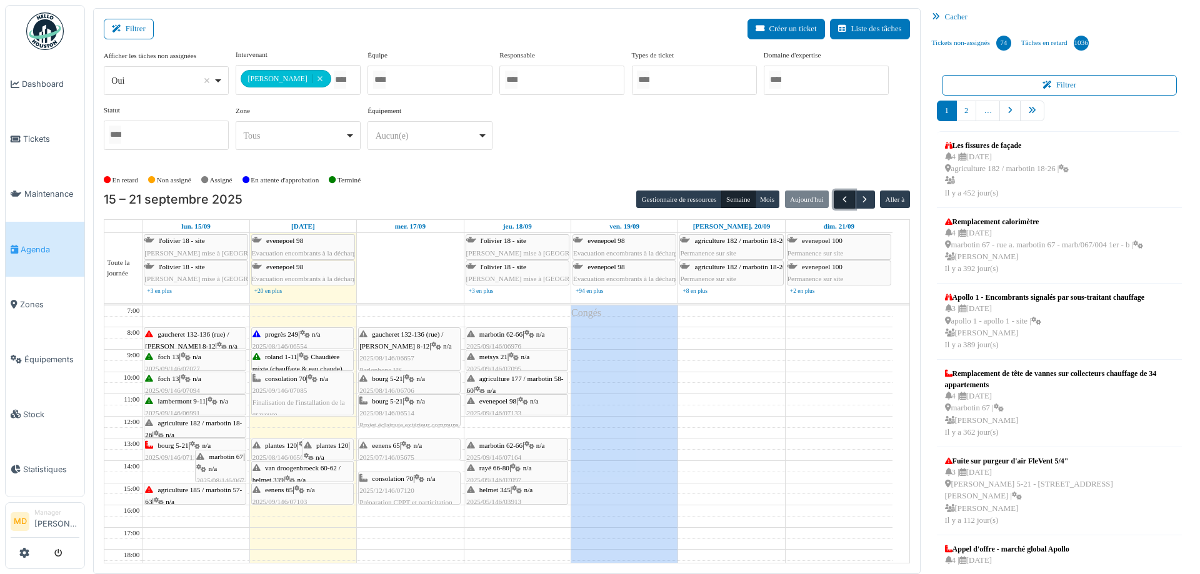
click at [833, 198] on button "button" at bounding box center [843, 200] width 21 height 18
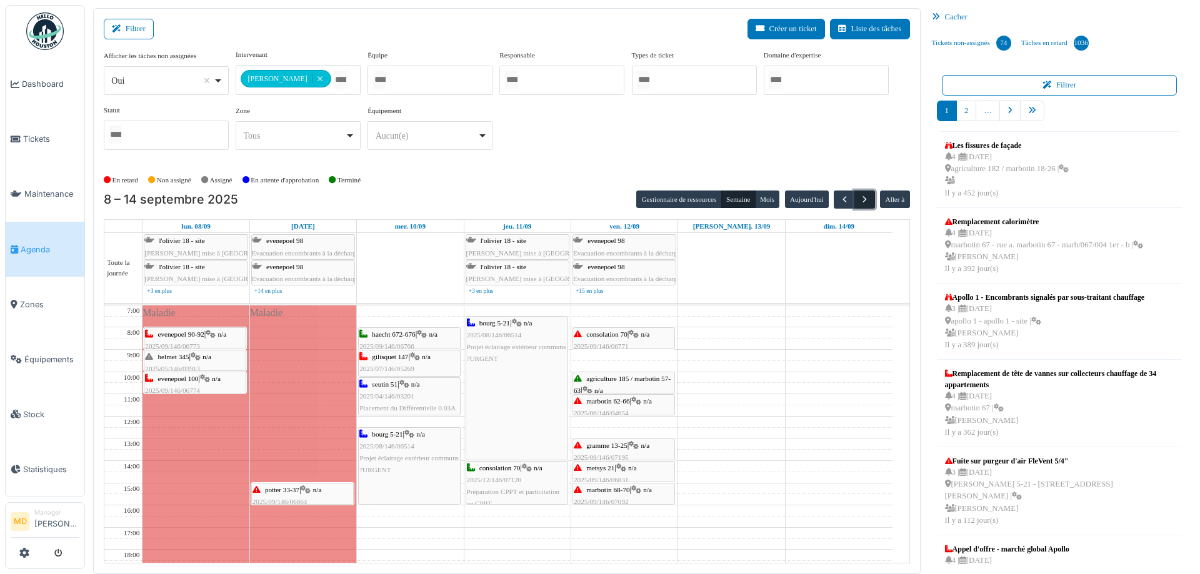
click at [859, 192] on button "button" at bounding box center [864, 200] width 21 height 18
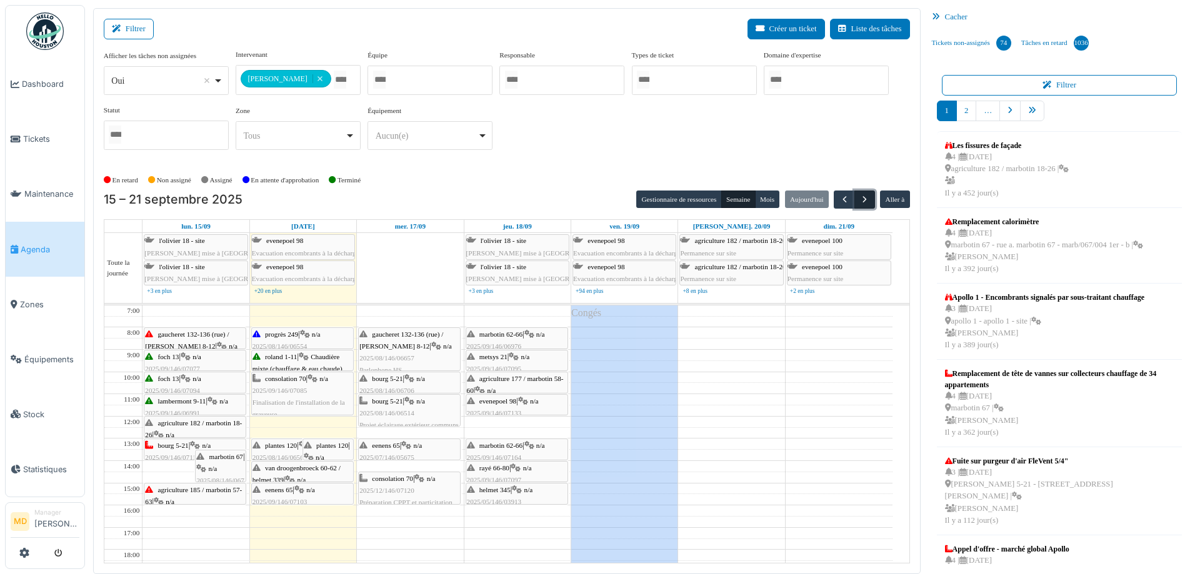
click at [859, 196] on span "button" at bounding box center [864, 199] width 11 height 11
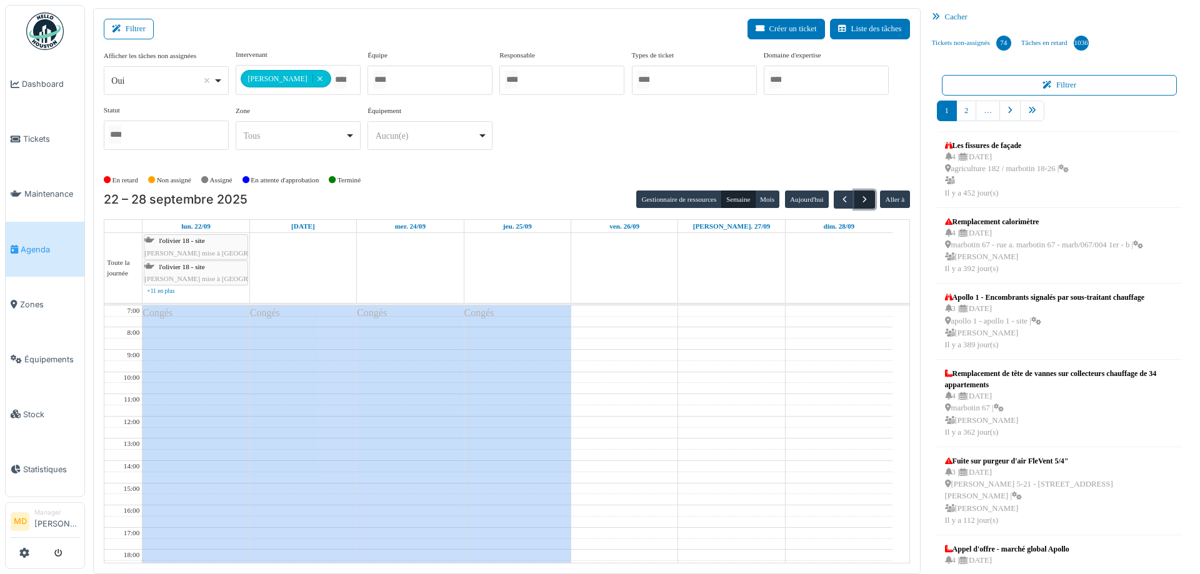
click at [859, 196] on span "button" at bounding box center [864, 199] width 11 height 11
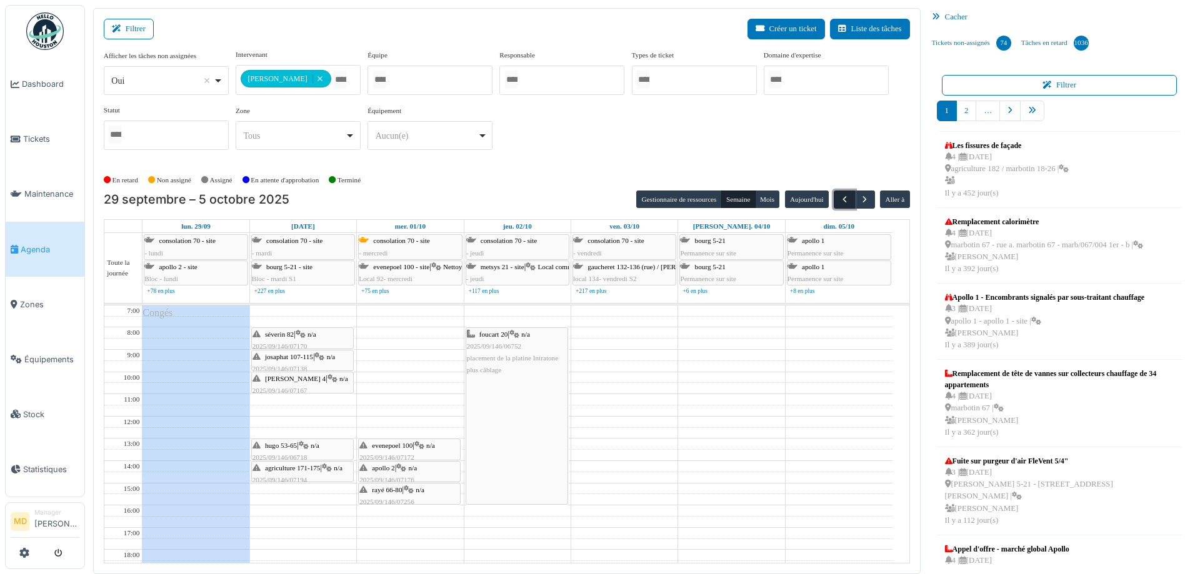
click at [839, 197] on span "button" at bounding box center [844, 199] width 11 height 11
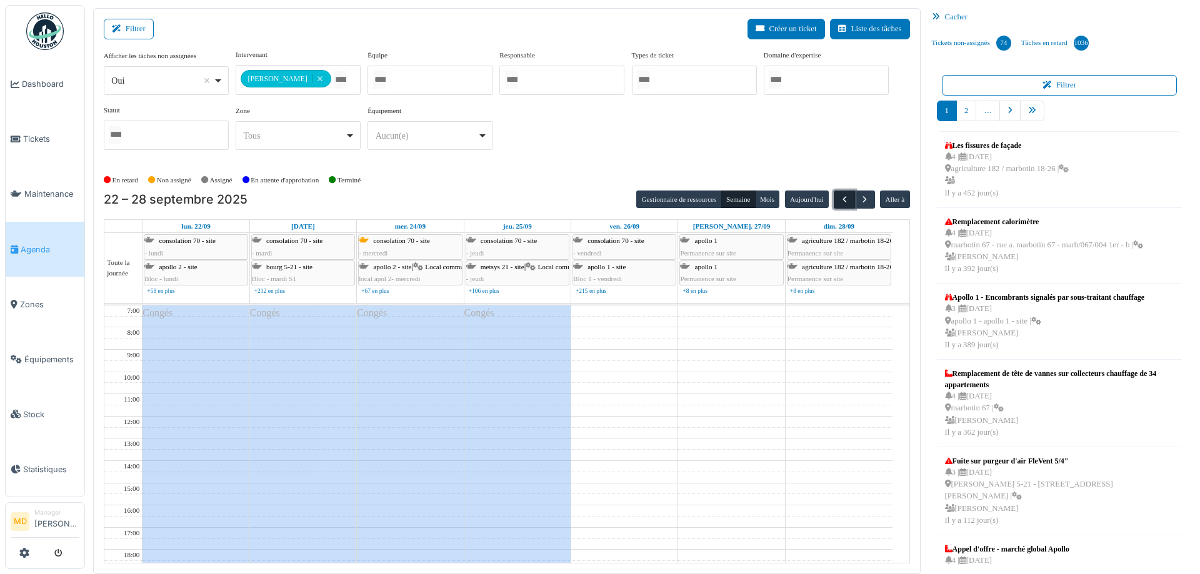
click at [839, 198] on span "button" at bounding box center [844, 199] width 11 height 11
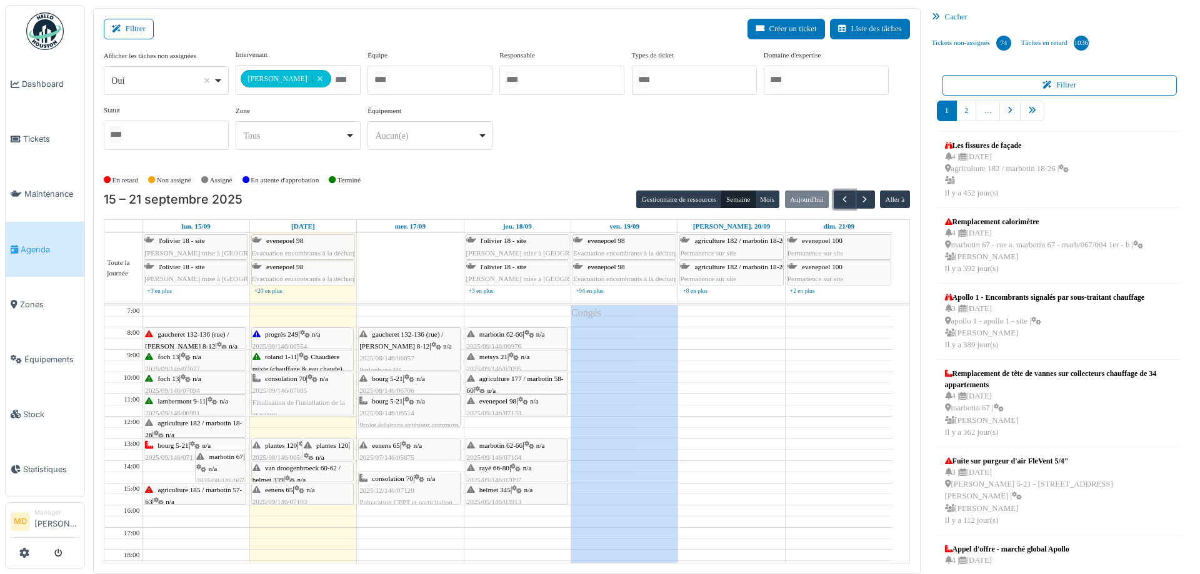
click at [281, 492] on span "eenens 65" at bounding box center [278, 489] width 27 height 7
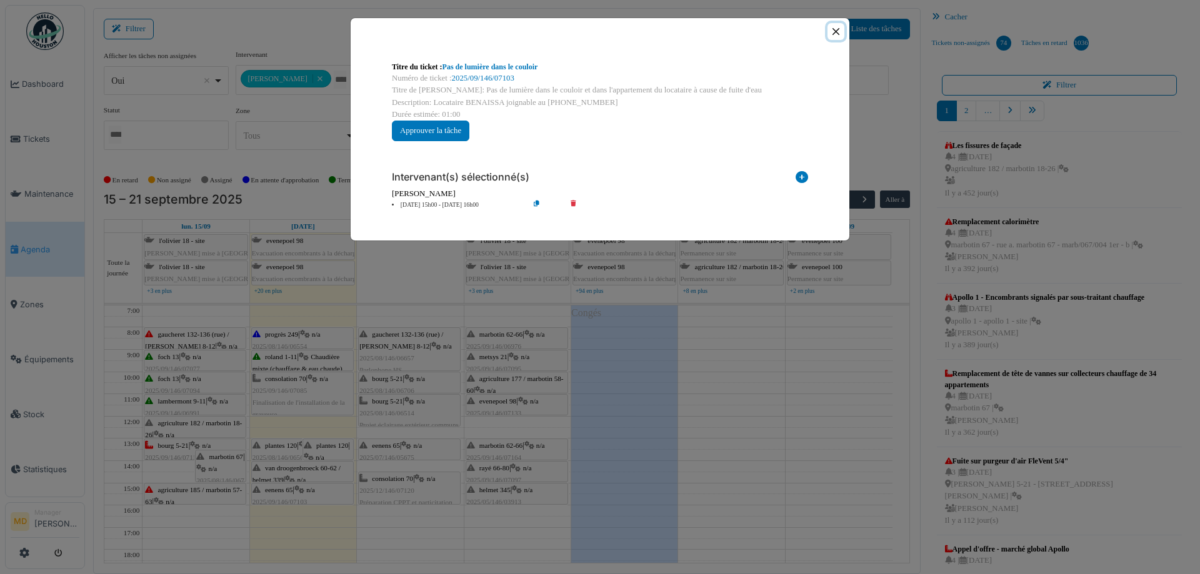
click at [835, 33] on button "Close" at bounding box center [835, 31] width 17 height 17
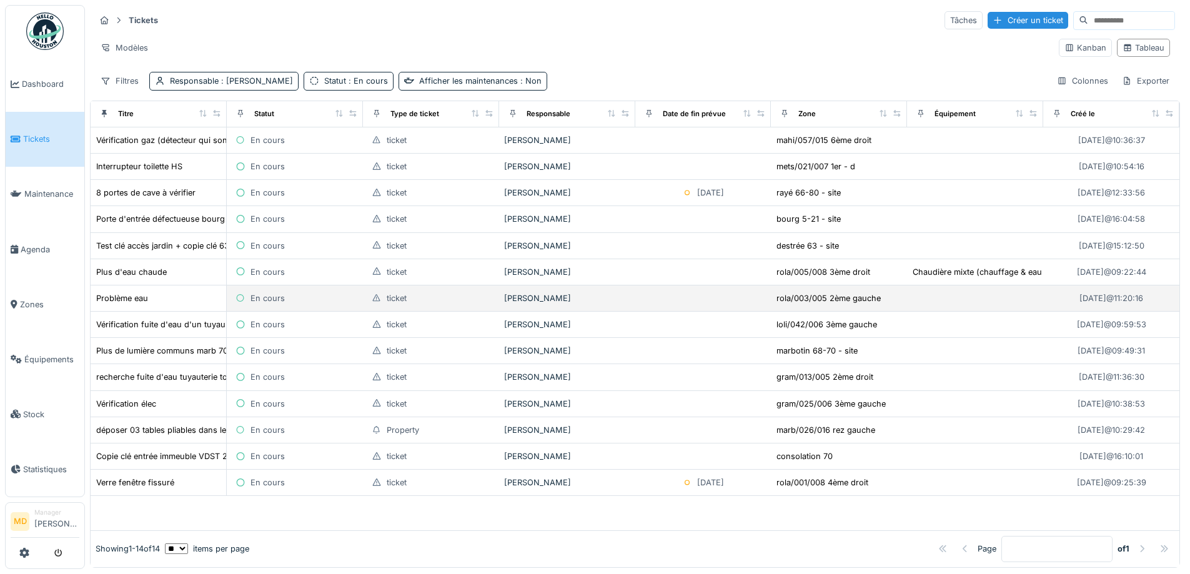
scroll to position [8, 0]
click at [137, 292] on div "Problème eau" at bounding box center [122, 298] width 52 height 12
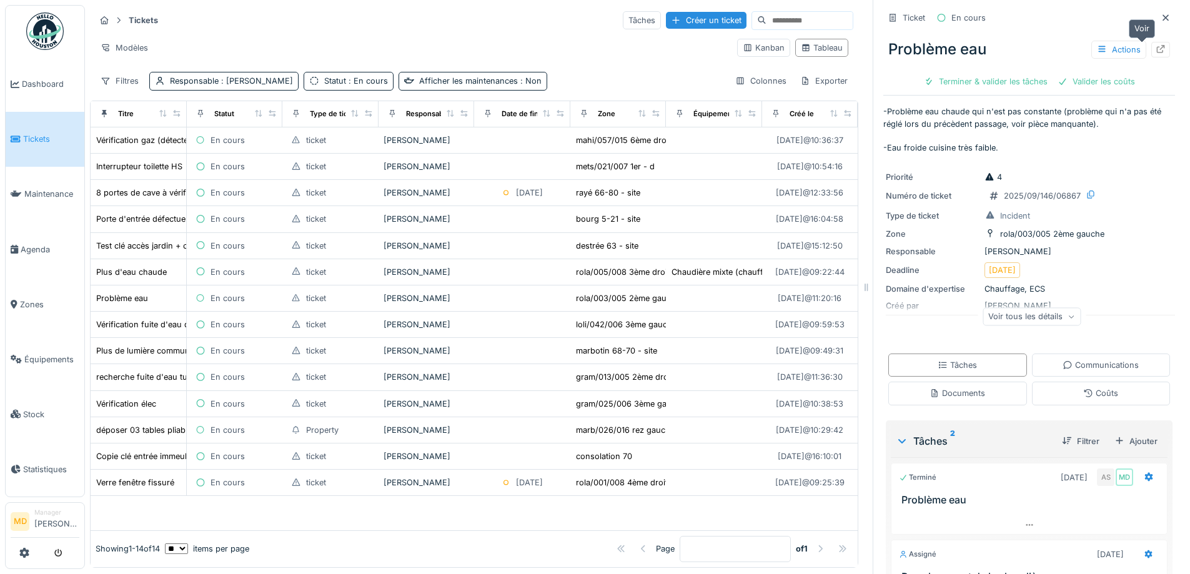
click at [1151, 44] on div at bounding box center [1160, 50] width 19 height 16
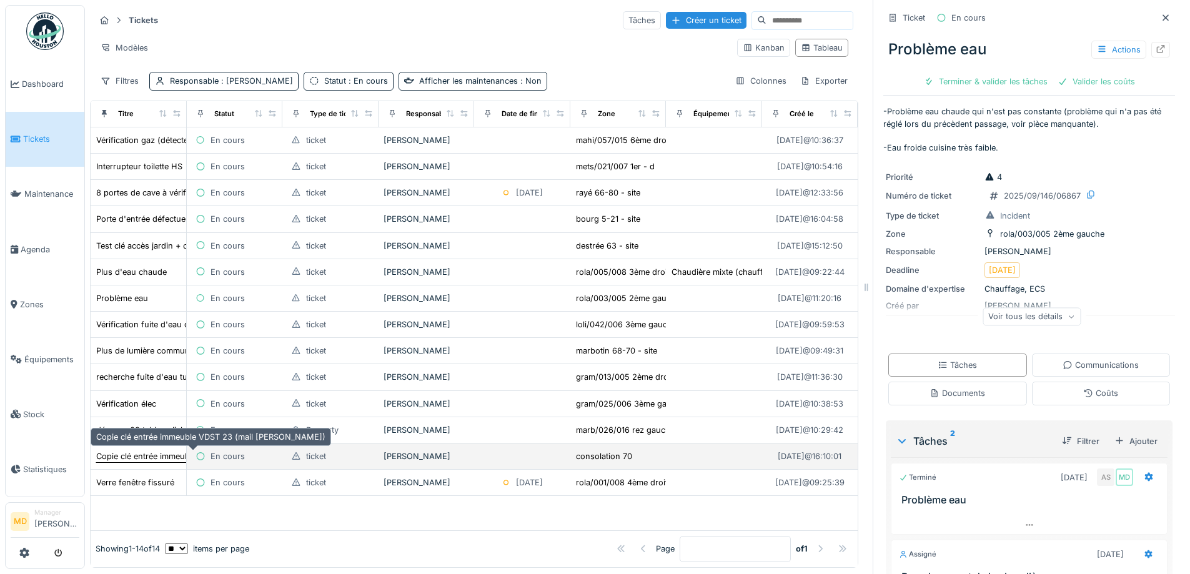
click at [129, 455] on div "Copie clé entrée immeuble VDST 23 (mail [PERSON_NAME])" at bounding box center [211, 456] width 231 height 13
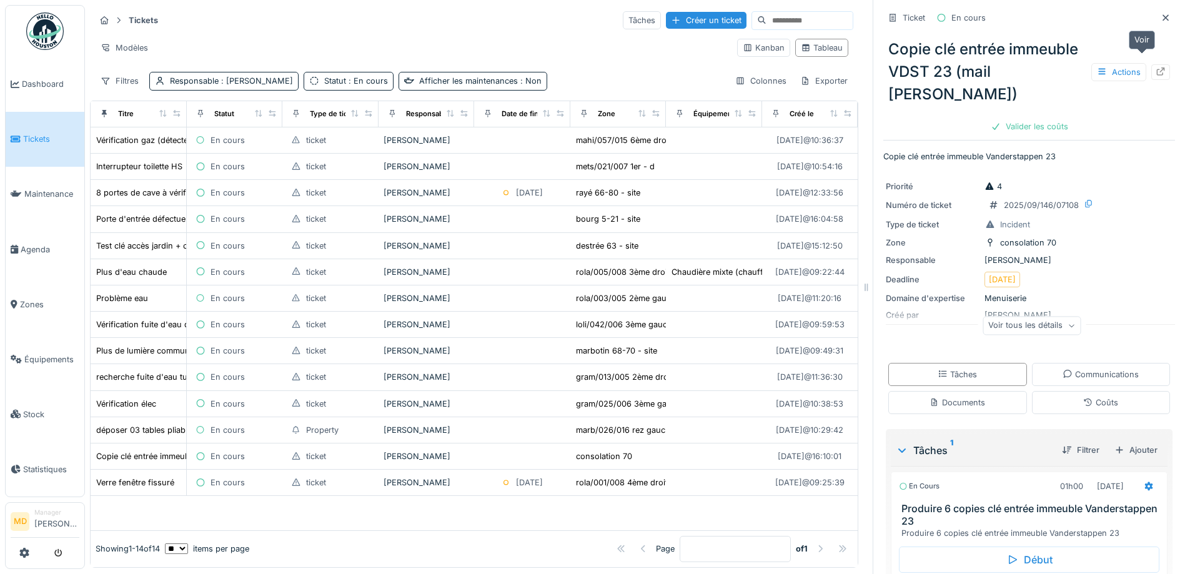
click at [1151, 64] on div at bounding box center [1160, 72] width 19 height 16
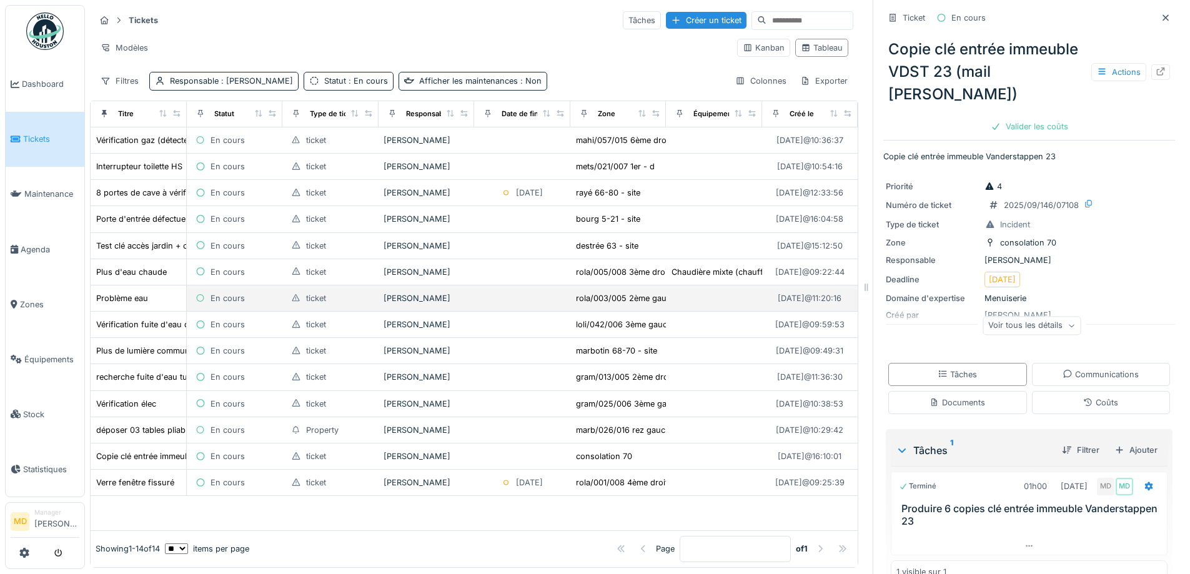
scroll to position [9, 0]
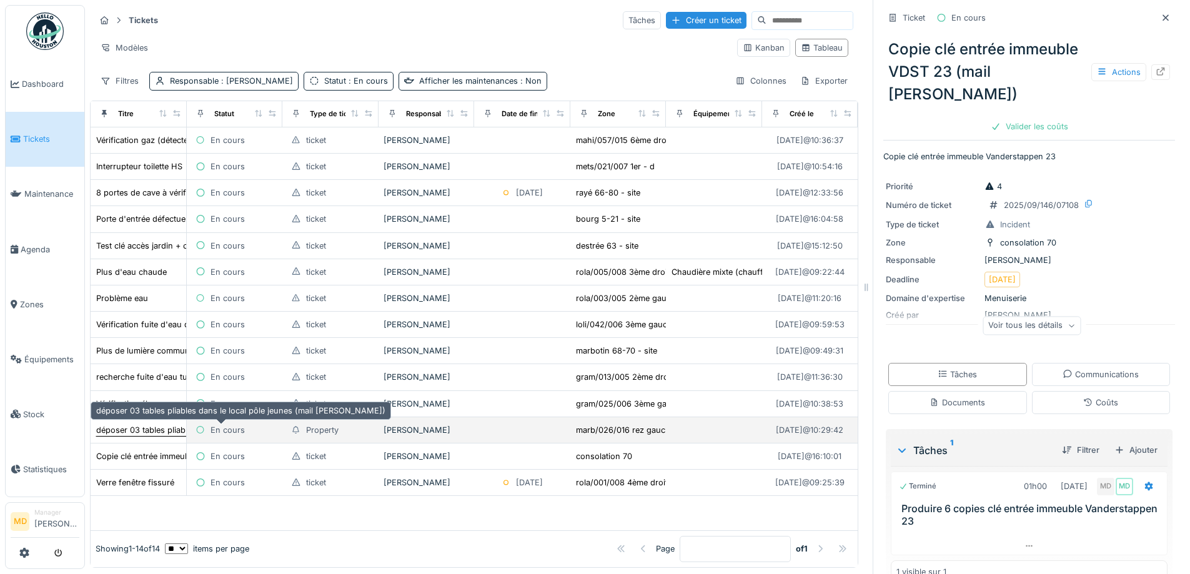
click at [154, 426] on div "déposer 03 tables pliables dans le local pôle jeunes (mail [PERSON_NAME])" at bounding box center [240, 430] width 289 height 12
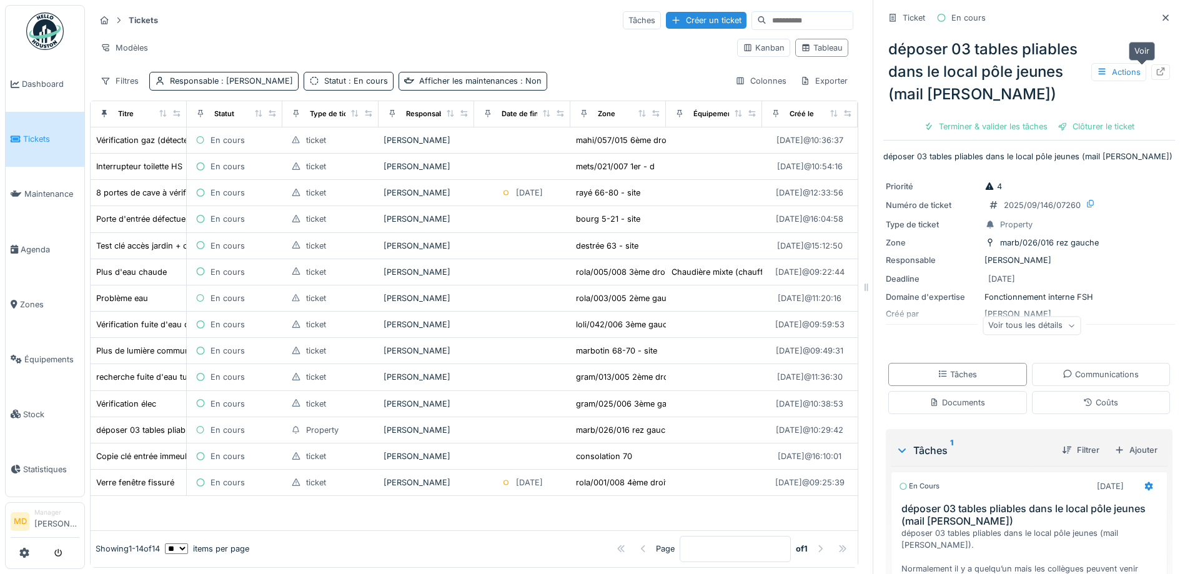
click at [1157, 67] on icon at bounding box center [1161, 71] width 8 height 8
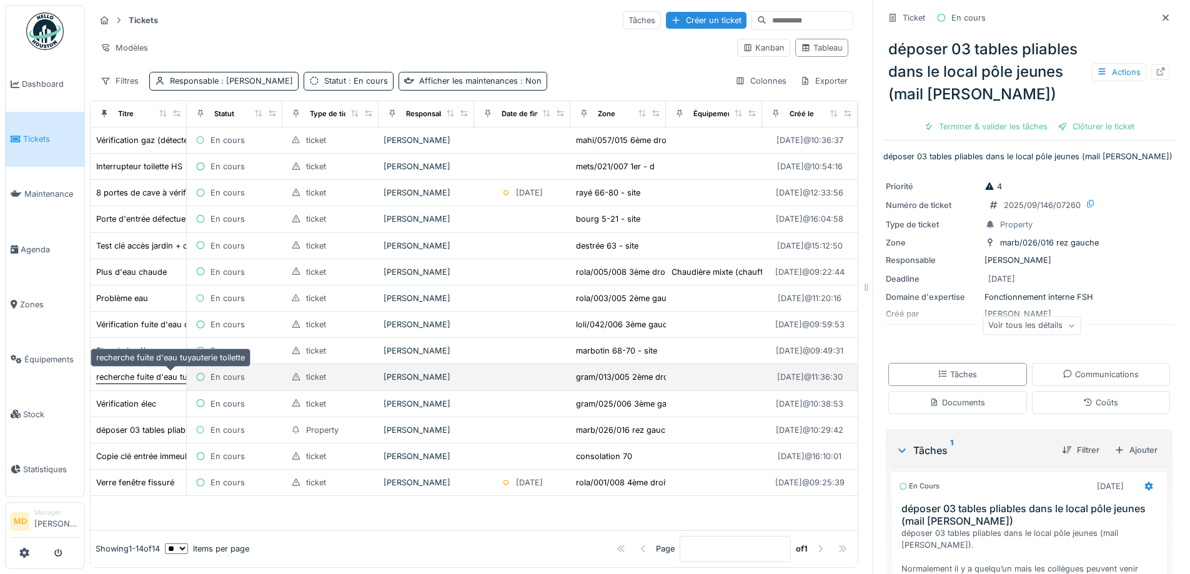
click at [145, 371] on div "recherche fuite d'eau tuyauterie toilette" at bounding box center [170, 377] width 149 height 12
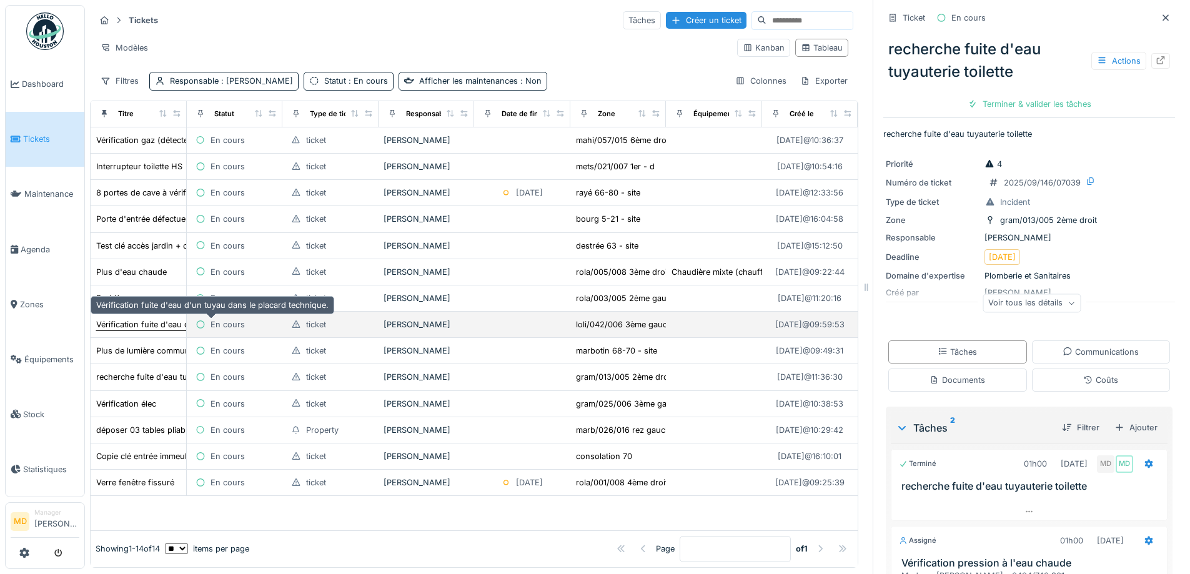
click at [151, 319] on div "Vérification fuite d'eau d'un tuyau dans le placard technique." at bounding box center [212, 325] width 232 height 12
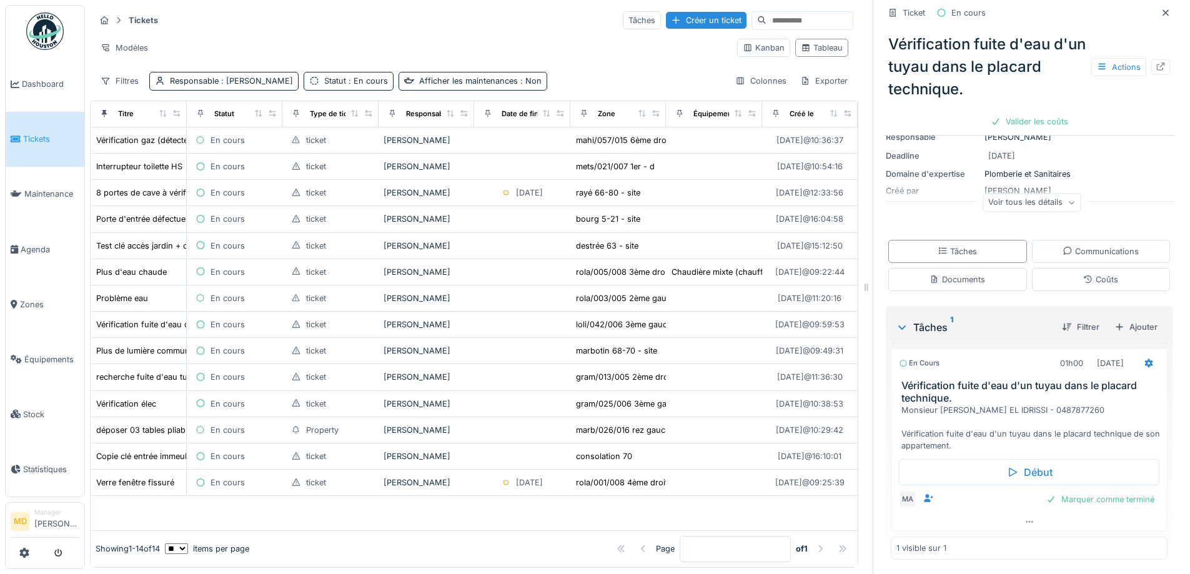
scroll to position [126, 0]
click at [1054, 248] on div "Communications" at bounding box center [1101, 250] width 139 height 23
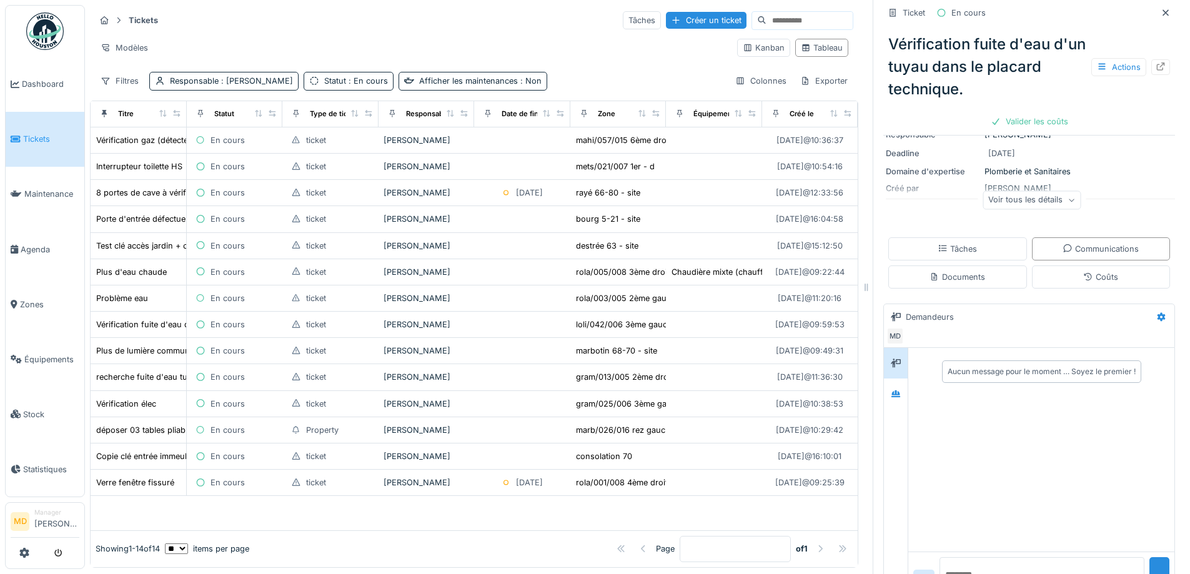
click at [987, 253] on div "Tâches Communications Documents Coûts" at bounding box center [1029, 262] width 292 height 61
click at [979, 246] on div "Tâches" at bounding box center [957, 248] width 139 height 23
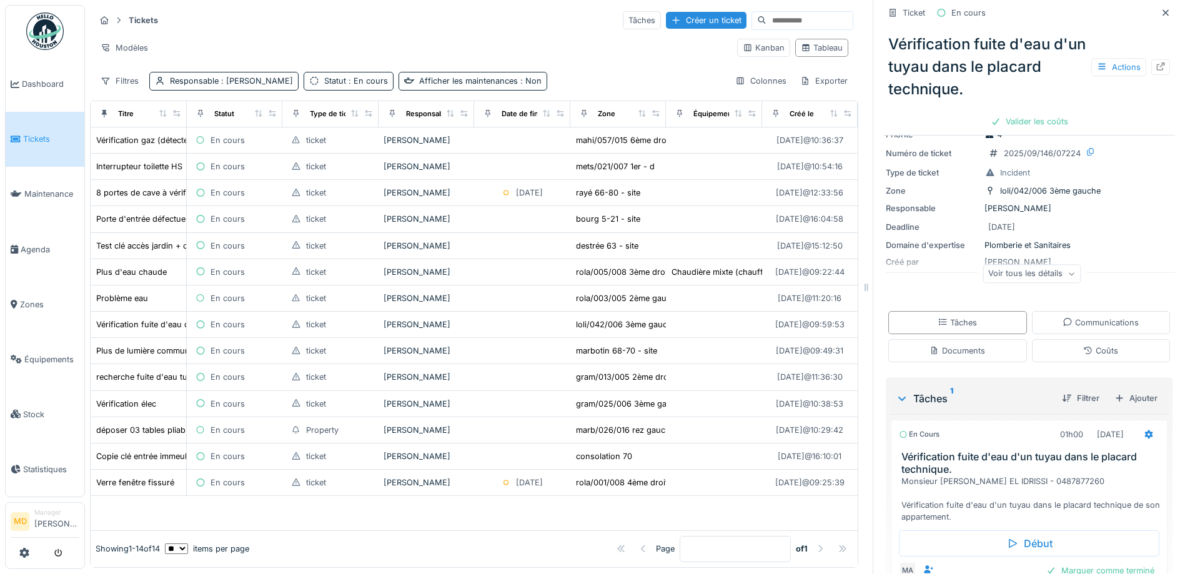
scroll to position [0, 0]
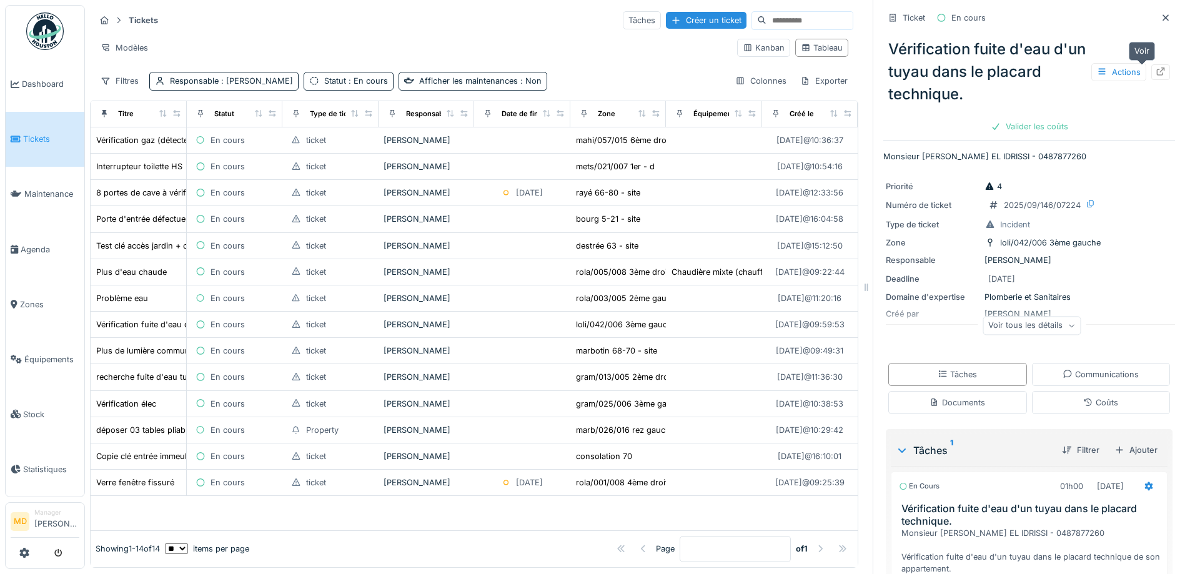
click at [1156, 67] on icon at bounding box center [1161, 71] width 10 height 8
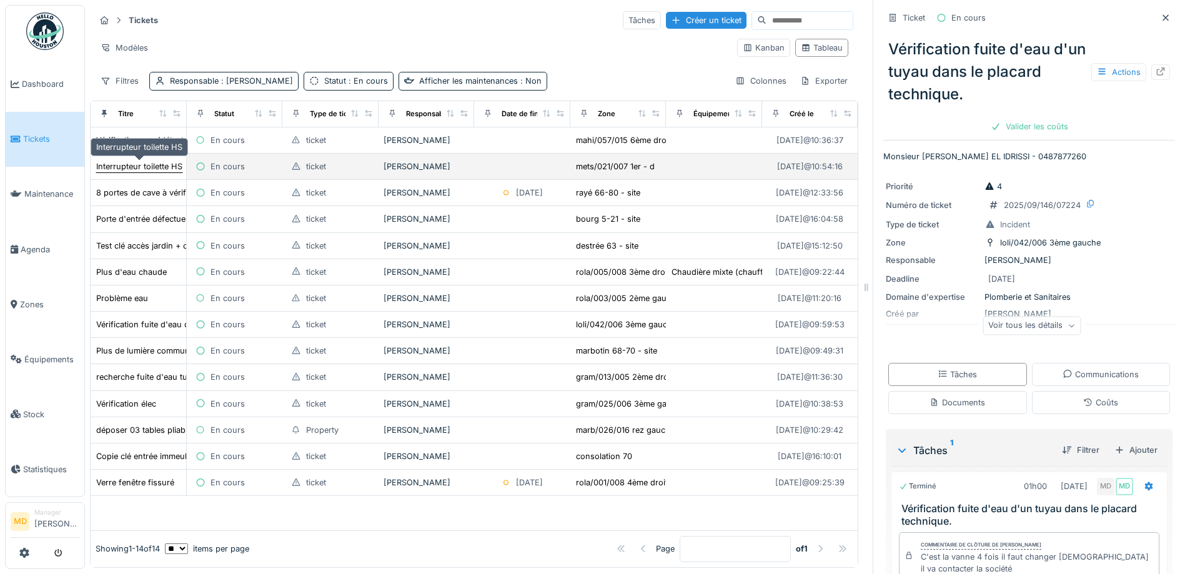
click at [149, 171] on div "Interrupteur toilette HS" at bounding box center [139, 167] width 86 height 12
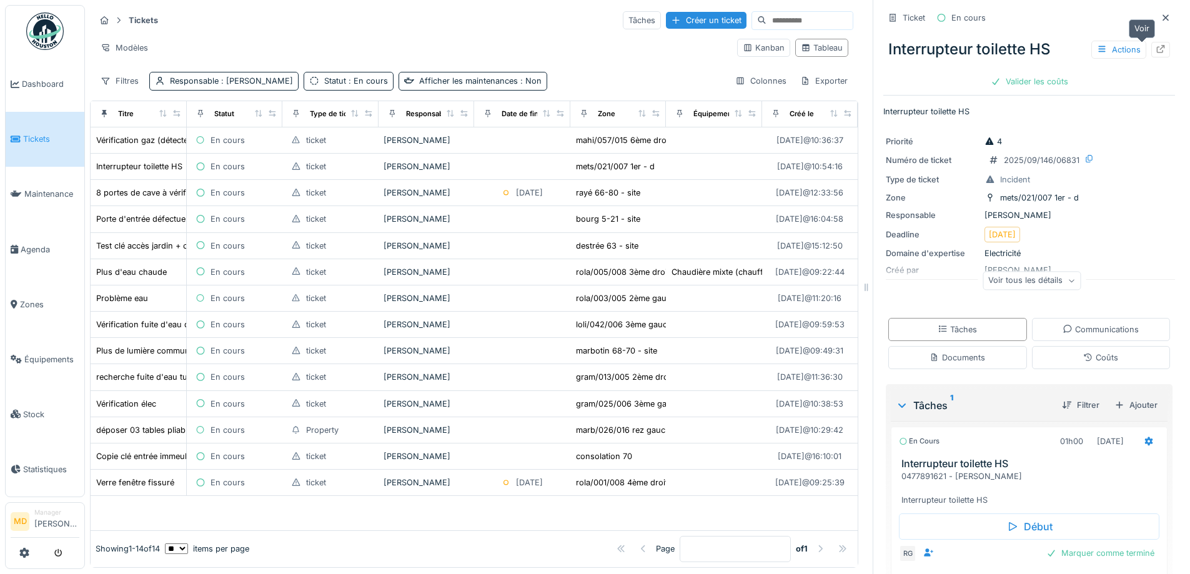
click at [1151, 47] on div at bounding box center [1160, 50] width 19 height 16
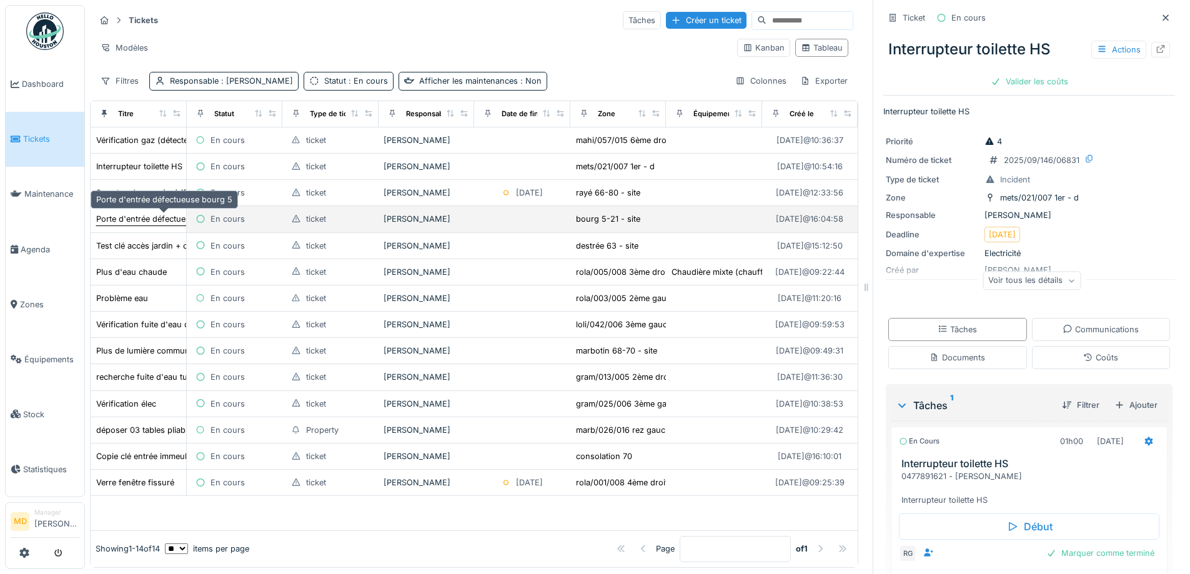
click at [147, 225] on div "Porte d'entrée défectueuse bourg 5" at bounding box center [164, 219] width 136 height 12
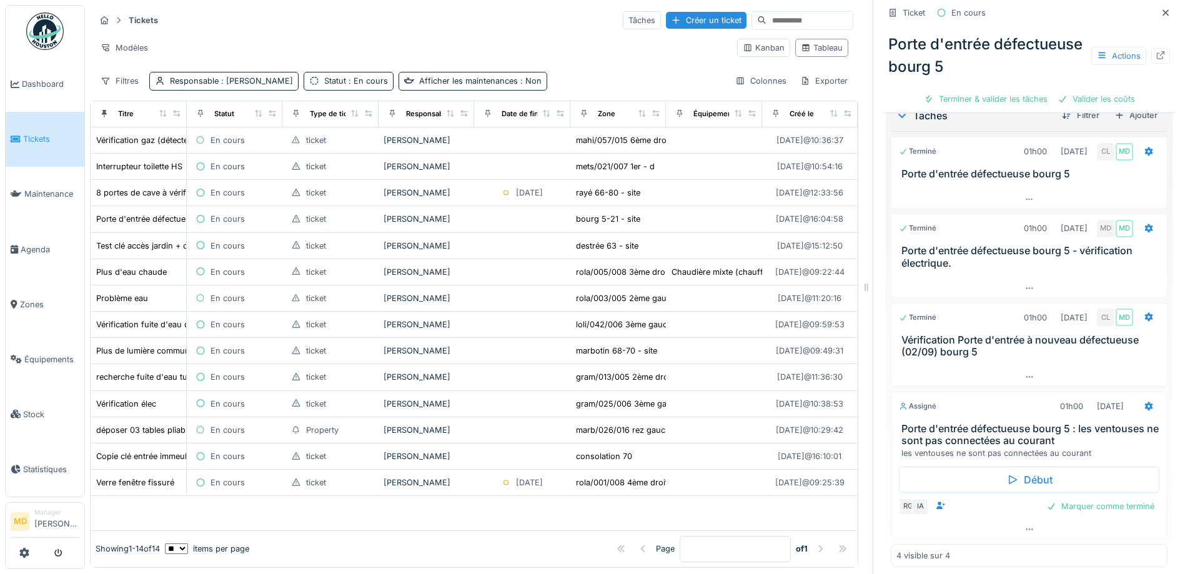
scroll to position [322, 0]
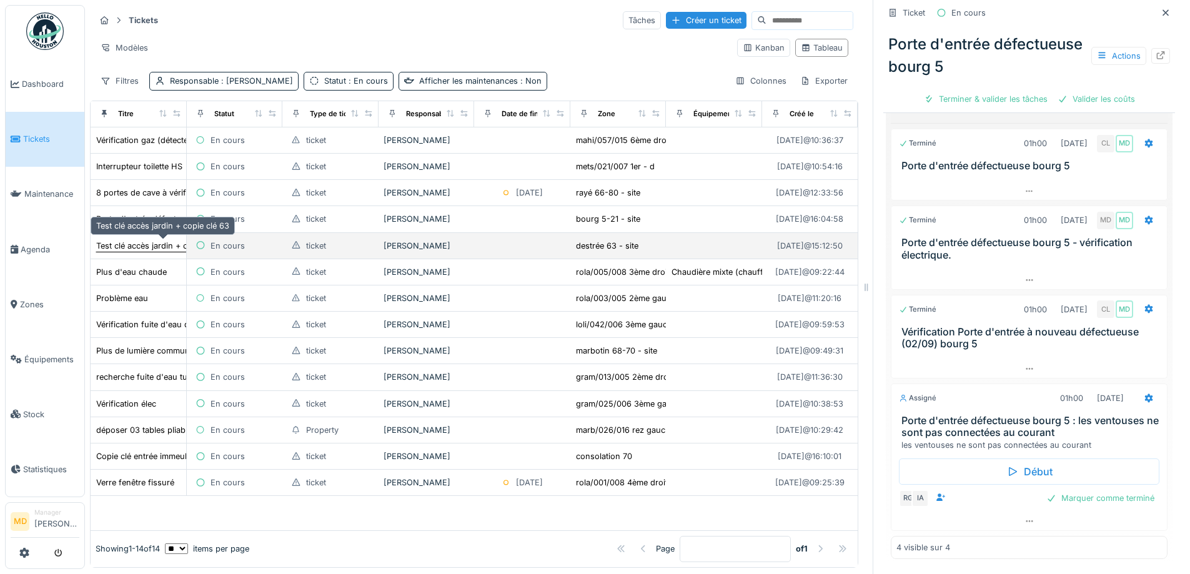
click at [120, 249] on div "Test clé accès jardin + copie clé 63" at bounding box center [162, 246] width 133 height 12
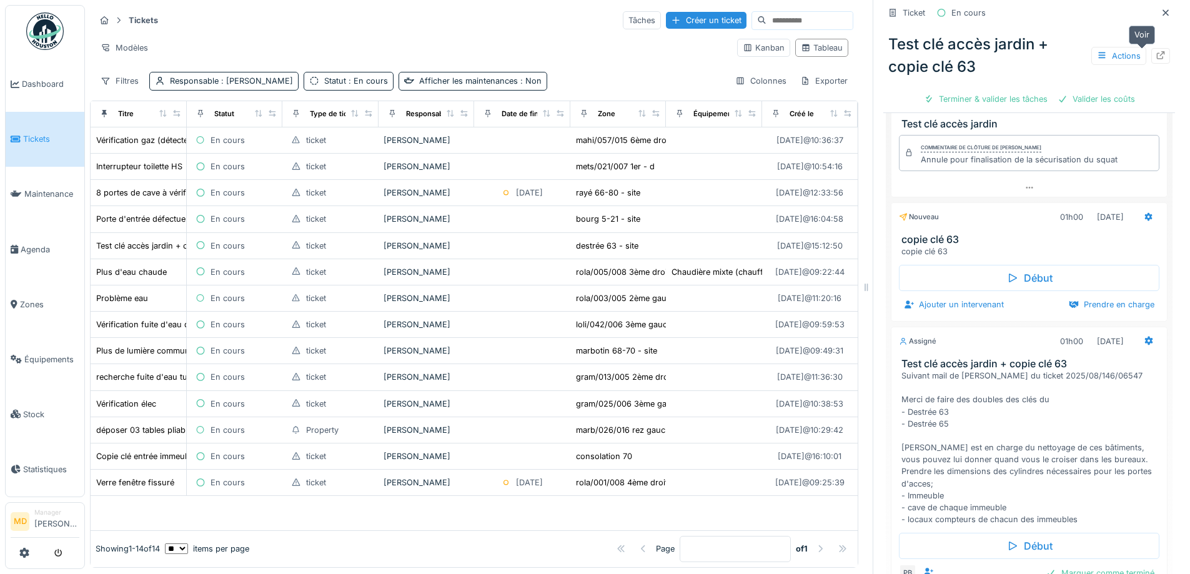
click at [1157, 56] on icon at bounding box center [1161, 55] width 8 height 8
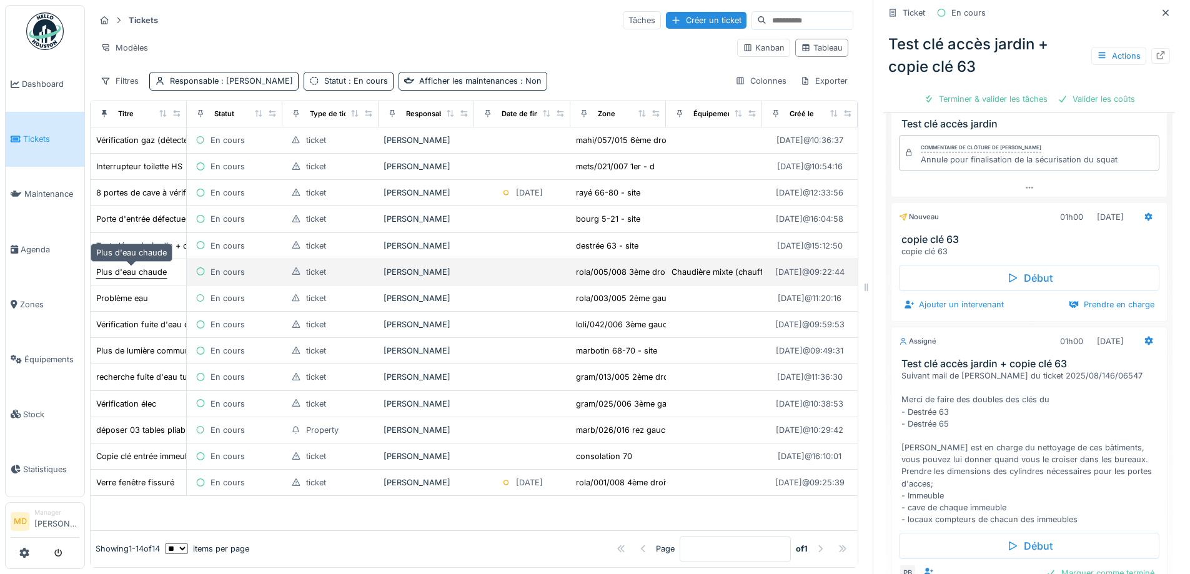
click at [121, 276] on div "Plus d'eau chaude" at bounding box center [131, 272] width 71 height 12
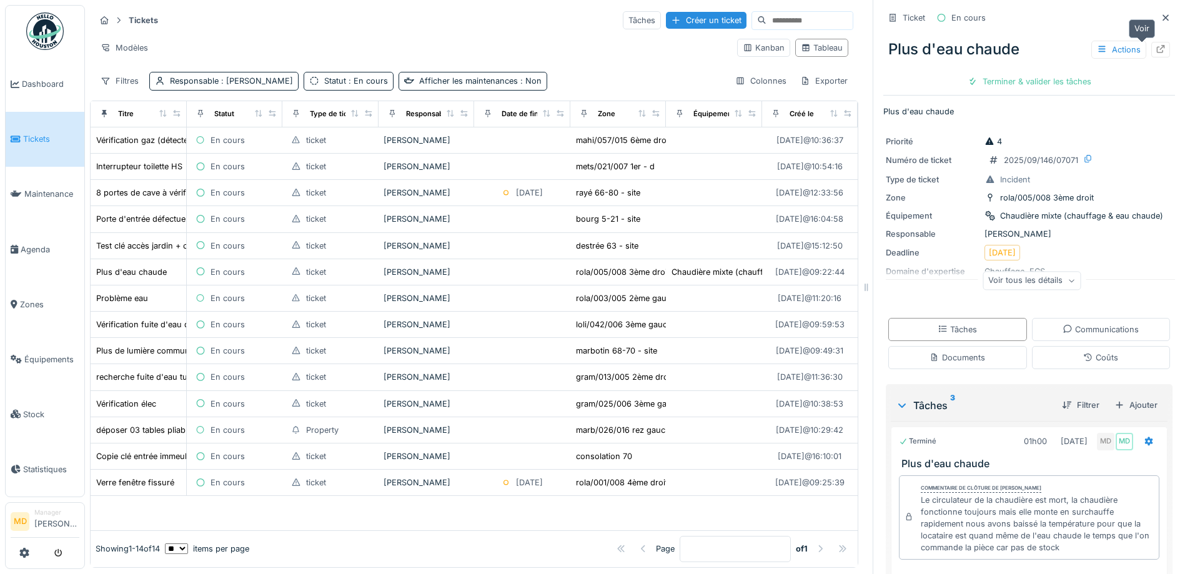
click at [1151, 53] on div at bounding box center [1160, 50] width 19 height 16
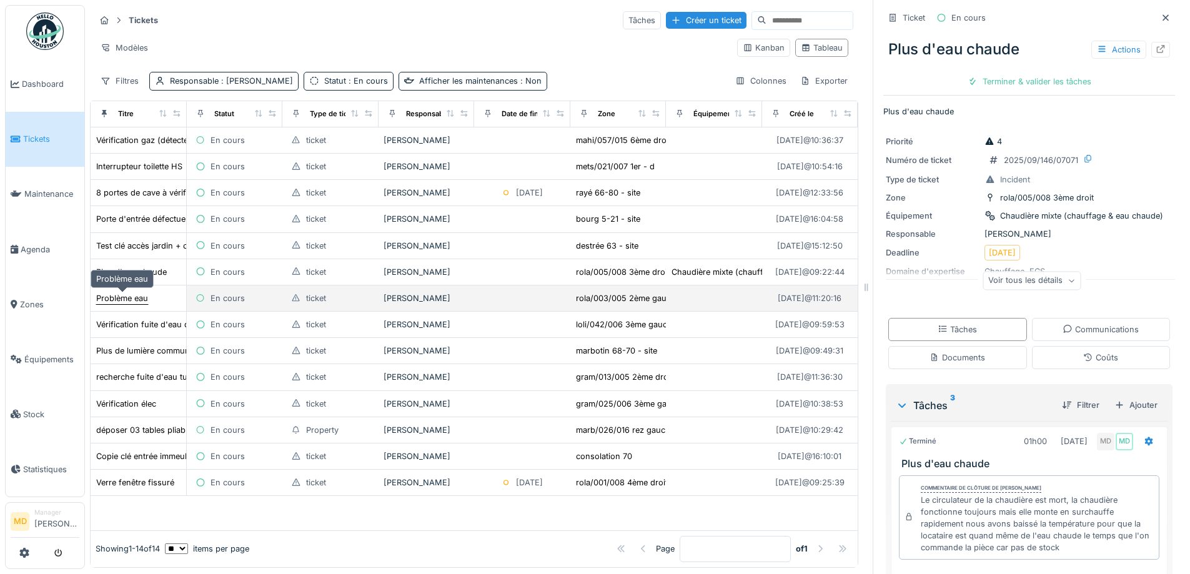
click at [114, 296] on div "Problème eau" at bounding box center [122, 298] width 52 height 12
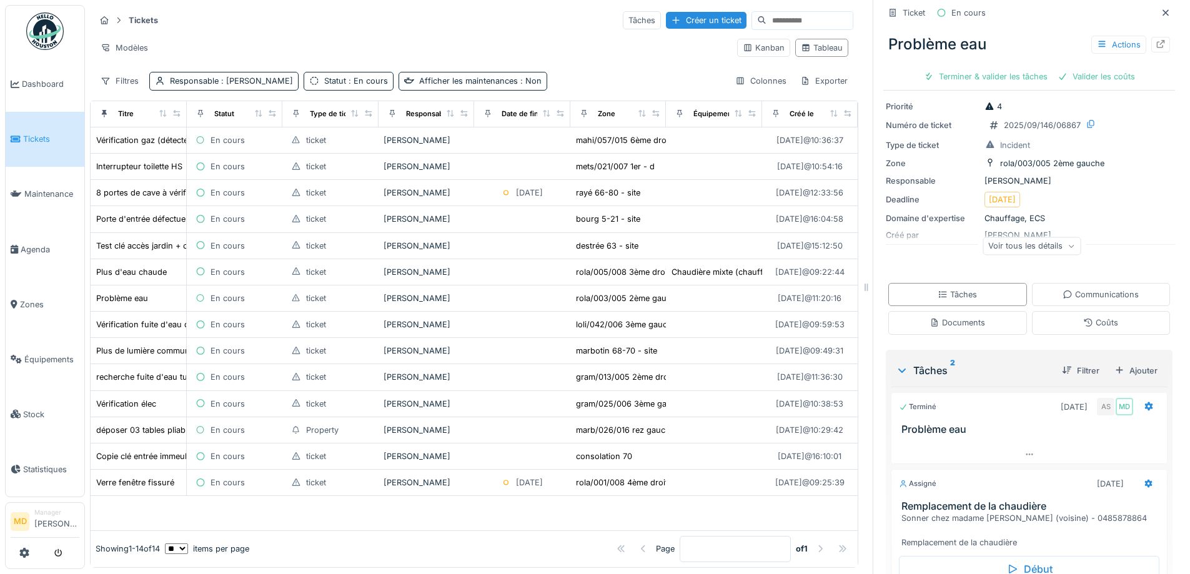
scroll to position [169, 0]
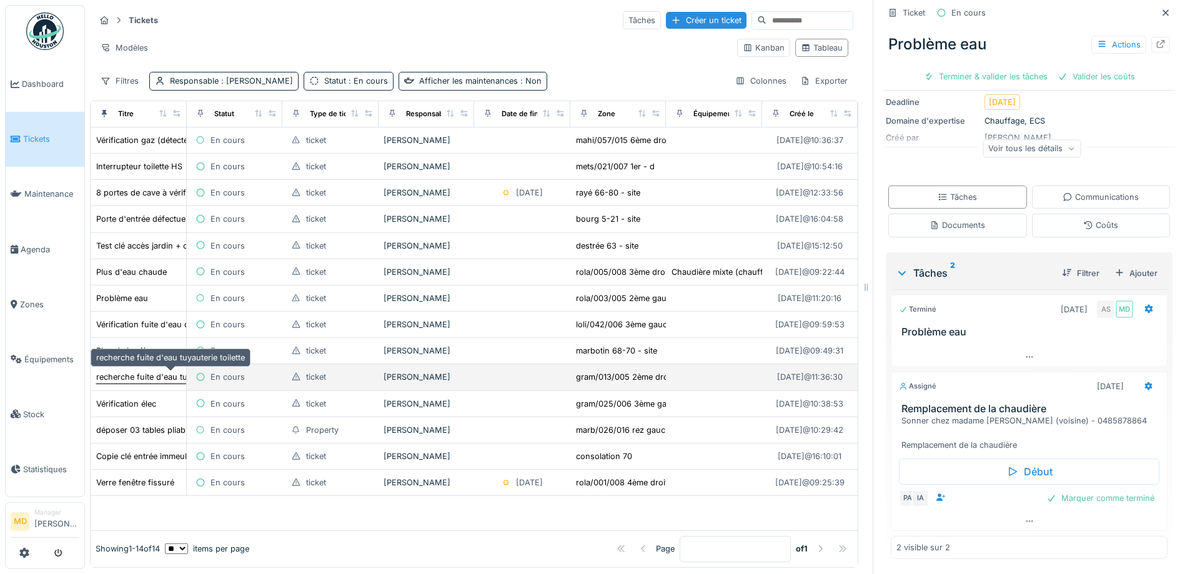
click at [124, 381] on div "recherche fuite d'eau tuyauterie toilette" at bounding box center [170, 377] width 149 height 12
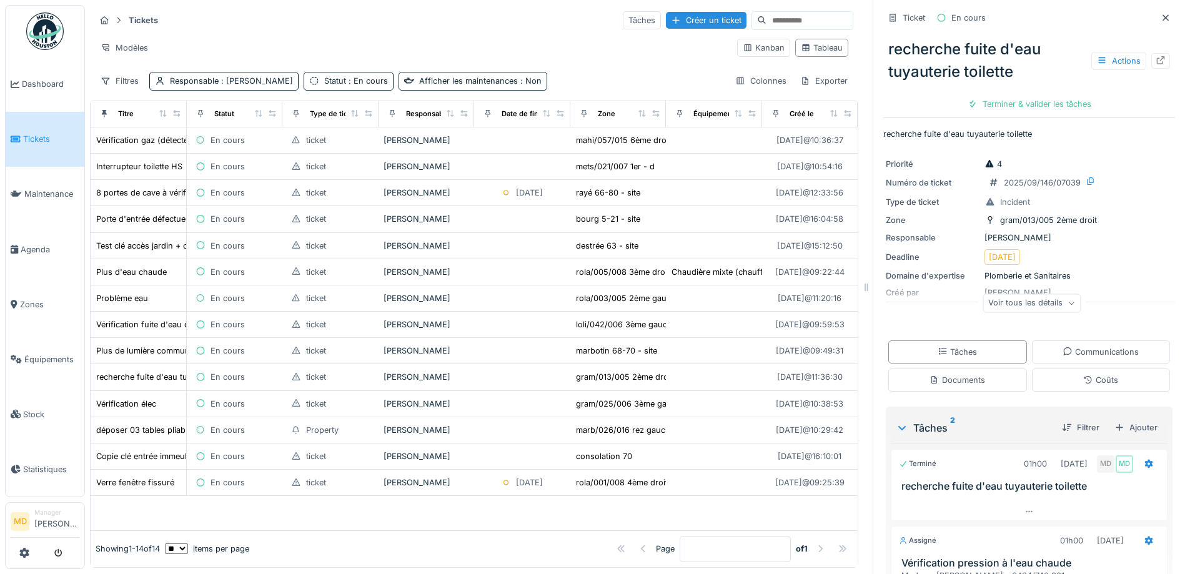
scroll to position [156, 0]
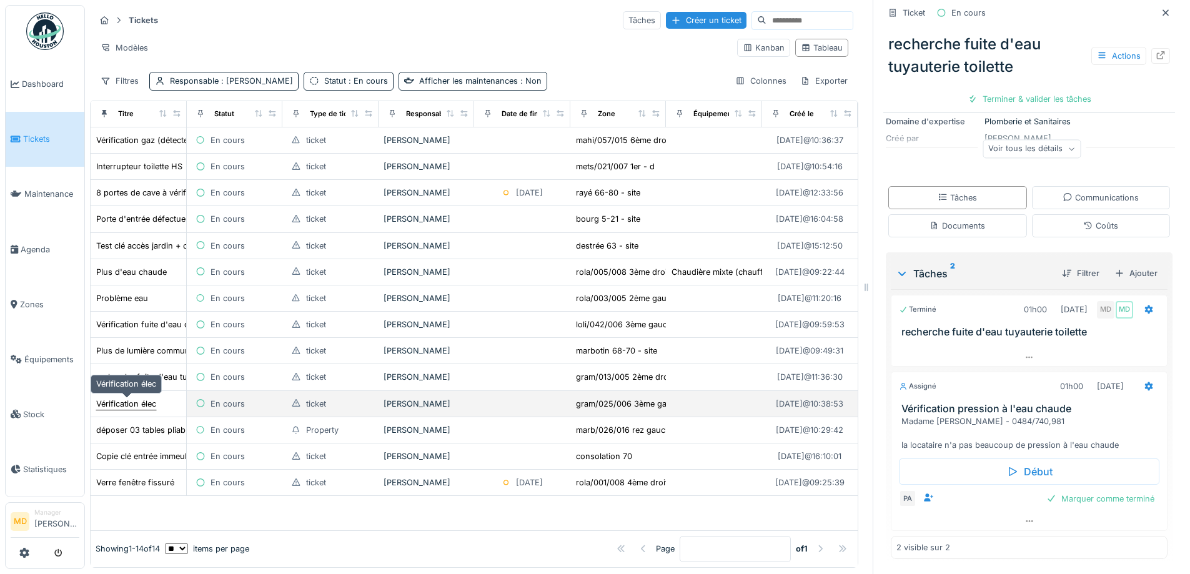
click at [129, 405] on div "Vérification élec" at bounding box center [126, 404] width 60 height 12
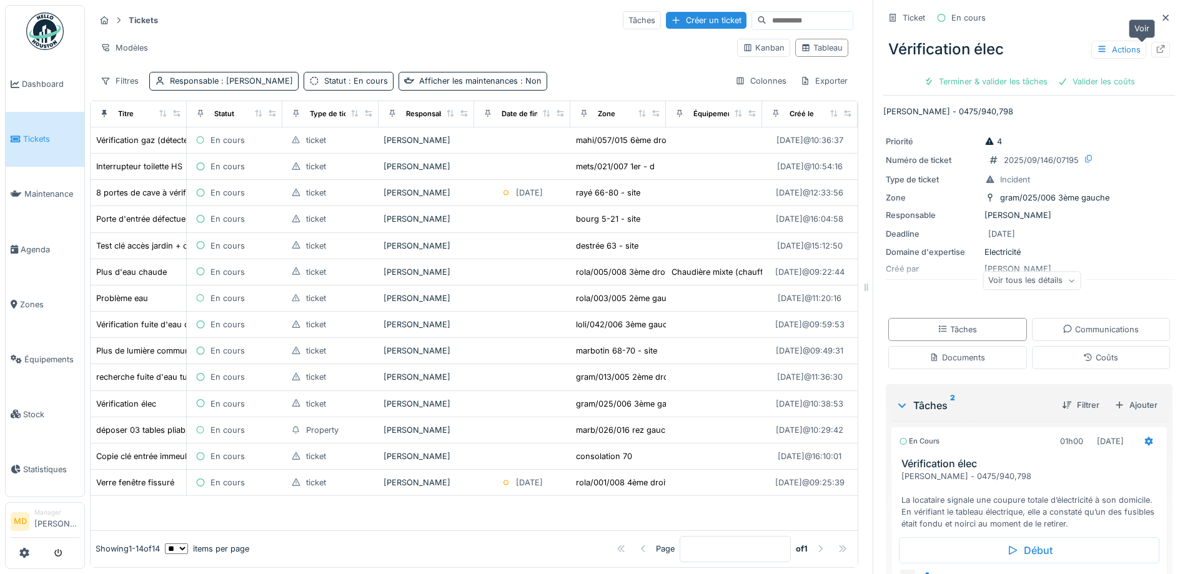
click at [1151, 51] on div at bounding box center [1160, 50] width 19 height 16
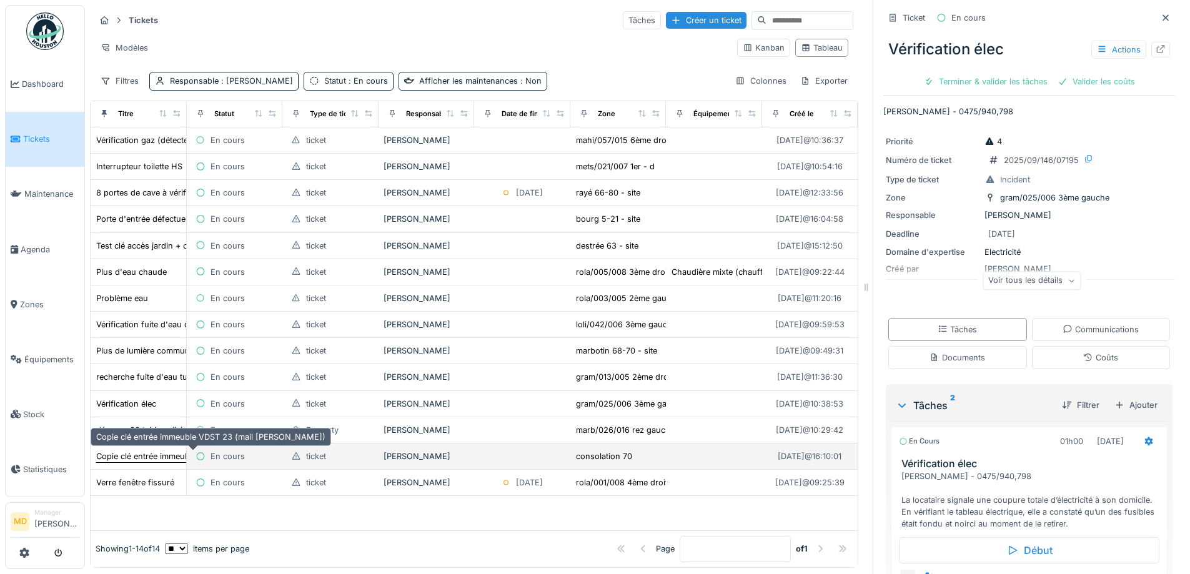
click at [132, 453] on div "Copie clé entrée immeuble VDST 23 (mail Edmond)" at bounding box center [210, 456] width 229 height 12
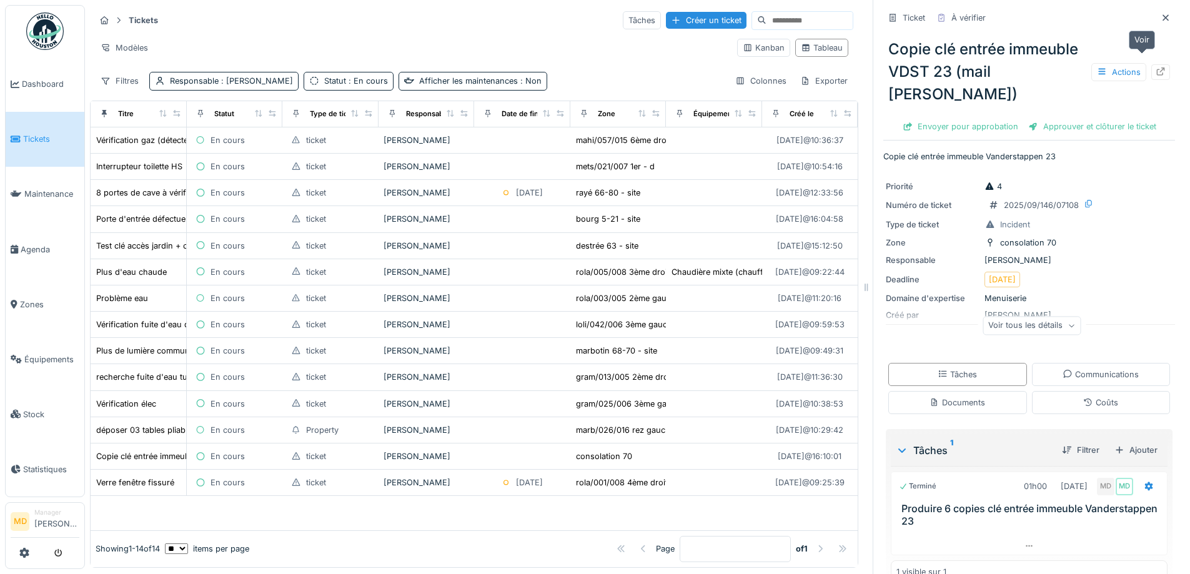
click at [1157, 67] on icon at bounding box center [1161, 71] width 8 height 8
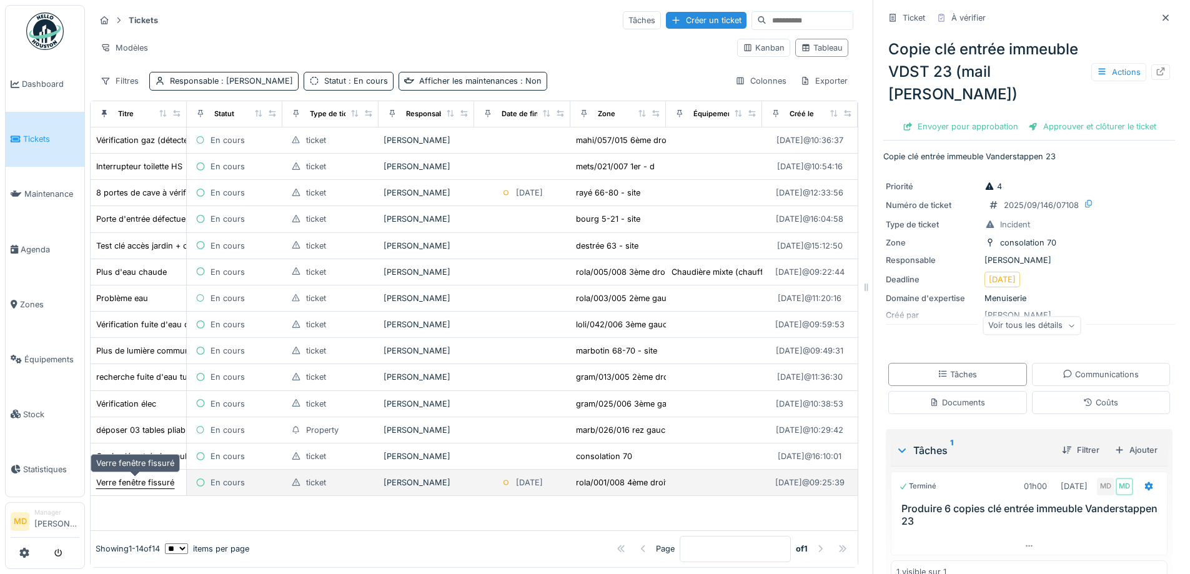
click at [167, 477] on div "Verre fenêtre fissuré" at bounding box center [135, 483] width 78 height 12
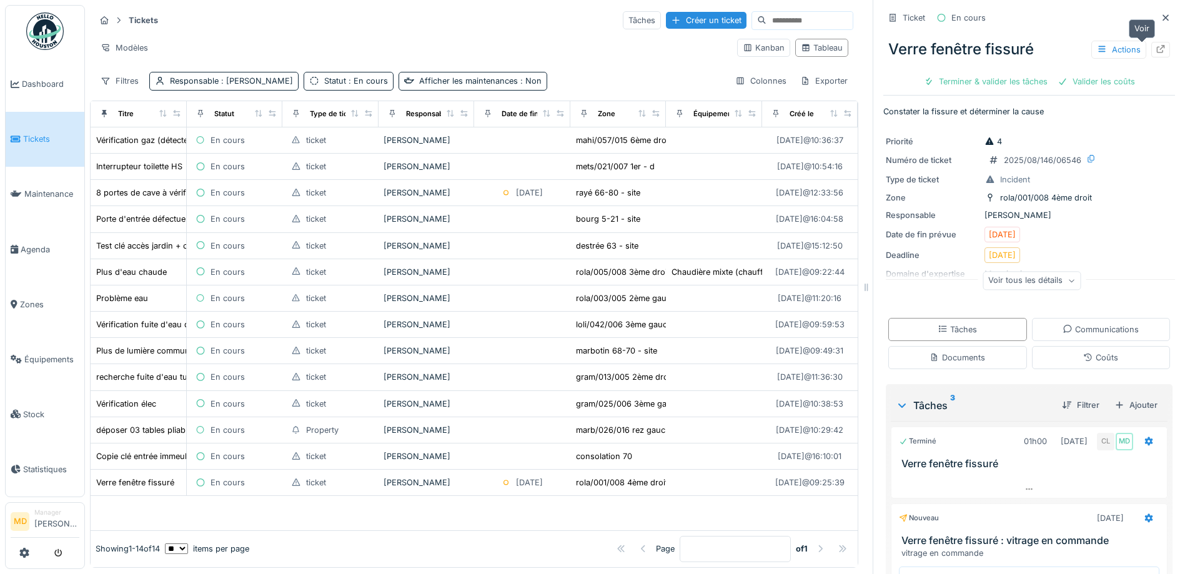
click at [1156, 45] on icon at bounding box center [1161, 49] width 10 height 8
click at [54, 82] on span "Dashboard" at bounding box center [50, 84] width 57 height 12
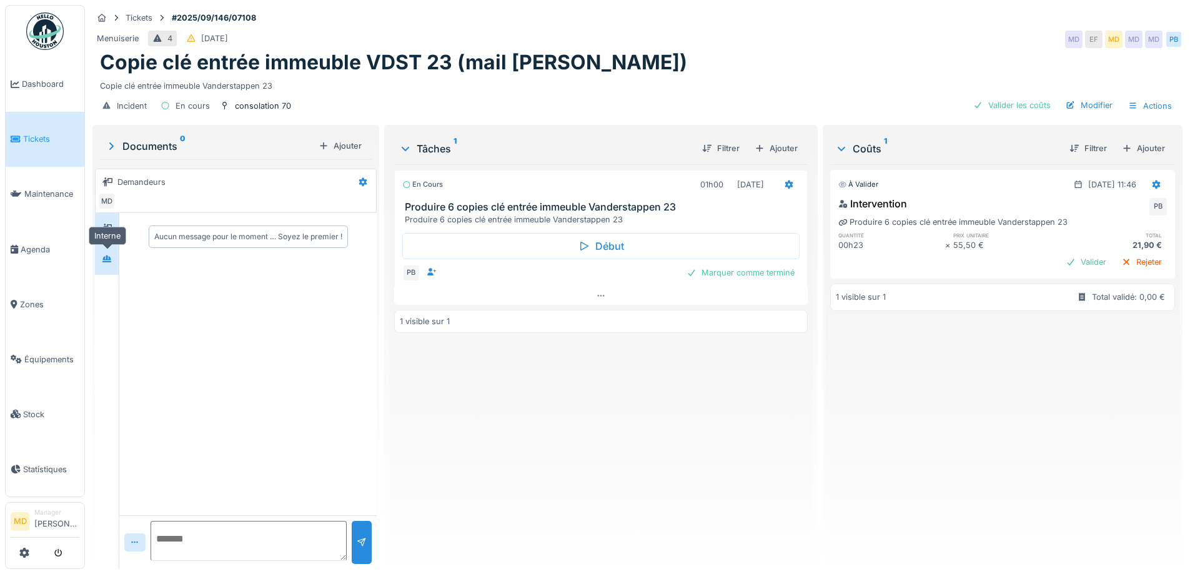
click at [107, 259] on icon at bounding box center [106, 259] width 9 height 7
click at [1061, 261] on div "Valider" at bounding box center [1086, 262] width 51 height 17
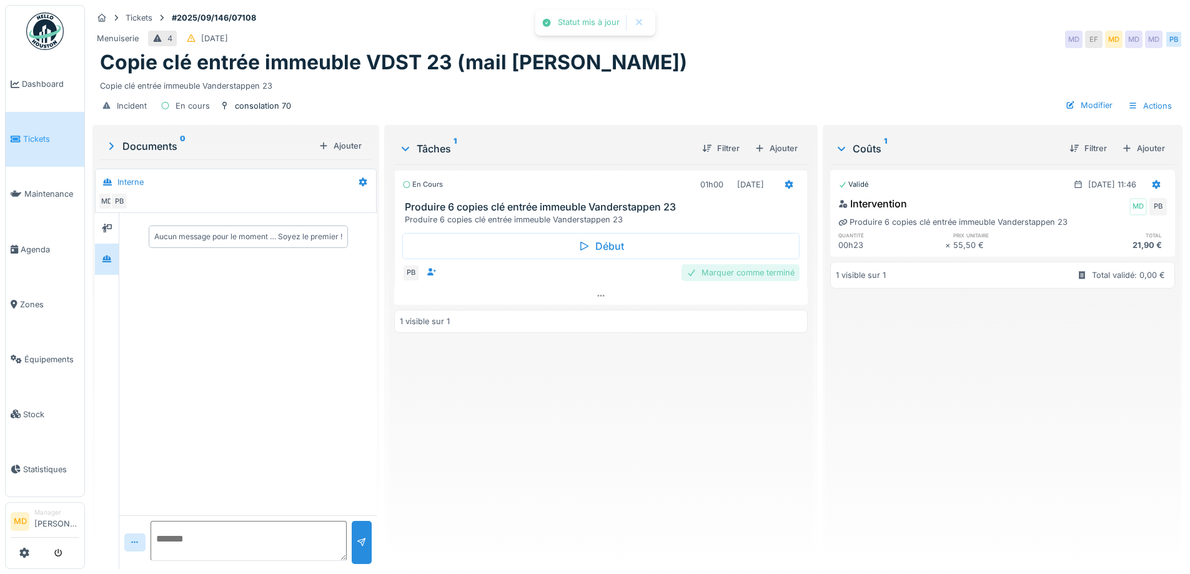
click at [725, 273] on div "Marquer comme terminé" at bounding box center [741, 272] width 118 height 17
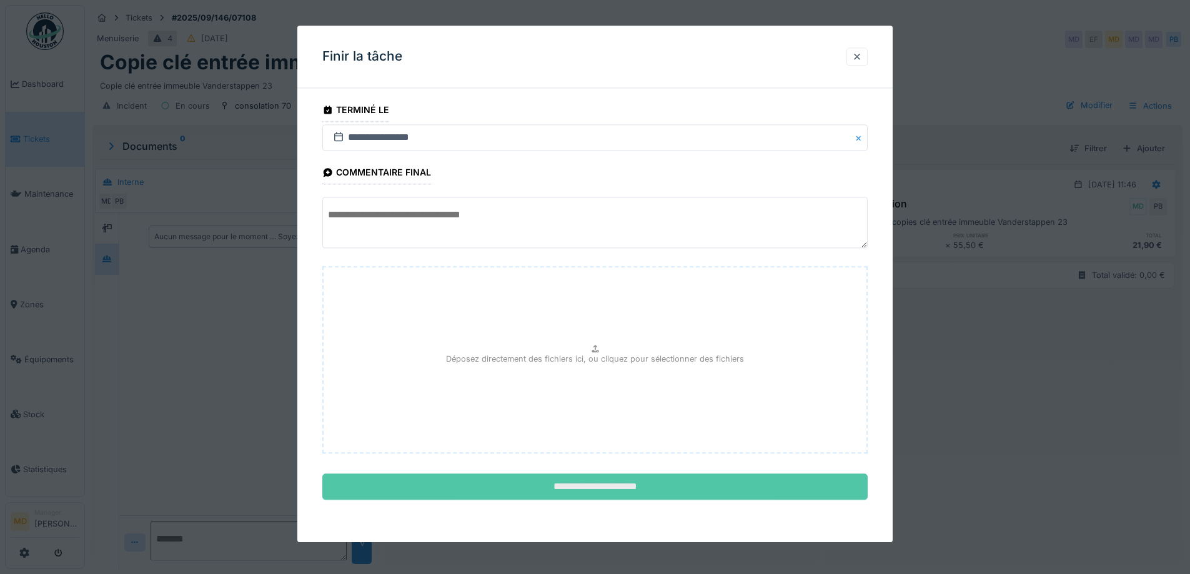
click at [580, 490] on input "**********" at bounding box center [594, 487] width 545 height 26
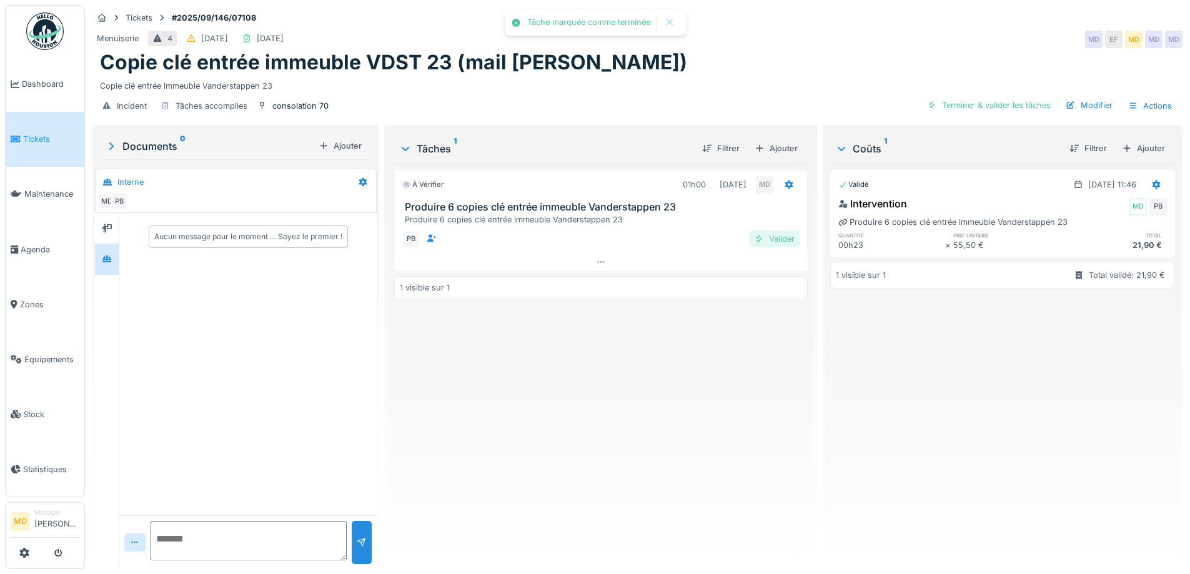
click at [763, 237] on div "Valider" at bounding box center [774, 239] width 51 height 17
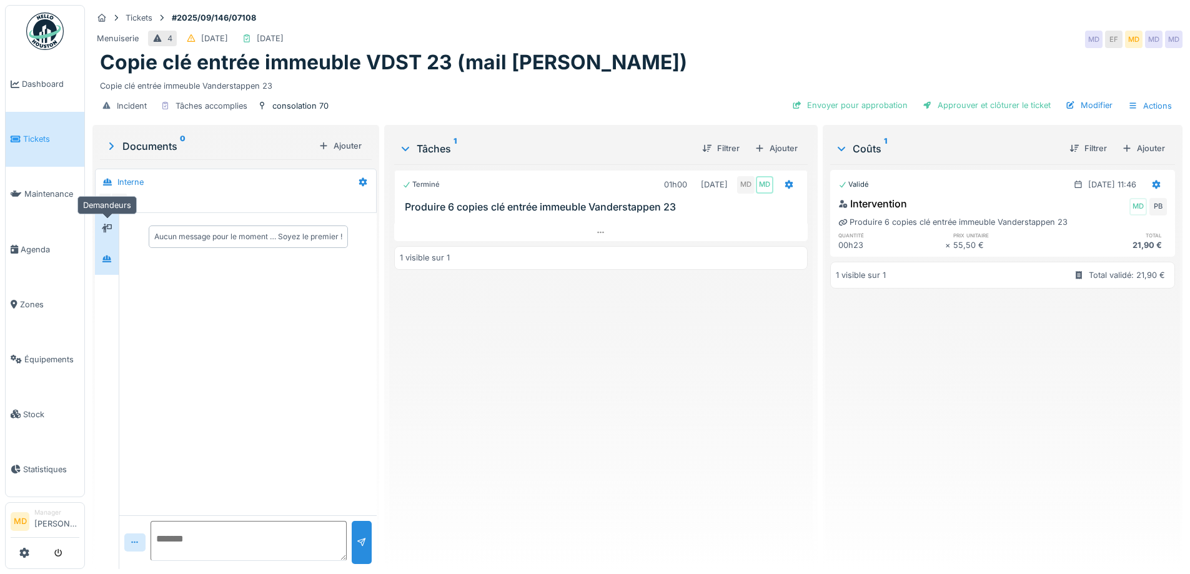
click at [114, 224] on div at bounding box center [106, 229] width 19 height 16
click at [106, 256] on icon at bounding box center [107, 259] width 10 height 8
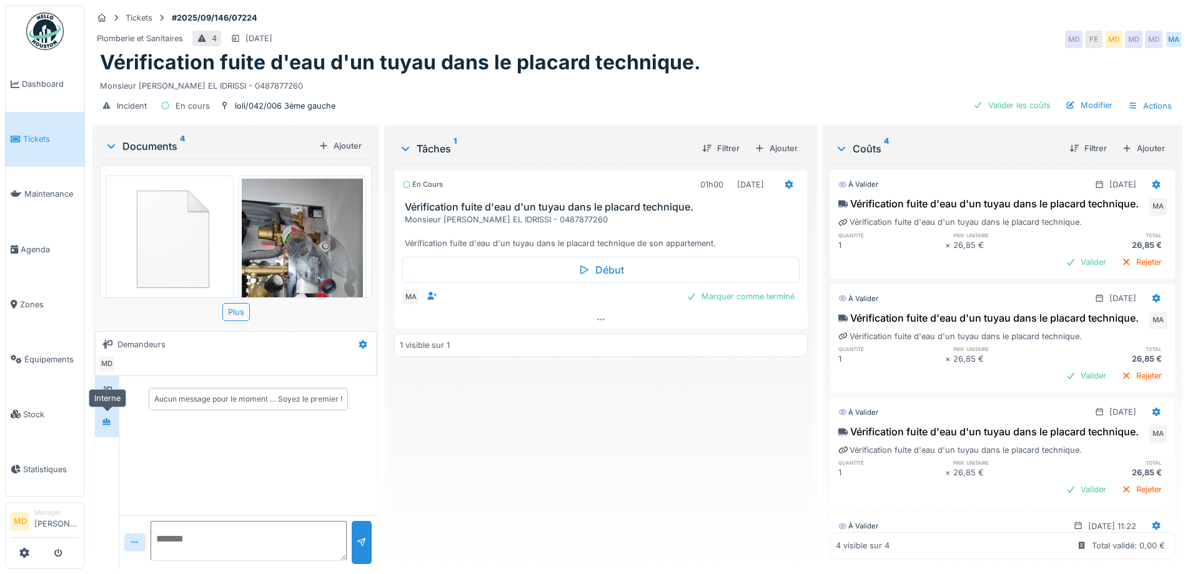
click at [99, 419] on div at bounding box center [106, 422] width 19 height 16
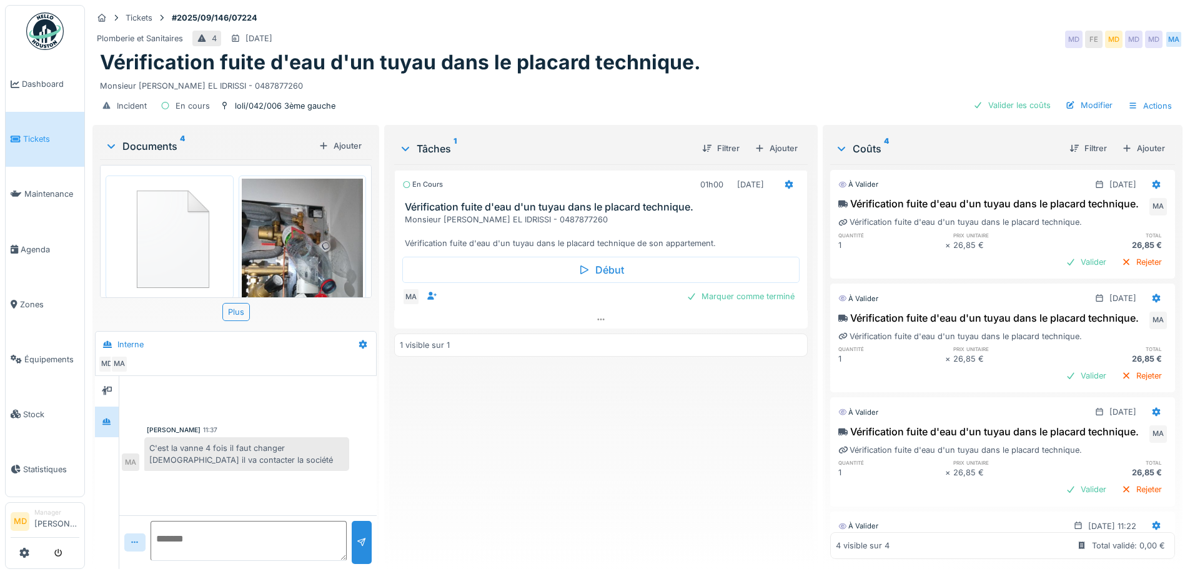
scroll to position [157, 0]
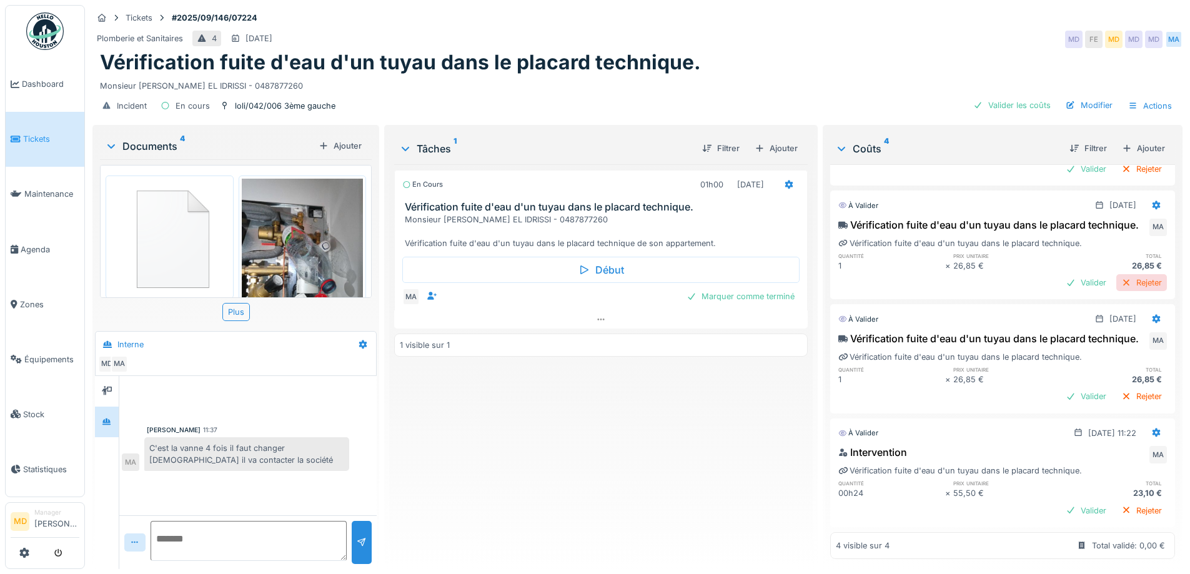
click at [1125, 274] on div "Rejeter" at bounding box center [1141, 282] width 51 height 17
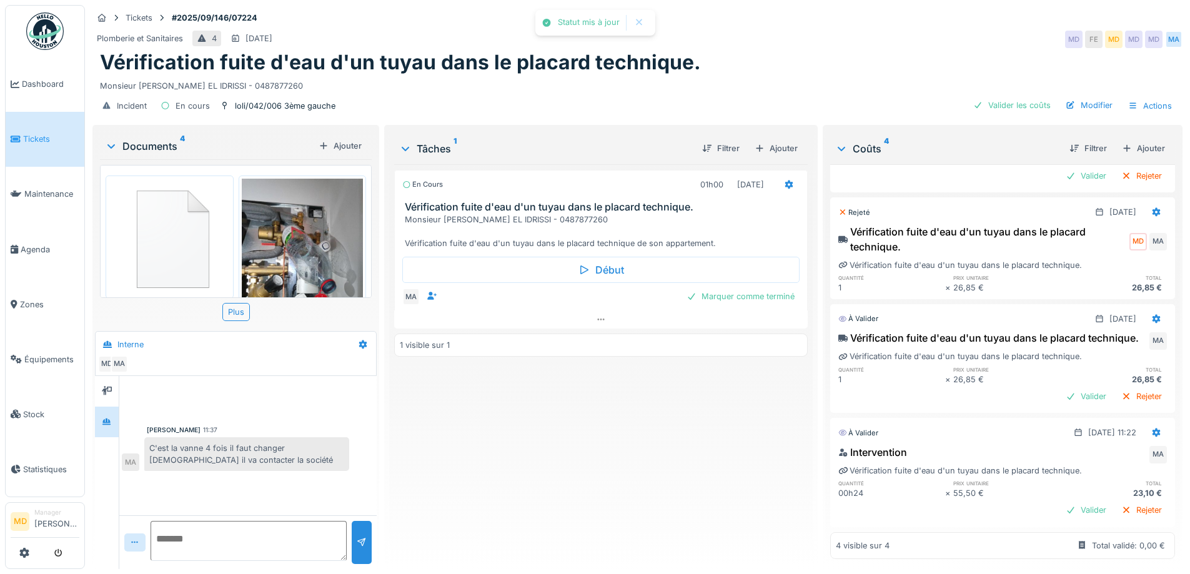
scroll to position [0, 0]
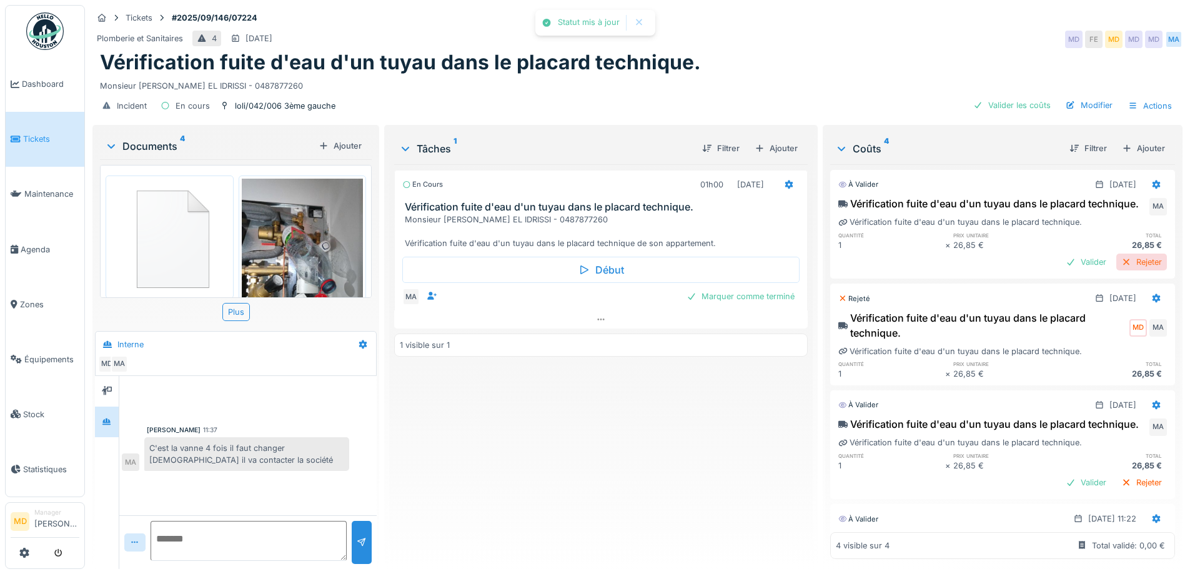
click at [1120, 262] on div "Rejeter" at bounding box center [1141, 262] width 51 height 17
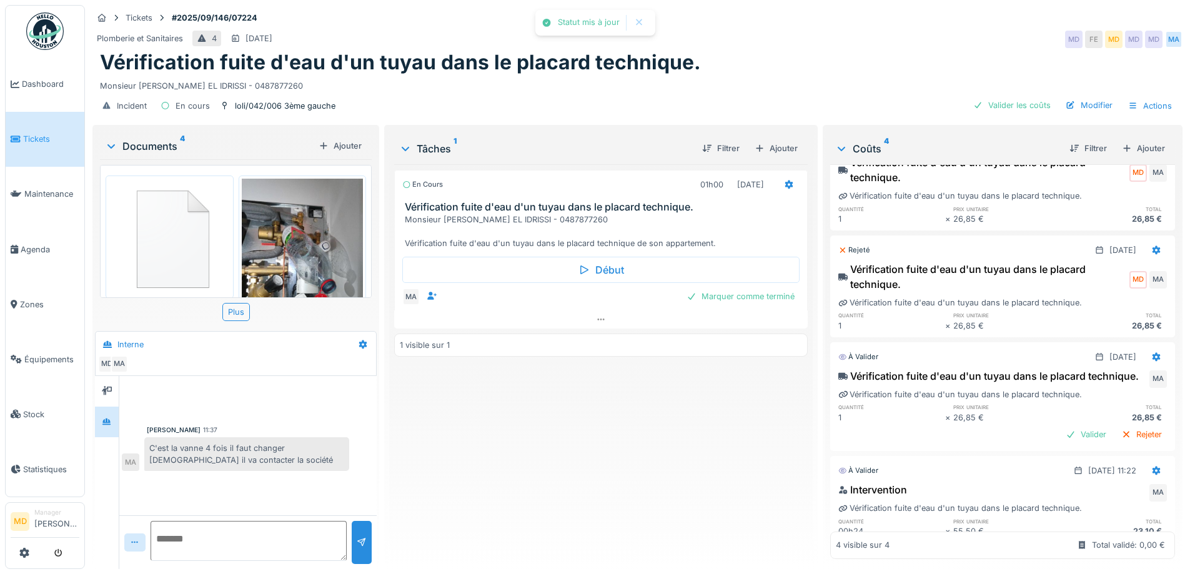
scroll to position [113, 0]
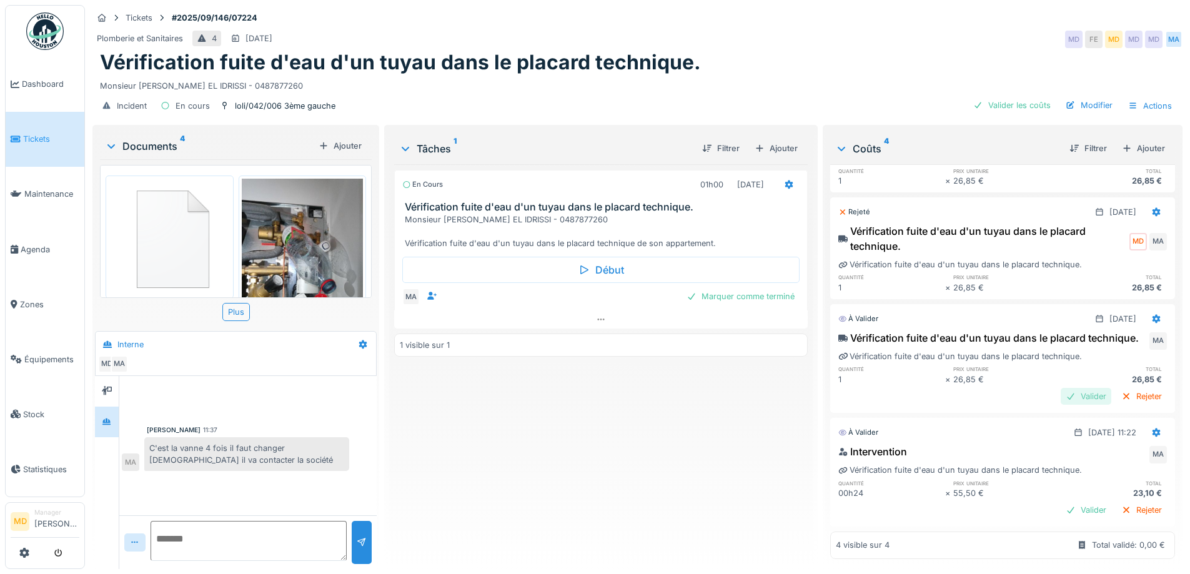
click at [1065, 388] on div "Valider" at bounding box center [1086, 396] width 51 height 17
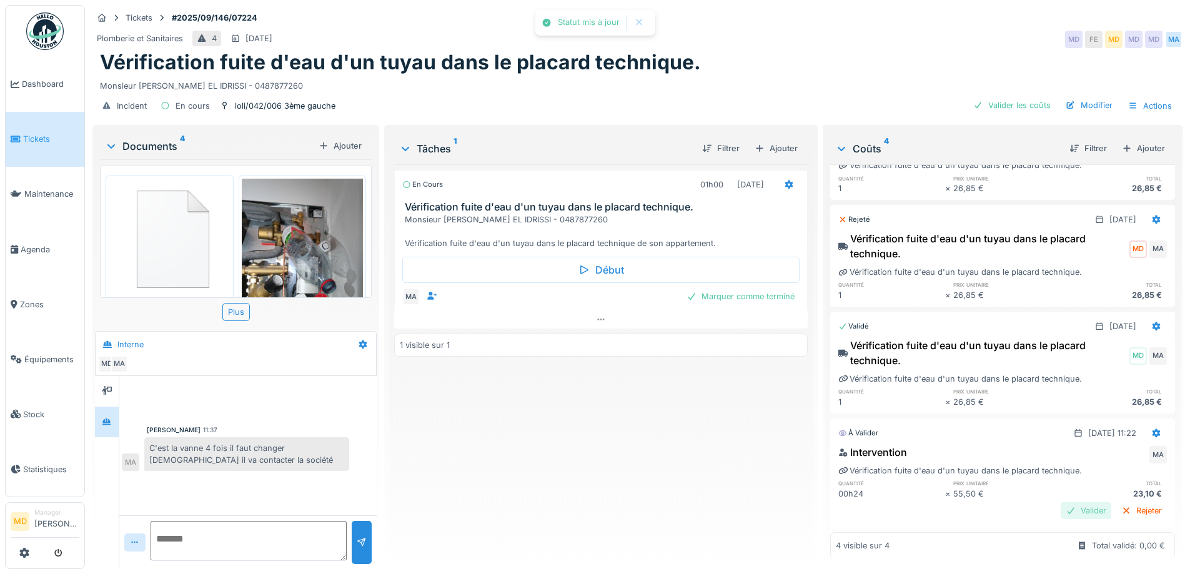
click at [1062, 502] on div "Valider" at bounding box center [1086, 510] width 51 height 17
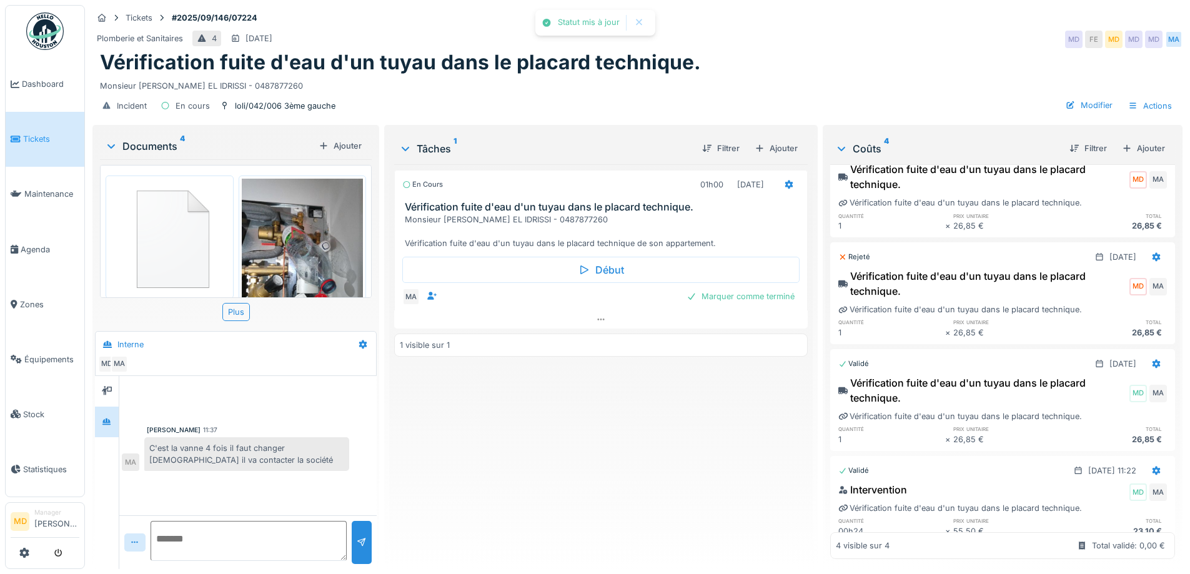
scroll to position [0, 0]
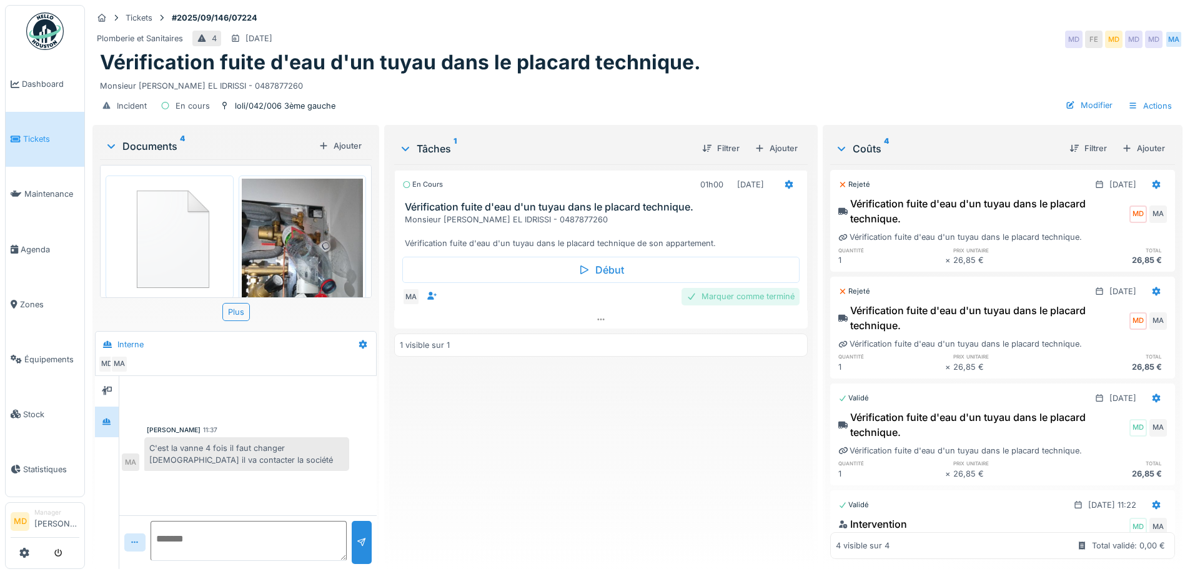
click at [708, 288] on div "Marquer comme terminé" at bounding box center [741, 296] width 118 height 17
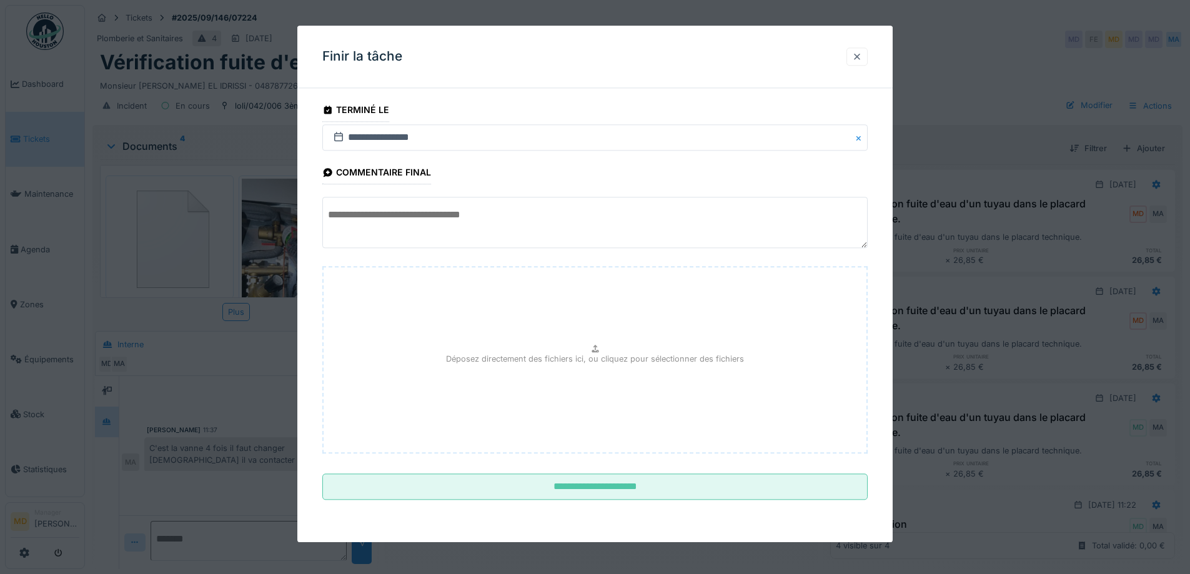
click at [860, 61] on div at bounding box center [857, 57] width 10 height 12
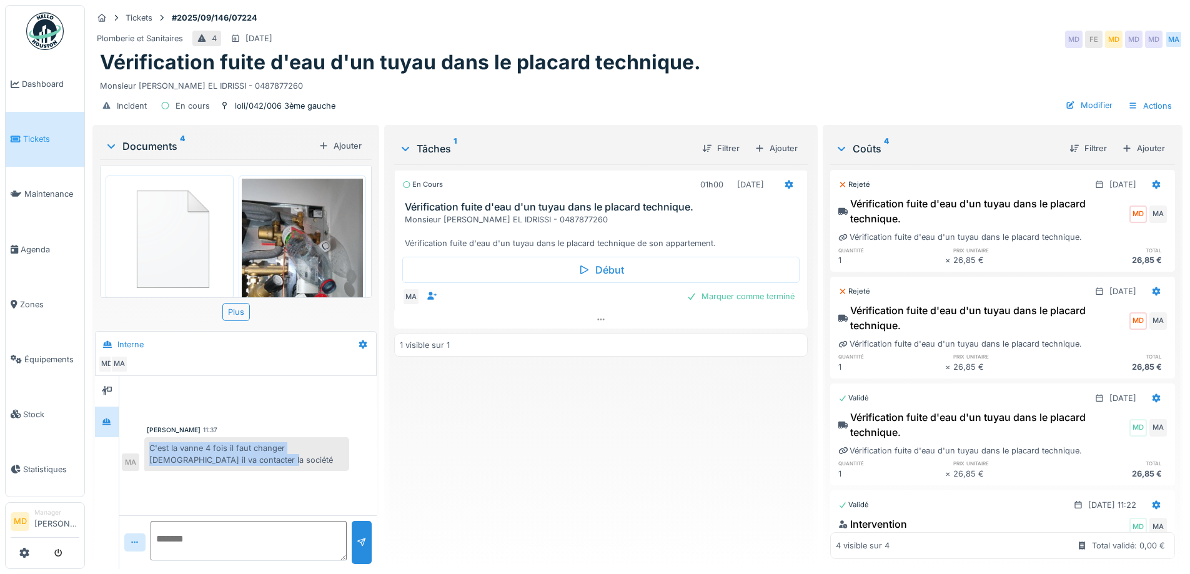
drag, startPoint x: 150, startPoint y: 436, endPoint x: 292, endPoint y: 459, distance: 144.2
click at [292, 459] on div "C'est la vanne 4 fois il faut changer [DEMOGRAPHIC_DATA] il va contacter la soc…" at bounding box center [246, 454] width 205 height 34
copy div "C'est la vanne 4 fois il faut changer [DEMOGRAPHIC_DATA] il va contacter la soc…"
click at [704, 289] on div "Marquer comme terminé" at bounding box center [741, 296] width 118 height 17
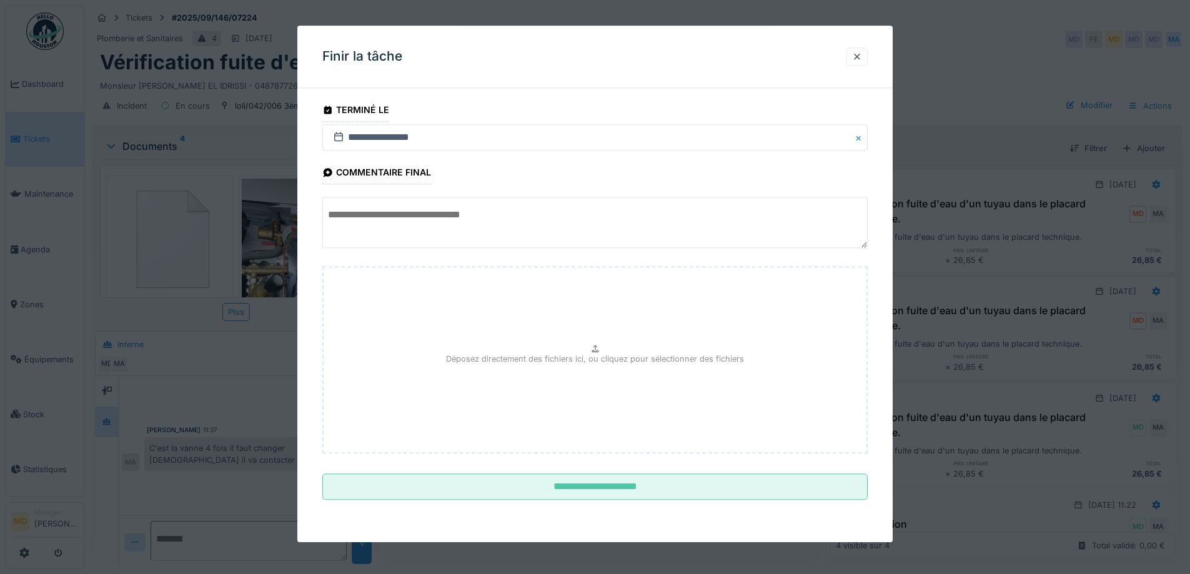
click at [427, 221] on textarea at bounding box center [594, 222] width 545 height 51
paste textarea "**********"
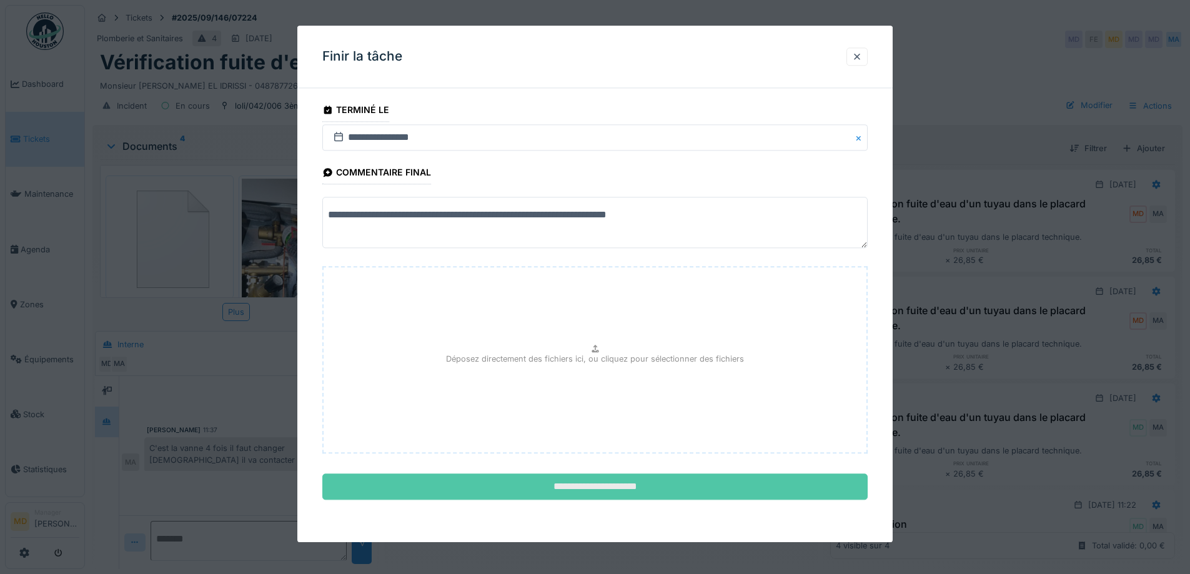
type textarea "**********"
click at [609, 491] on input "**********" at bounding box center [594, 487] width 545 height 26
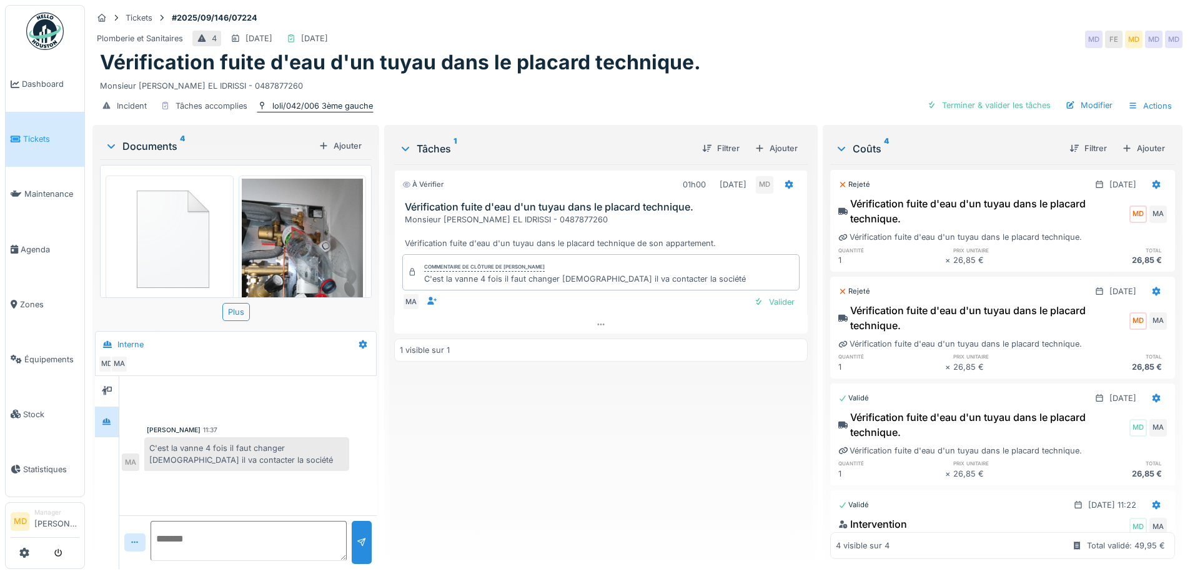
click at [304, 100] on div "loli/042/006 3ème gauche" at bounding box center [322, 106] width 101 height 12
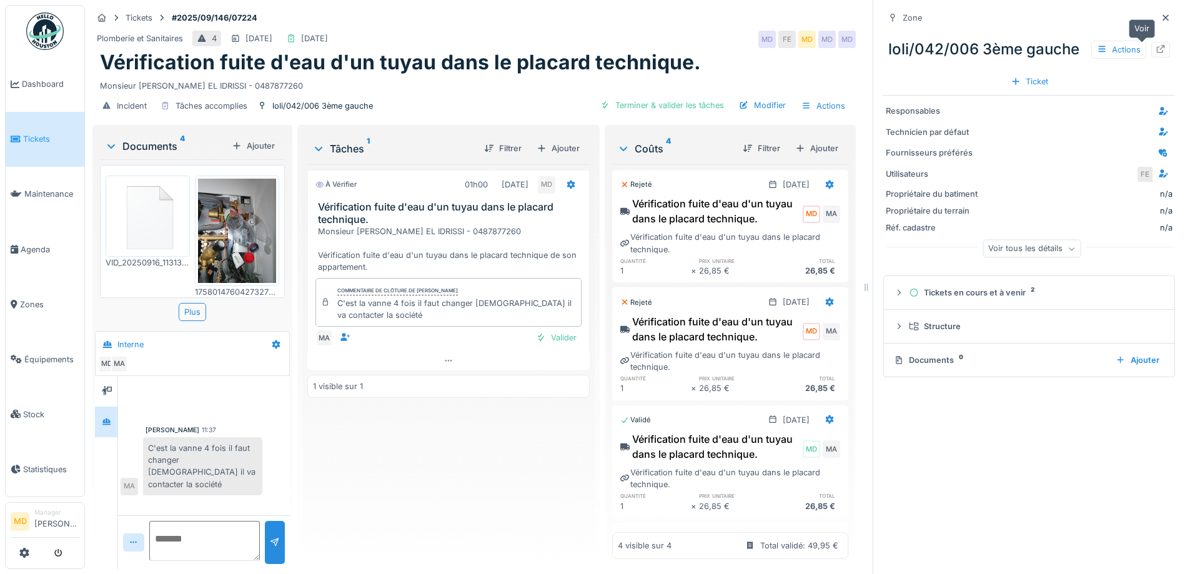
click at [1156, 45] on icon at bounding box center [1161, 49] width 10 height 8
click at [1161, 14] on icon at bounding box center [1166, 18] width 10 height 8
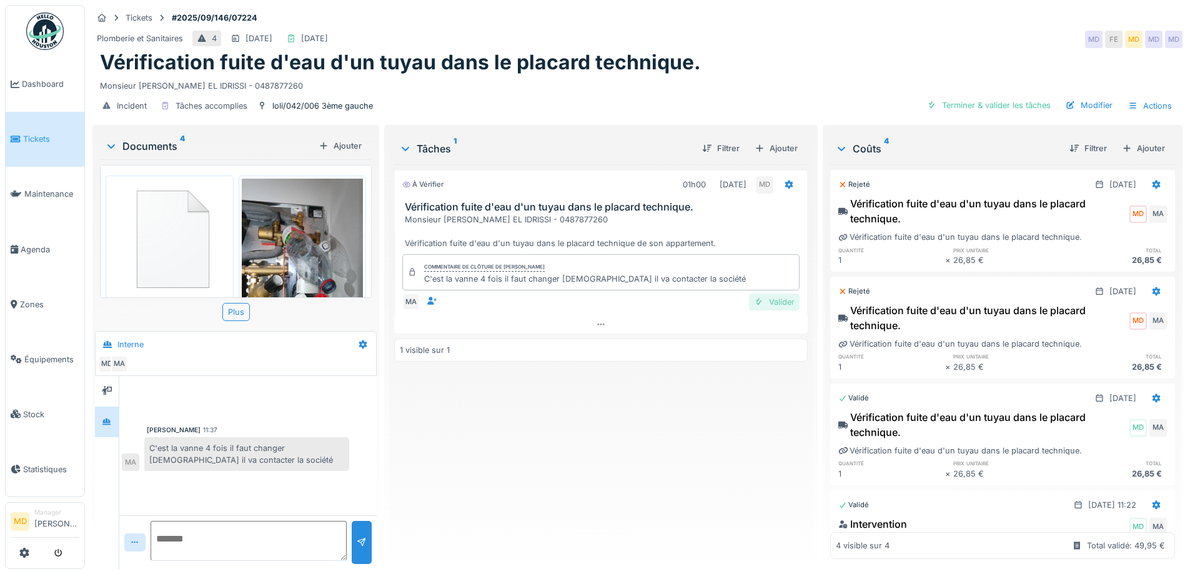
click at [772, 296] on div "Valider" at bounding box center [774, 302] width 51 height 17
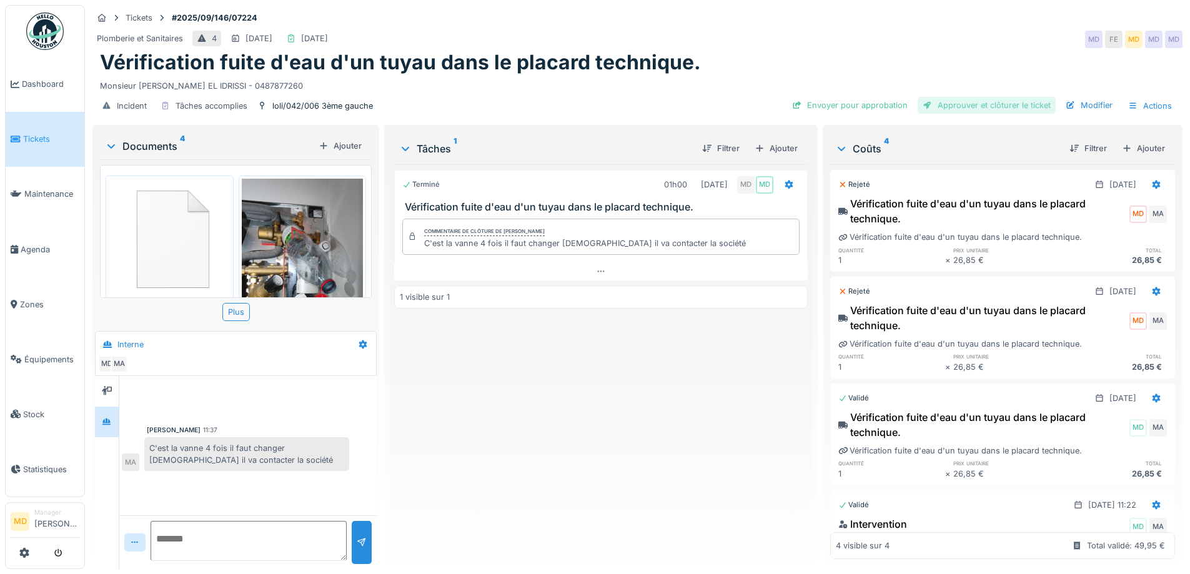
click at [948, 97] on div "Approuver et clôturer le ticket" at bounding box center [987, 105] width 138 height 17
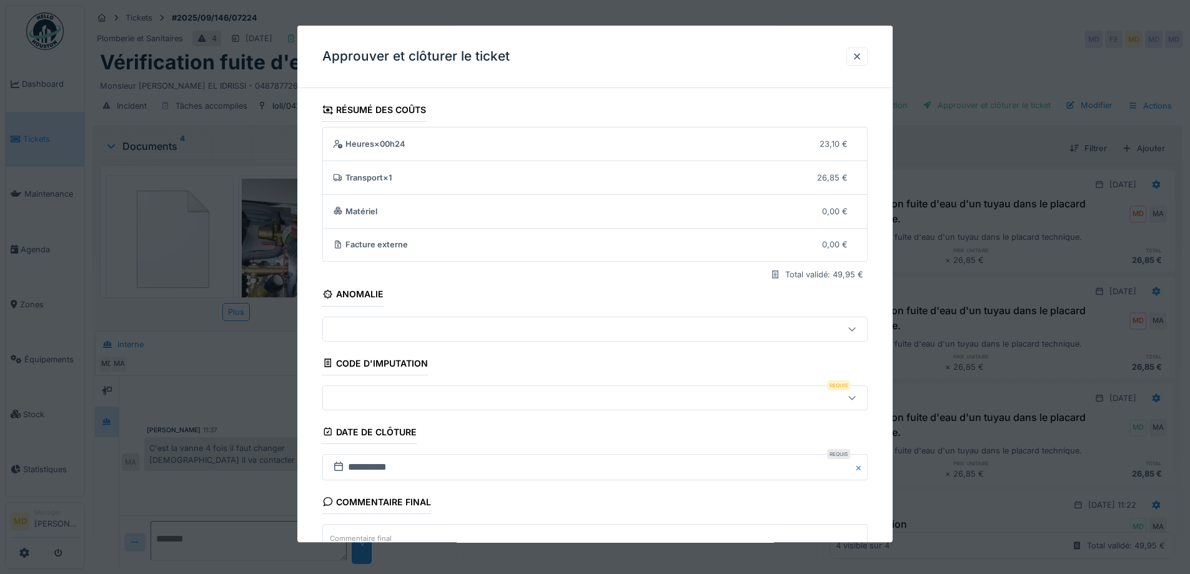
click at [375, 403] on div at bounding box center [563, 398] width 470 height 14
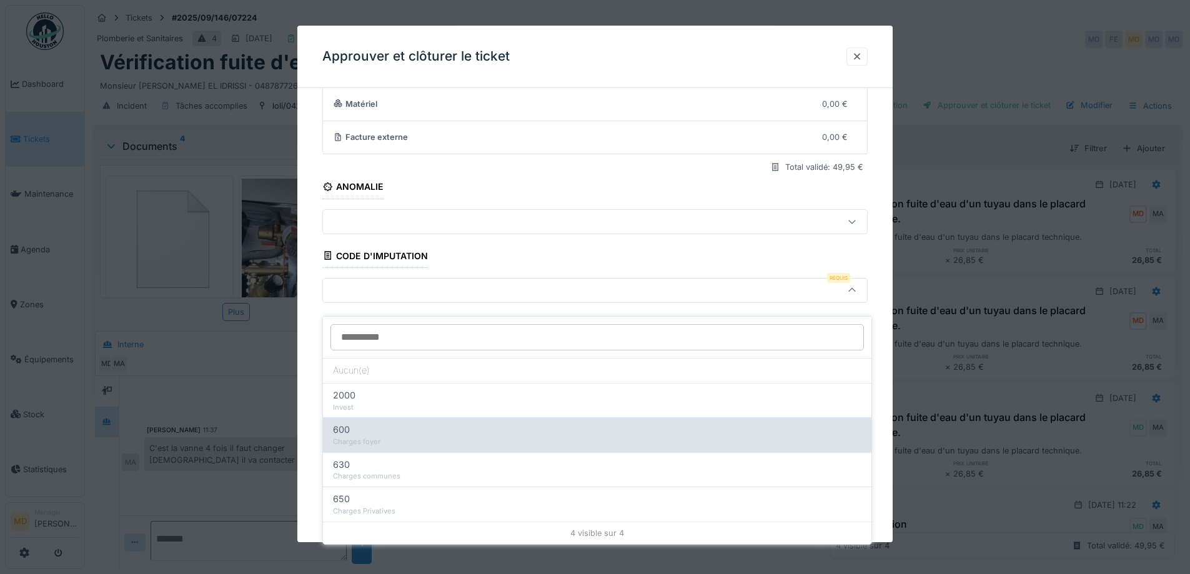
click at [405, 423] on div "600" at bounding box center [597, 430] width 529 height 14
type input "***"
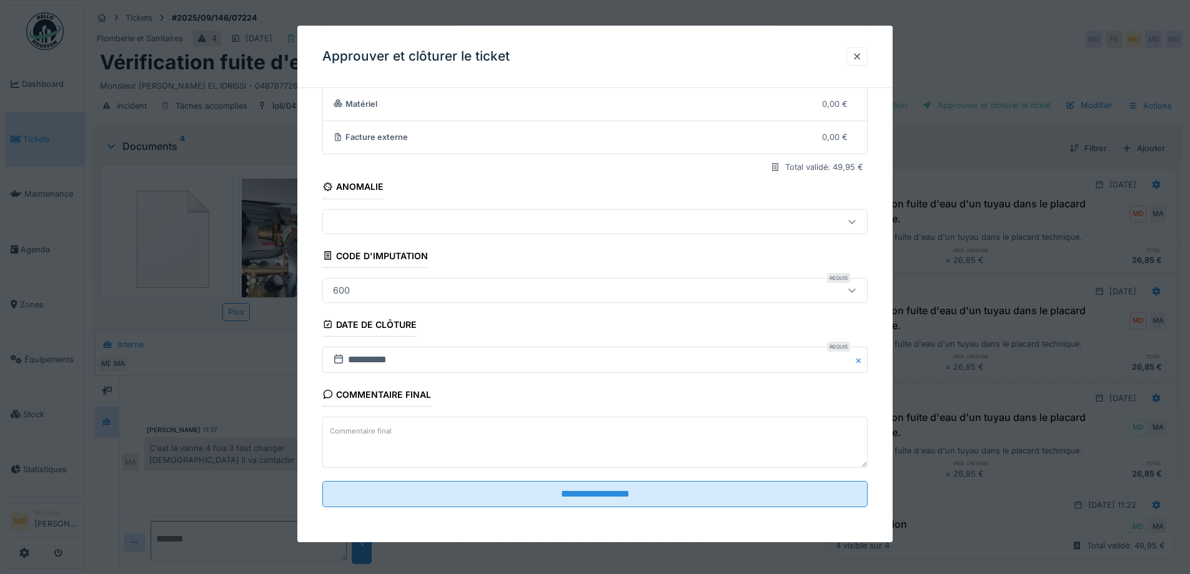
click at [539, 439] on textarea "Commentaire final" at bounding box center [594, 442] width 545 height 51
paste textarea "**********"
click at [327, 435] on textarea "**********" at bounding box center [594, 442] width 545 height 51
click at [351, 430] on textarea "**********" at bounding box center [594, 442] width 545 height 51
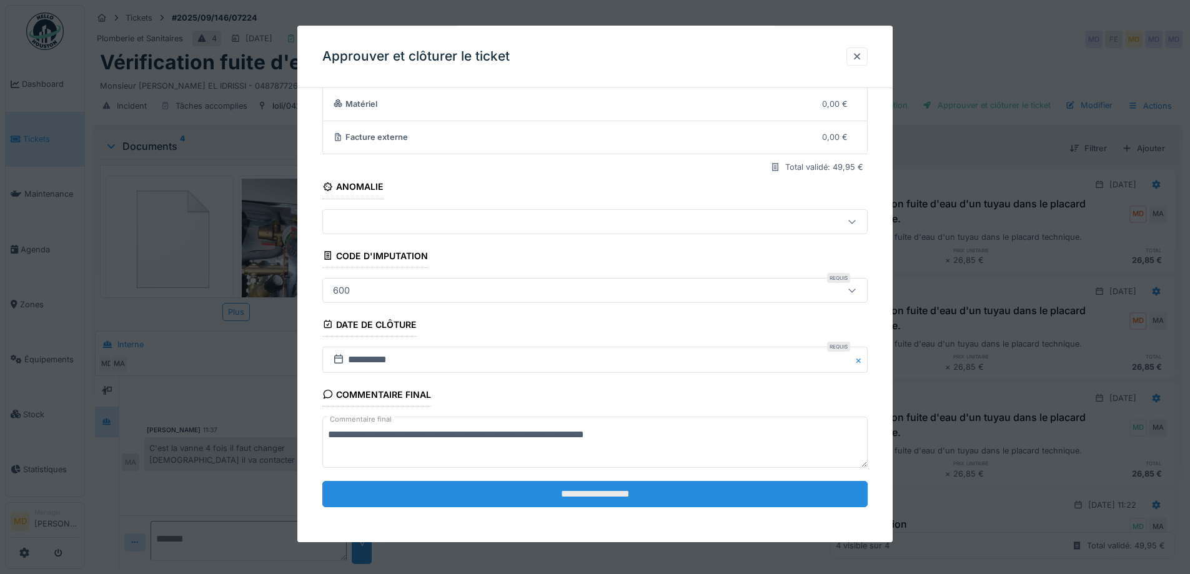
type textarea "**********"
click at [634, 500] on input "**********" at bounding box center [594, 494] width 545 height 26
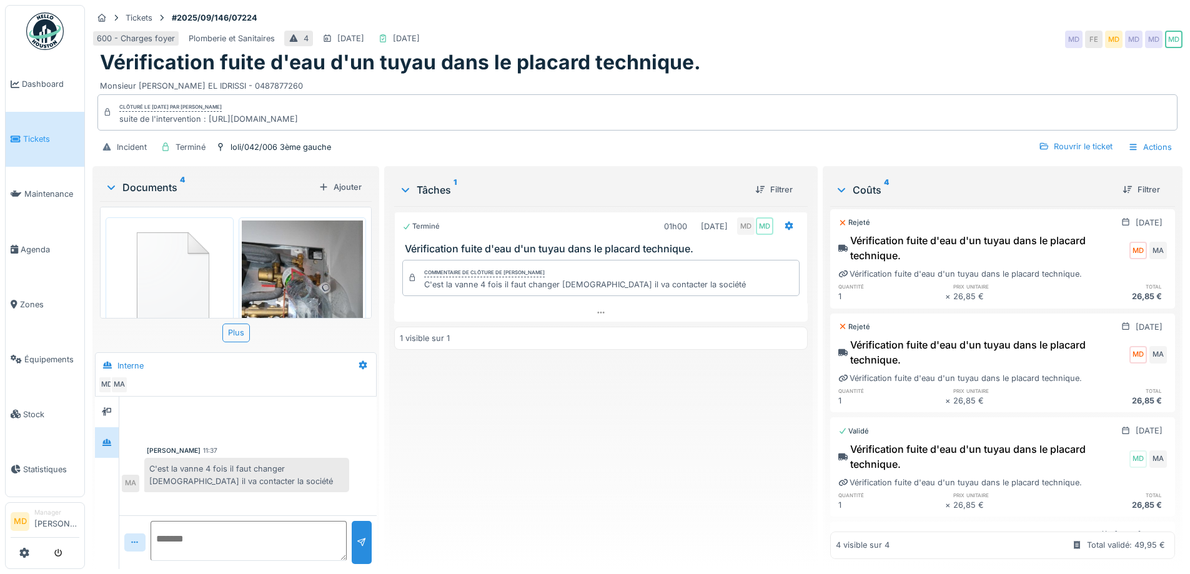
scroll to position [0, 0]
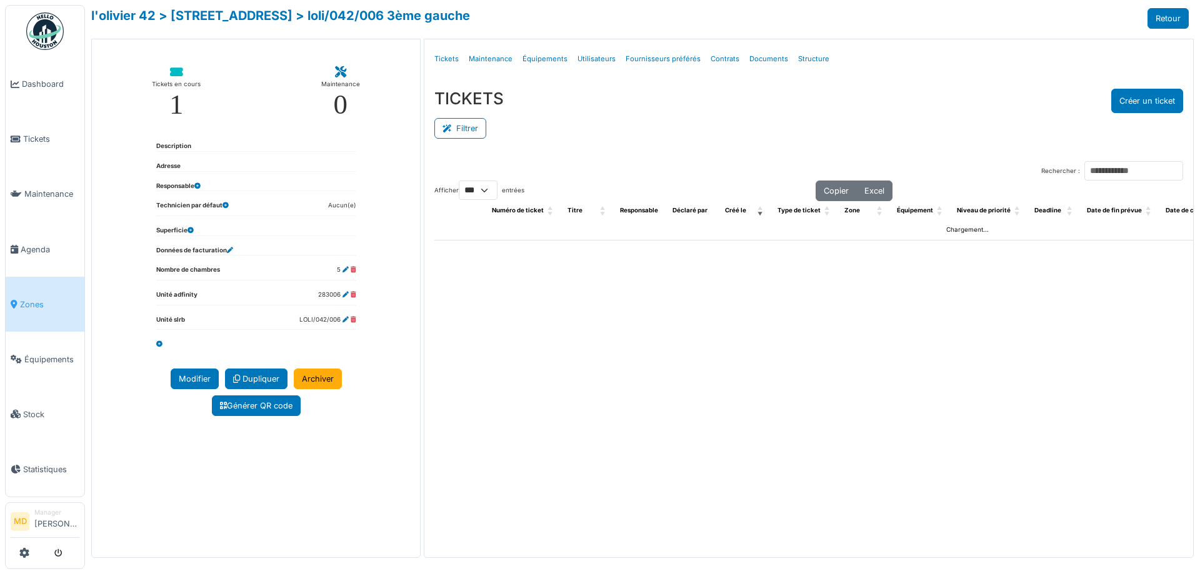
select select "***"
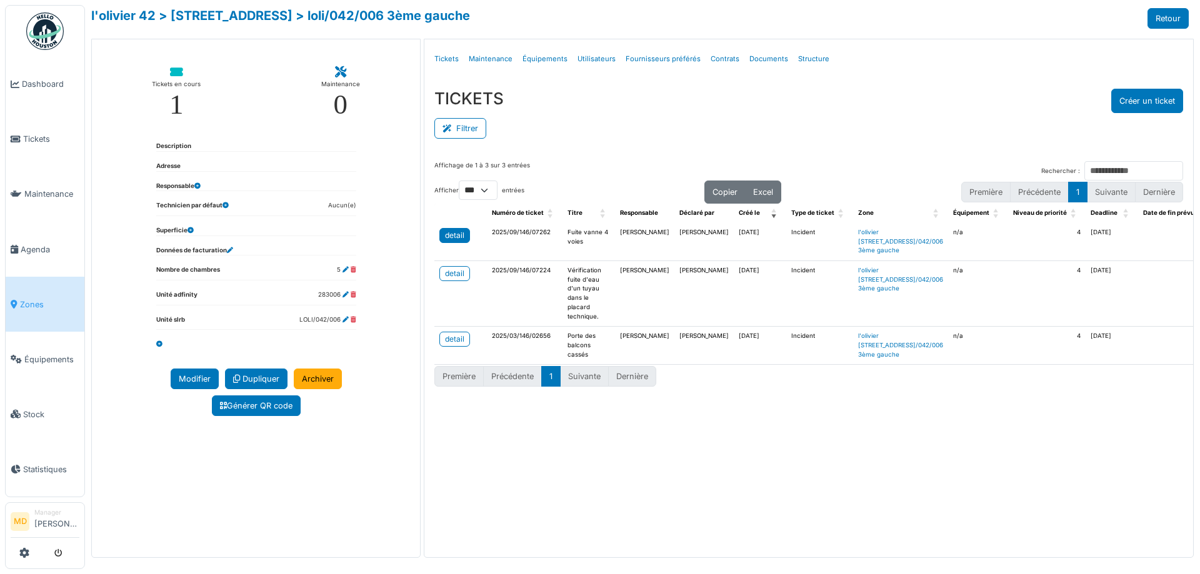
click at [468, 238] on link "detail" at bounding box center [454, 235] width 31 height 15
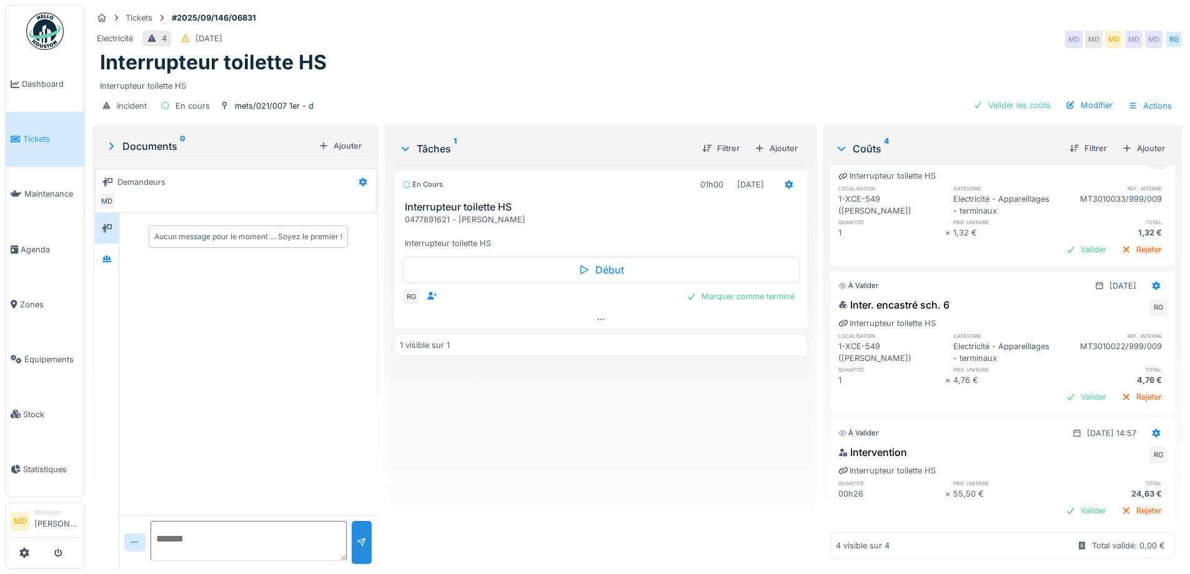
scroll to position [249, 0]
click at [111, 262] on icon at bounding box center [106, 259] width 9 height 7
click at [106, 232] on div at bounding box center [107, 228] width 10 height 12
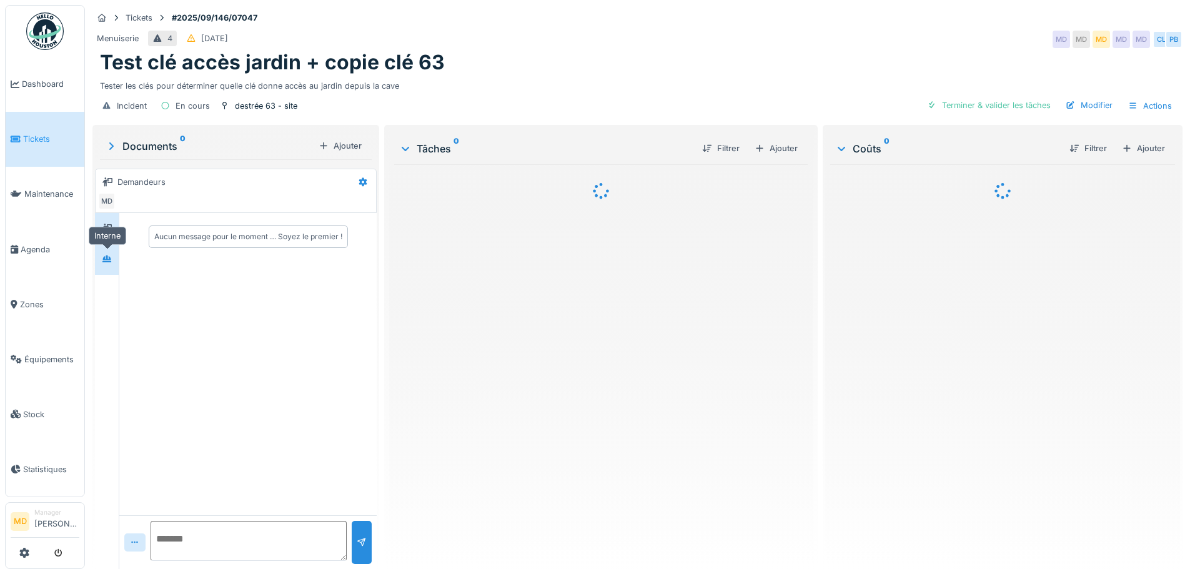
click at [112, 259] on icon at bounding box center [107, 259] width 10 height 8
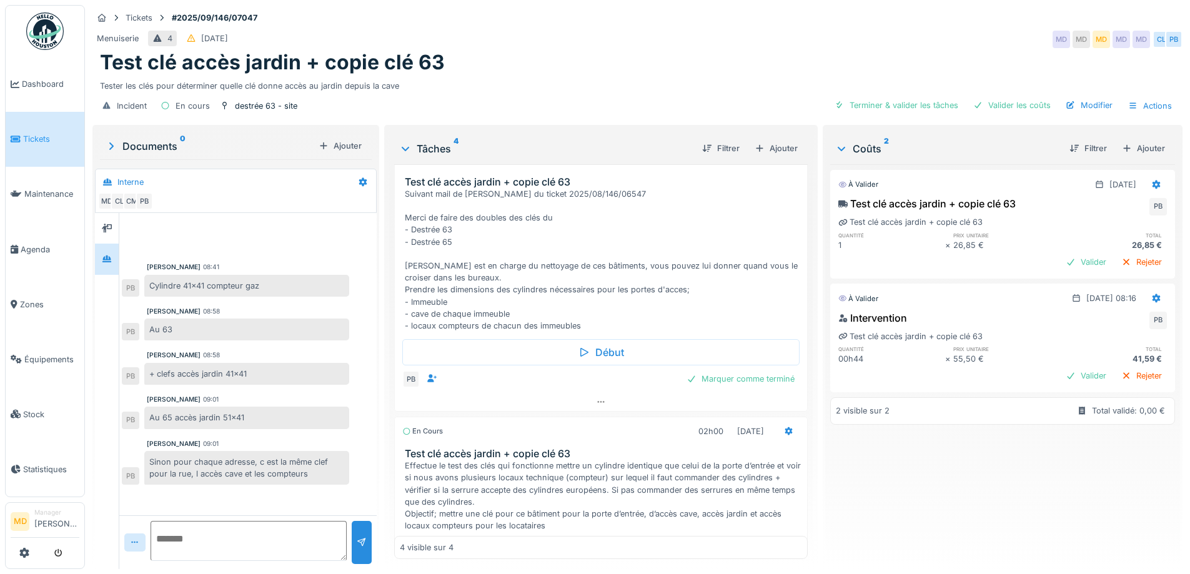
scroll to position [296, 0]
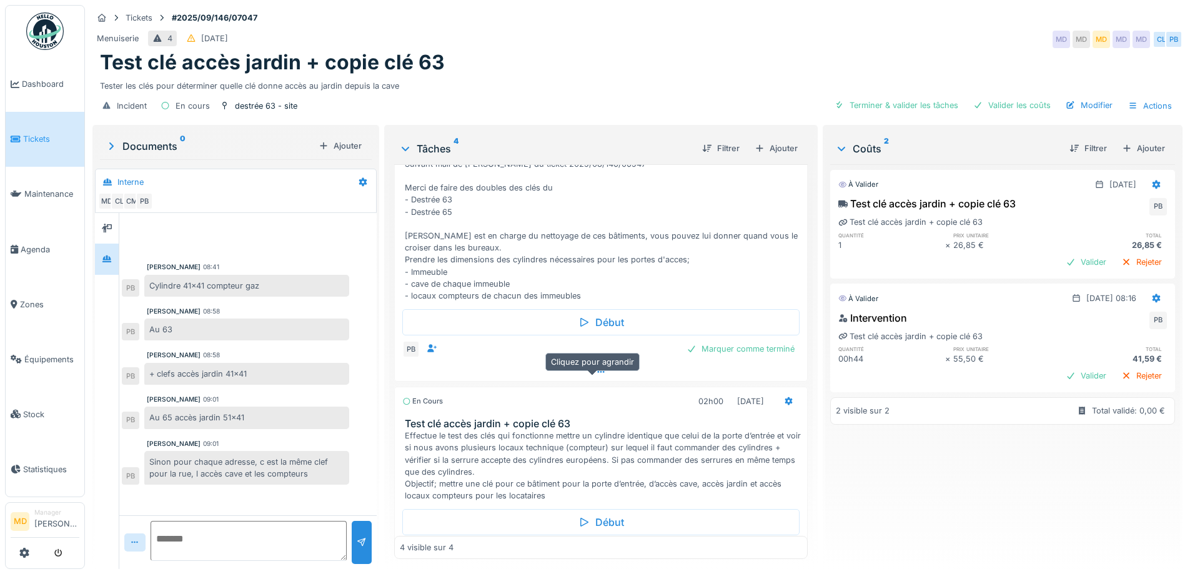
click at [597, 379] on div at bounding box center [601, 372] width 412 height 18
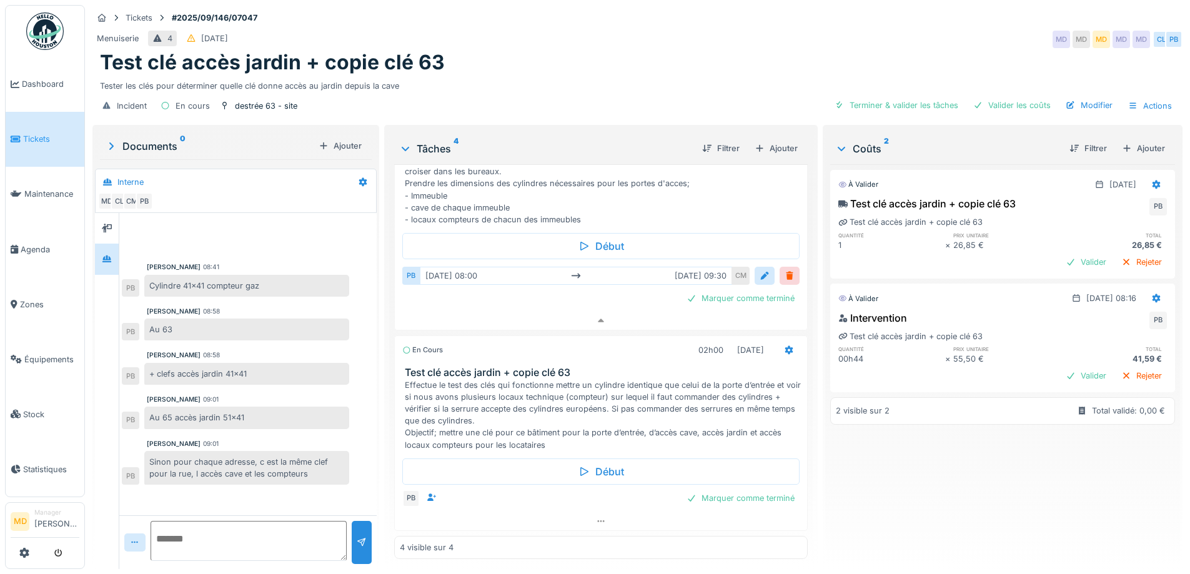
scroll to position [384, 0]
click at [596, 517] on icon at bounding box center [601, 521] width 10 height 8
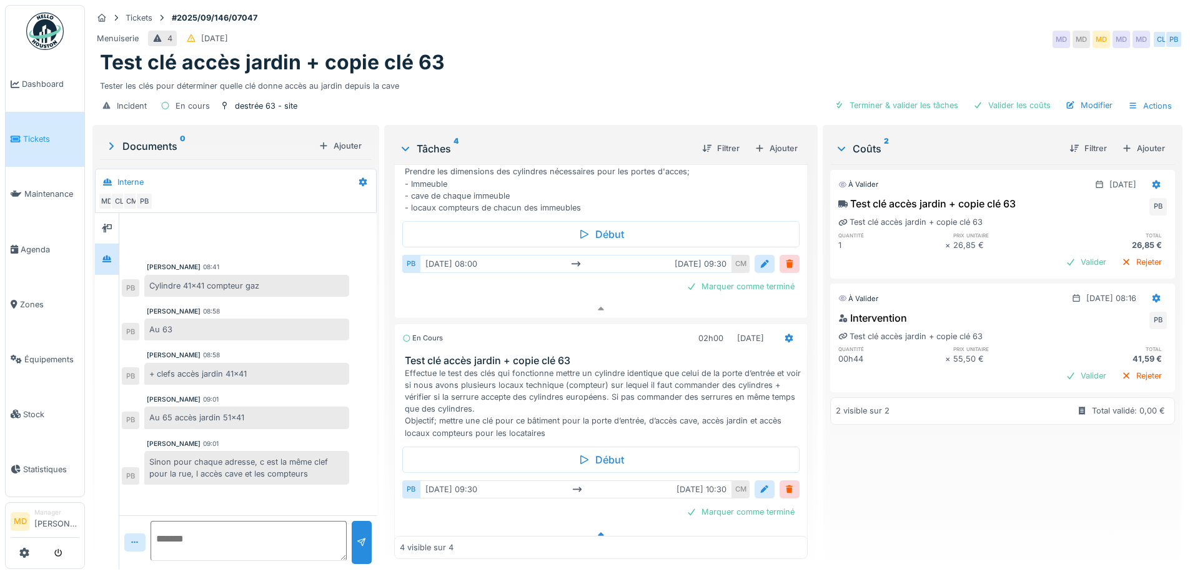
scroll to position [409, 0]
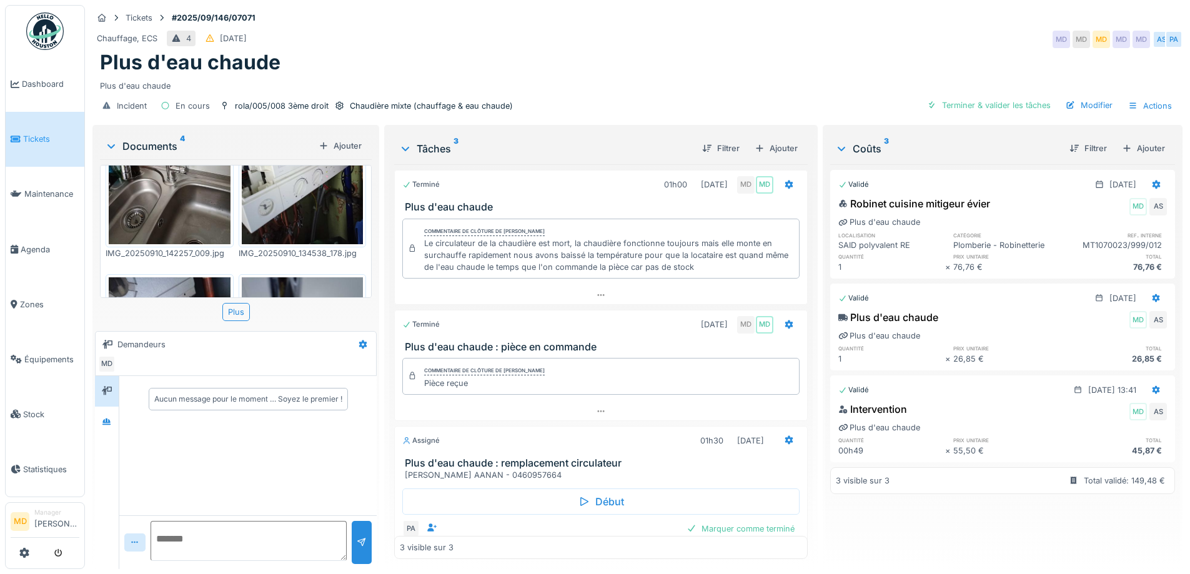
scroll to position [248, 0]
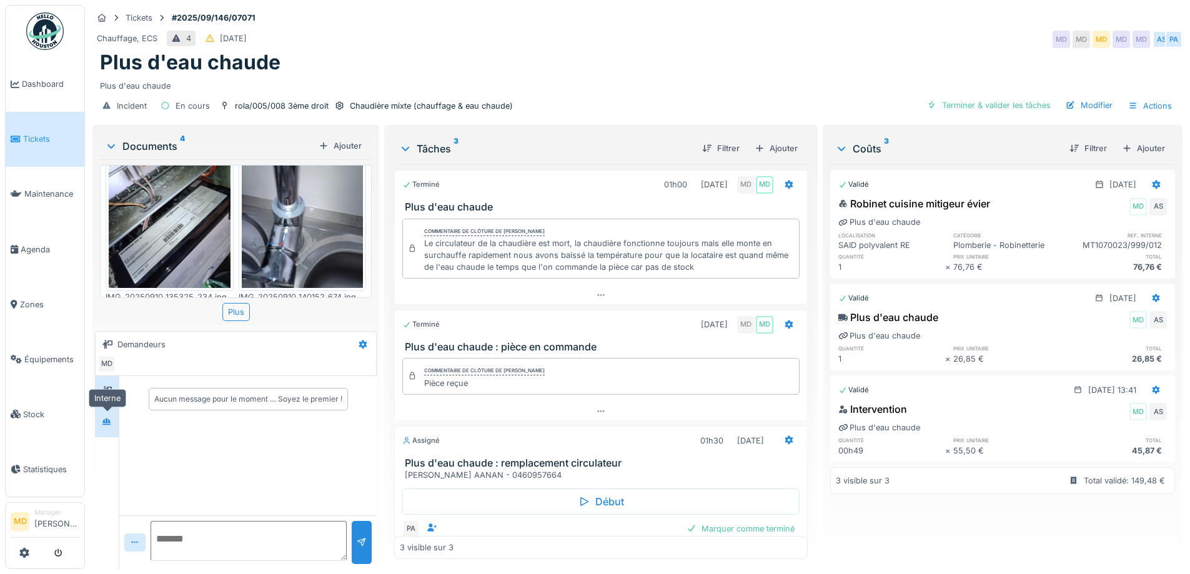
click at [99, 423] on div at bounding box center [106, 422] width 19 height 16
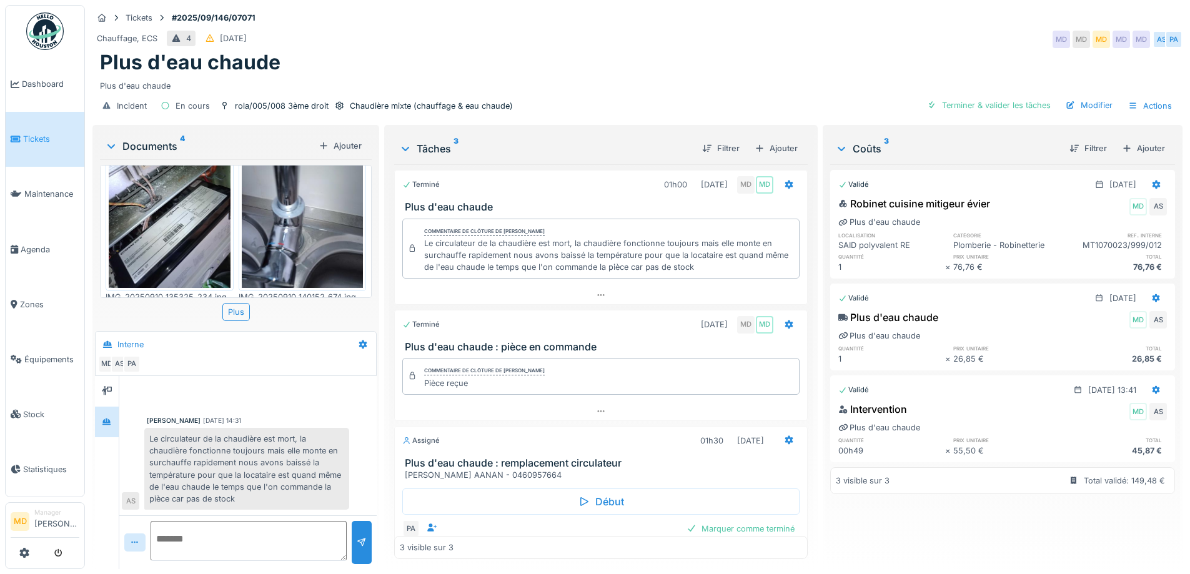
scroll to position [30, 0]
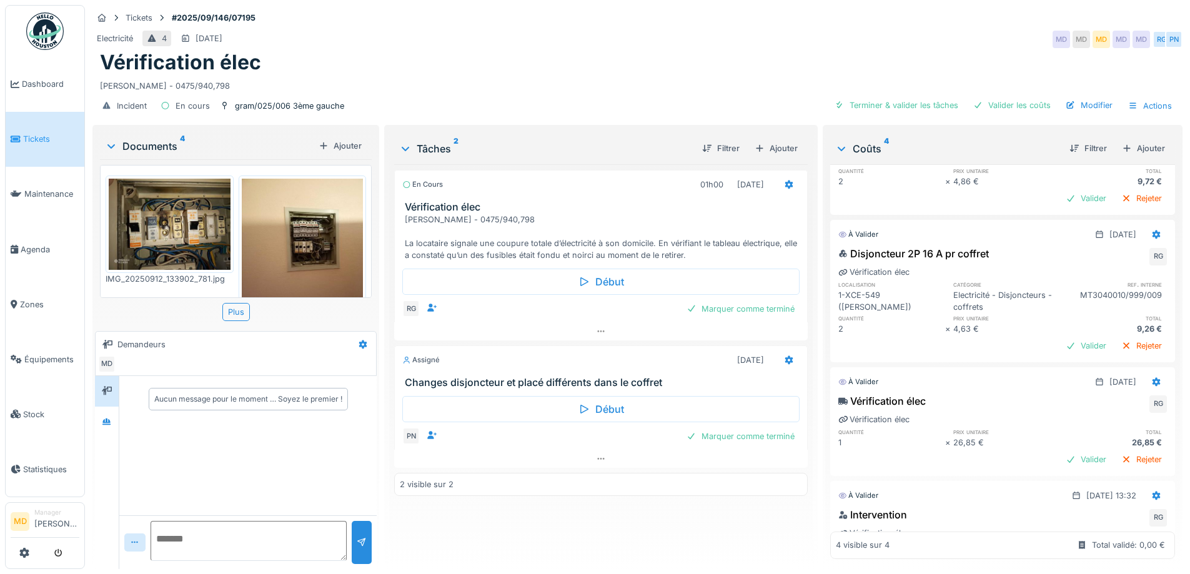
scroll to position [179, 0]
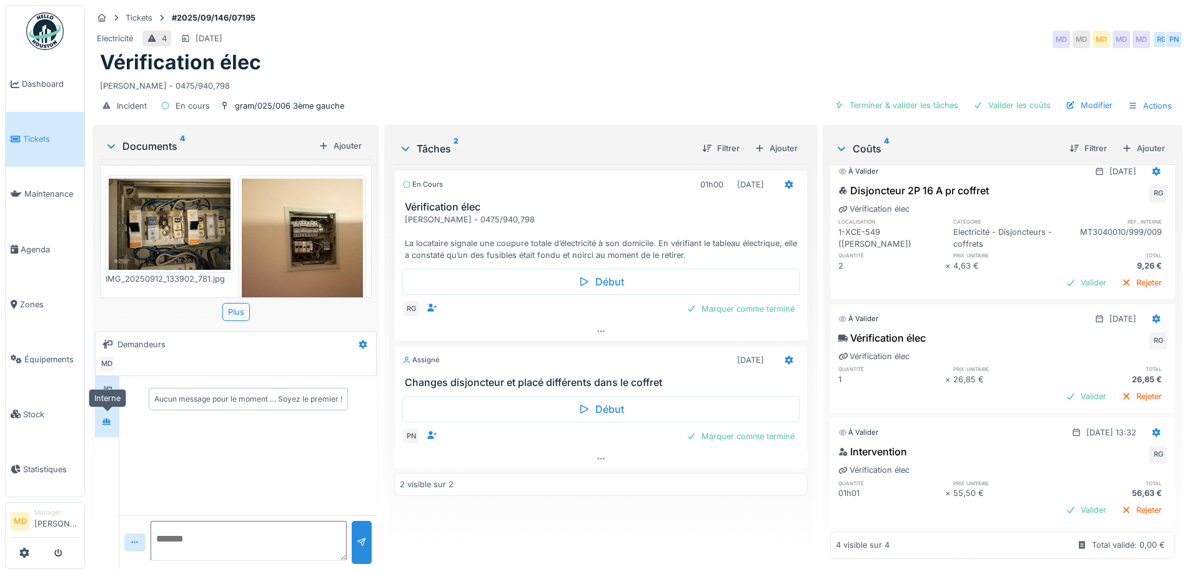
click at [111, 420] on icon at bounding box center [107, 422] width 10 height 8
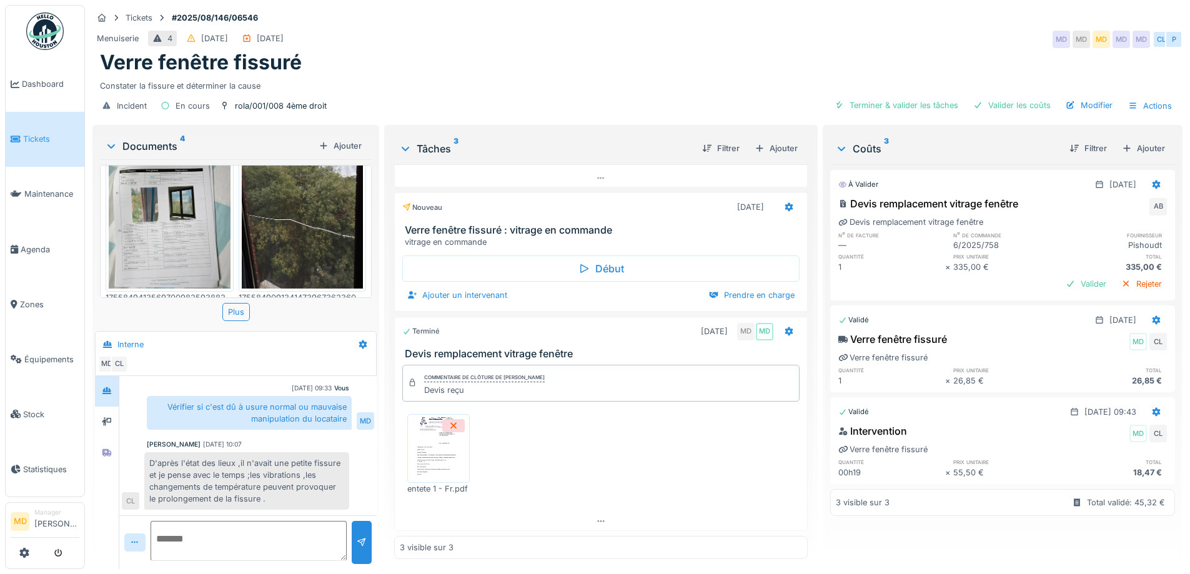
scroll to position [9, 0]
